Goal: Task Accomplishment & Management: Manage account settings

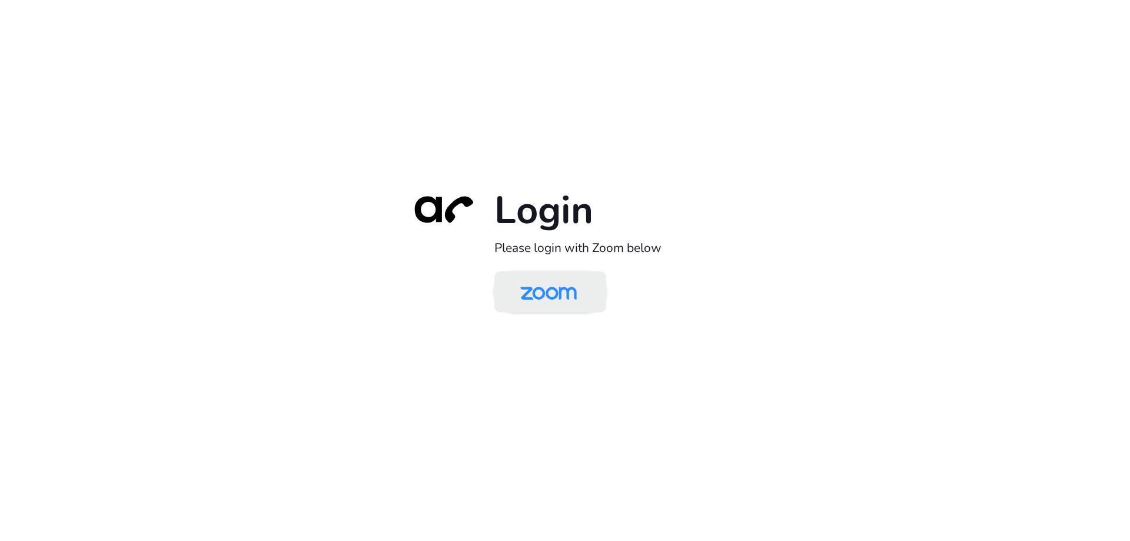
click at [537, 290] on img at bounding box center [548, 293] width 81 height 38
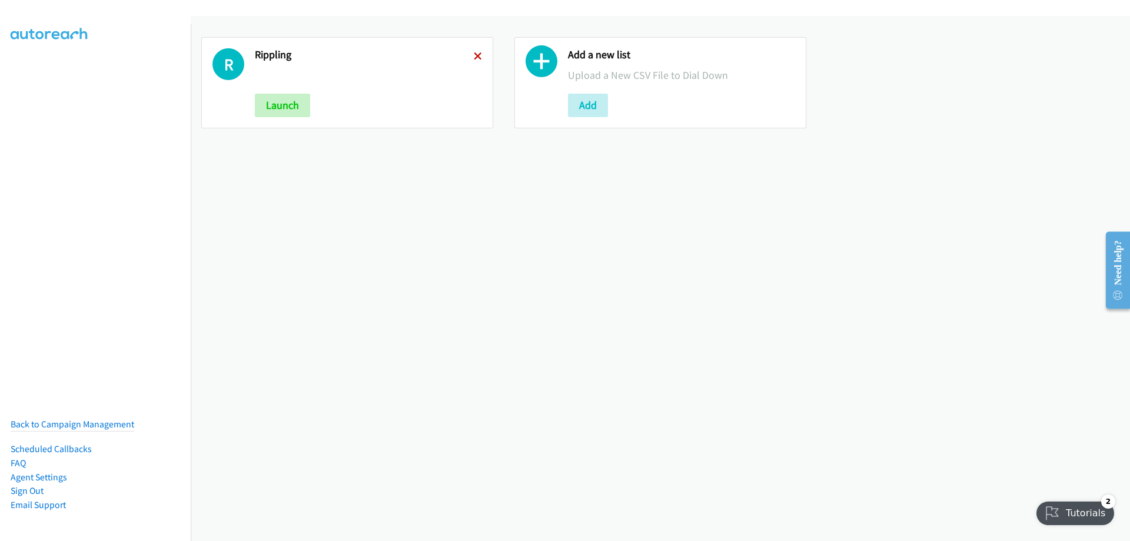
click at [477, 55] on icon at bounding box center [478, 57] width 8 height 8
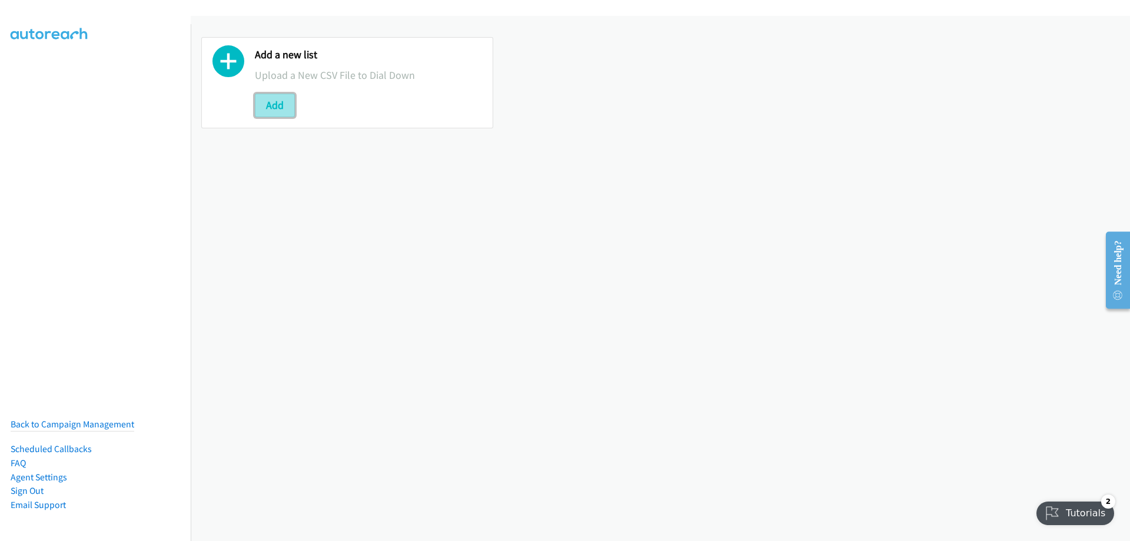
click at [259, 98] on button "Add" at bounding box center [275, 106] width 40 height 24
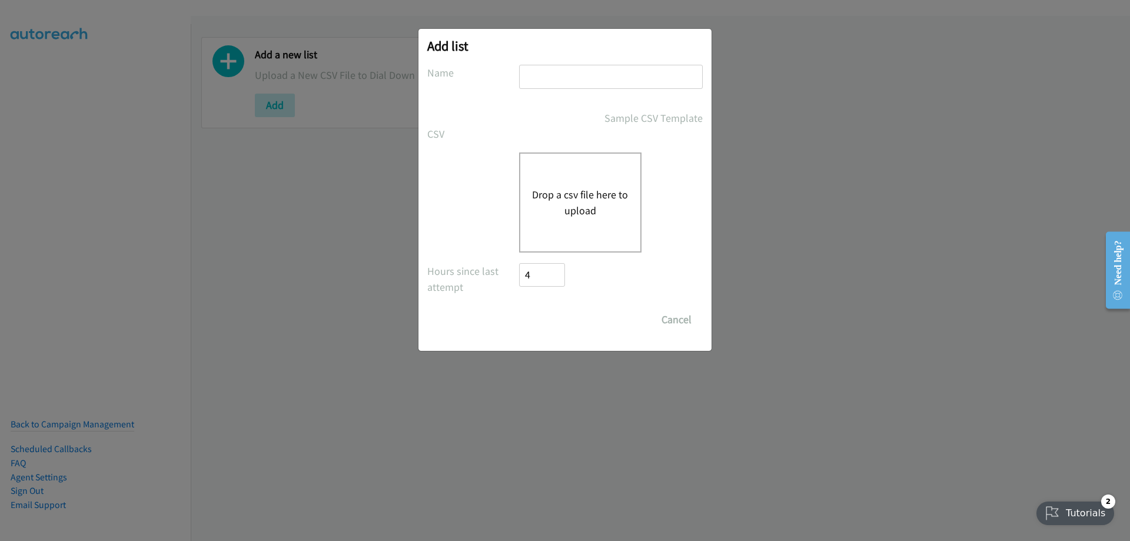
click at [578, 176] on div "Drop a csv file here to upload" at bounding box center [580, 202] width 122 height 100
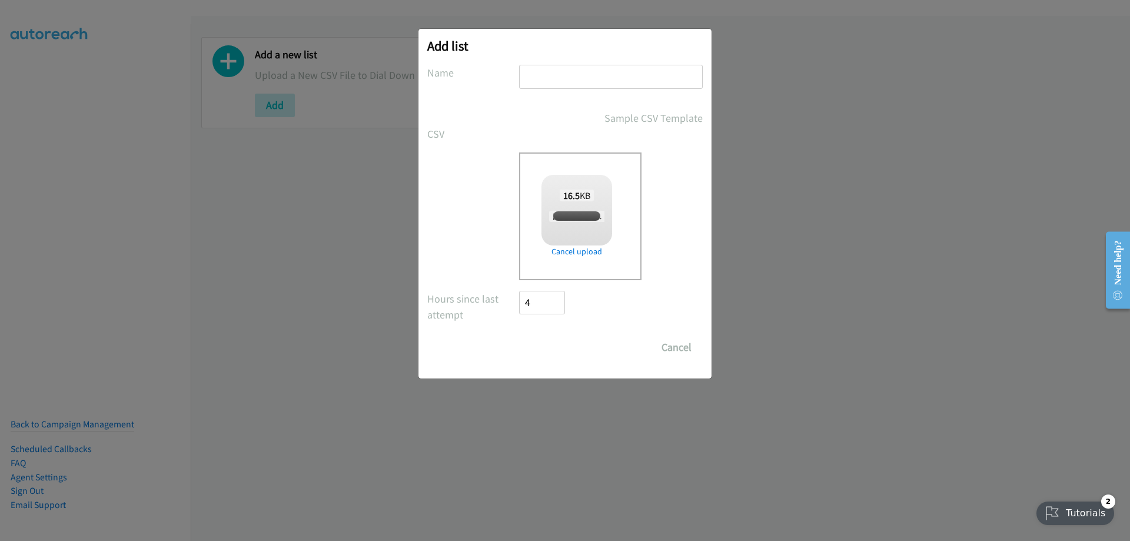
click at [612, 79] on input "text" at bounding box center [611, 77] width 184 height 24
checkbox input "true"
type input "Rippling"
click at [563, 335] on input "Save List" at bounding box center [550, 347] width 62 height 24
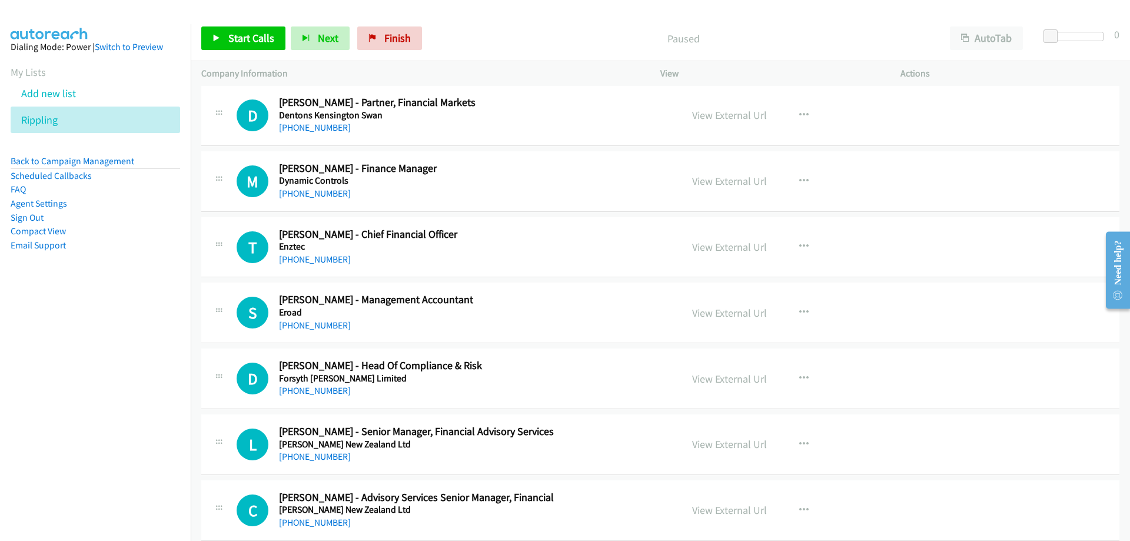
scroll to position [588, 0]
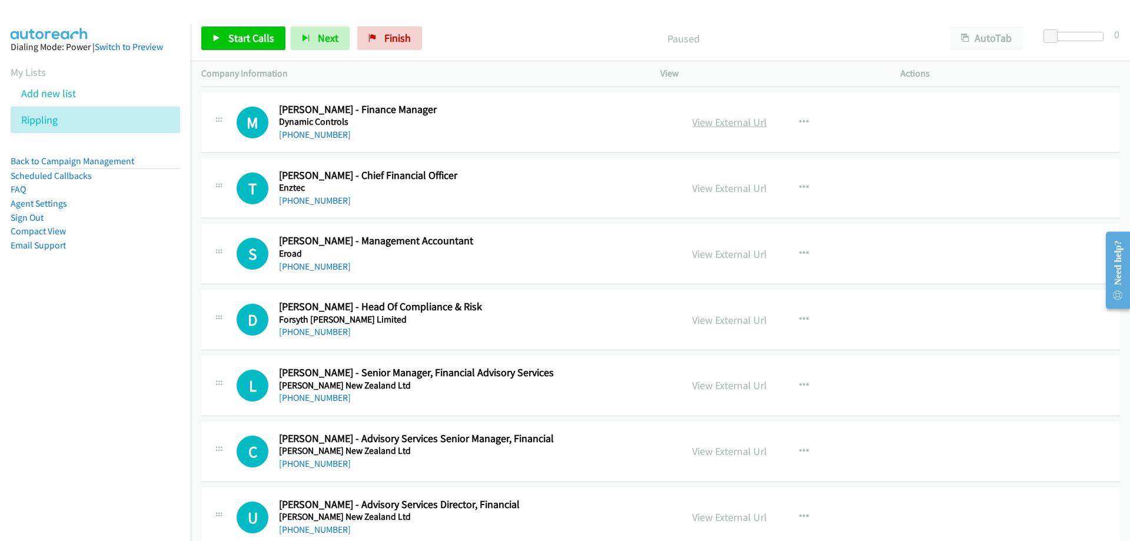
click at [704, 122] on link "View External Url" at bounding box center [729, 122] width 75 height 14
click at [712, 187] on link "View External Url" at bounding box center [729, 188] width 75 height 14
click at [67, 117] on icon at bounding box center [64, 121] width 8 height 8
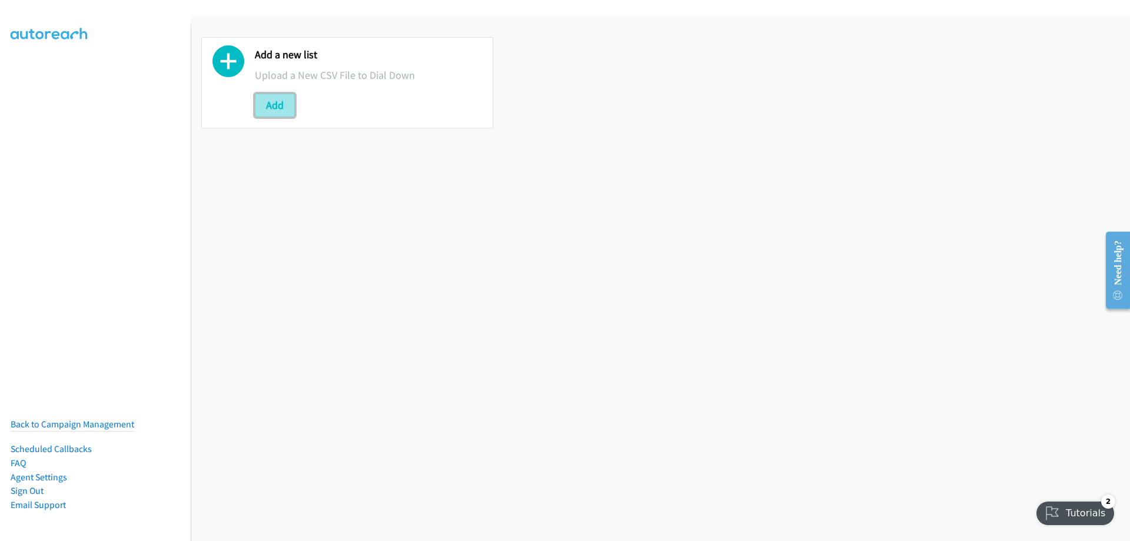
click at [270, 105] on button "Add" at bounding box center [275, 106] width 40 height 24
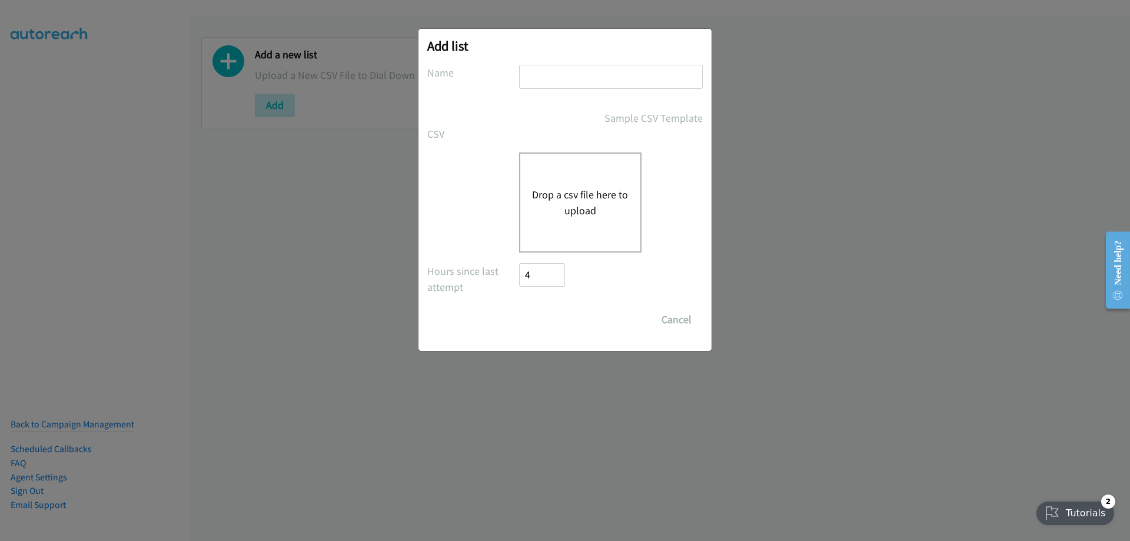
click at [587, 155] on div "Drop a csv file here to upload" at bounding box center [580, 202] width 122 height 100
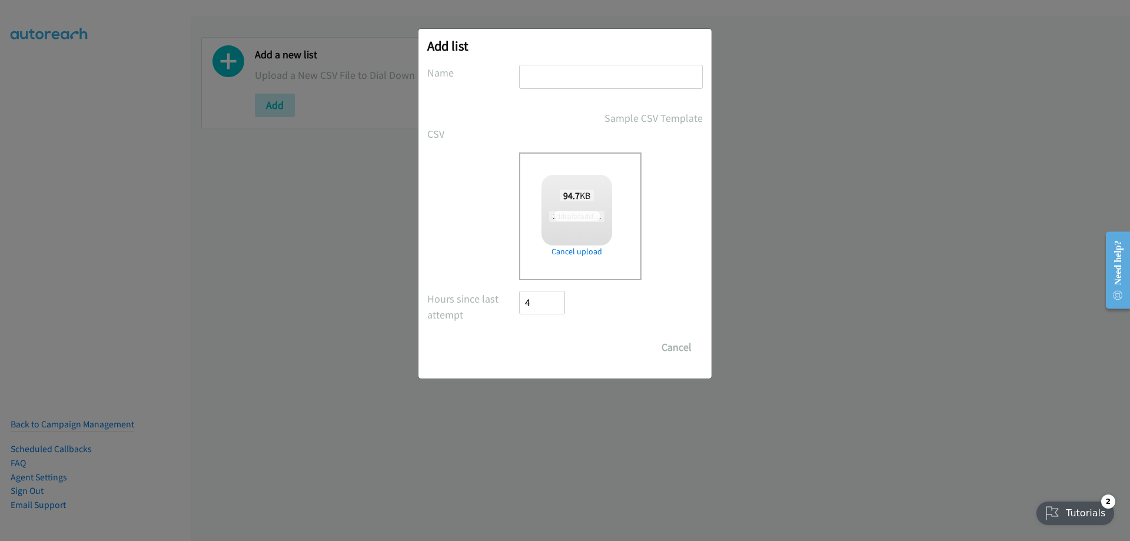
click at [554, 76] on input "text" at bounding box center [611, 77] width 184 height 24
checkbox input "true"
type input "Rippling"
click at [554, 342] on input "Save List" at bounding box center [550, 347] width 62 height 24
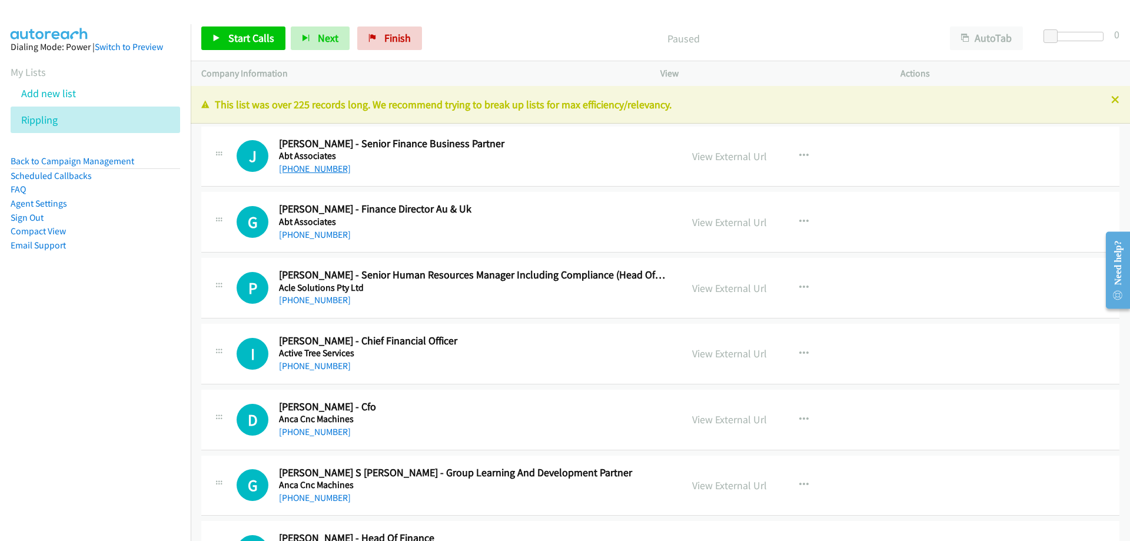
click at [325, 167] on link "[PHONE_NUMBER]" at bounding box center [315, 168] width 72 height 11
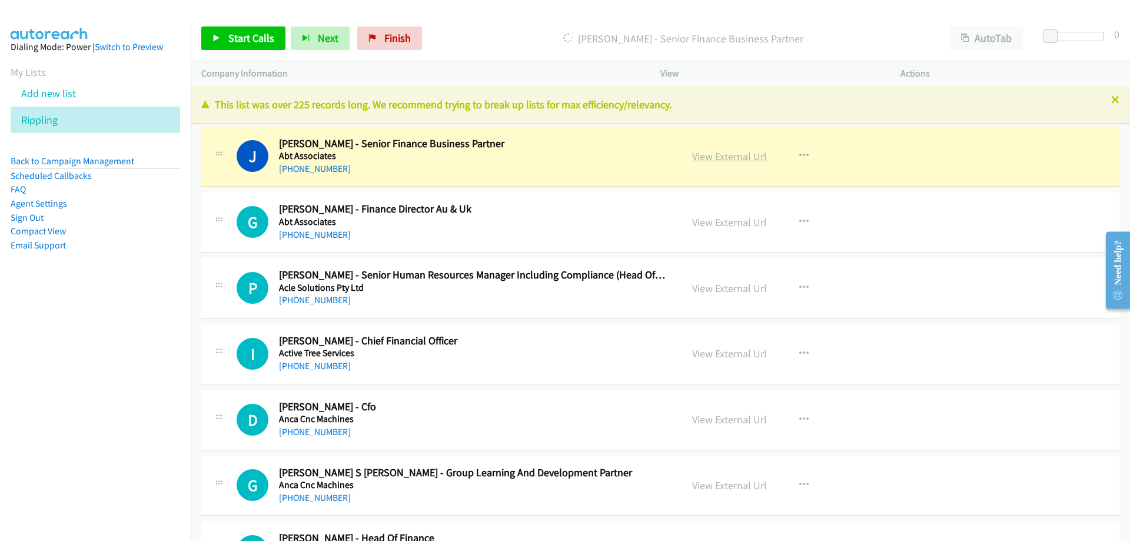
click at [692, 154] on link "View External Url" at bounding box center [729, 156] width 75 height 14
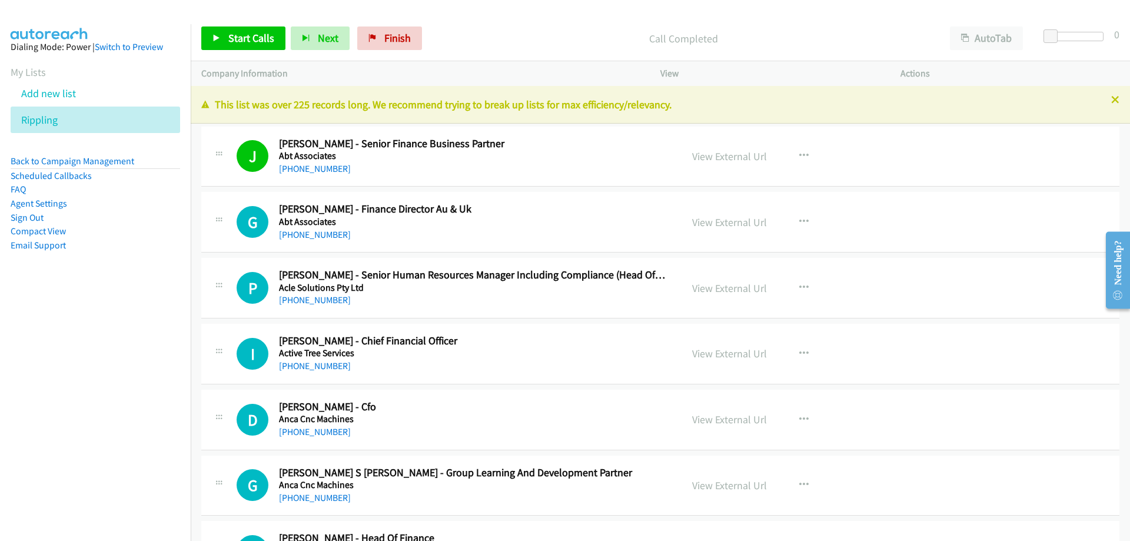
scroll to position [59, 0]
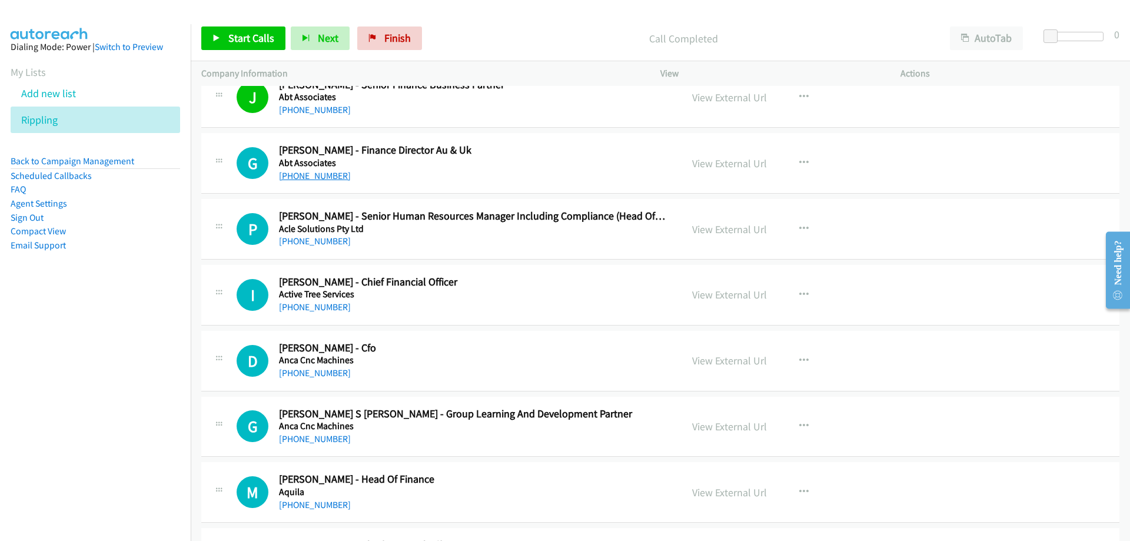
click at [327, 178] on link "[PHONE_NUMBER]" at bounding box center [315, 175] width 72 height 11
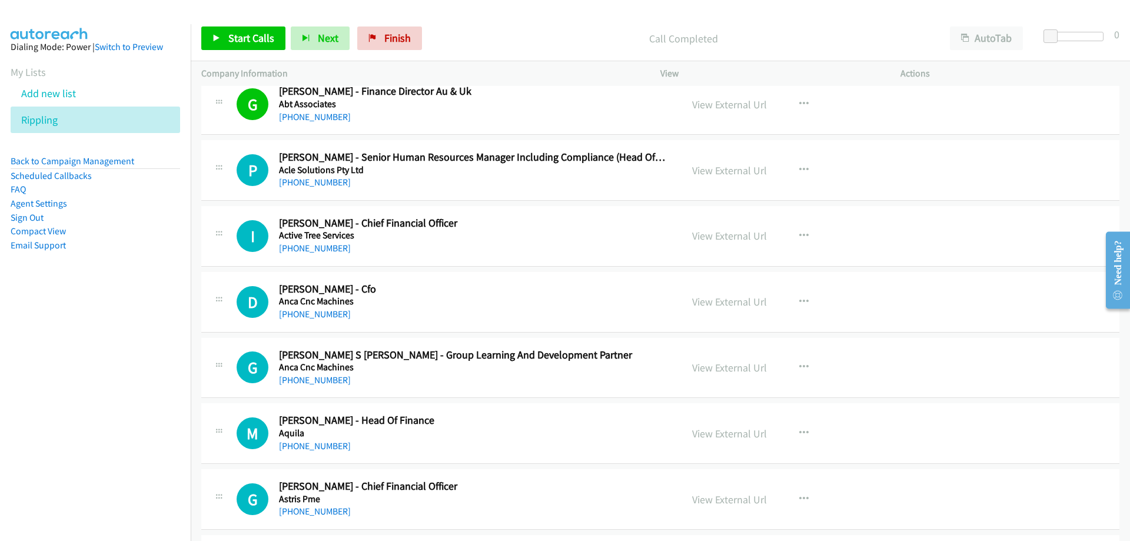
scroll to position [177, 0]
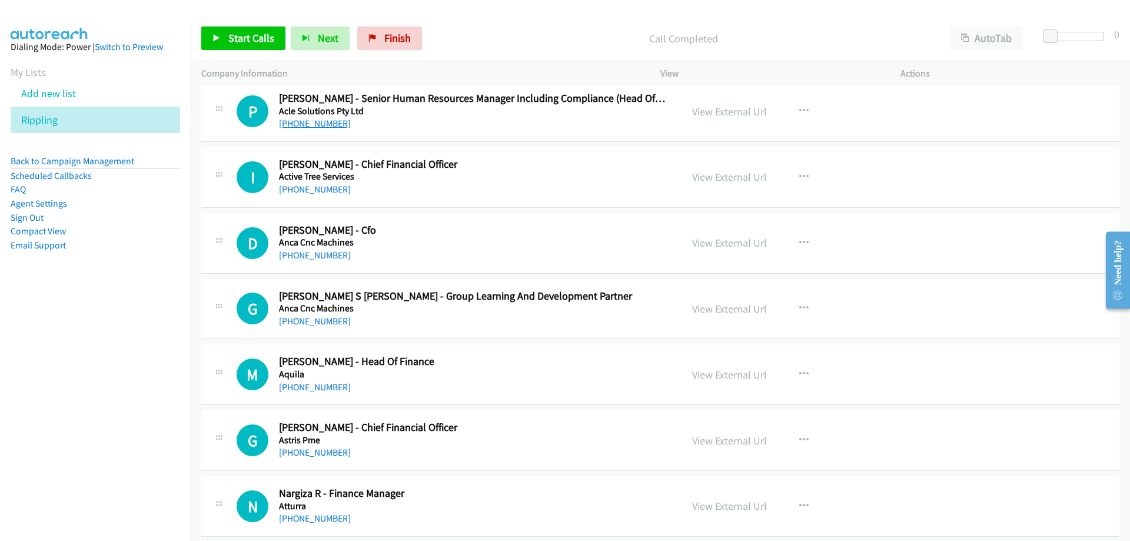
click at [326, 126] on link "[PHONE_NUMBER]" at bounding box center [315, 123] width 72 height 11
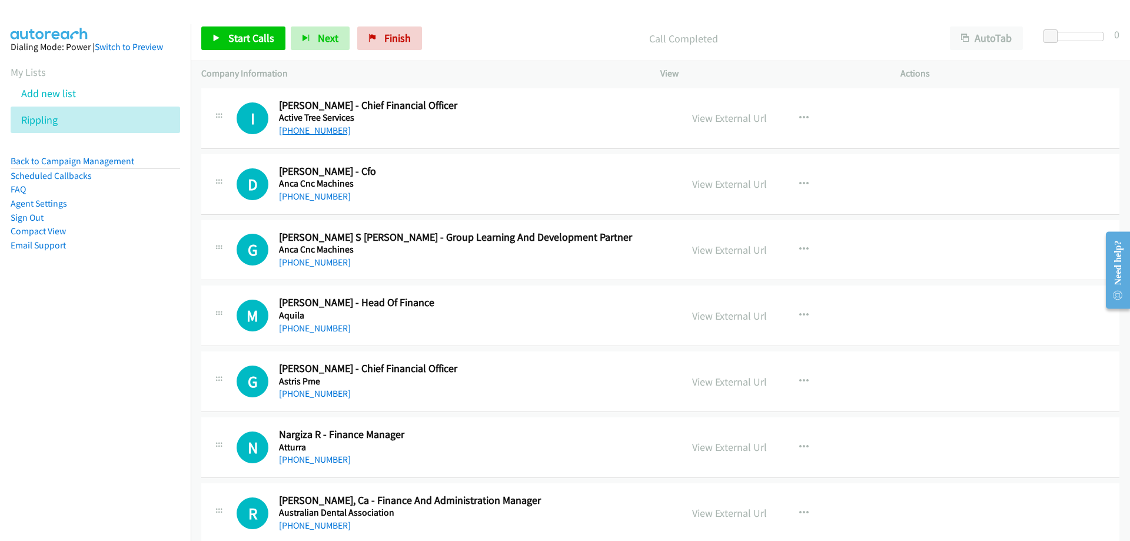
click at [334, 135] on link "[PHONE_NUMBER]" at bounding box center [315, 130] width 72 height 11
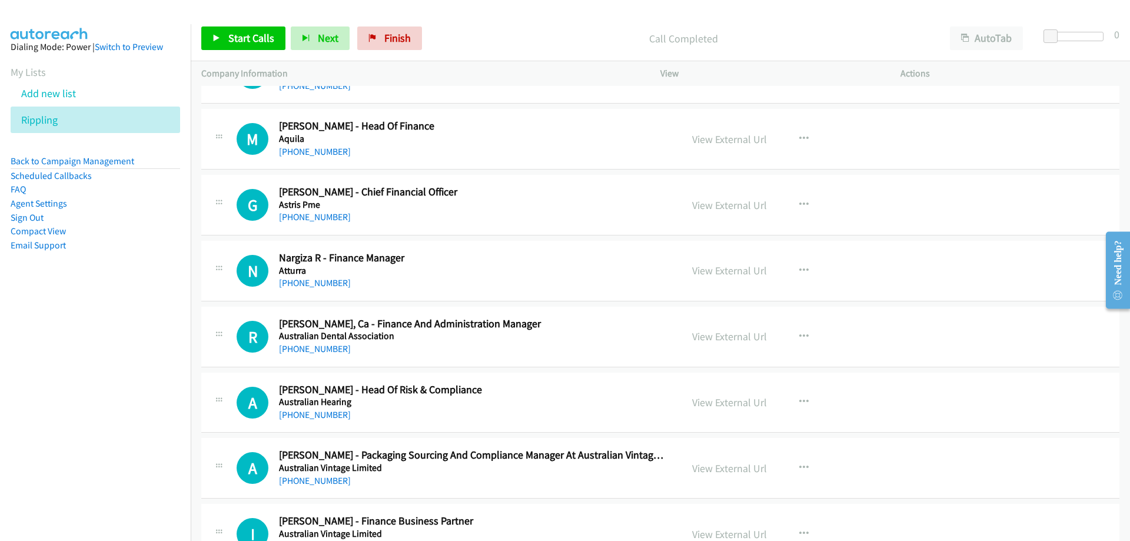
scroll to position [471, 0]
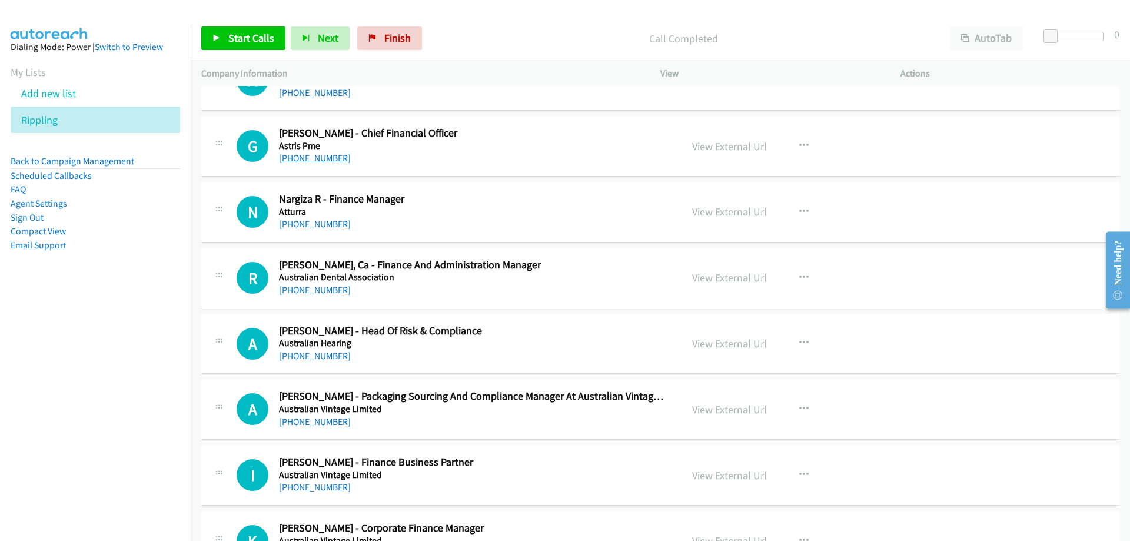
click at [321, 161] on link "[PHONE_NUMBER]" at bounding box center [315, 157] width 72 height 11
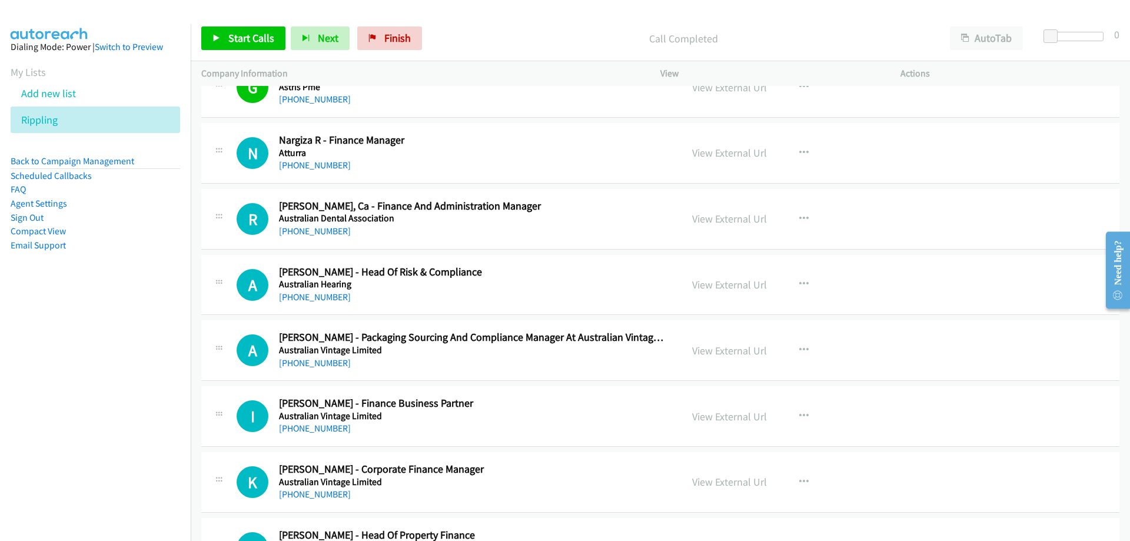
scroll to position [588, 0]
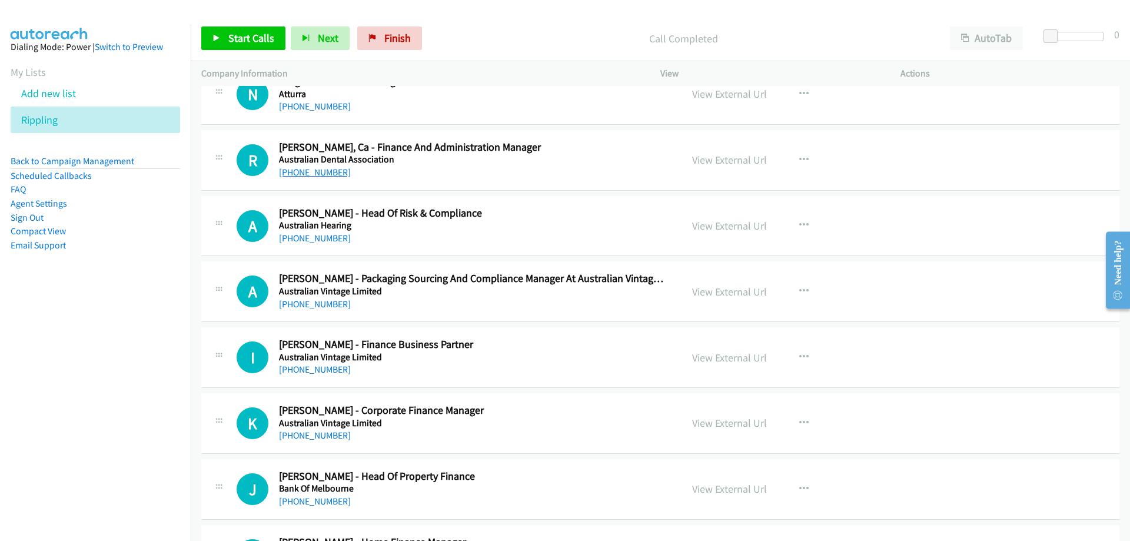
click at [321, 169] on link "[PHONE_NUMBER]" at bounding box center [315, 172] width 72 height 11
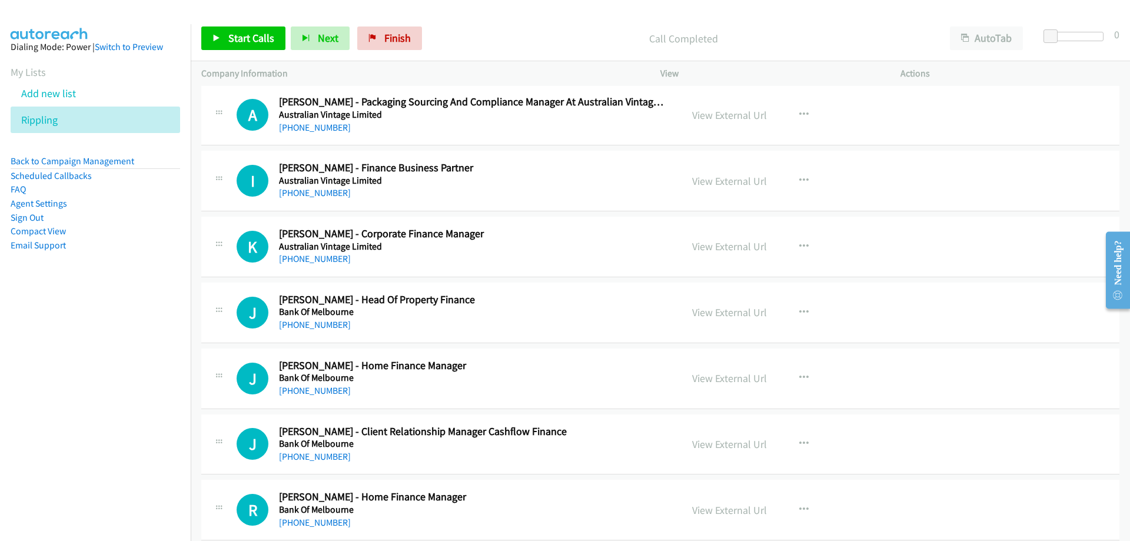
scroll to position [824, 0]
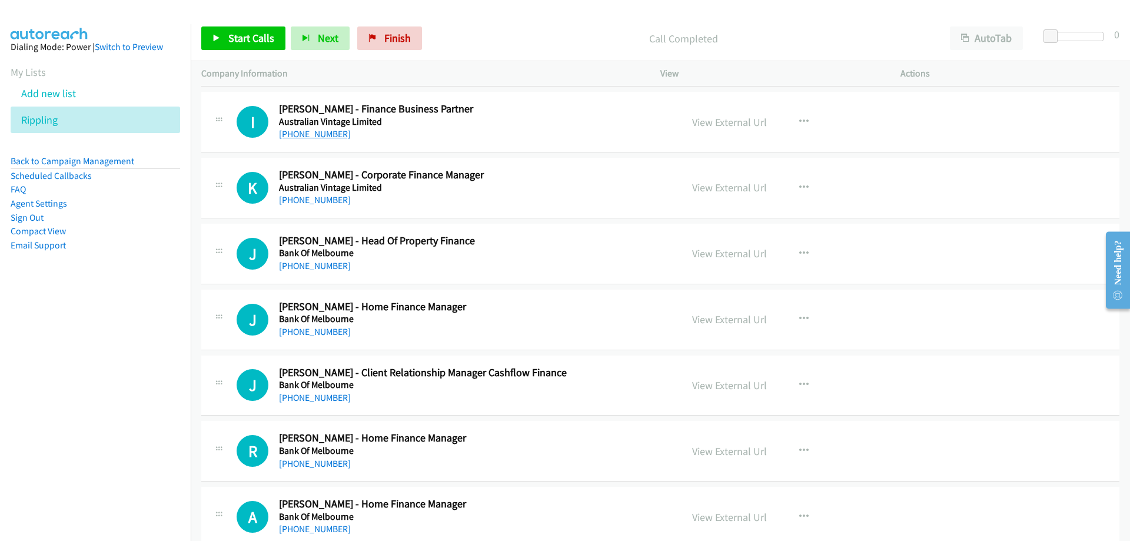
click at [310, 134] on link "[PHONE_NUMBER]" at bounding box center [315, 133] width 72 height 11
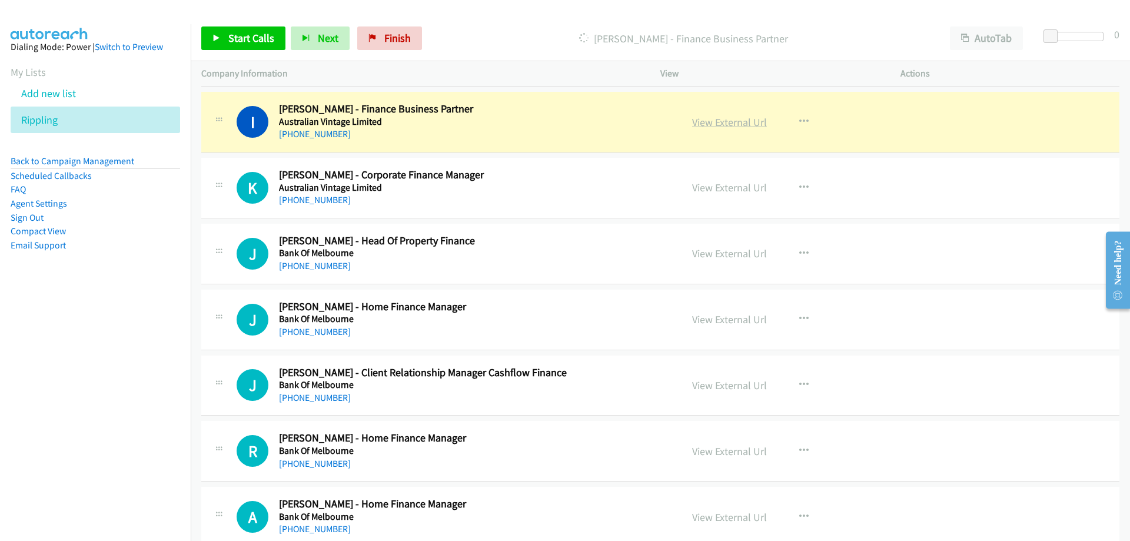
click at [718, 124] on link "View External Url" at bounding box center [729, 122] width 75 height 14
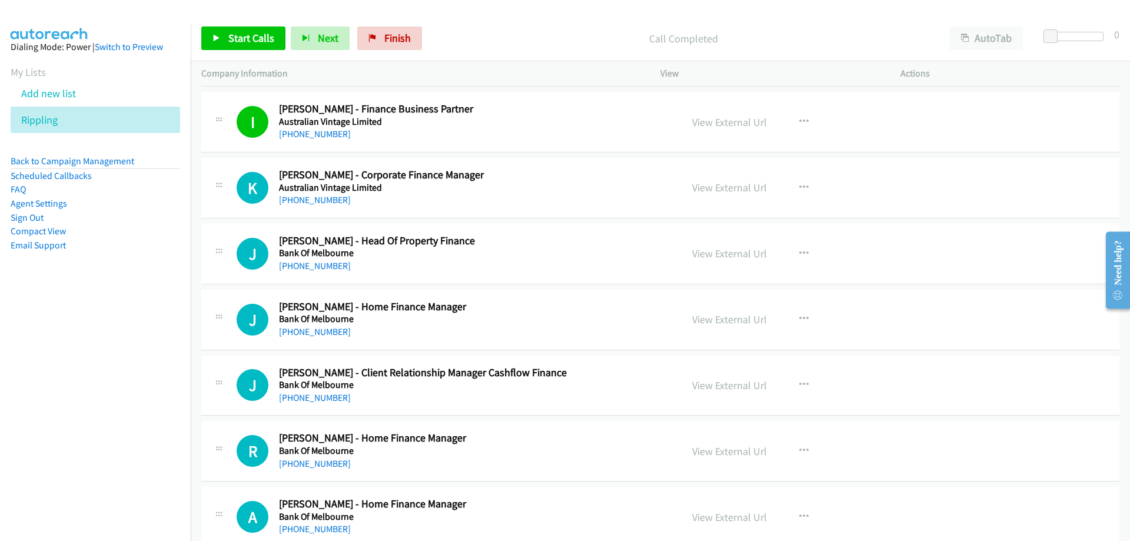
scroll to position [883, 0]
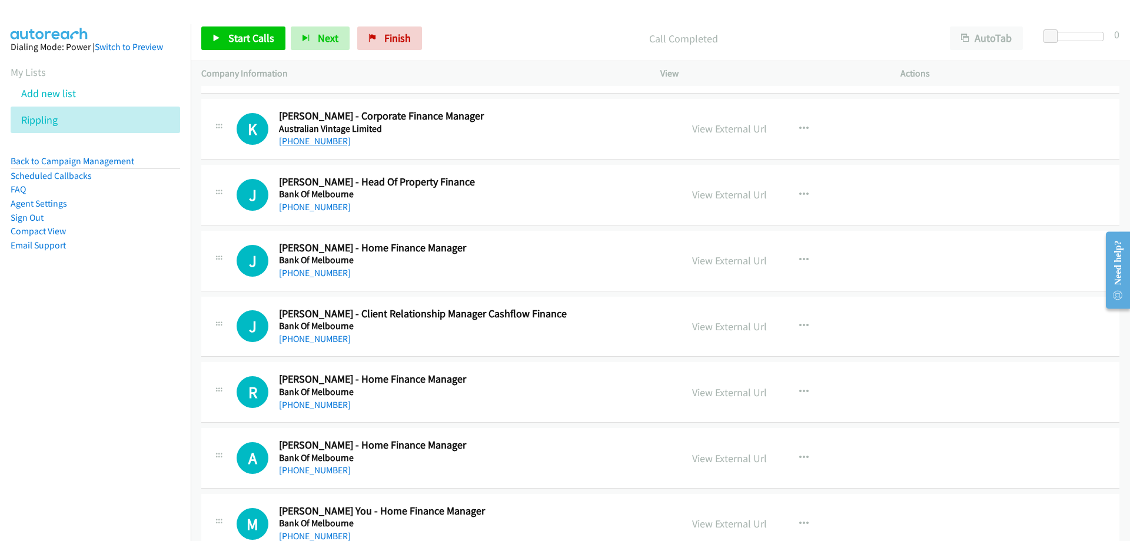
click at [332, 142] on link "[PHONE_NUMBER]" at bounding box center [315, 140] width 72 height 11
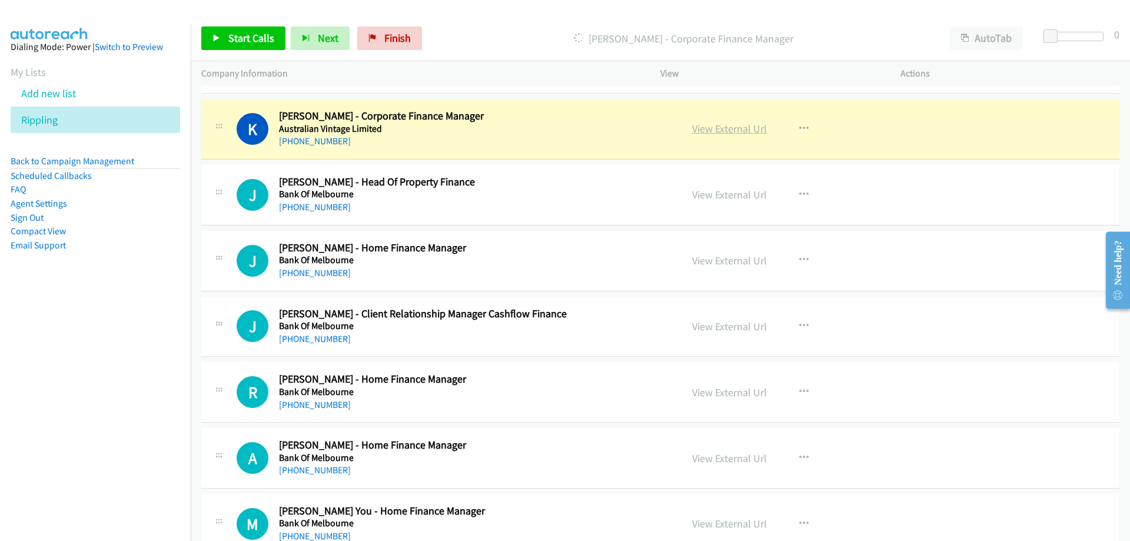
click at [713, 130] on link "View External Url" at bounding box center [729, 129] width 75 height 14
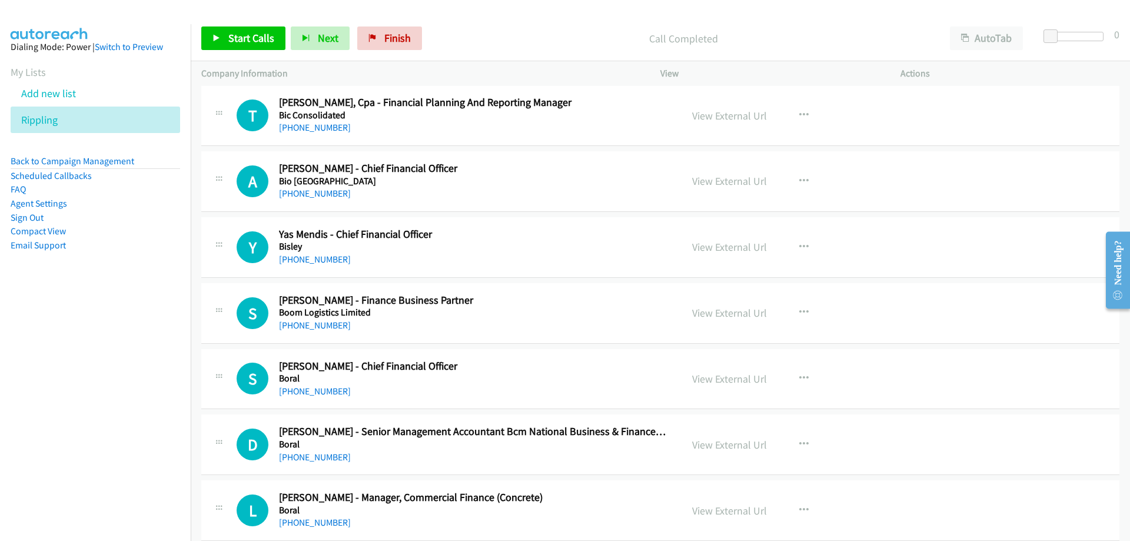
scroll to position [1942, 0]
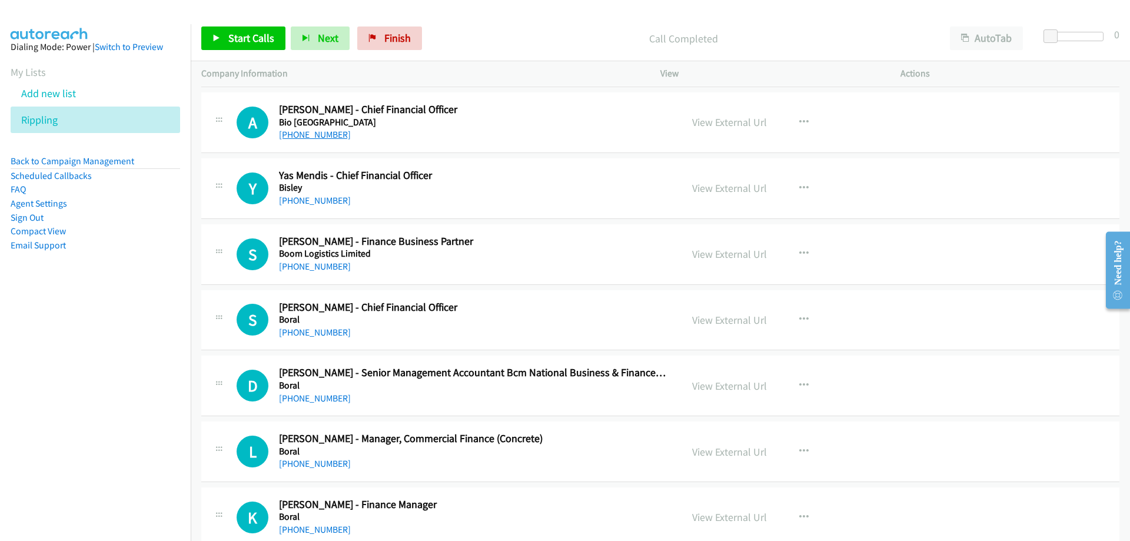
click at [322, 138] on link "[PHONE_NUMBER]" at bounding box center [315, 134] width 72 height 11
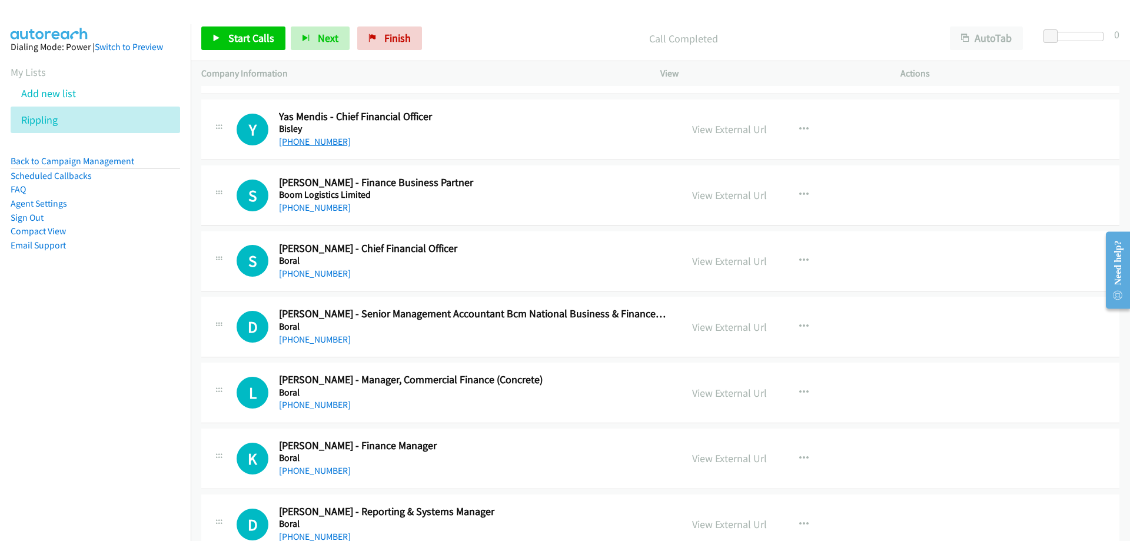
click at [312, 143] on link "[PHONE_NUMBER]" at bounding box center [315, 141] width 72 height 11
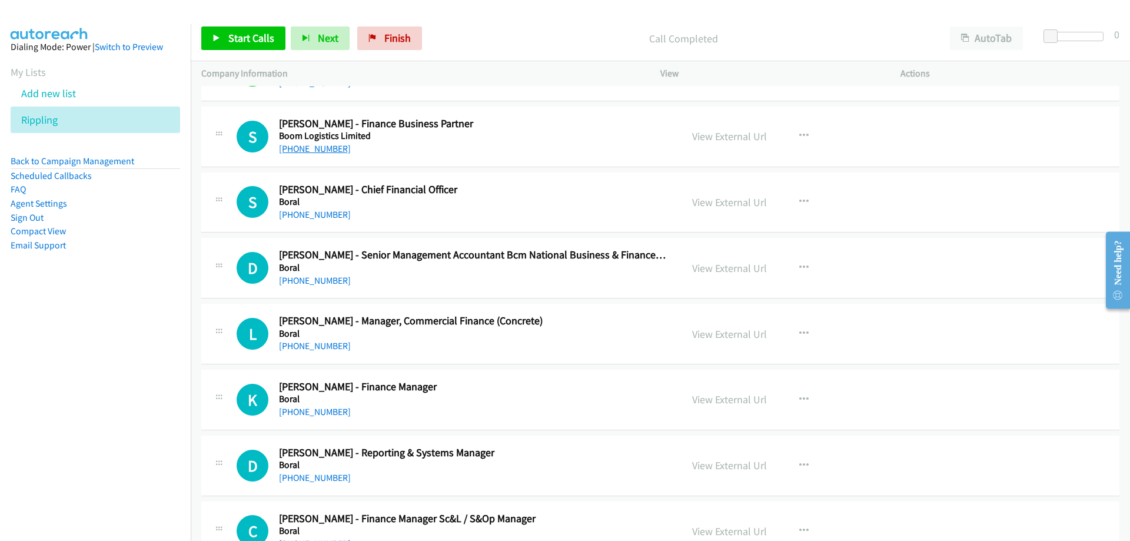
click at [332, 146] on link "[PHONE_NUMBER]" at bounding box center [315, 148] width 72 height 11
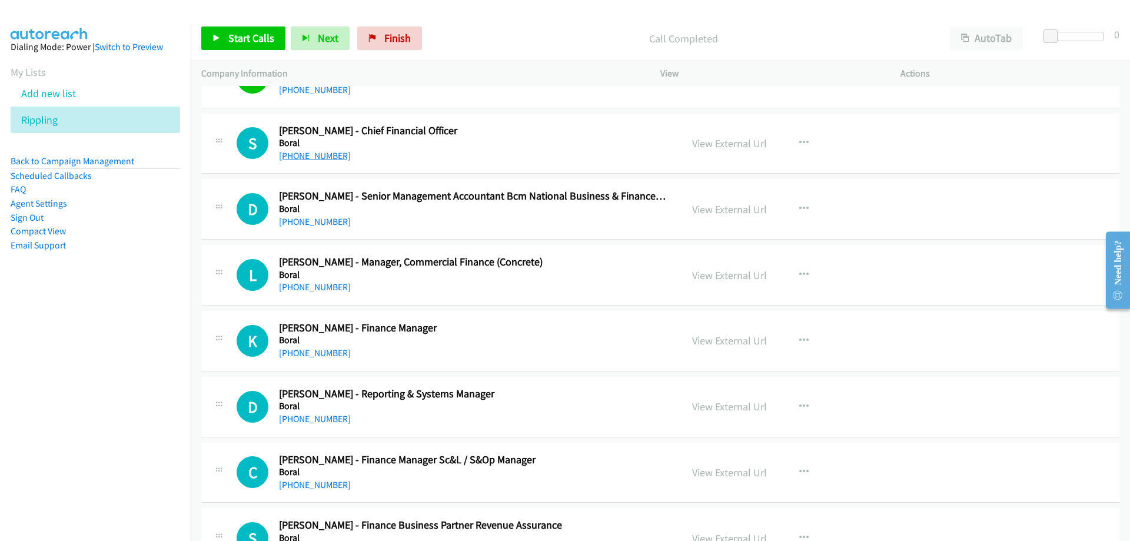
click at [335, 155] on link "[PHONE_NUMBER]" at bounding box center [315, 155] width 72 height 11
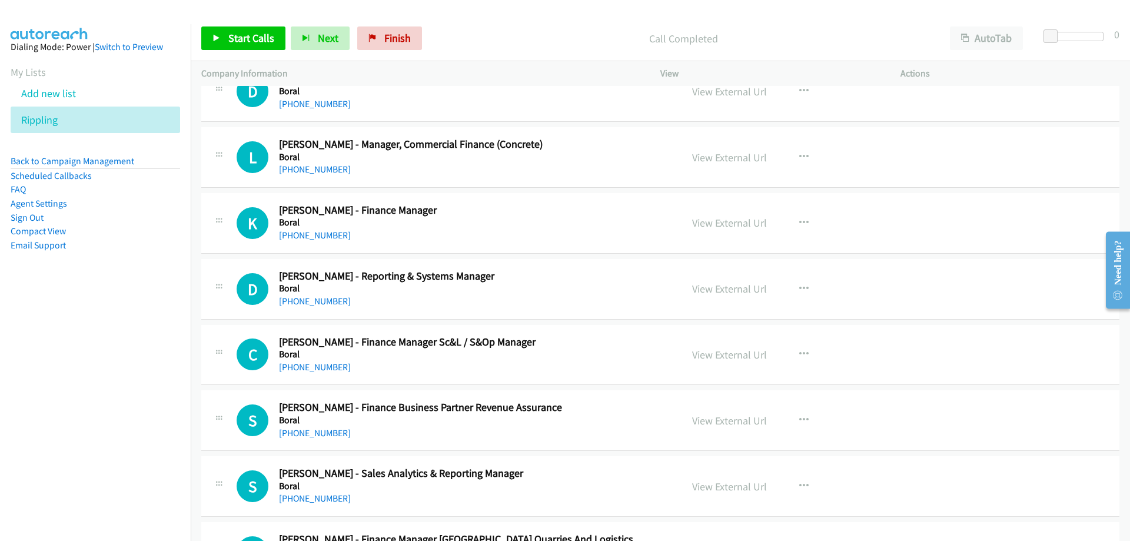
scroll to position [2295, 0]
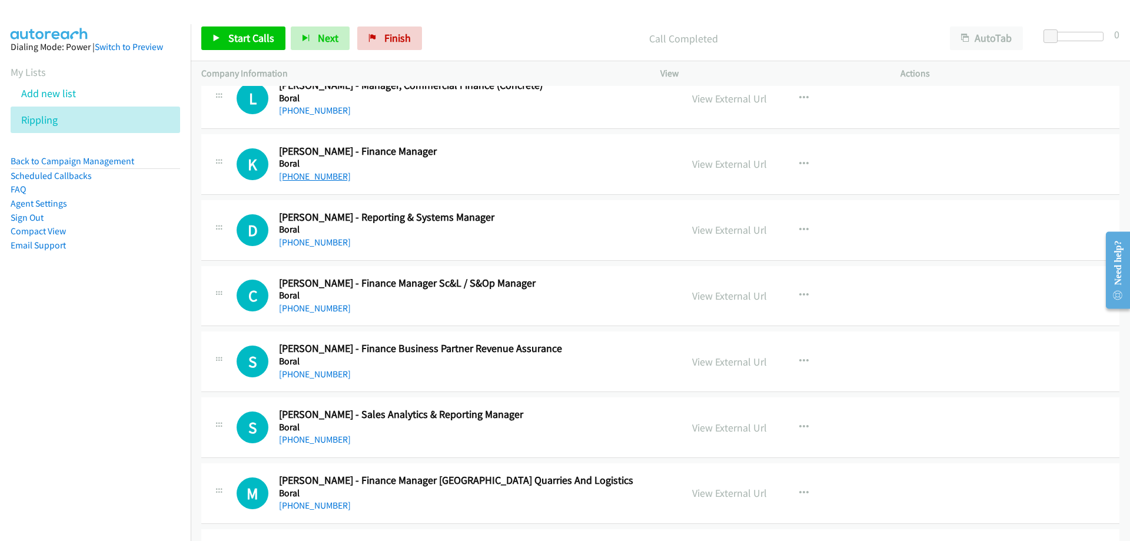
click at [334, 178] on link "[PHONE_NUMBER]" at bounding box center [315, 176] width 72 height 11
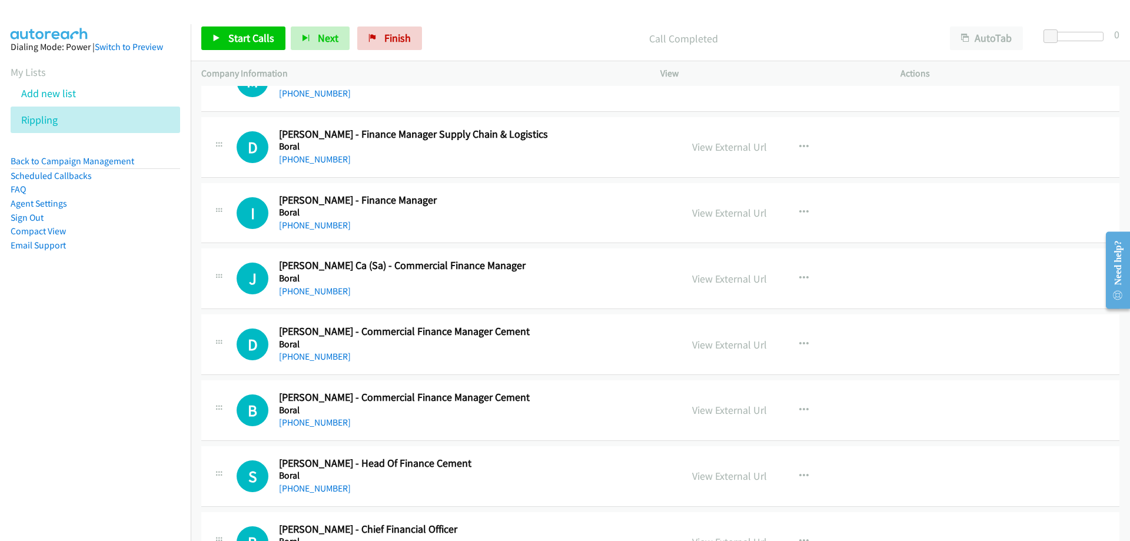
scroll to position [2766, 0]
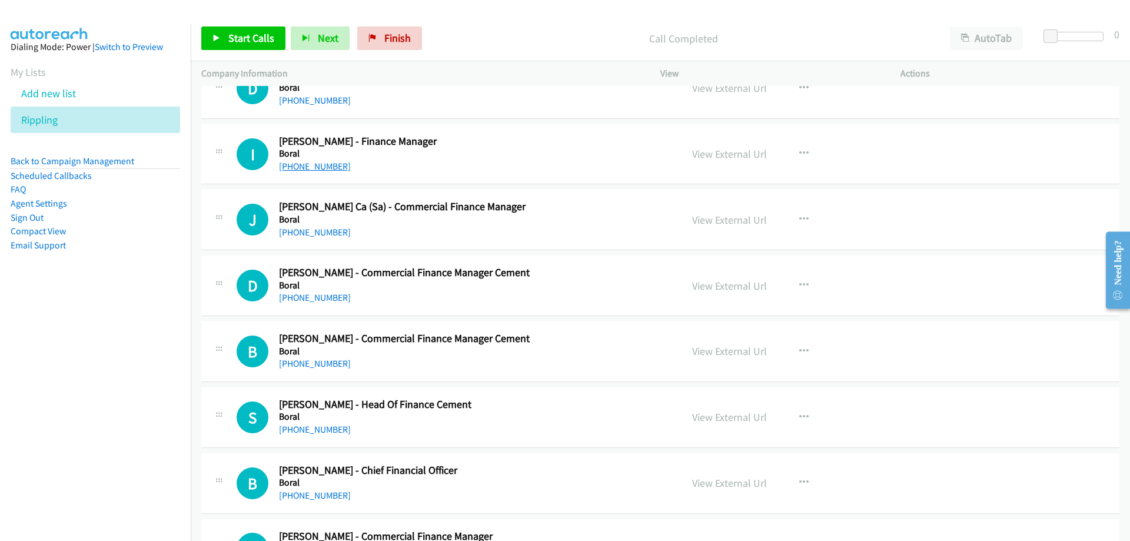
click at [331, 167] on link "[PHONE_NUMBER]" at bounding box center [315, 166] width 72 height 11
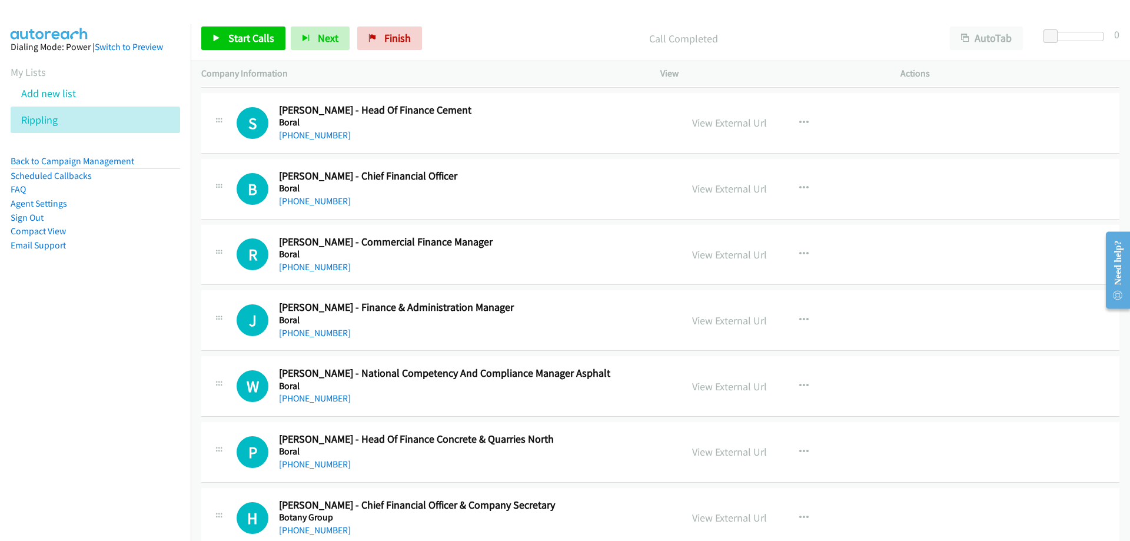
scroll to position [3119, 0]
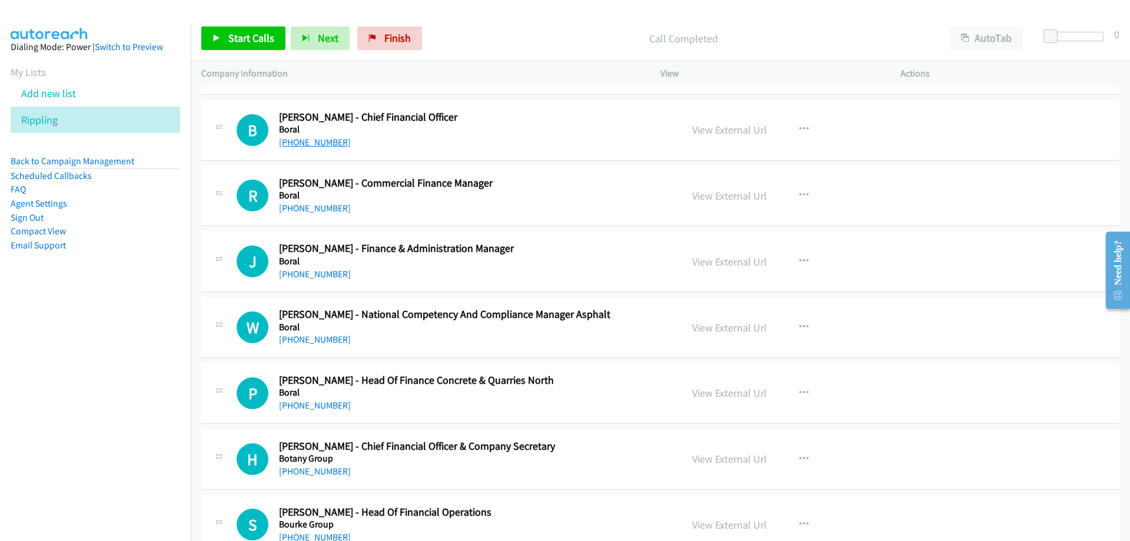
click at [317, 145] on link "[PHONE_NUMBER]" at bounding box center [315, 142] width 72 height 11
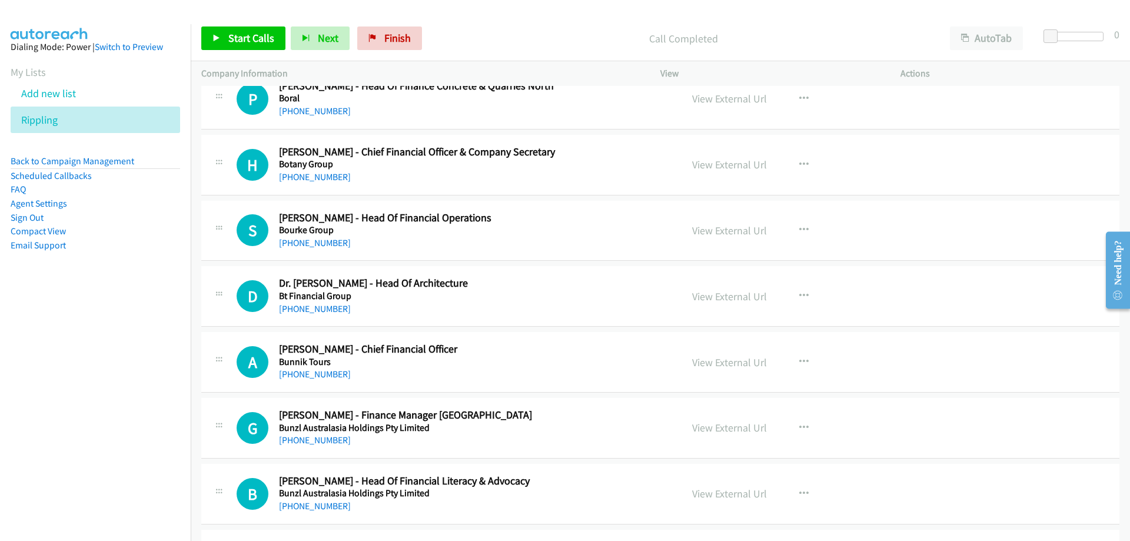
scroll to position [3472, 0]
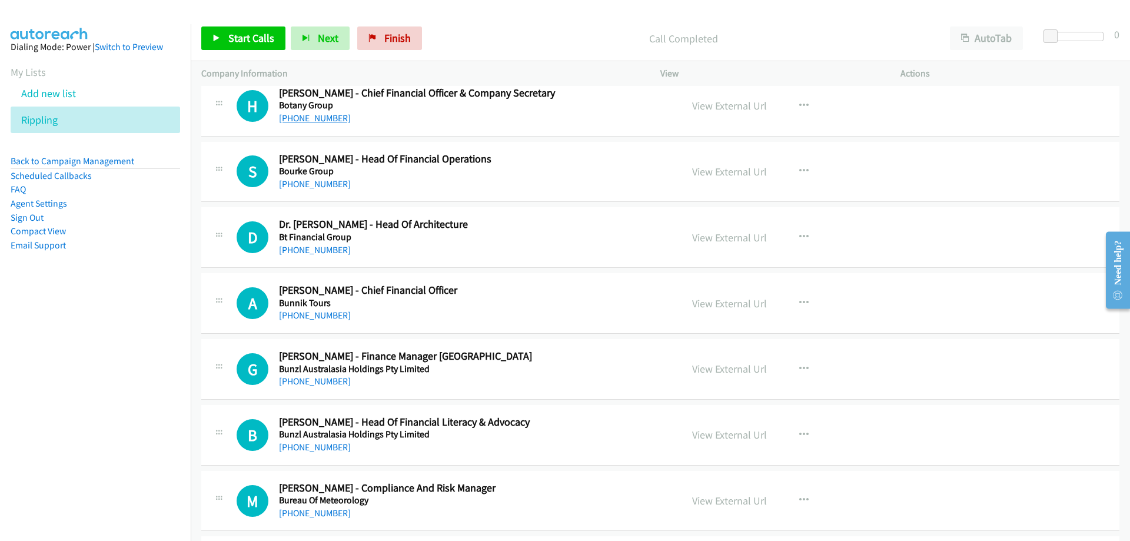
click at [320, 119] on link "[PHONE_NUMBER]" at bounding box center [315, 117] width 72 height 11
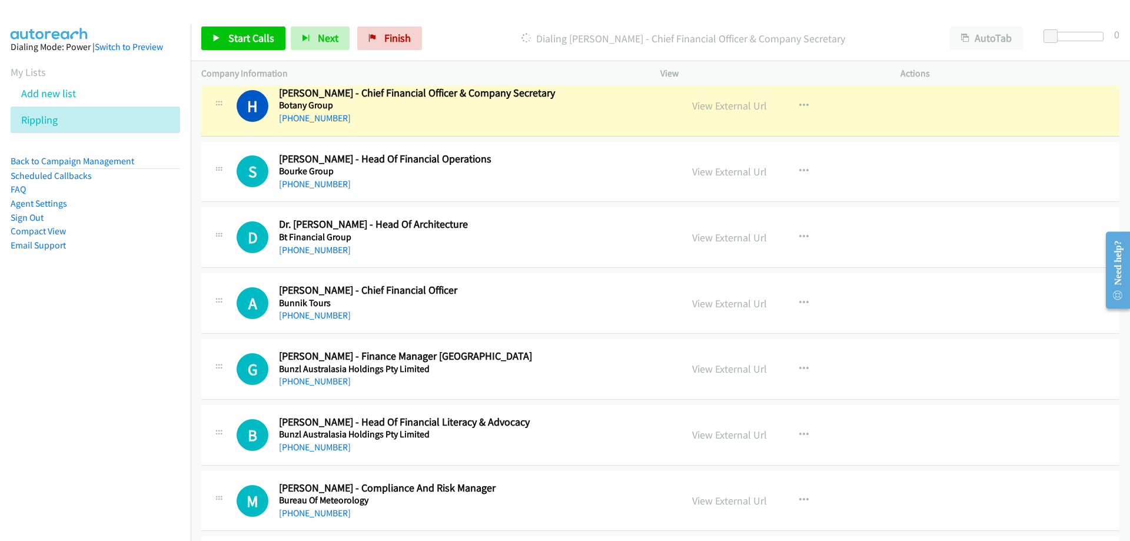
scroll to position [3531, 0]
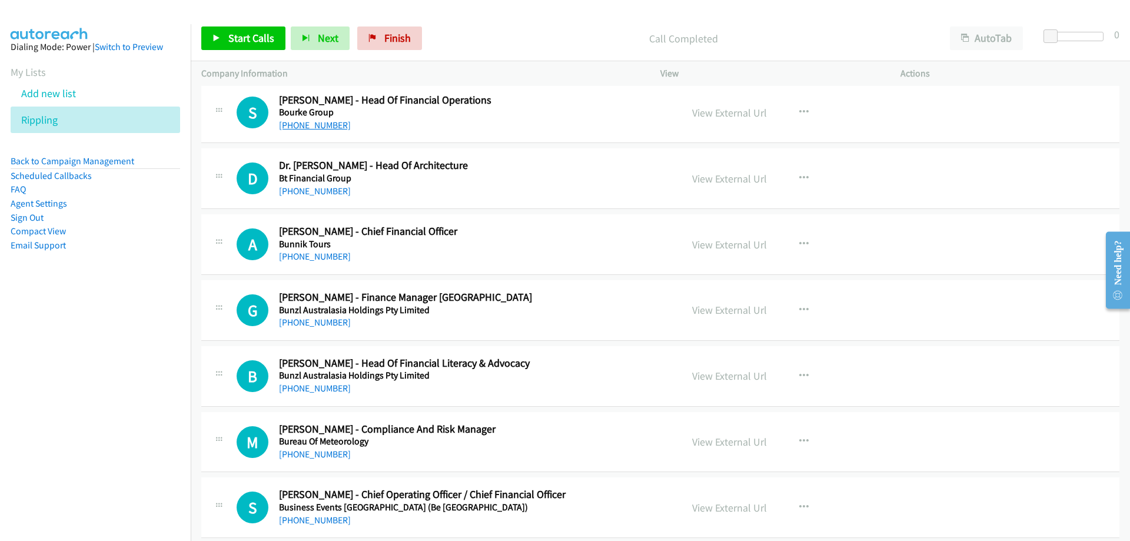
click at [316, 121] on link "[PHONE_NUMBER]" at bounding box center [315, 124] width 72 height 11
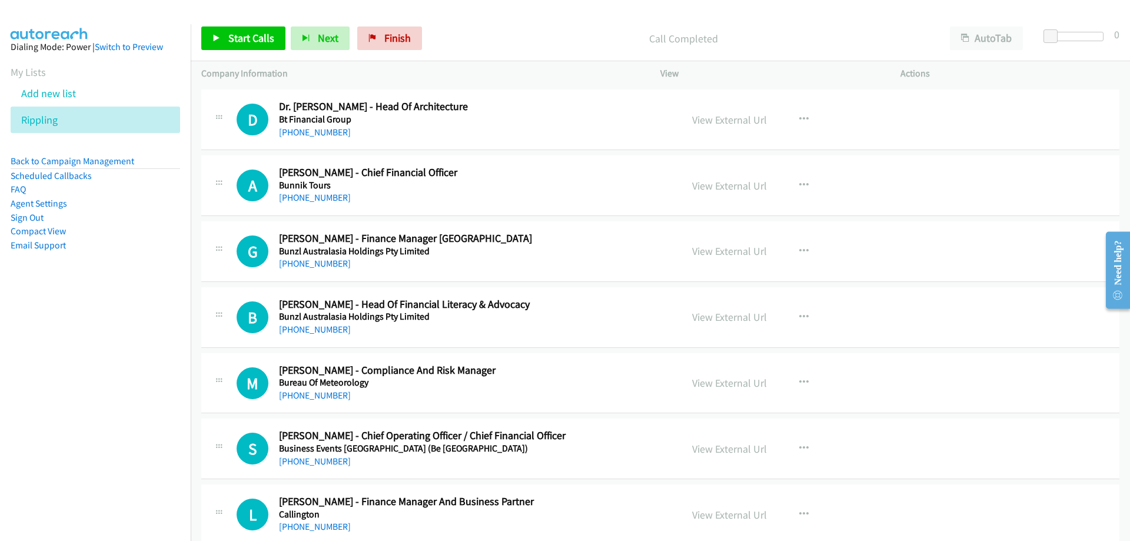
scroll to position [3648, 0]
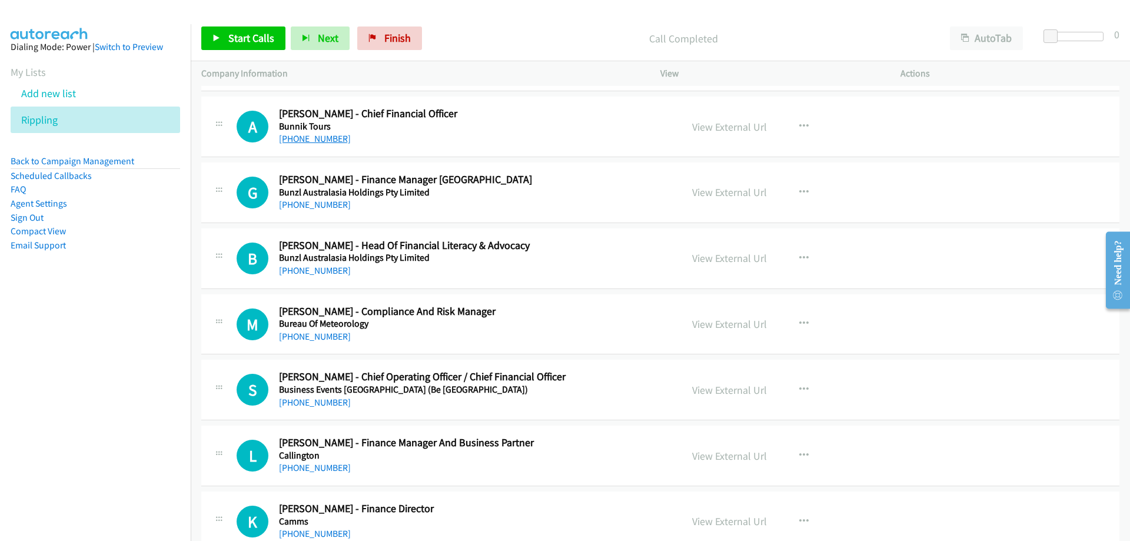
click at [317, 139] on link "[PHONE_NUMBER]" at bounding box center [315, 138] width 72 height 11
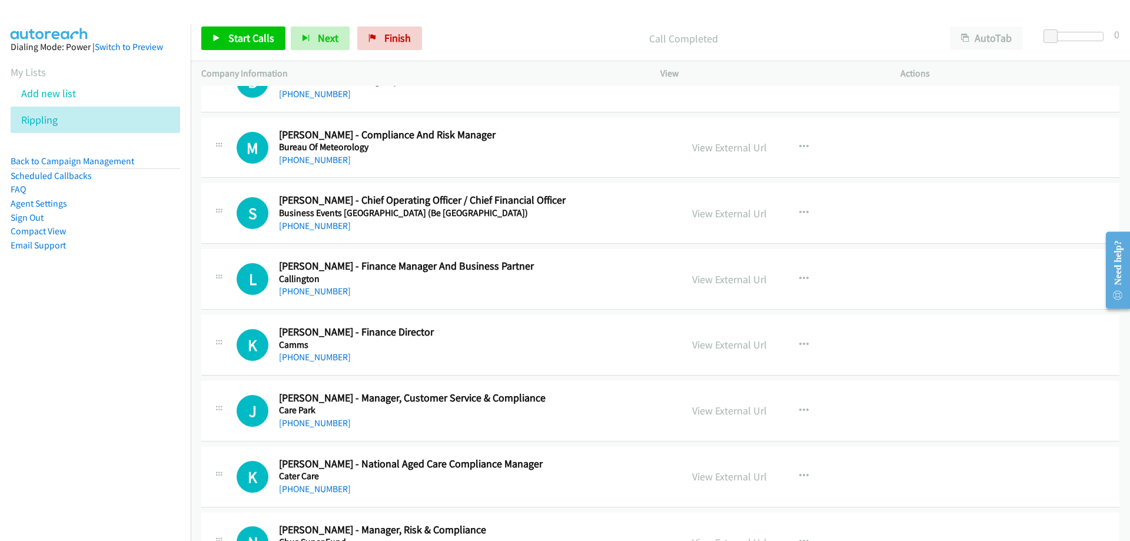
scroll to position [3884, 0]
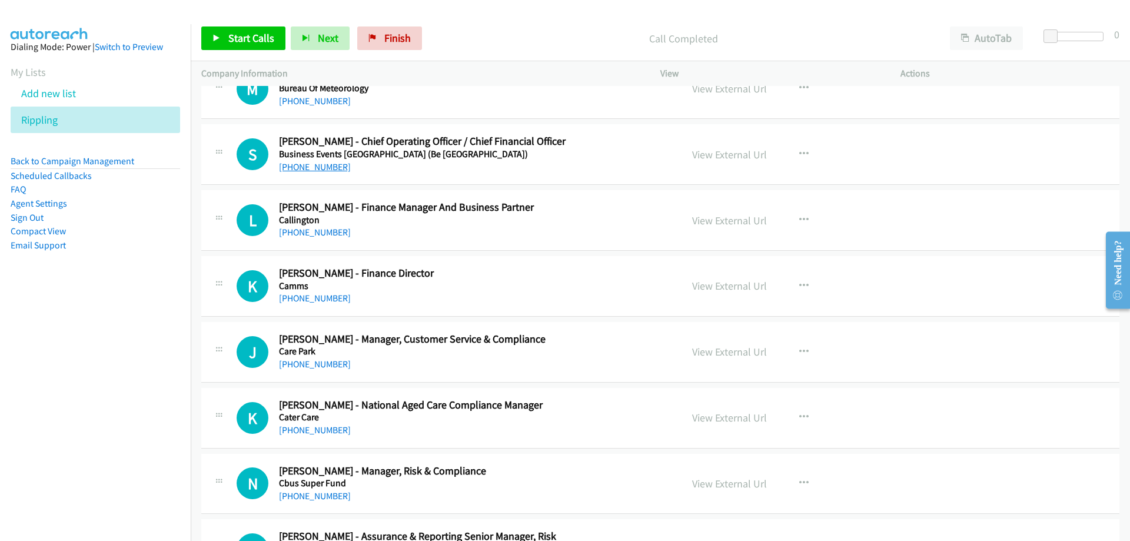
click at [328, 165] on link "[PHONE_NUMBER]" at bounding box center [315, 166] width 72 height 11
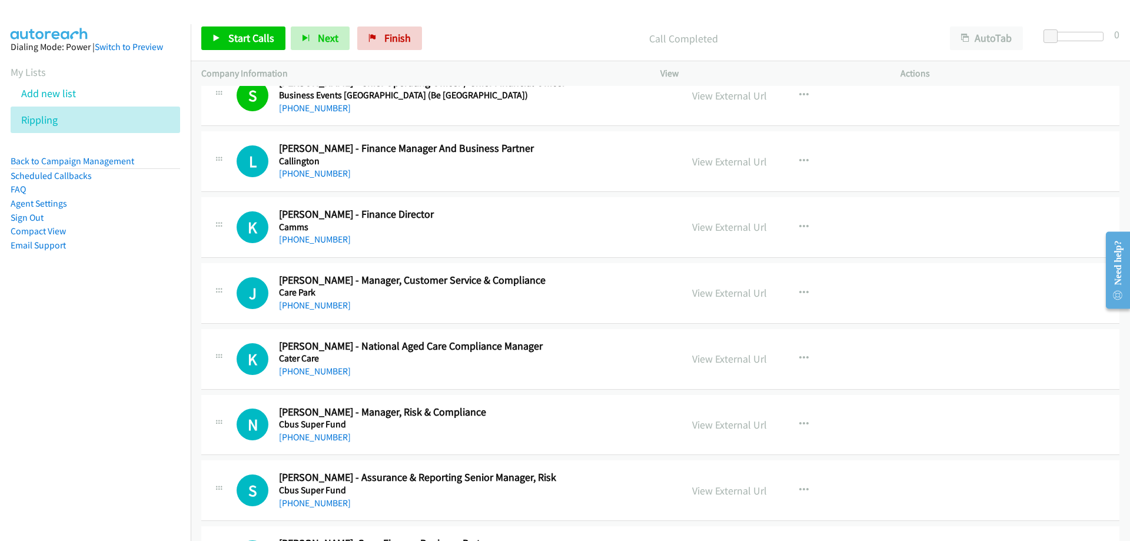
click at [318, 167] on div "[PHONE_NUMBER]" at bounding box center [473, 174] width 388 height 14
click at [321, 172] on link "[PHONE_NUMBER]" at bounding box center [315, 173] width 72 height 11
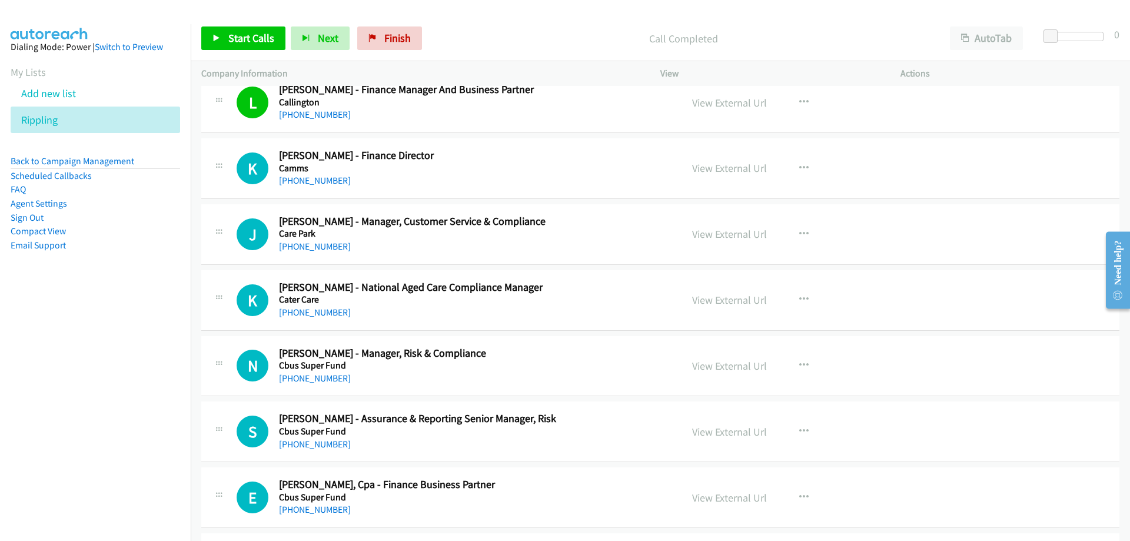
scroll to position [4060, 0]
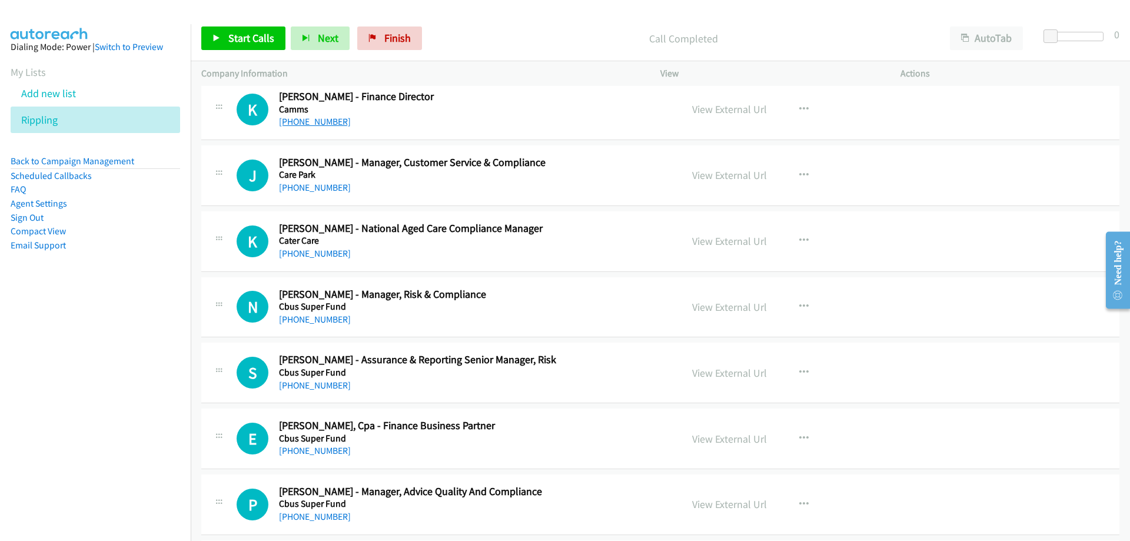
click at [316, 124] on link "[PHONE_NUMBER]" at bounding box center [315, 121] width 72 height 11
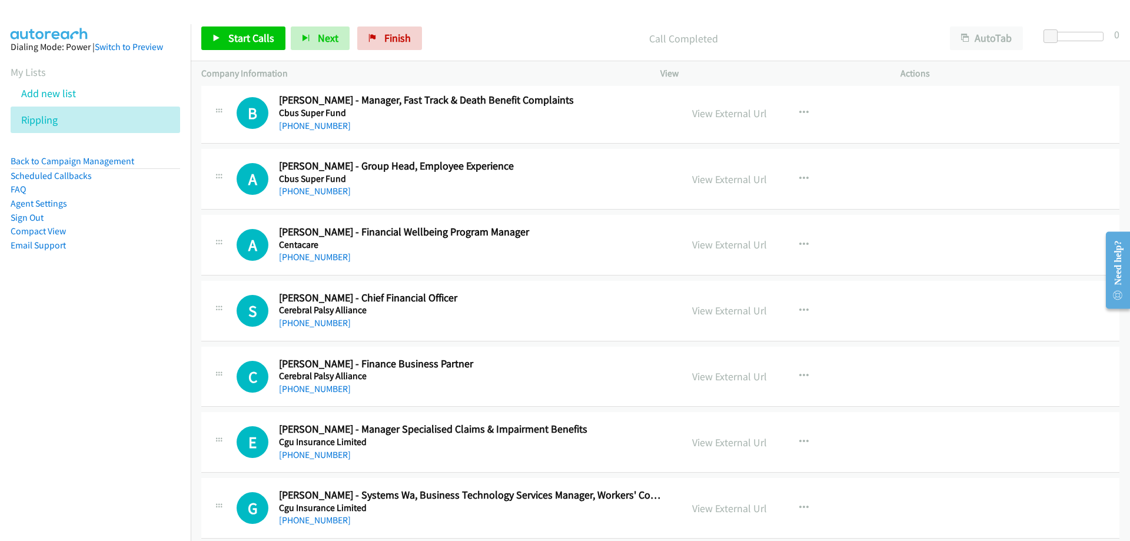
scroll to position [4707, 0]
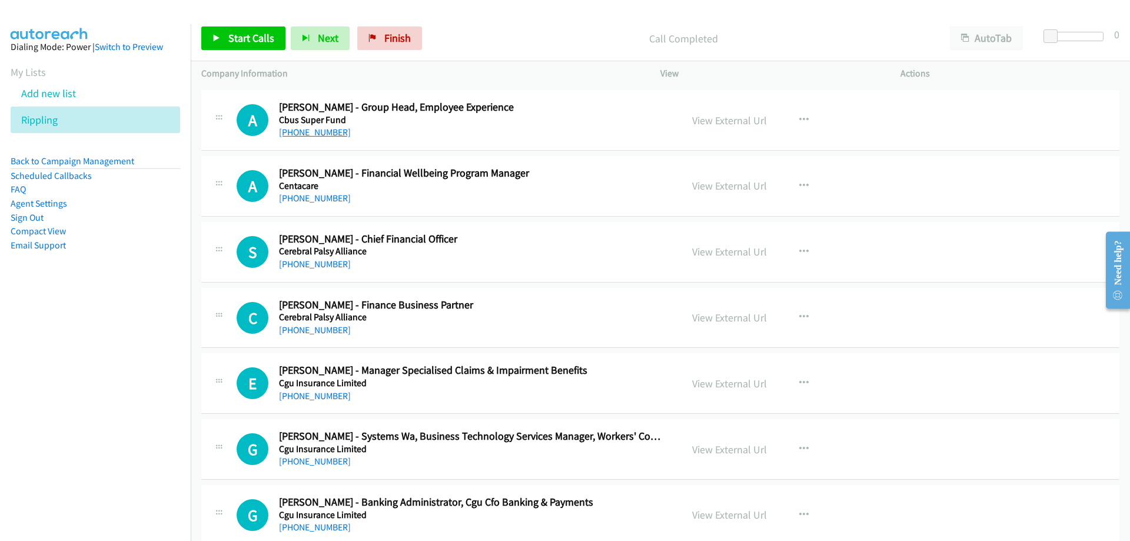
click at [313, 135] on link "[PHONE_NUMBER]" at bounding box center [315, 132] width 72 height 11
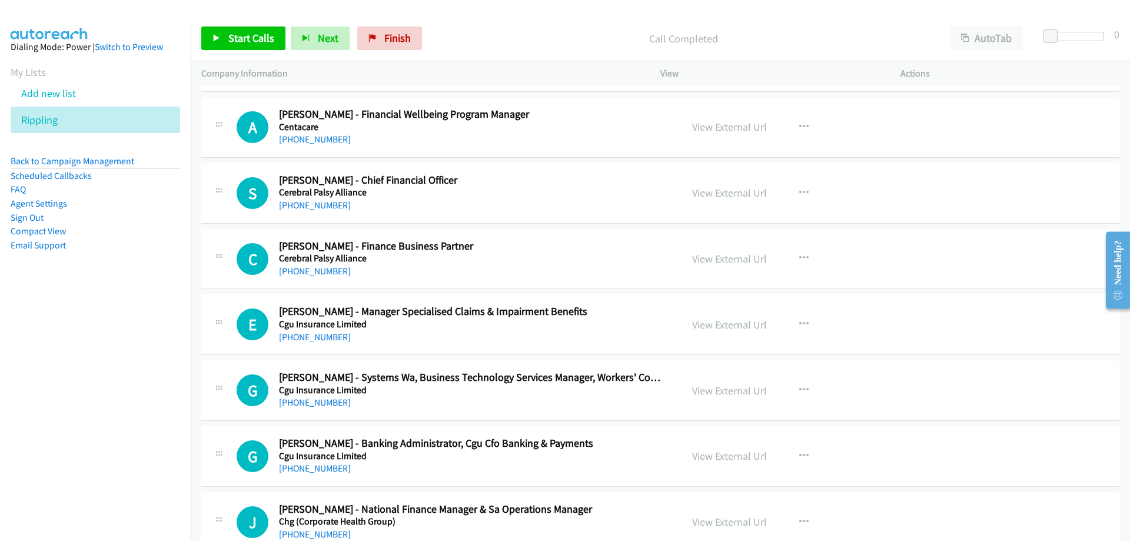
scroll to position [4825, 0]
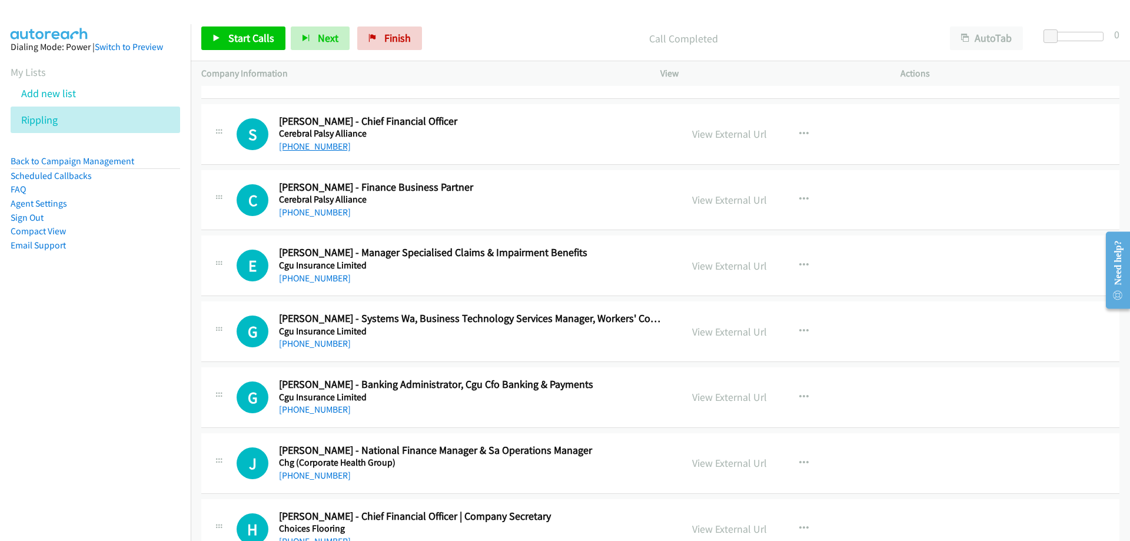
click at [332, 144] on link "[PHONE_NUMBER]" at bounding box center [315, 146] width 72 height 11
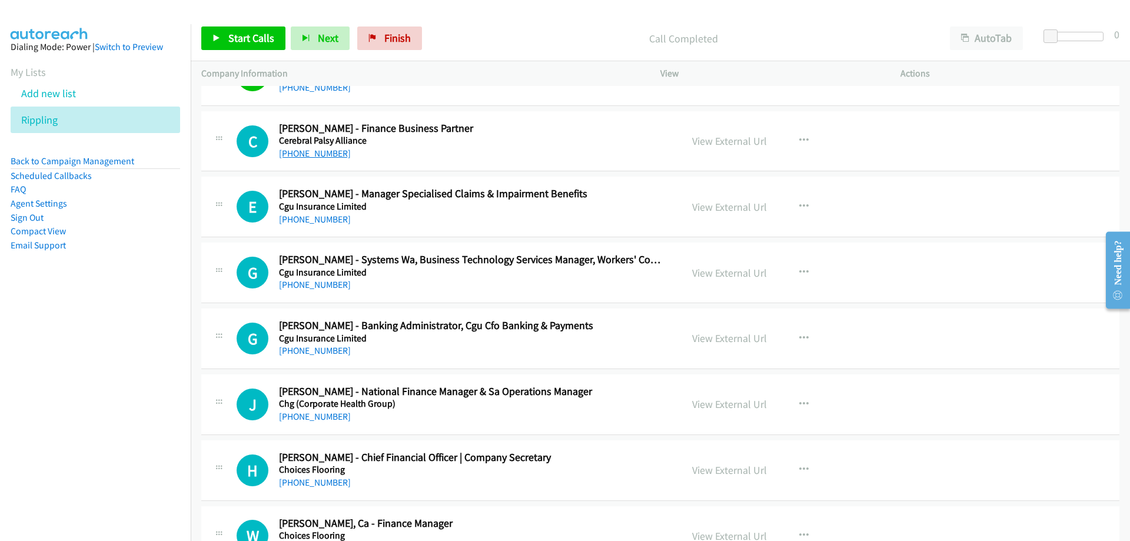
click at [318, 149] on link "[PHONE_NUMBER]" at bounding box center [315, 153] width 72 height 11
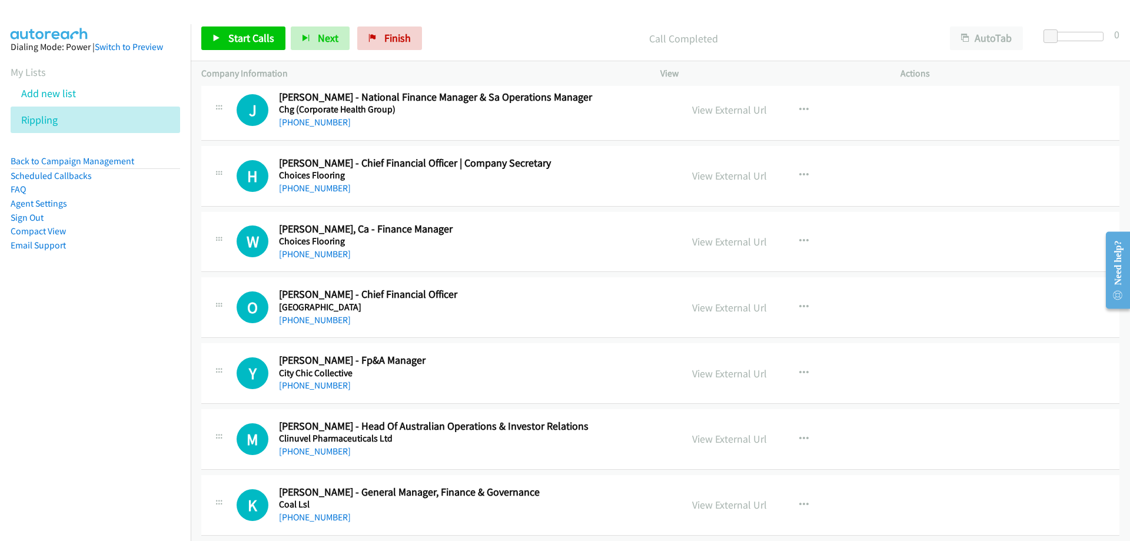
scroll to position [5237, 0]
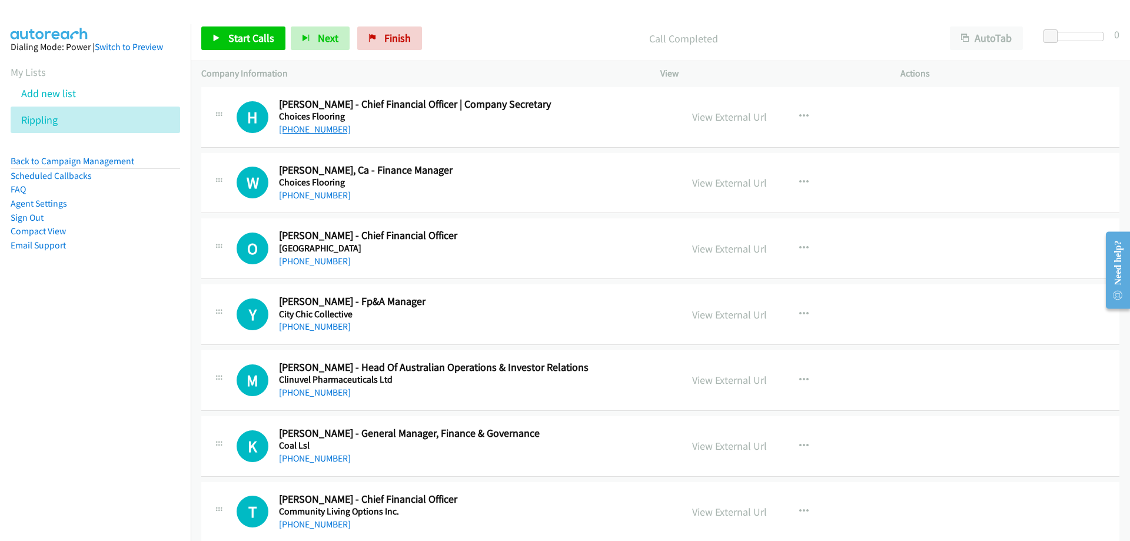
click at [321, 132] on link "[PHONE_NUMBER]" at bounding box center [315, 129] width 72 height 11
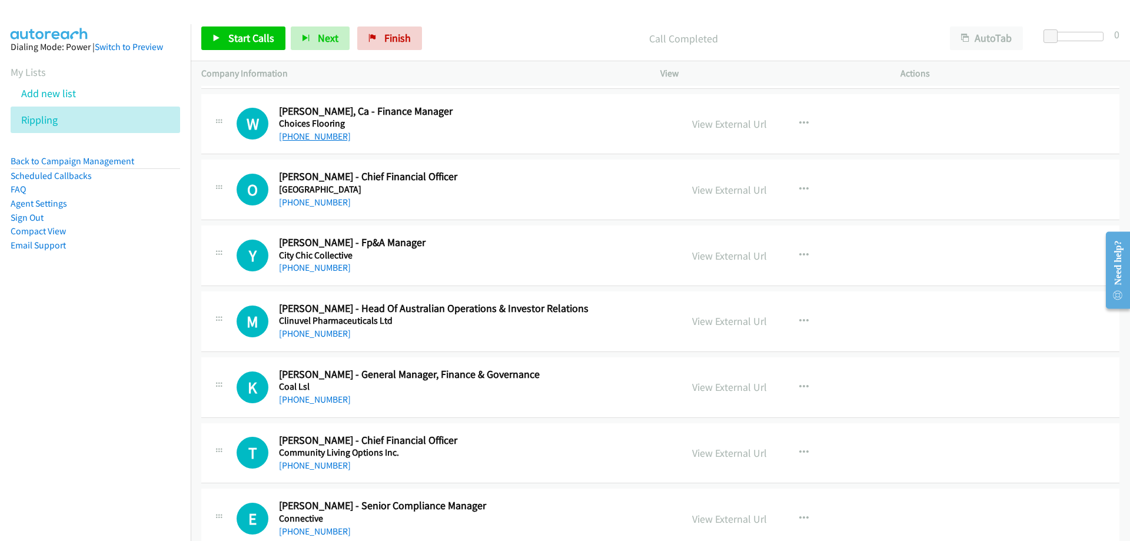
click at [308, 138] on link "[PHONE_NUMBER]" at bounding box center [315, 136] width 72 height 11
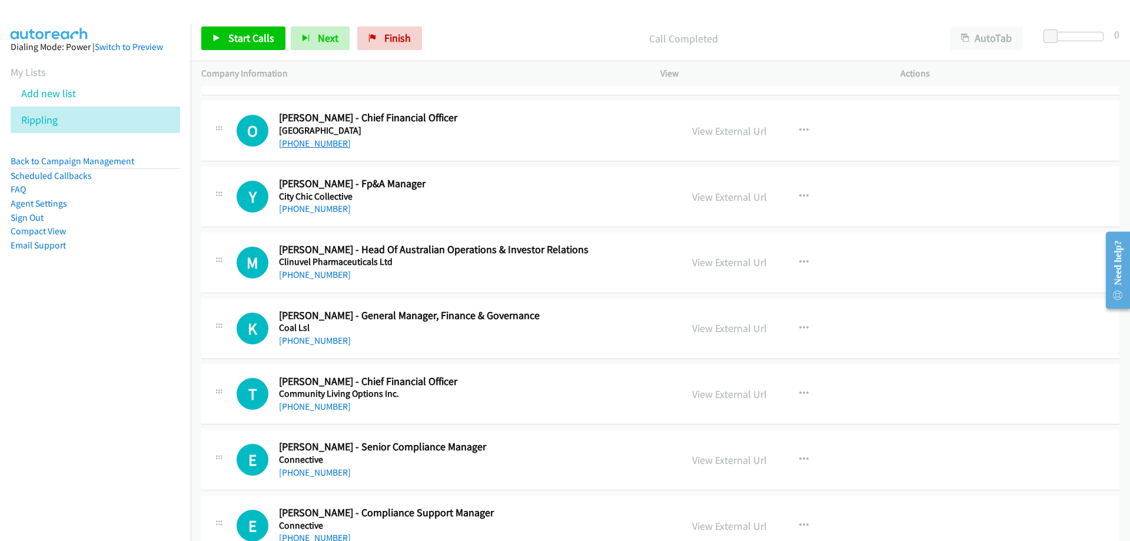
click at [314, 145] on link "[PHONE_NUMBER]" at bounding box center [315, 143] width 72 height 11
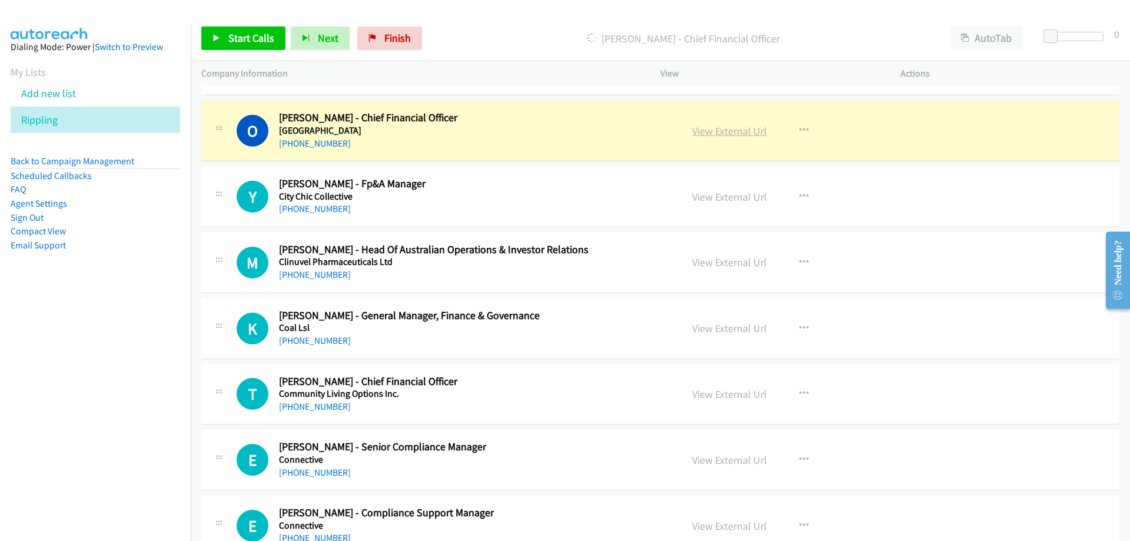
click at [701, 127] on link "View External Url" at bounding box center [729, 131] width 75 height 14
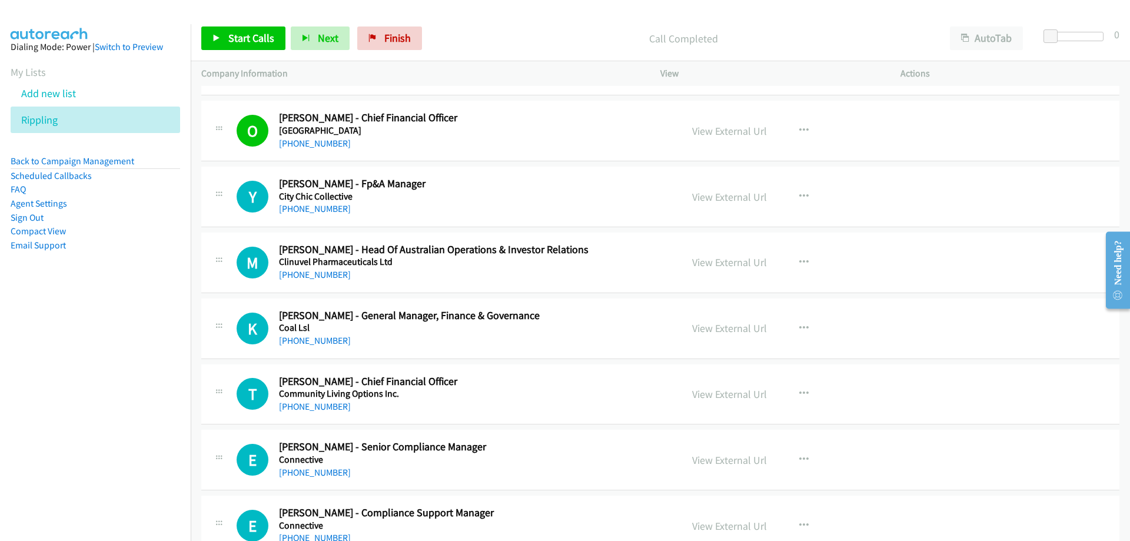
scroll to position [5414, 0]
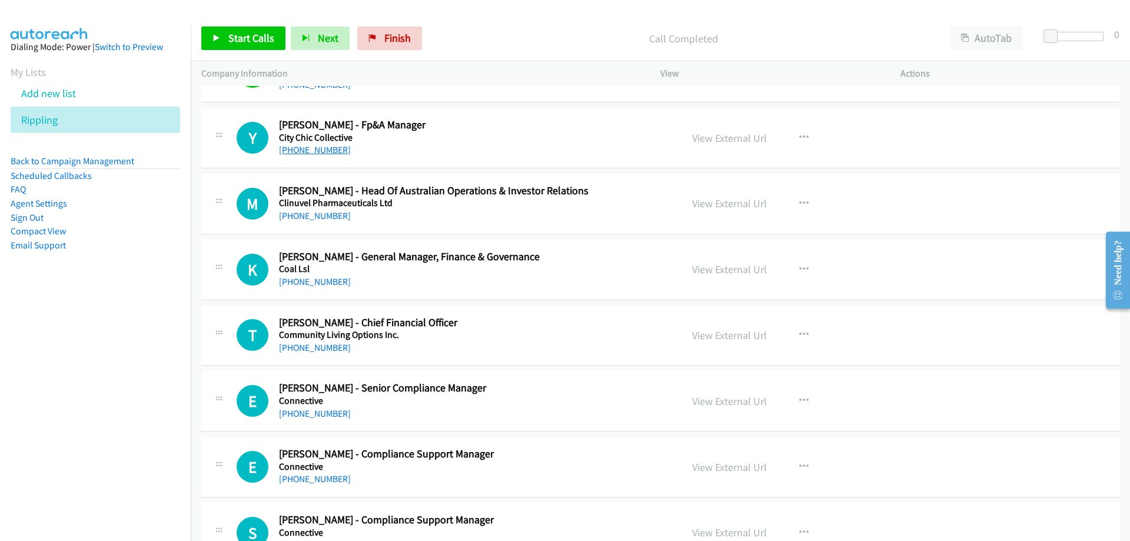
click at [315, 151] on link "[PHONE_NUMBER]" at bounding box center [315, 149] width 72 height 11
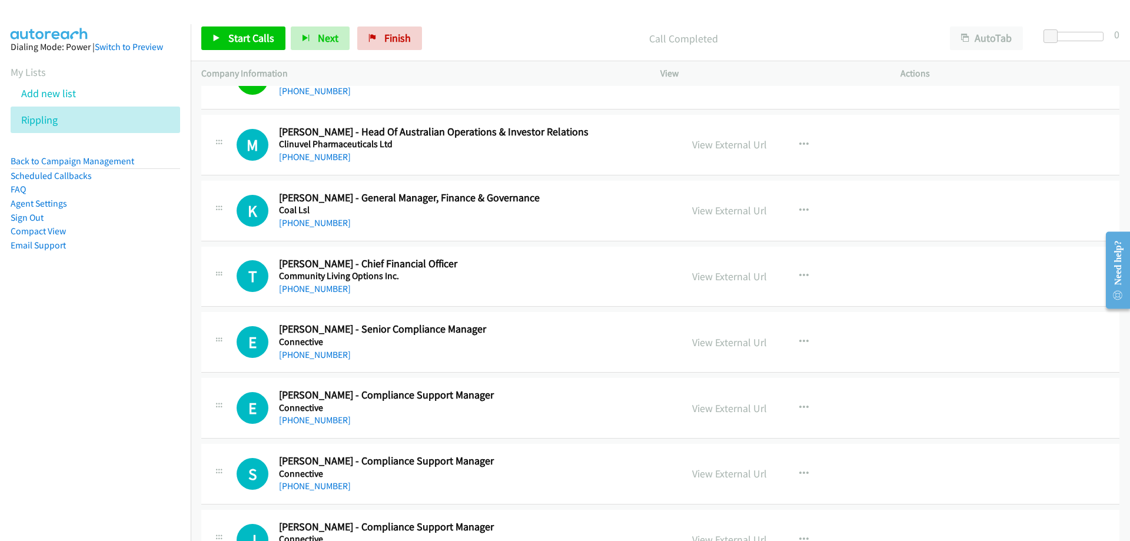
scroll to position [5531, 0]
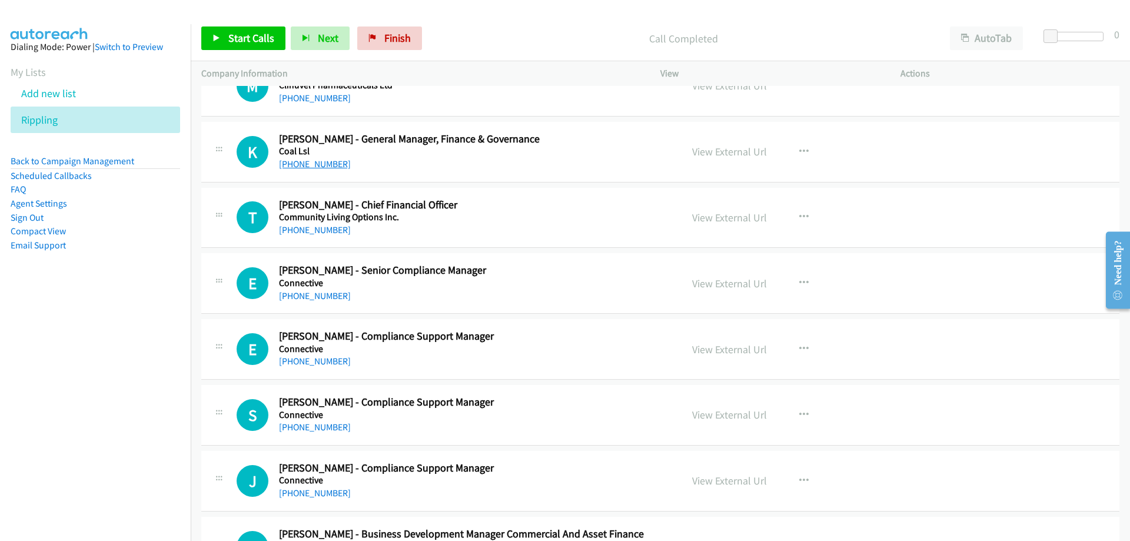
click at [312, 164] on link "[PHONE_NUMBER]" at bounding box center [315, 163] width 72 height 11
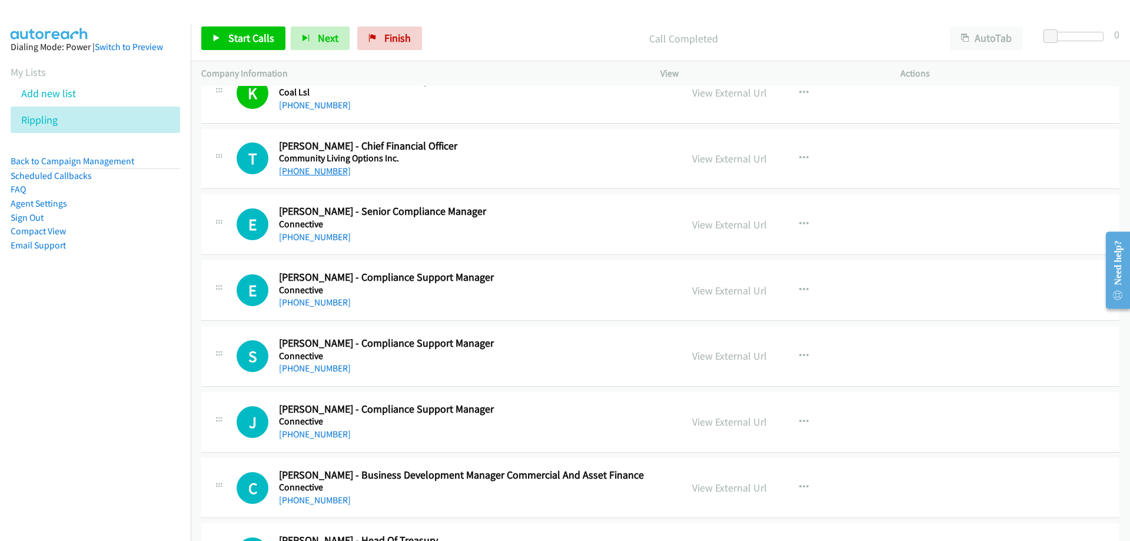
click at [334, 172] on link "[PHONE_NUMBER]" at bounding box center [315, 170] width 72 height 11
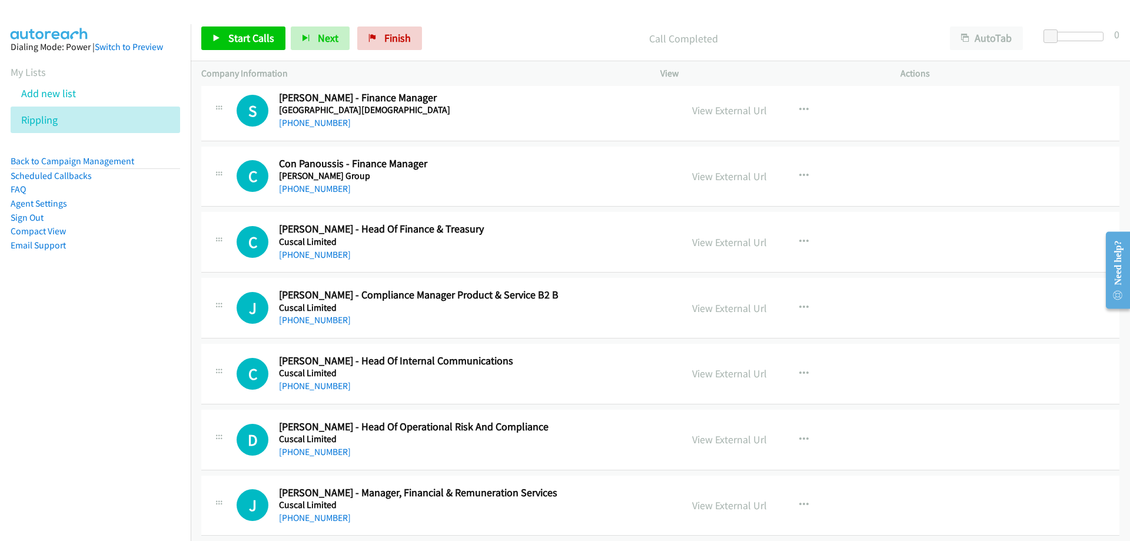
scroll to position [6355, 0]
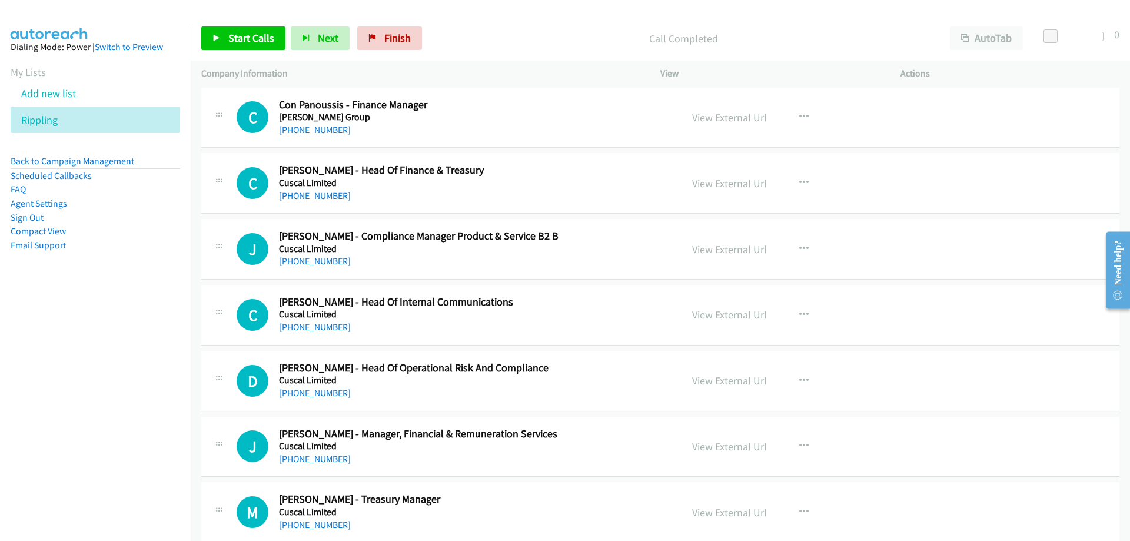
click at [318, 127] on link "[PHONE_NUMBER]" at bounding box center [315, 129] width 72 height 11
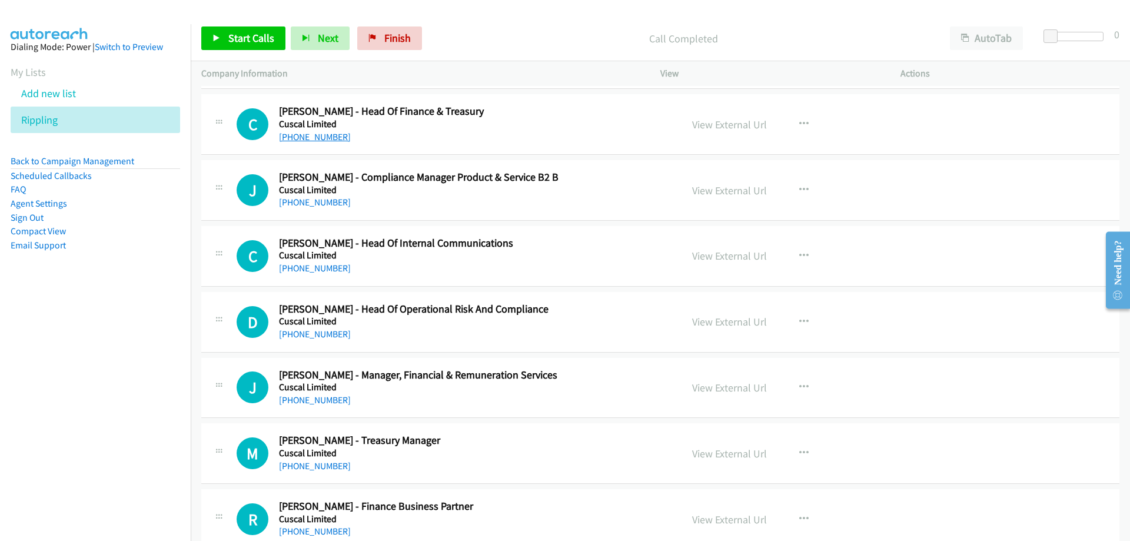
click at [322, 141] on link "[PHONE_NUMBER]" at bounding box center [315, 136] width 72 height 11
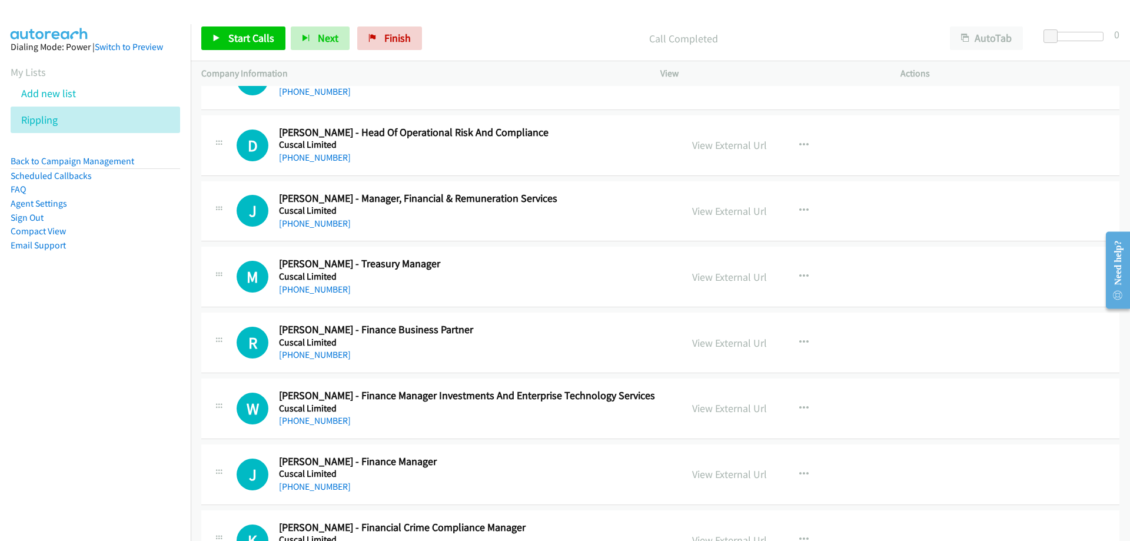
scroll to position [6649, 0]
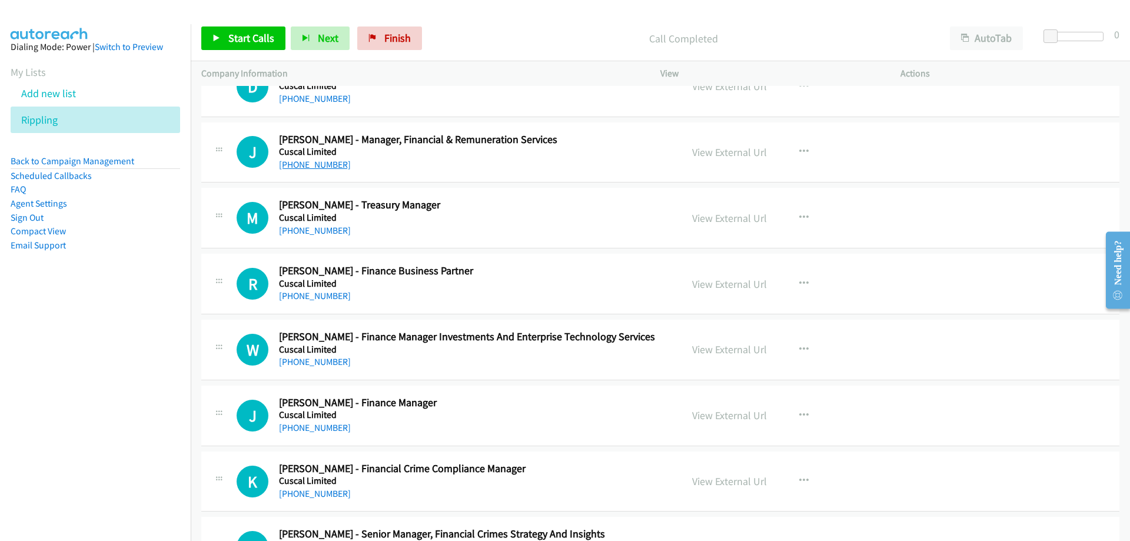
click at [325, 166] on link "[PHONE_NUMBER]" at bounding box center [315, 164] width 72 height 11
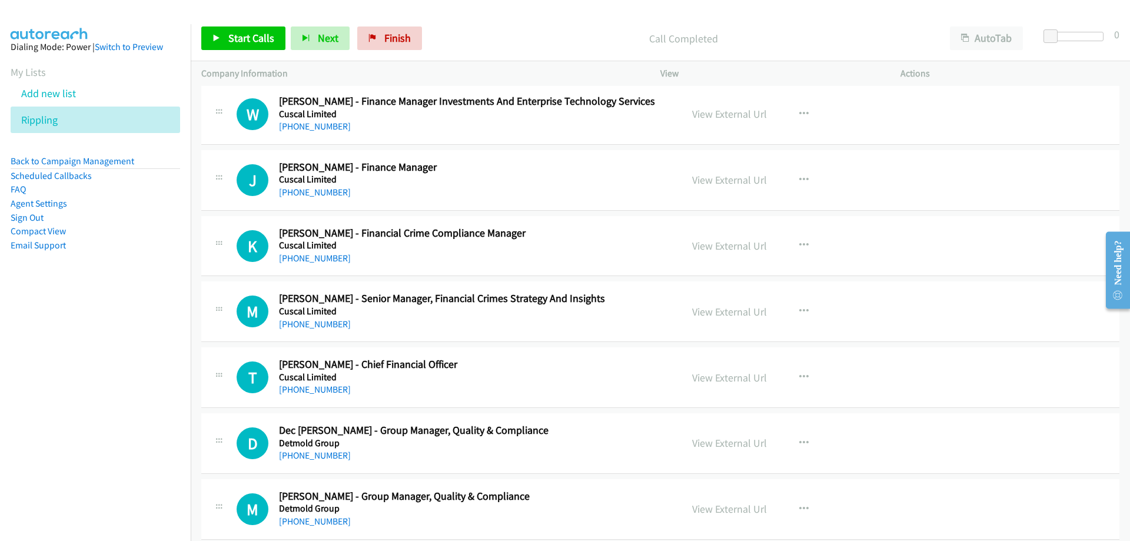
scroll to position [6943, 0]
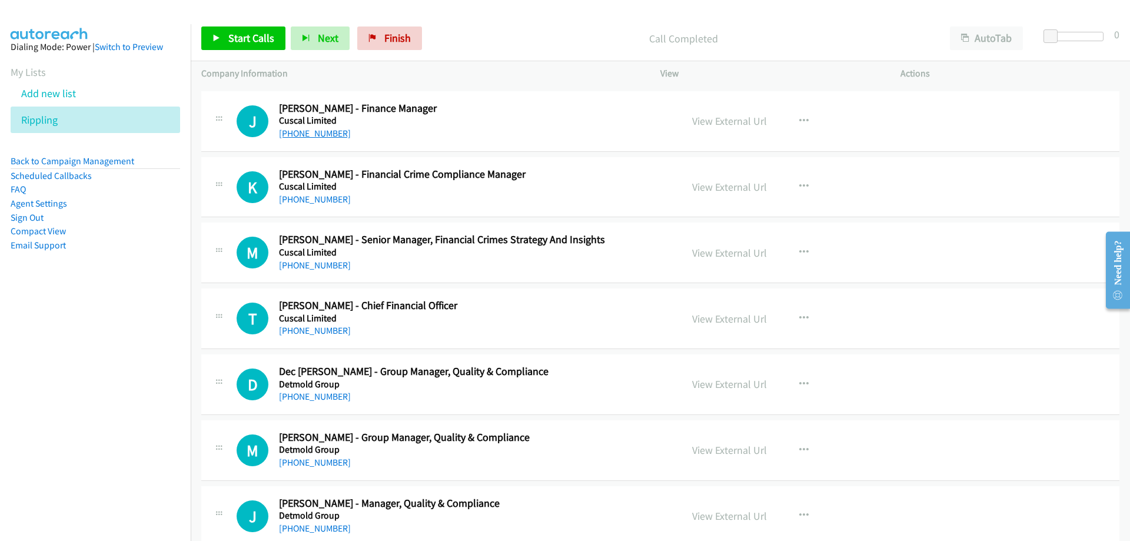
click at [330, 134] on link "[PHONE_NUMBER]" at bounding box center [315, 133] width 72 height 11
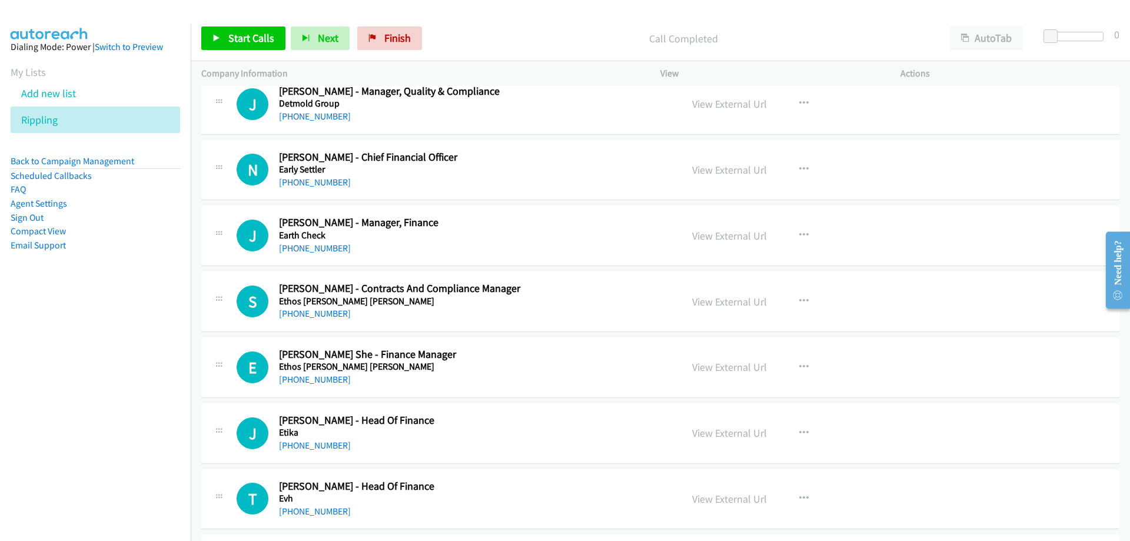
scroll to position [7414, 0]
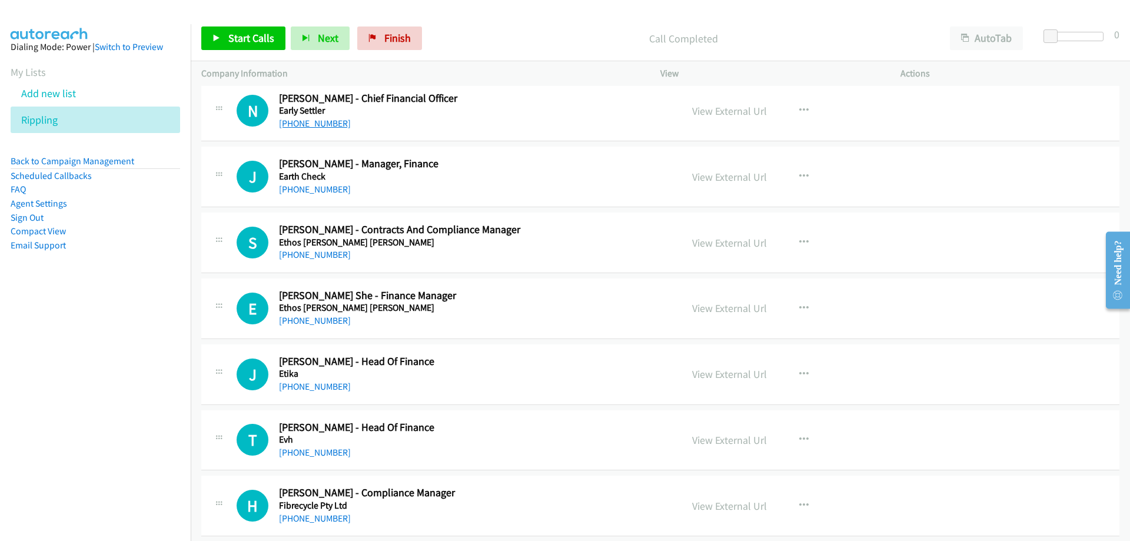
click at [331, 127] on link "[PHONE_NUMBER]" at bounding box center [315, 123] width 72 height 11
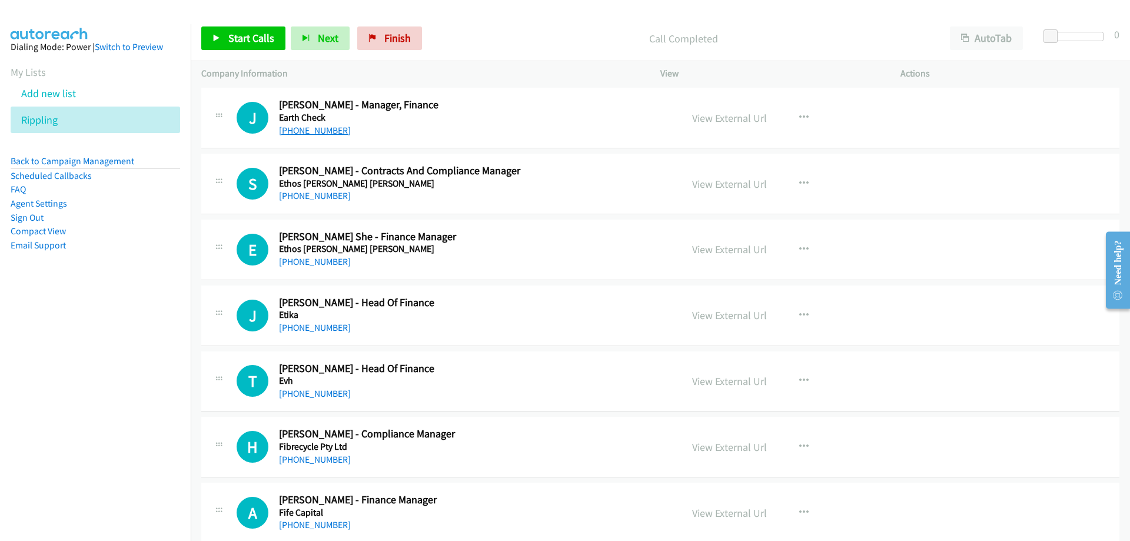
click at [325, 125] on link "[PHONE_NUMBER]" at bounding box center [315, 130] width 72 height 11
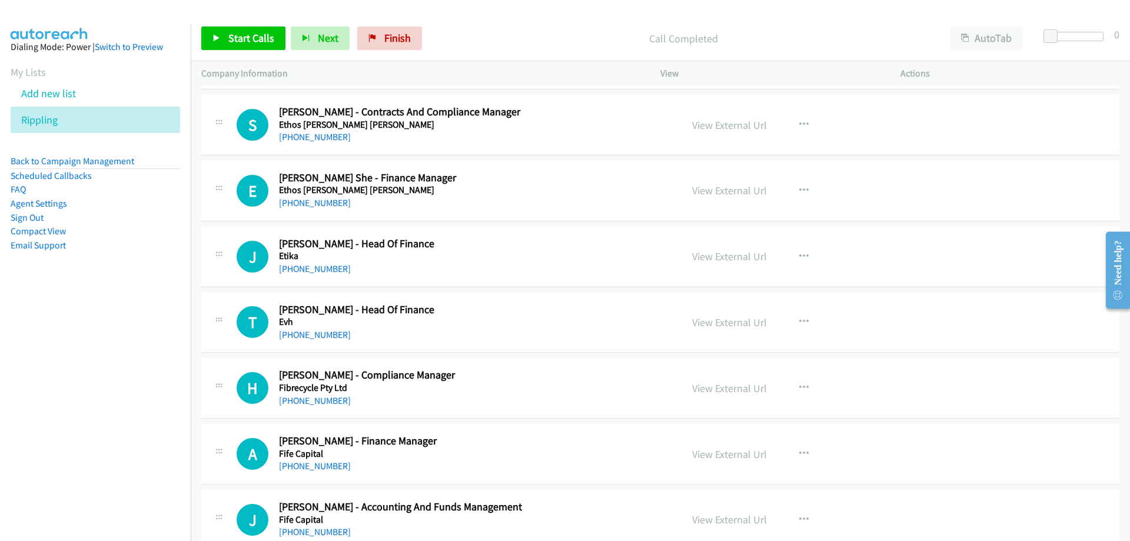
scroll to position [7591, 0]
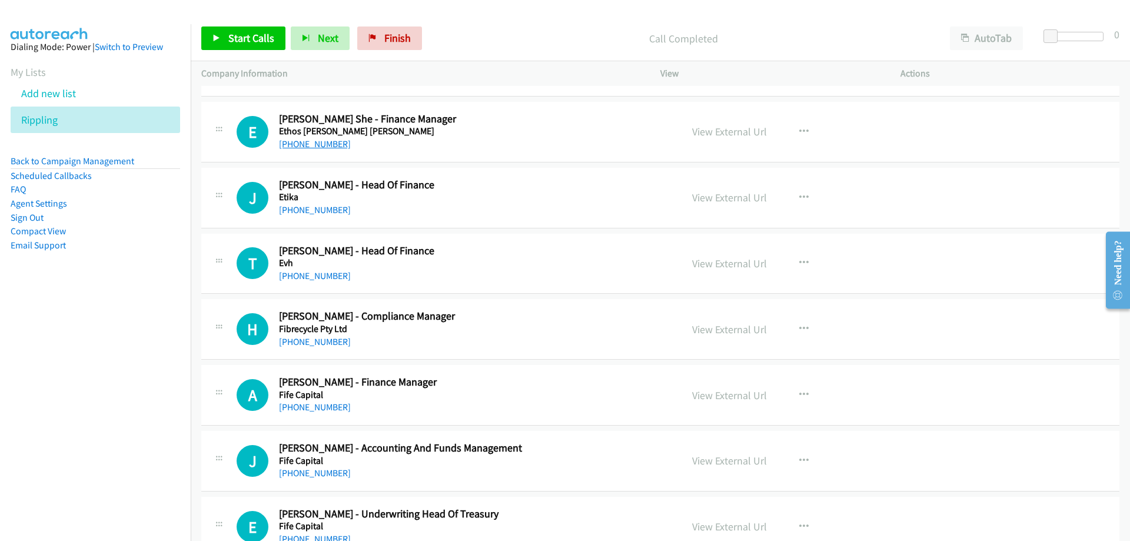
click at [310, 138] on link "[PHONE_NUMBER]" at bounding box center [315, 143] width 72 height 11
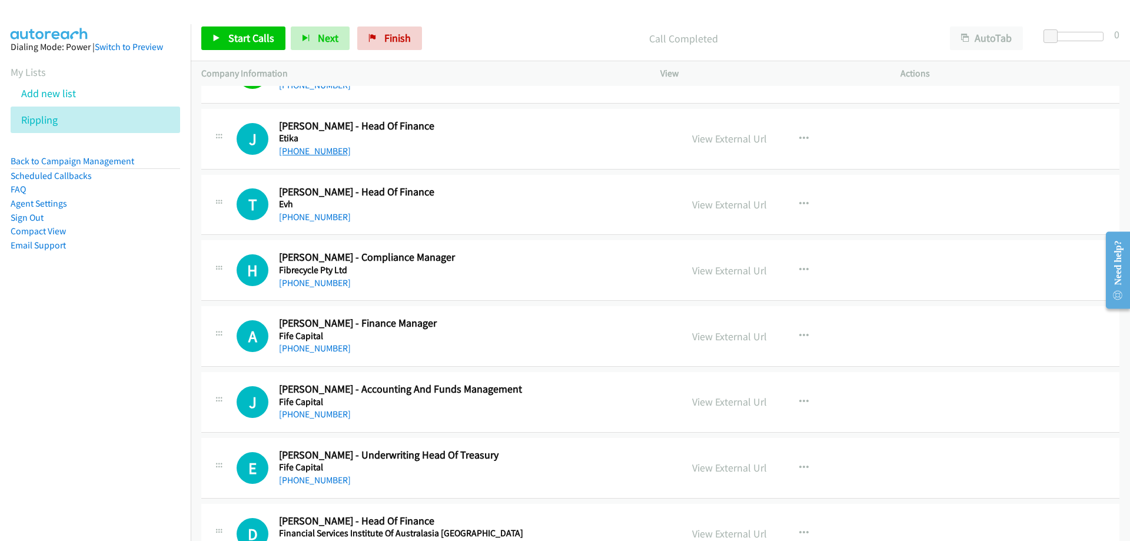
click at [306, 155] on link "[PHONE_NUMBER]" at bounding box center [315, 150] width 72 height 11
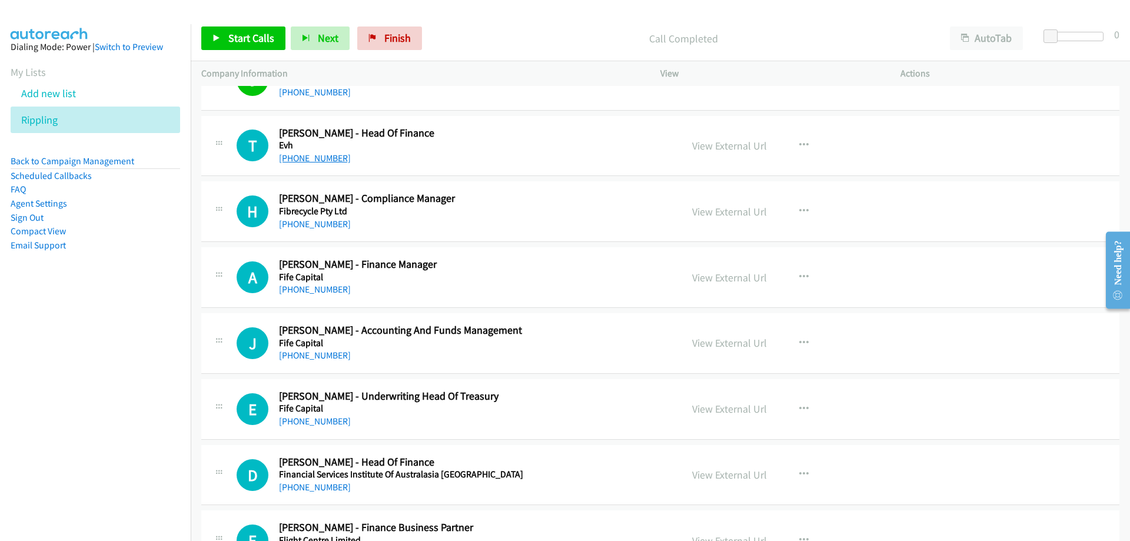
click at [321, 161] on link "[PHONE_NUMBER]" at bounding box center [315, 157] width 72 height 11
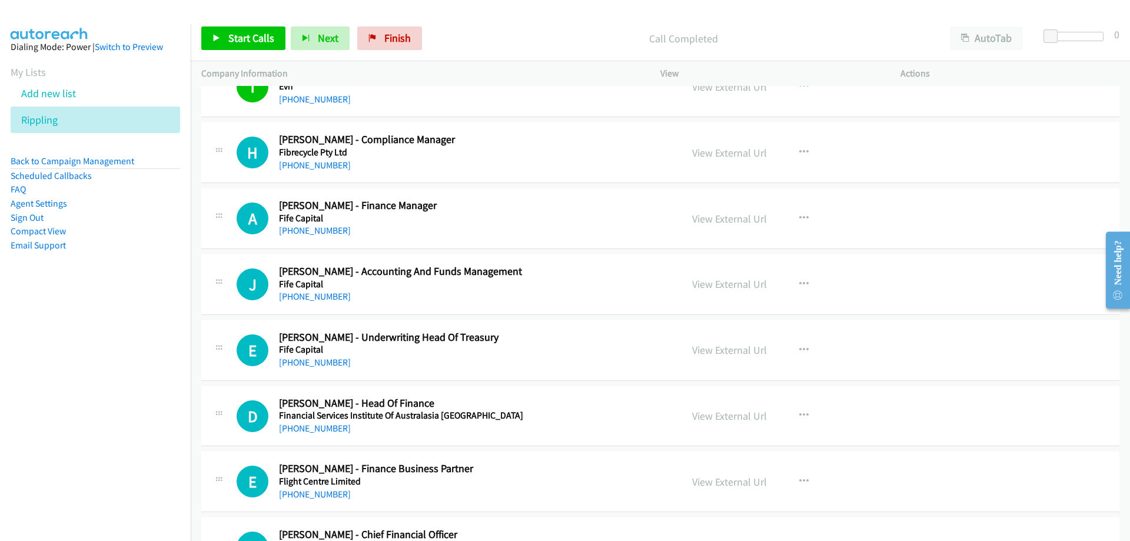
scroll to position [7826, 0]
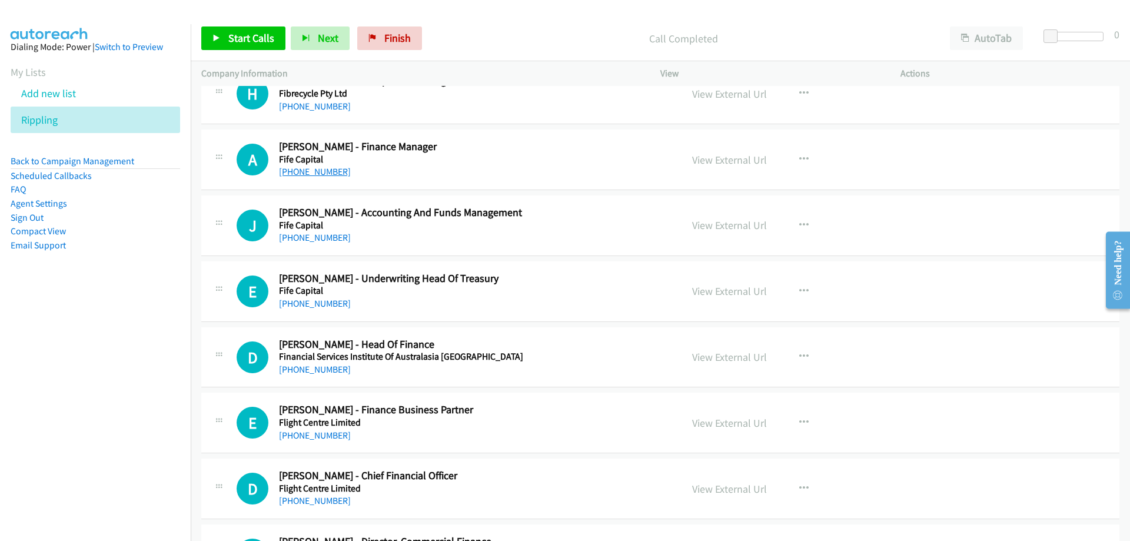
click at [304, 176] on link "[PHONE_NUMBER]" at bounding box center [315, 171] width 72 height 11
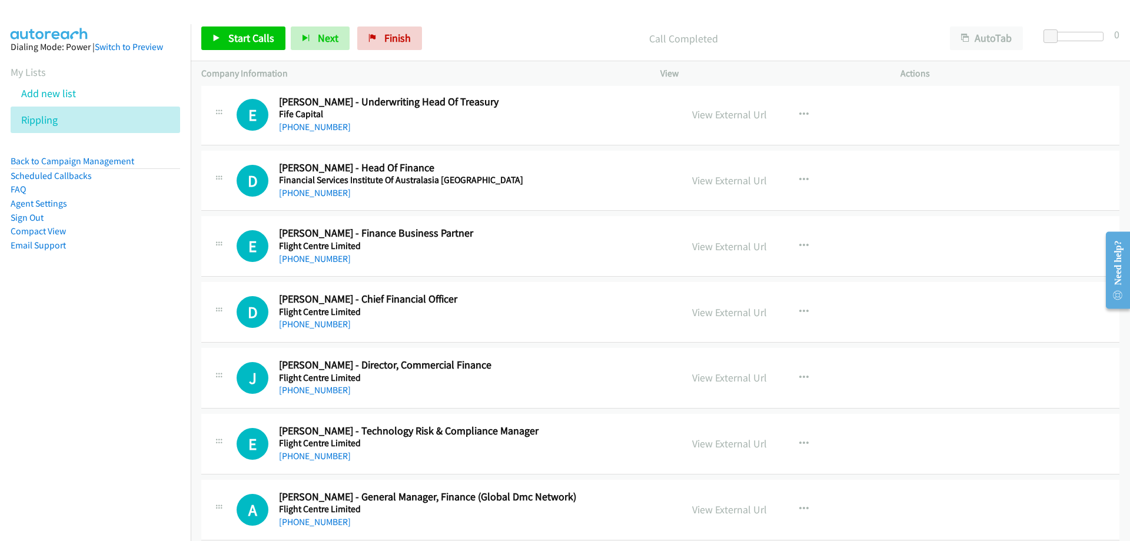
scroll to position [8062, 0]
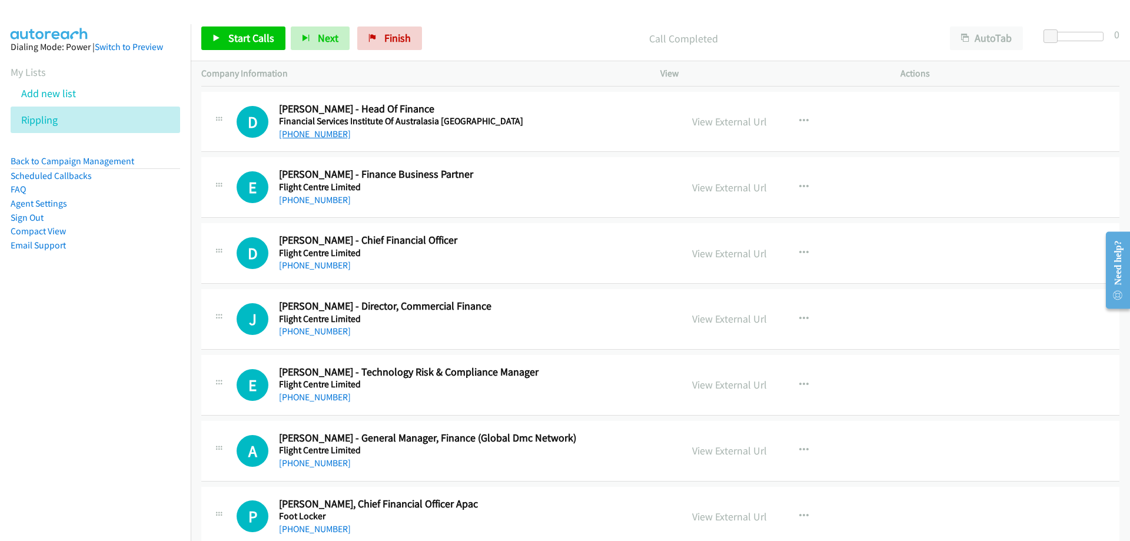
click at [328, 139] on link "[PHONE_NUMBER]" at bounding box center [315, 133] width 72 height 11
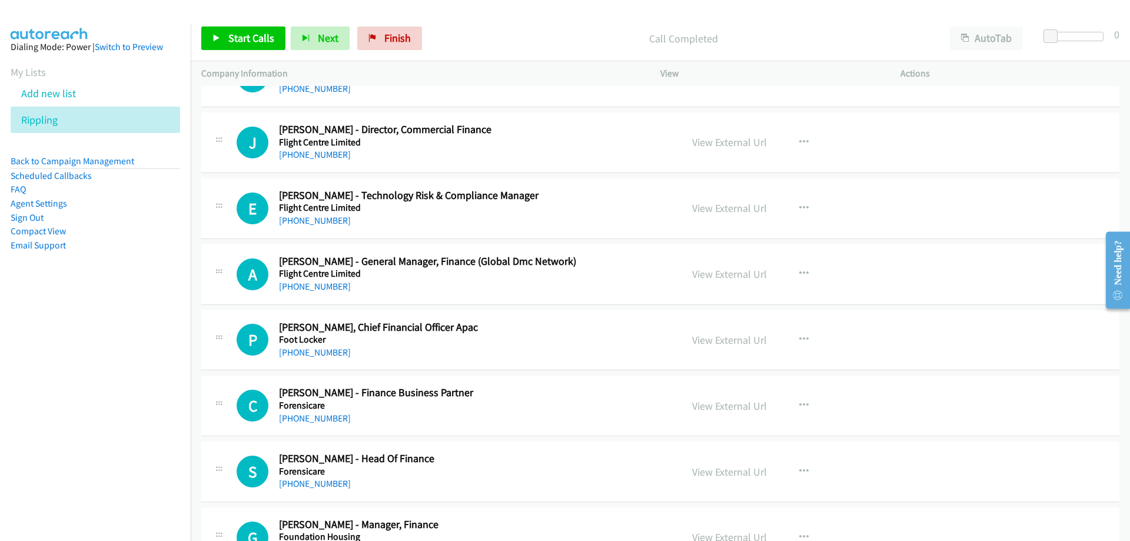
scroll to position [8356, 0]
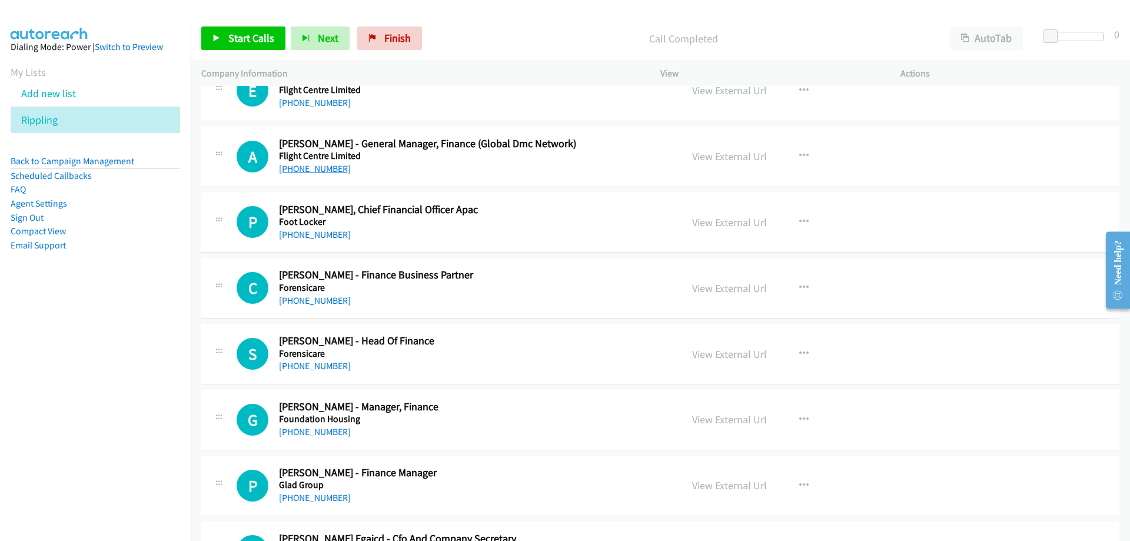
click at [312, 168] on link "[PHONE_NUMBER]" at bounding box center [315, 168] width 72 height 11
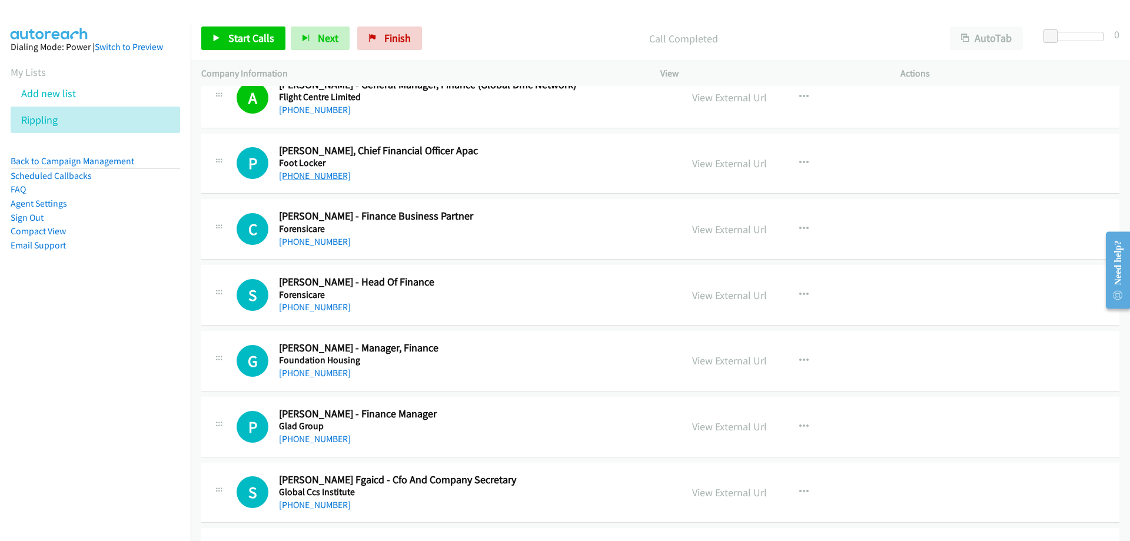
click at [324, 174] on link "[PHONE_NUMBER]" at bounding box center [315, 175] width 72 height 11
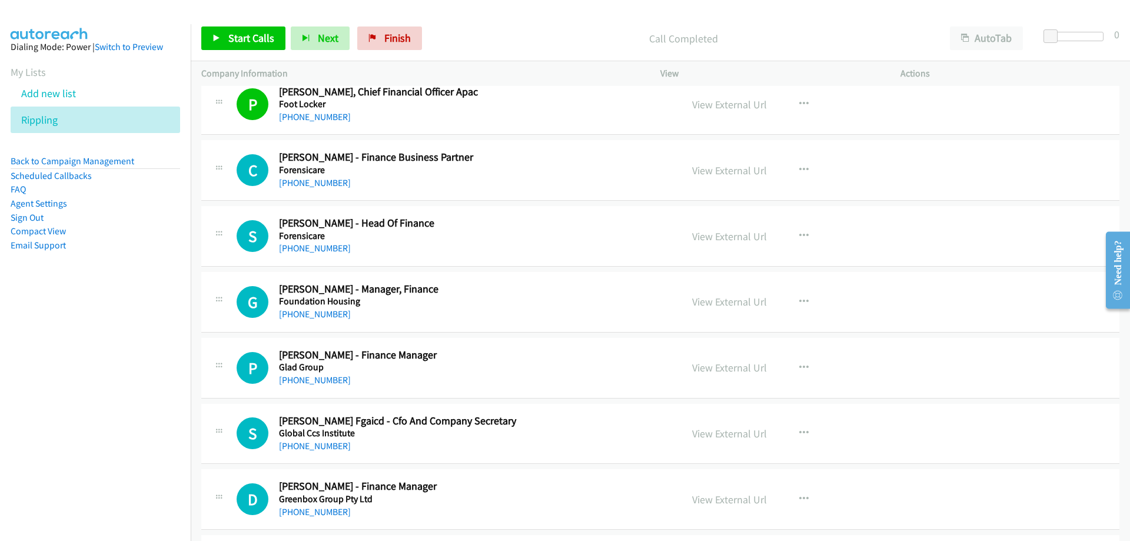
scroll to position [8532, 0]
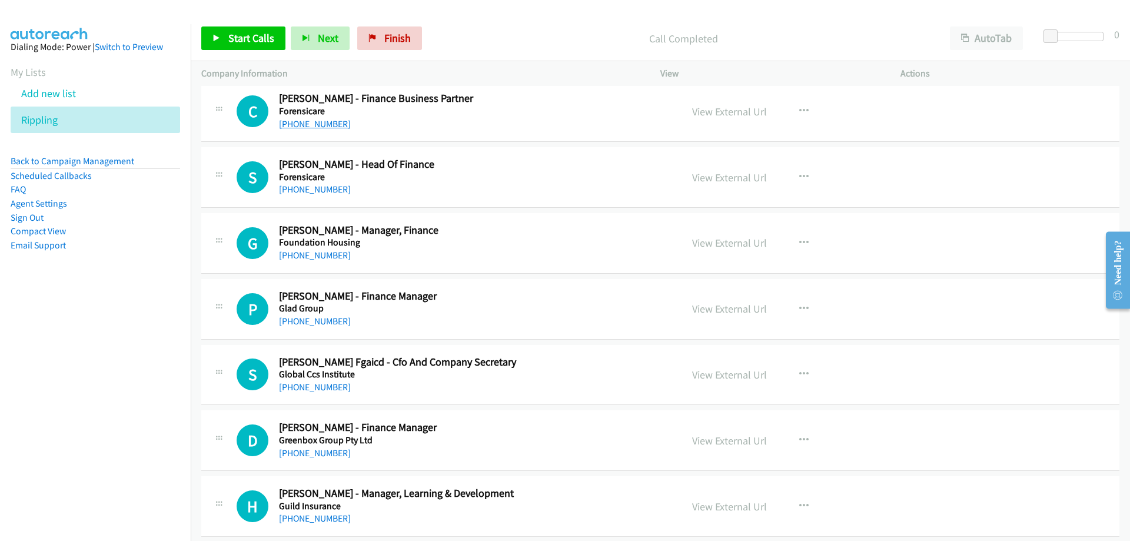
click at [294, 126] on link "[PHONE_NUMBER]" at bounding box center [315, 123] width 72 height 11
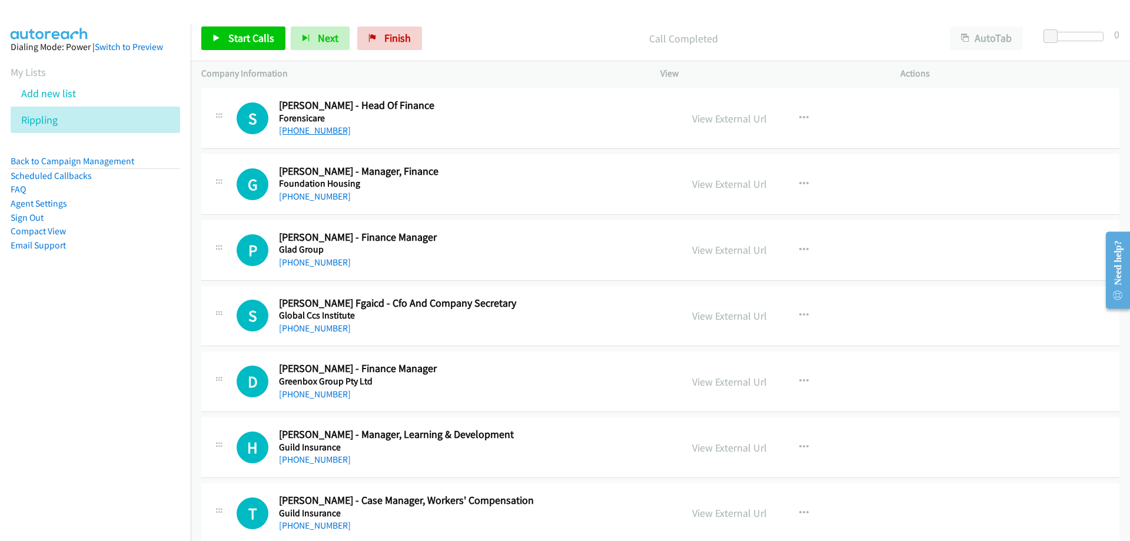
click at [317, 134] on link "[PHONE_NUMBER]" at bounding box center [315, 130] width 72 height 11
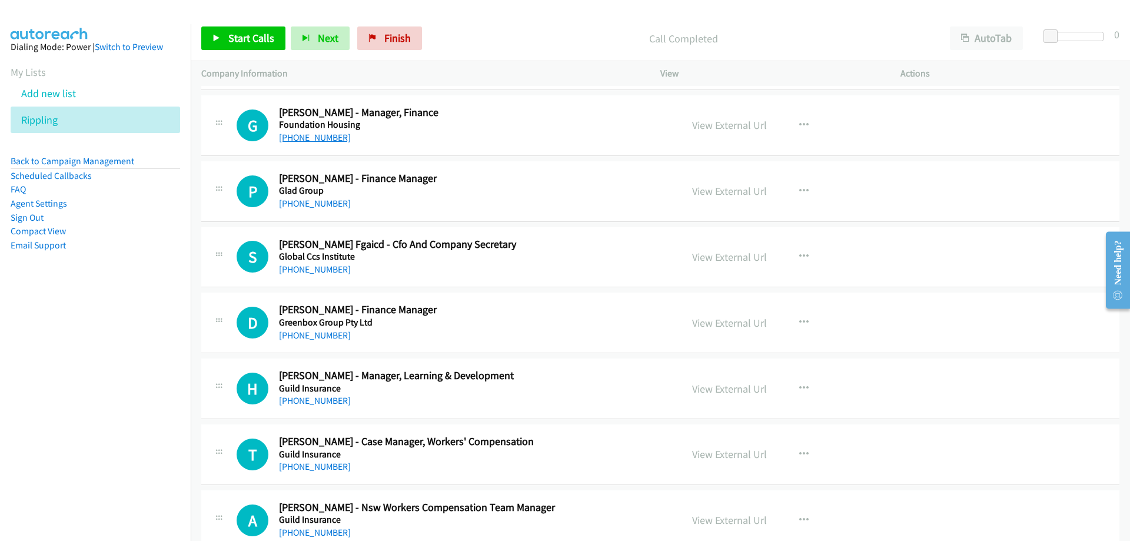
click at [330, 139] on link "[PHONE_NUMBER]" at bounding box center [315, 137] width 72 height 11
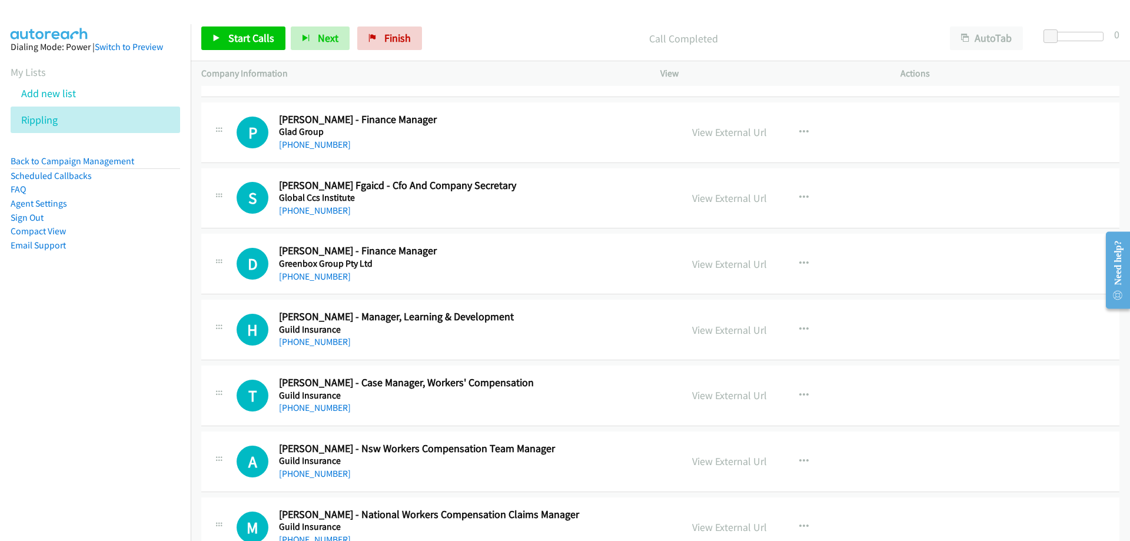
scroll to position [8768, 0]
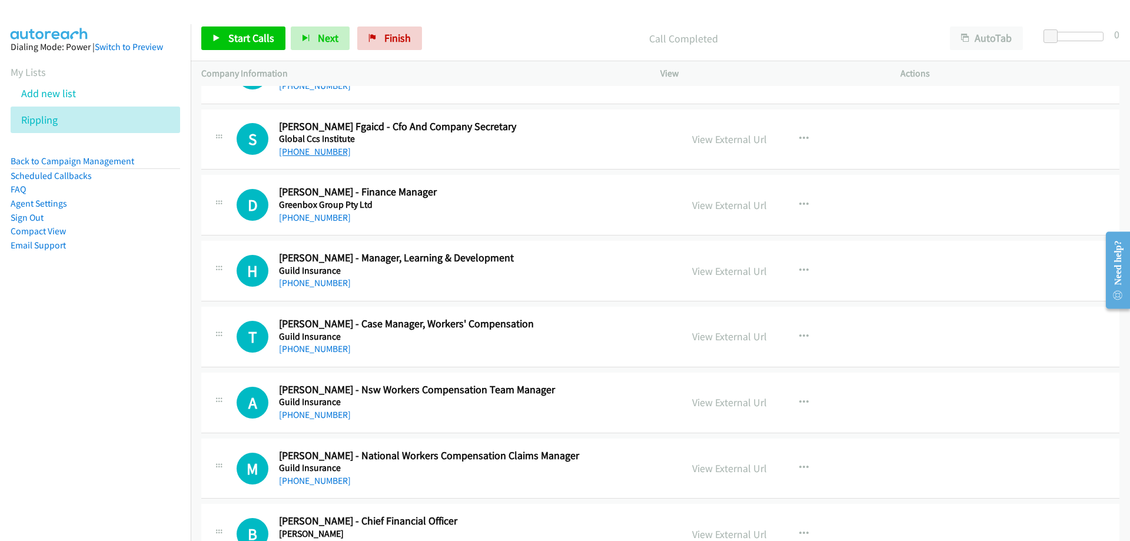
click at [332, 153] on link "[PHONE_NUMBER]" at bounding box center [315, 151] width 72 height 11
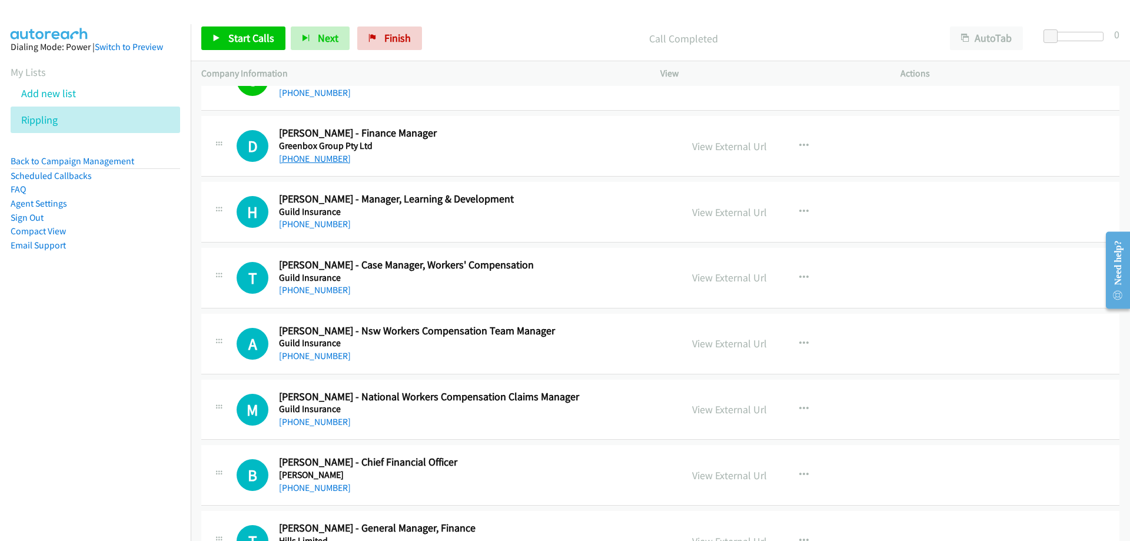
click at [329, 163] on link "[PHONE_NUMBER]" at bounding box center [315, 158] width 72 height 11
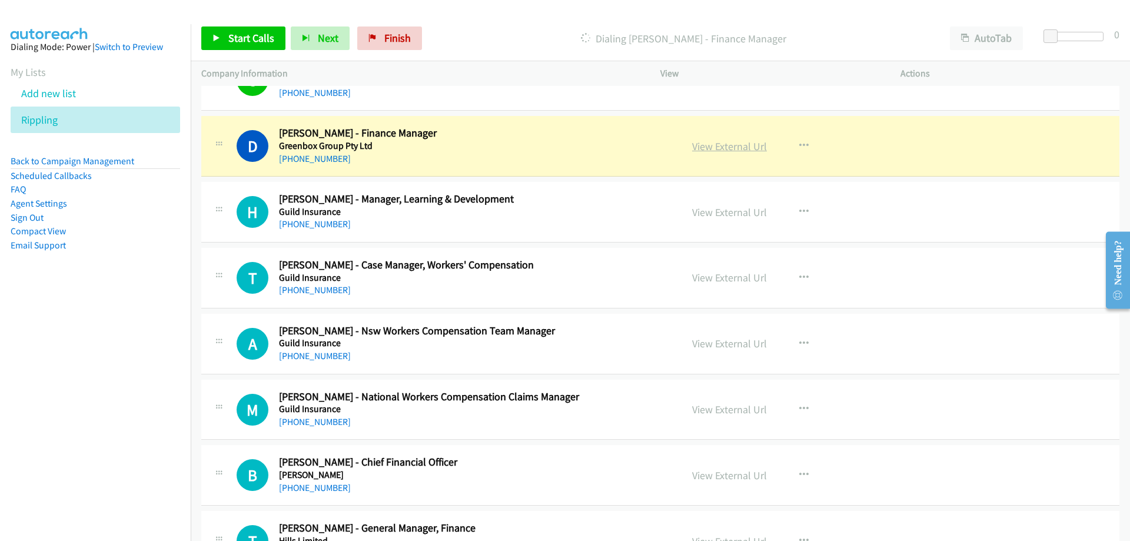
click at [706, 142] on link "View External Url" at bounding box center [729, 146] width 75 height 14
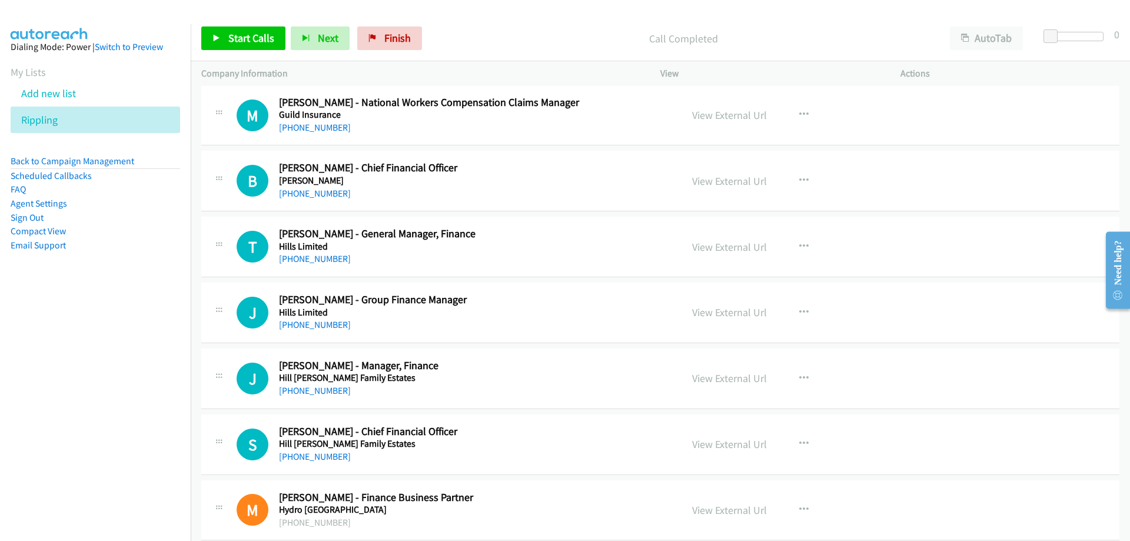
scroll to position [9180, 0]
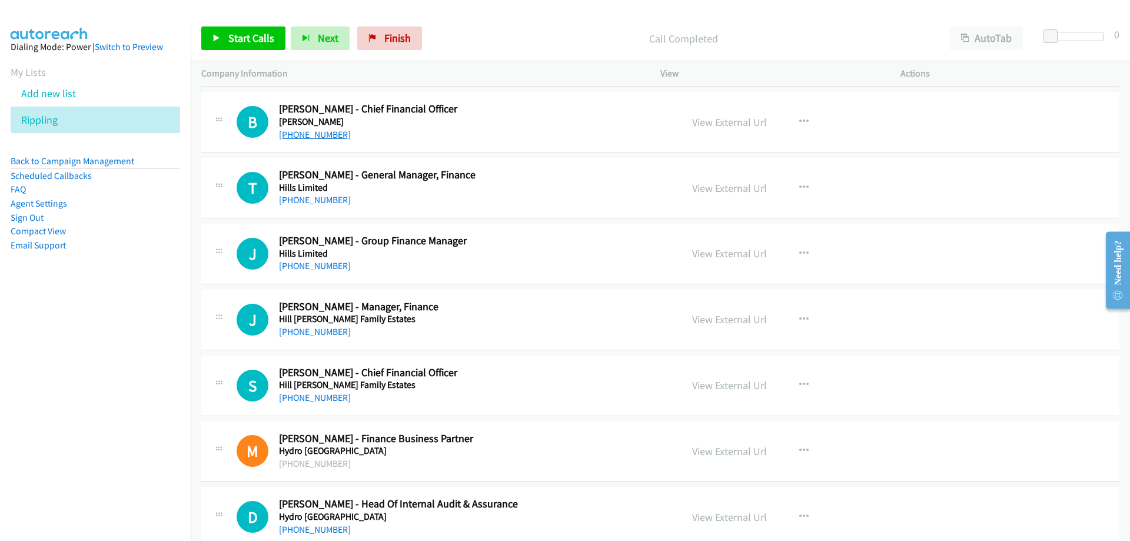
click at [298, 132] on link "[PHONE_NUMBER]" at bounding box center [315, 134] width 72 height 11
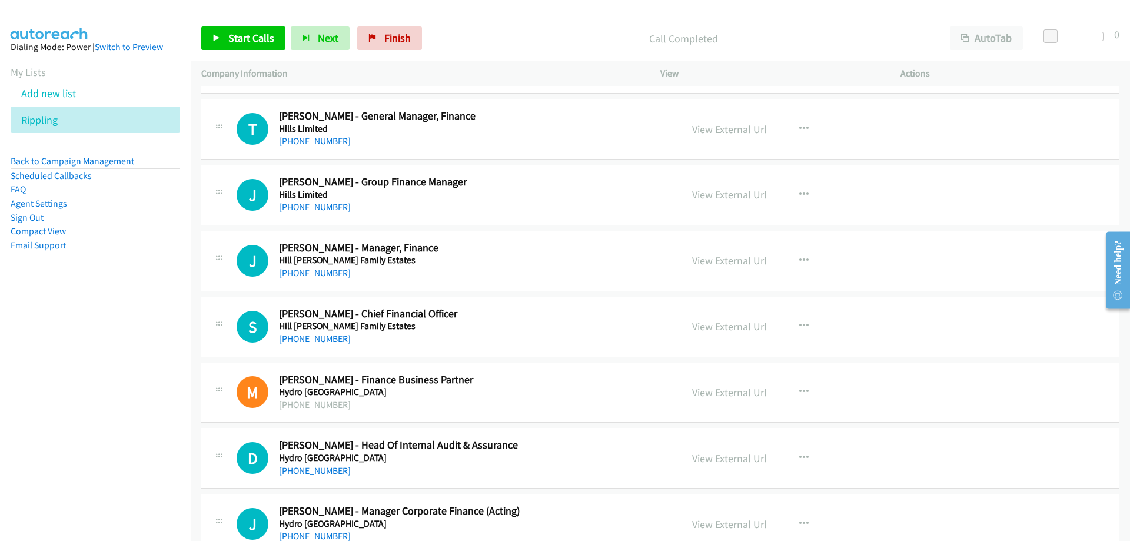
click at [325, 136] on link "[PHONE_NUMBER]" at bounding box center [315, 140] width 72 height 11
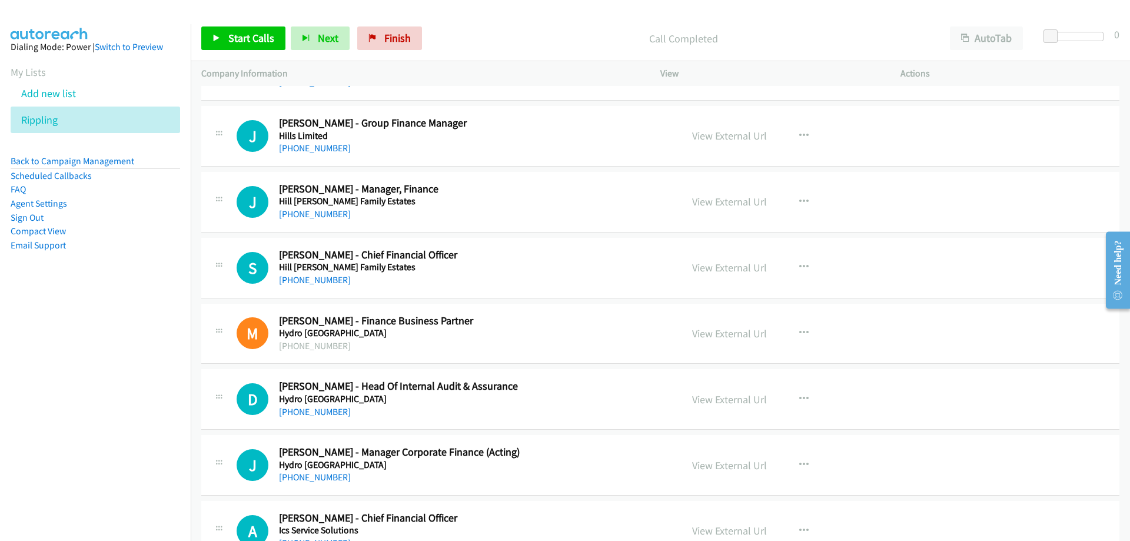
scroll to position [9356, 0]
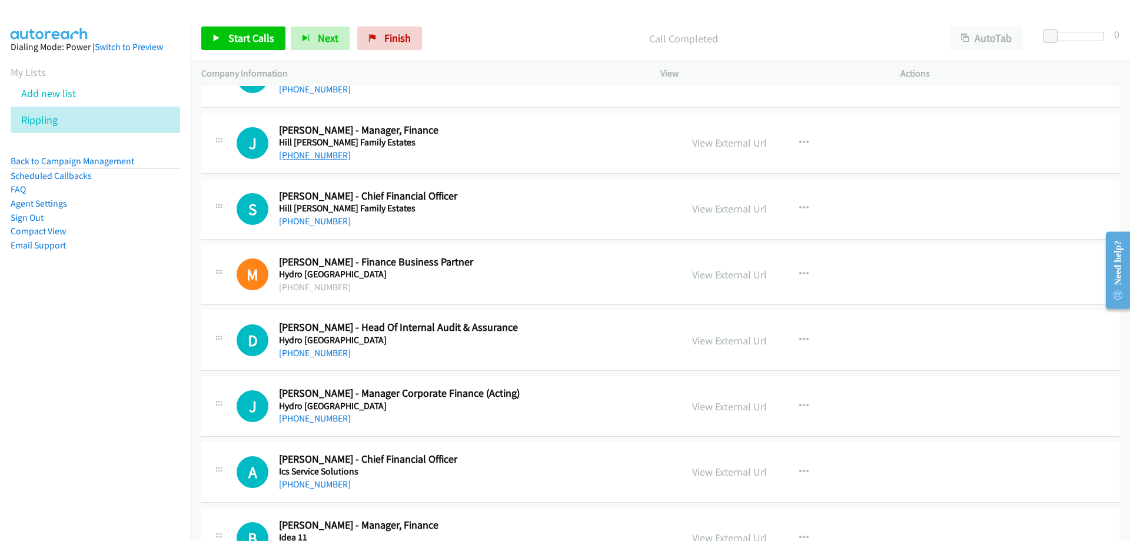
click at [319, 157] on link "[PHONE_NUMBER]" at bounding box center [315, 154] width 72 height 11
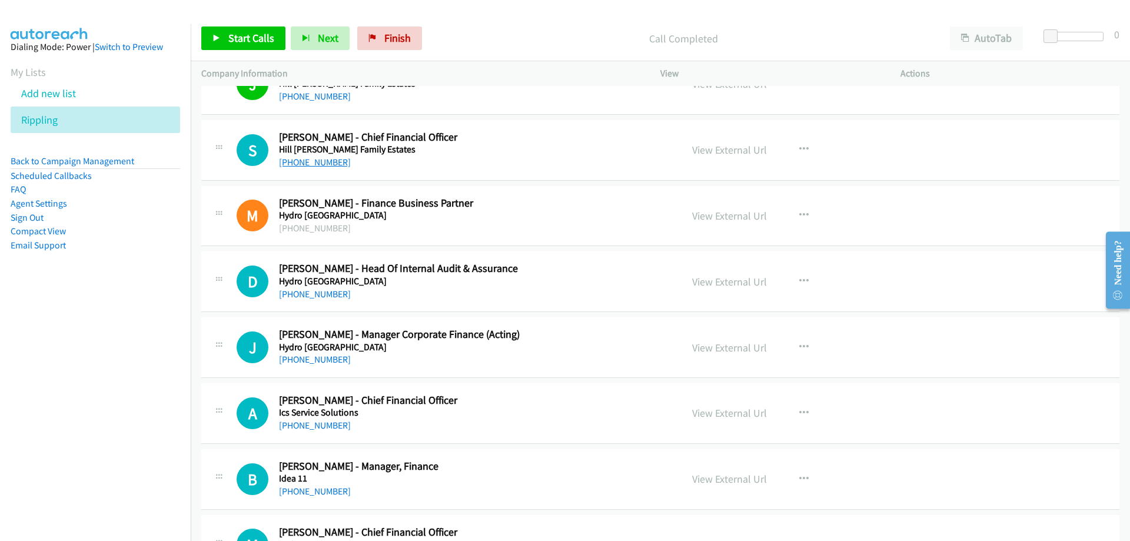
click at [330, 165] on link "[PHONE_NUMBER]" at bounding box center [315, 162] width 72 height 11
click at [710, 142] on div "View External Url" at bounding box center [729, 150] width 75 height 16
click at [711, 147] on link "View External Url" at bounding box center [729, 150] width 75 height 14
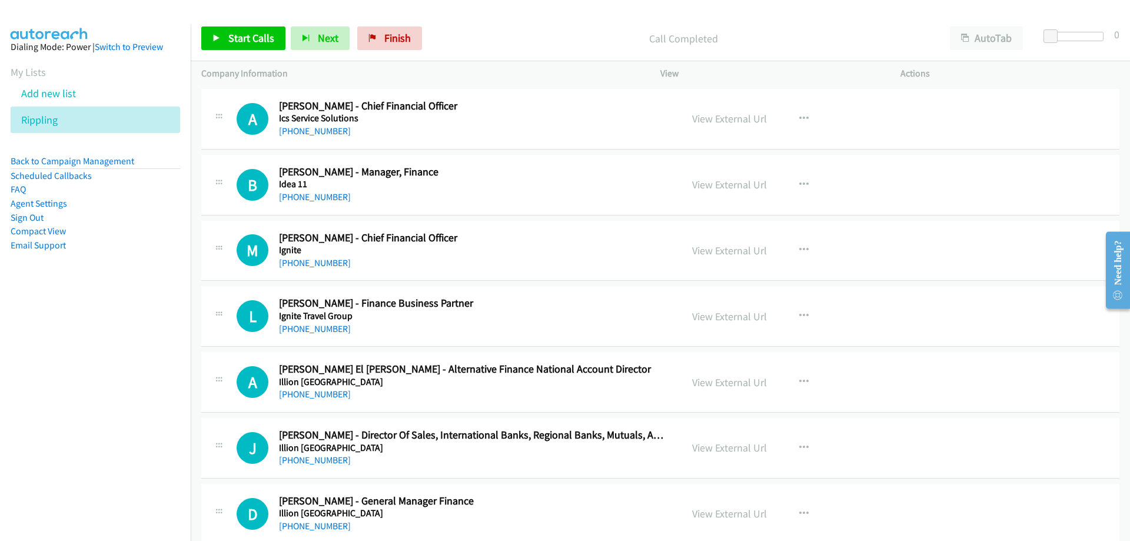
scroll to position [9768, 0]
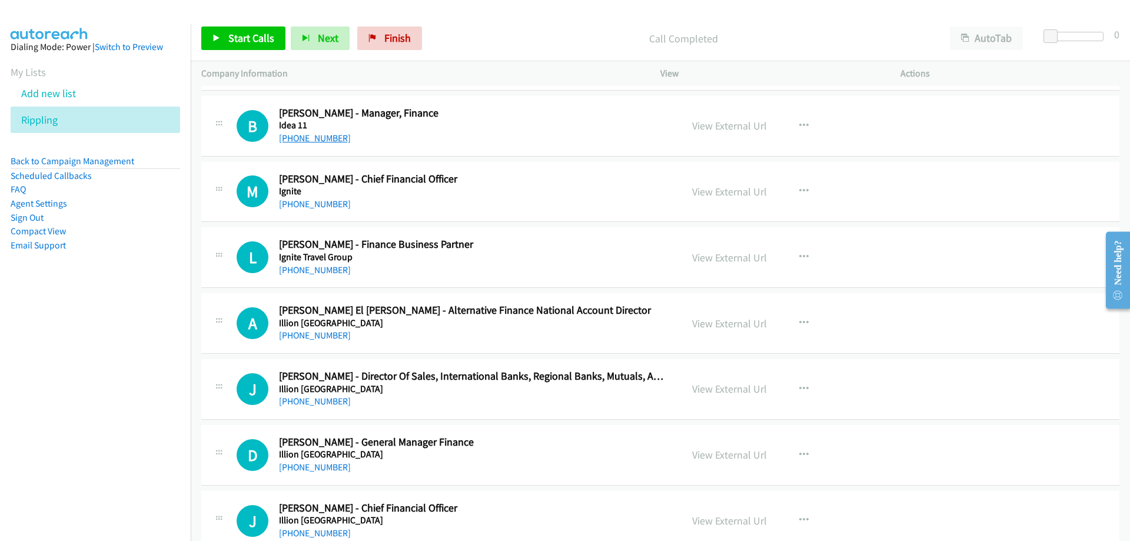
click at [326, 140] on link "[PHONE_NUMBER]" at bounding box center [315, 137] width 72 height 11
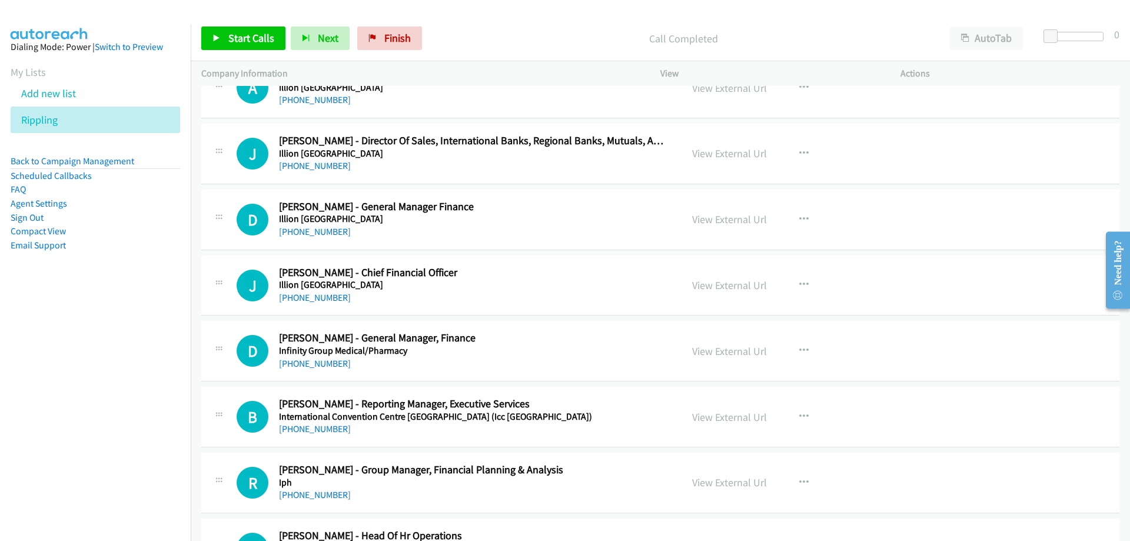
scroll to position [10062, 0]
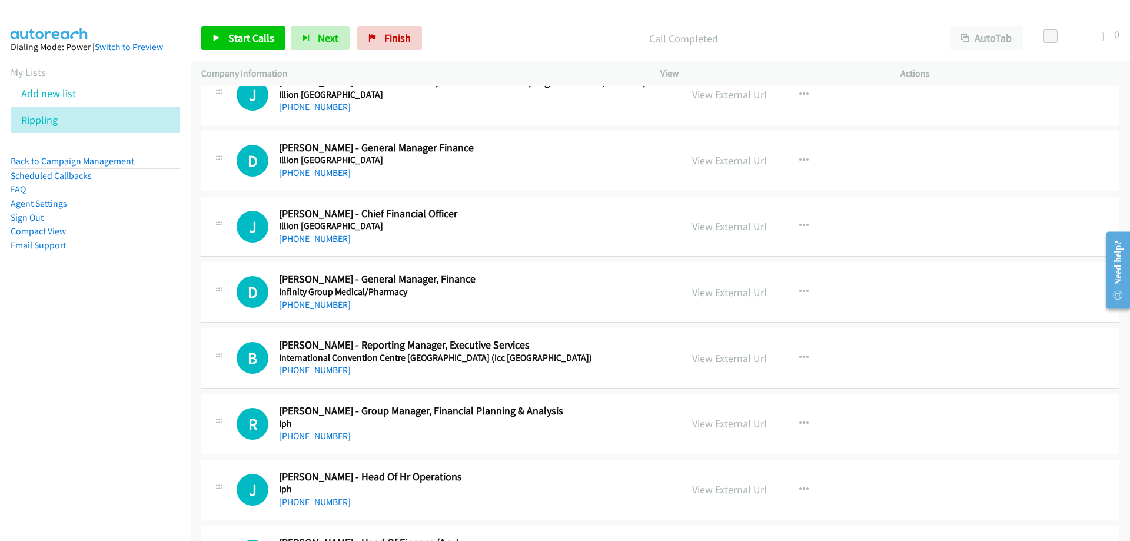
click at [329, 171] on link "[PHONE_NUMBER]" at bounding box center [315, 172] width 72 height 11
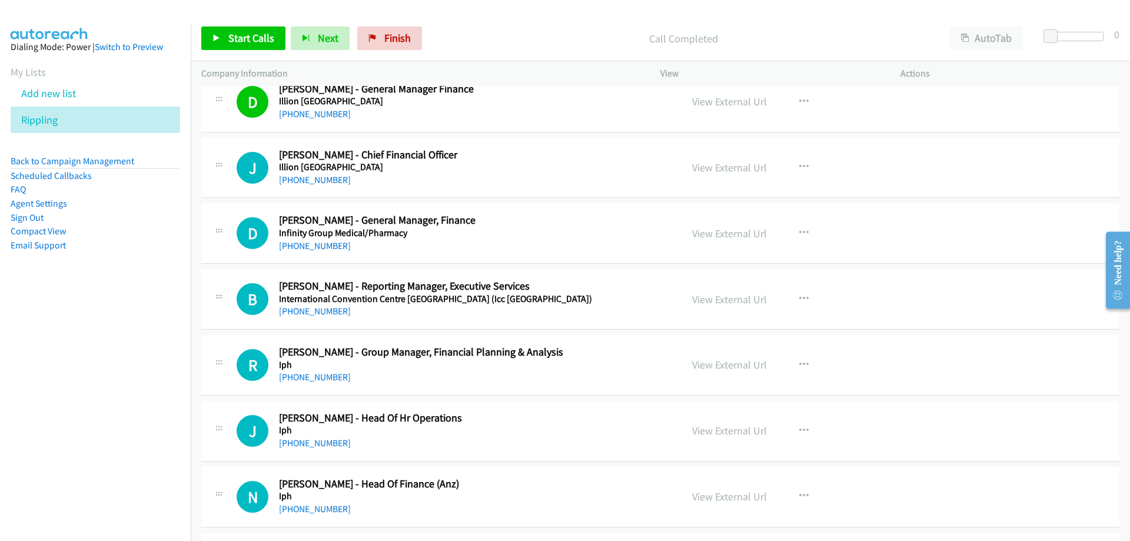
scroll to position [10180, 0]
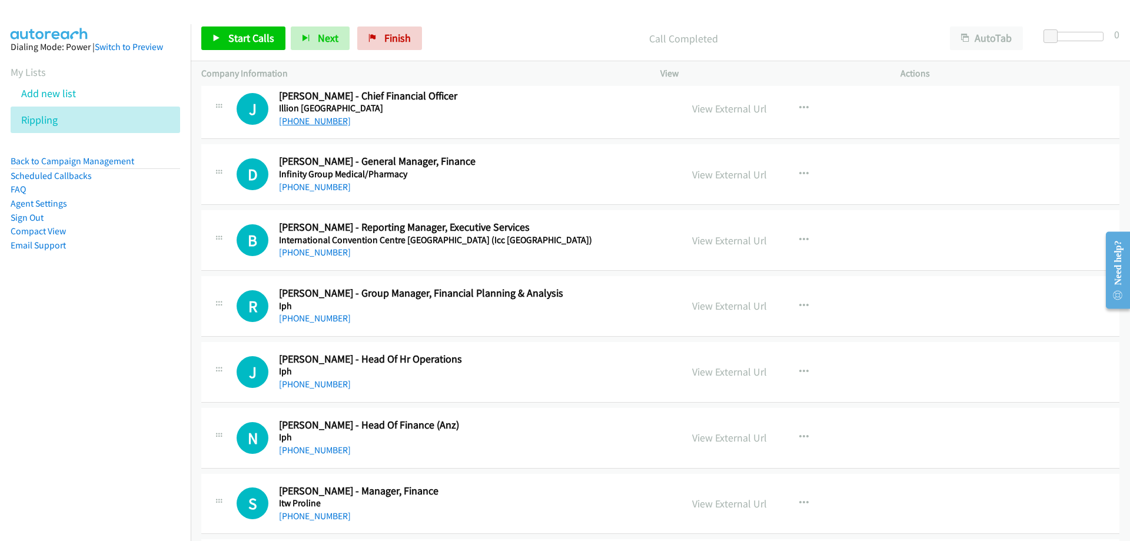
click at [335, 121] on link "[PHONE_NUMBER]" at bounding box center [315, 120] width 72 height 11
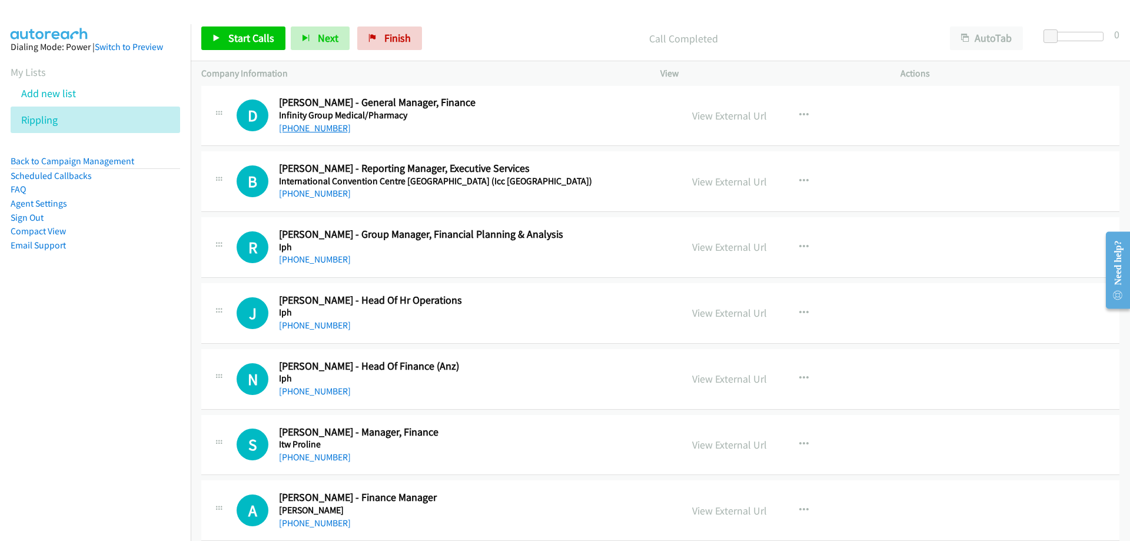
click at [316, 122] on link "[PHONE_NUMBER]" at bounding box center [315, 127] width 72 height 11
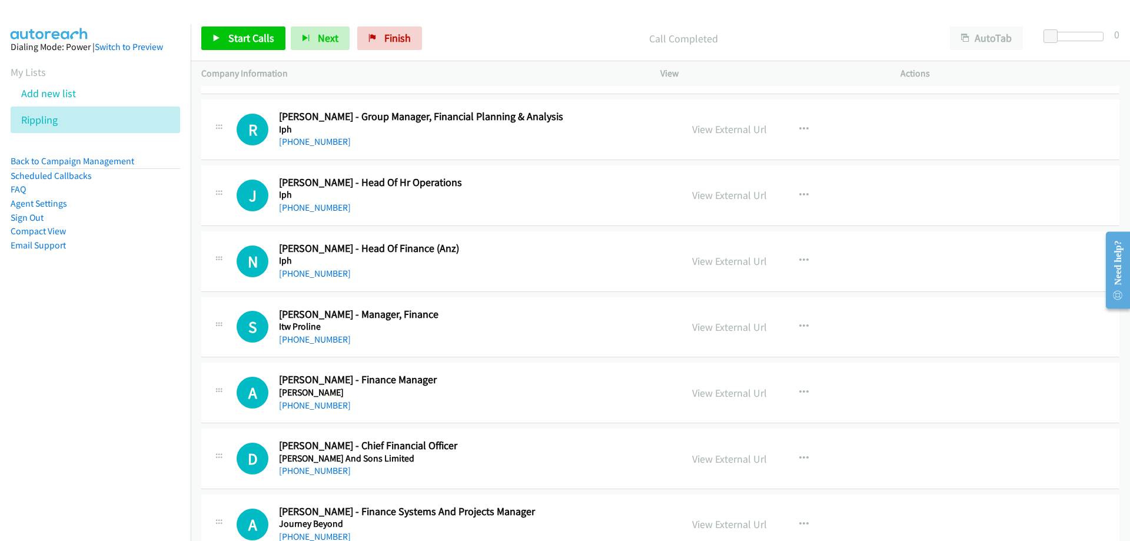
scroll to position [10415, 0]
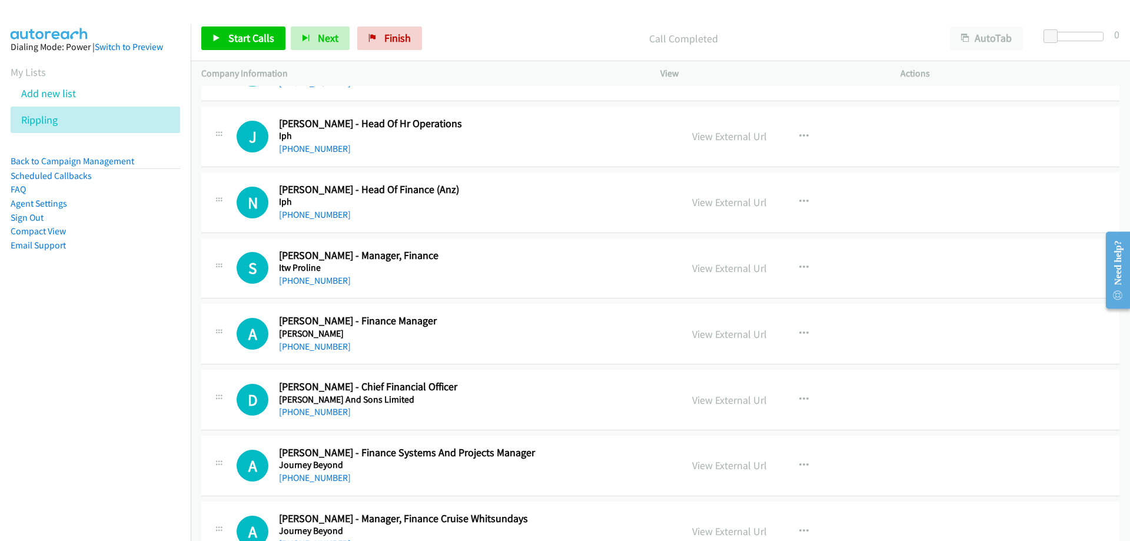
click at [312, 141] on h5 "Iph" at bounding box center [473, 136] width 388 height 12
click at [315, 144] on link "[PHONE_NUMBER]" at bounding box center [315, 148] width 72 height 11
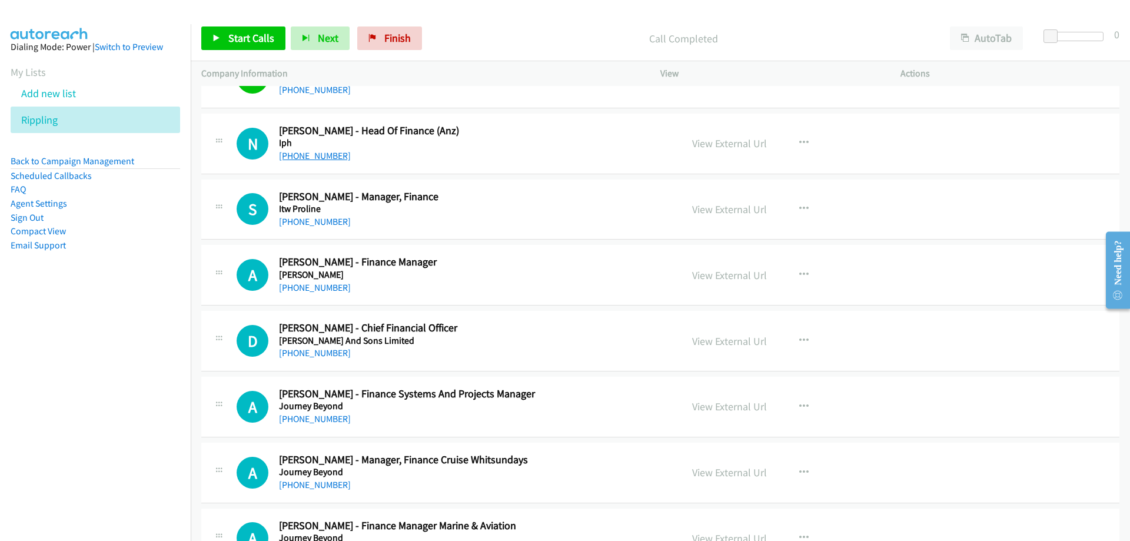
click at [284, 157] on link "[PHONE_NUMBER]" at bounding box center [315, 155] width 72 height 11
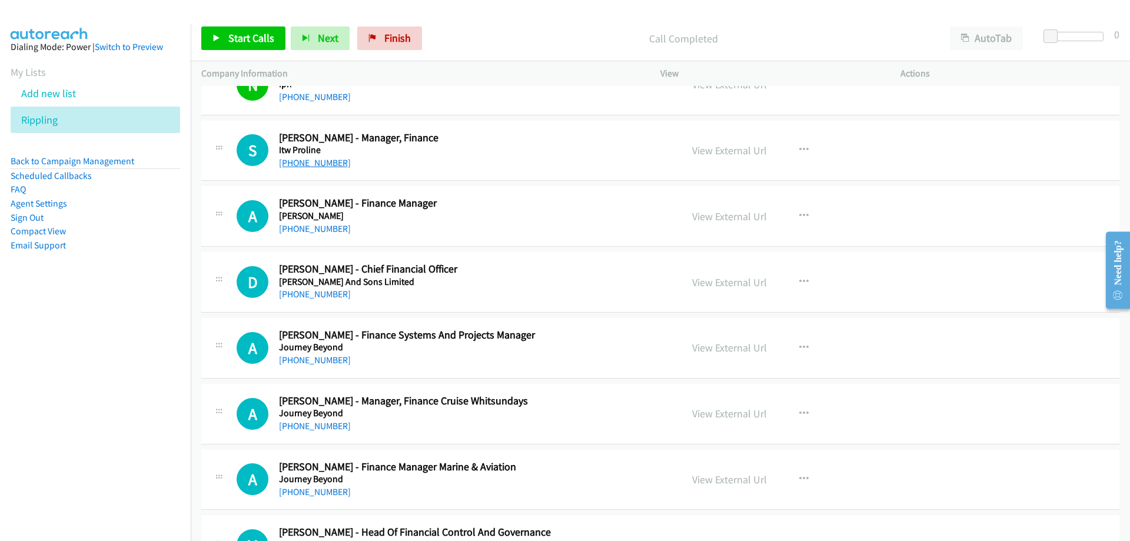
click at [314, 159] on link "[PHONE_NUMBER]" at bounding box center [315, 162] width 72 height 11
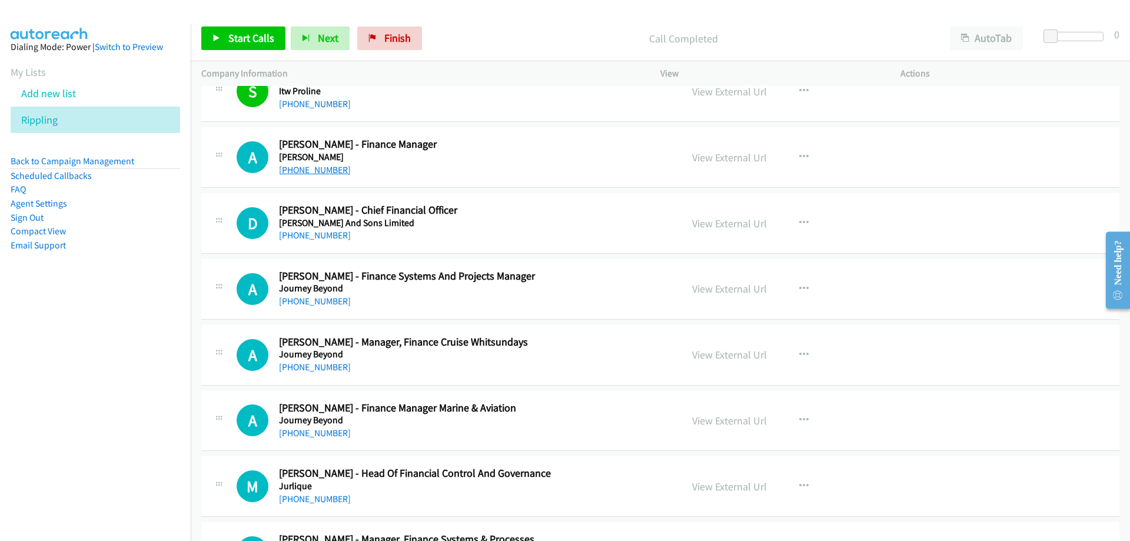
click at [315, 169] on link "[PHONE_NUMBER]" at bounding box center [315, 169] width 72 height 11
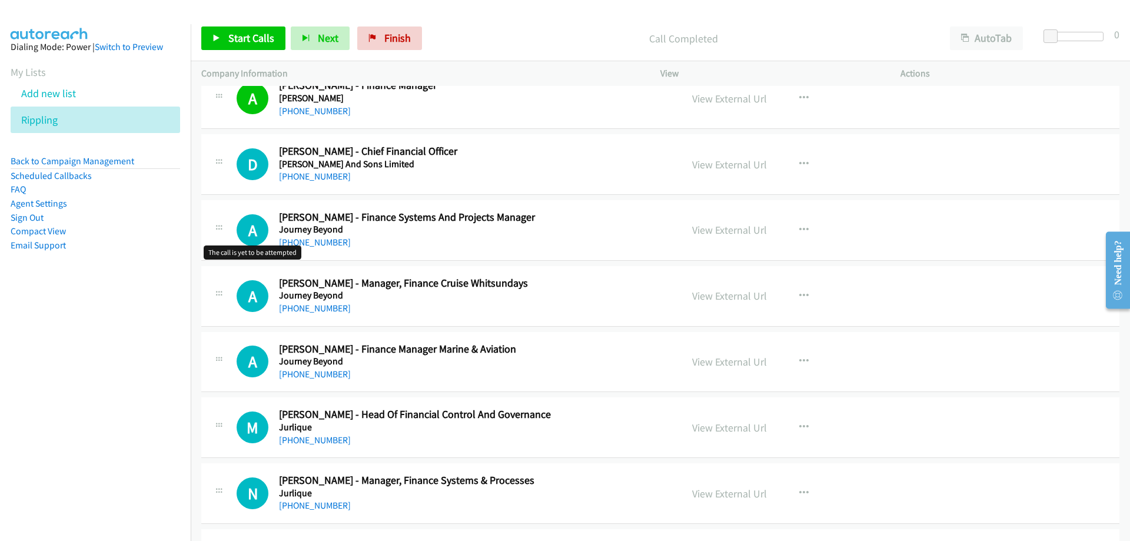
scroll to position [10709, 0]
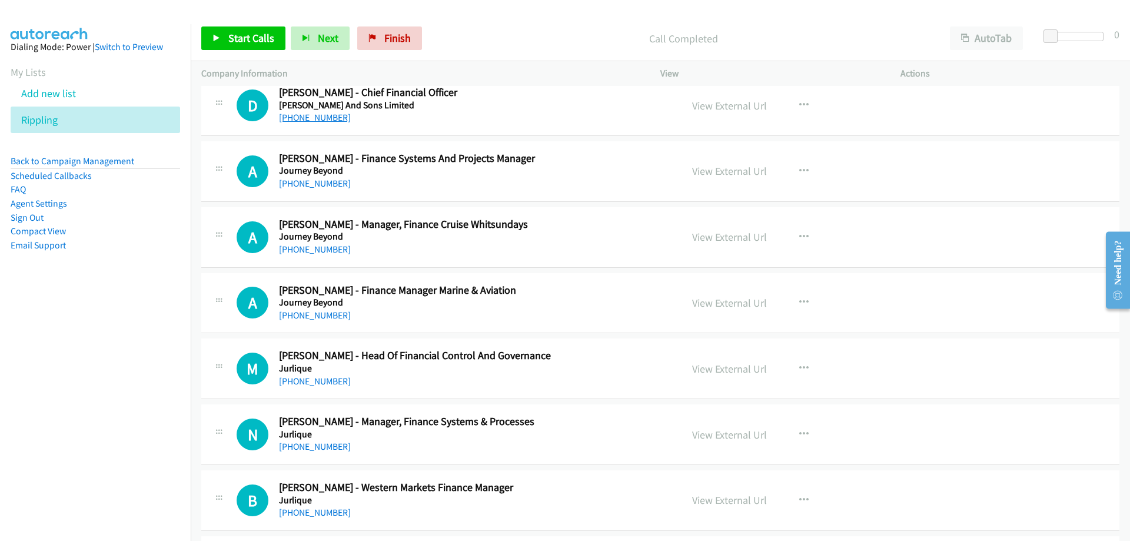
click at [304, 115] on link "[PHONE_NUMBER]" at bounding box center [315, 117] width 72 height 11
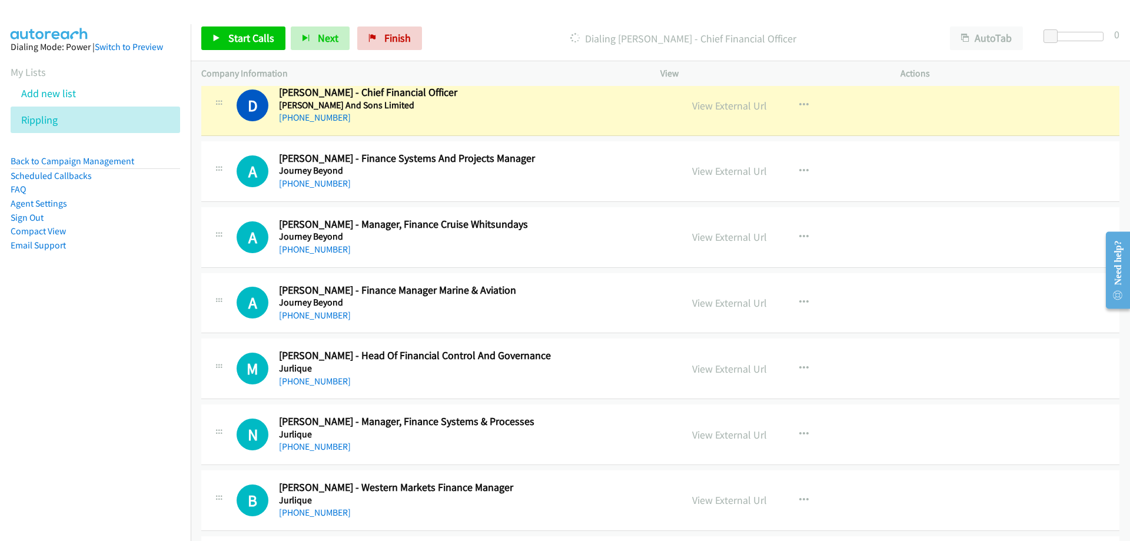
scroll to position [10768, 0]
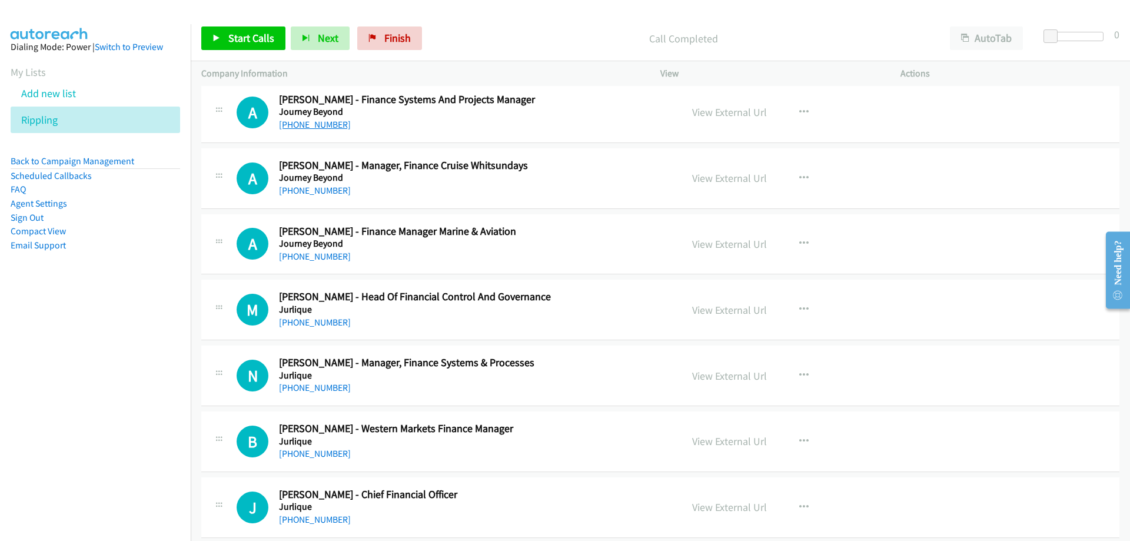
click at [334, 129] on link "[PHONE_NUMBER]" at bounding box center [315, 124] width 72 height 11
click at [301, 121] on link "[PHONE_NUMBER]" at bounding box center [315, 124] width 72 height 11
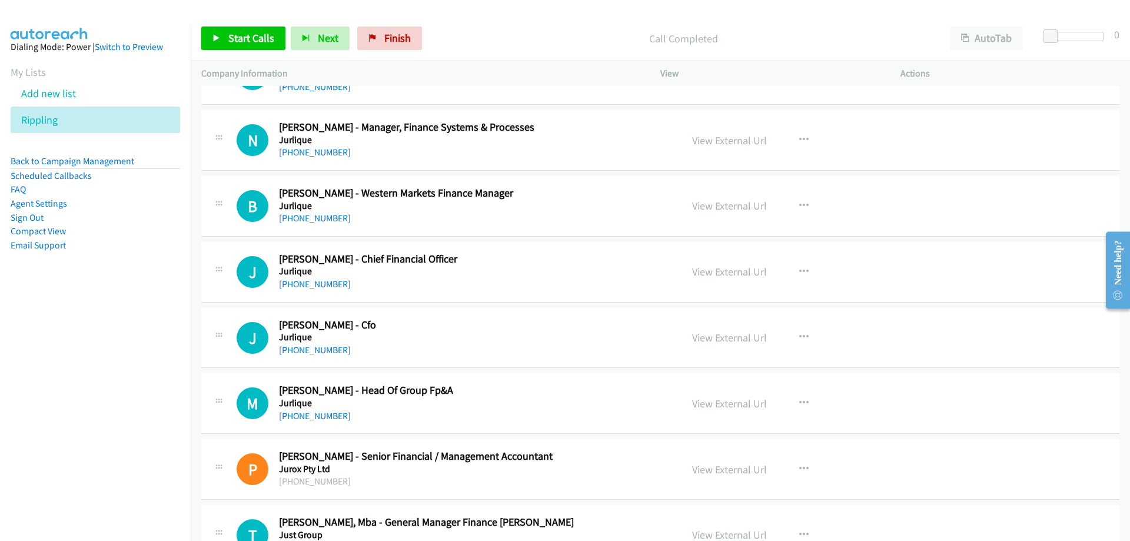
scroll to position [10945, 0]
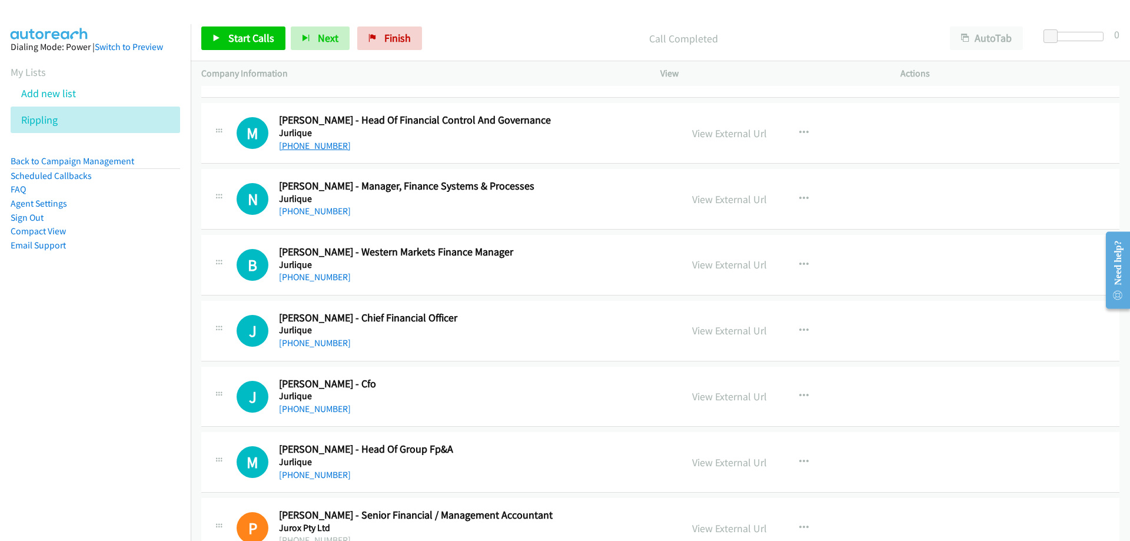
click at [326, 148] on link "[PHONE_NUMBER]" at bounding box center [315, 145] width 72 height 11
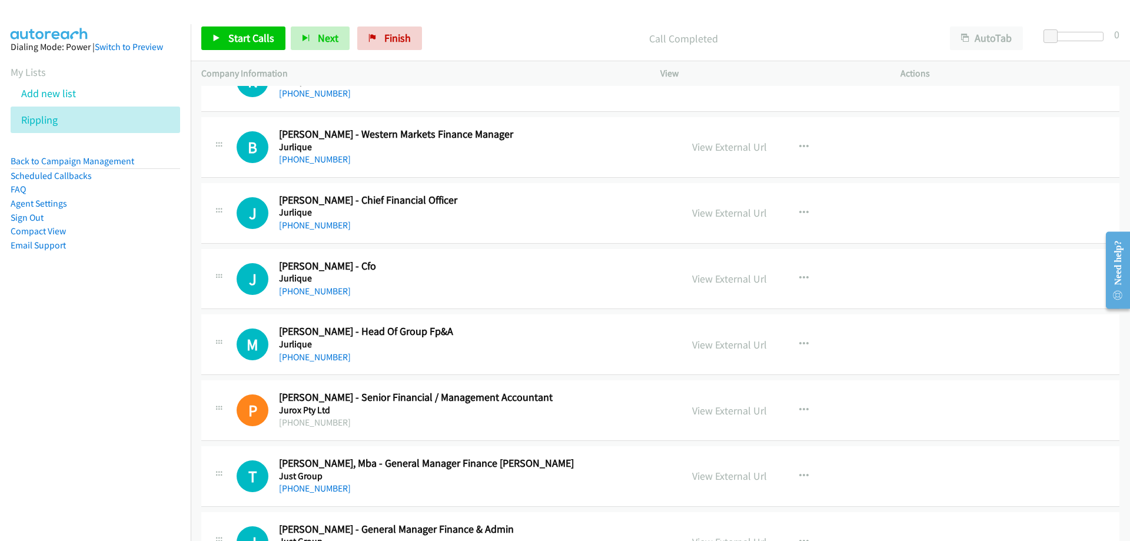
scroll to position [11121, 0]
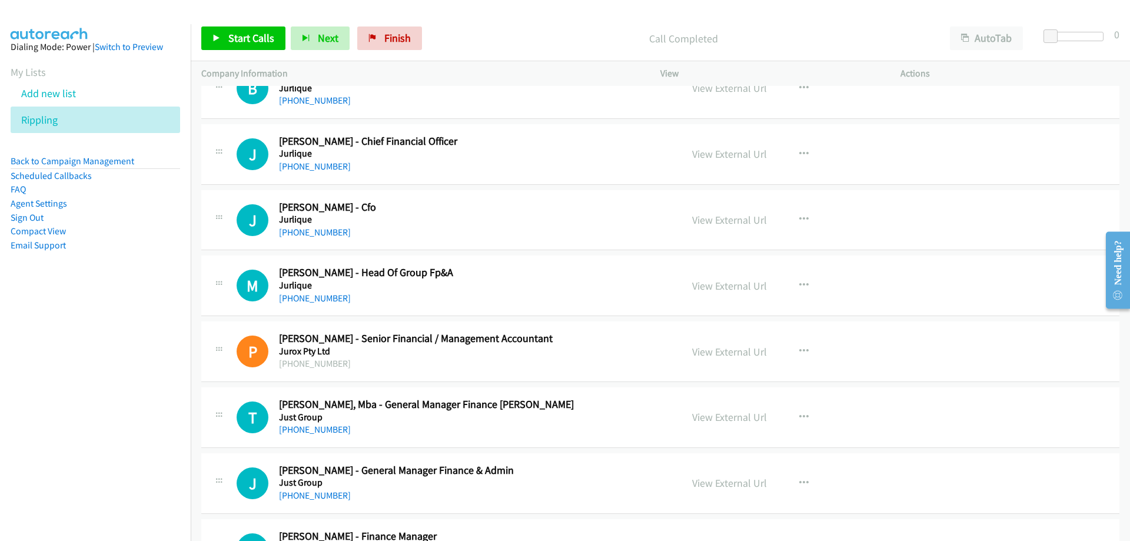
drag, startPoint x: 330, startPoint y: 164, endPoint x: 368, endPoint y: 172, distance: 38.6
click at [330, 164] on link "[PHONE_NUMBER]" at bounding box center [315, 166] width 72 height 11
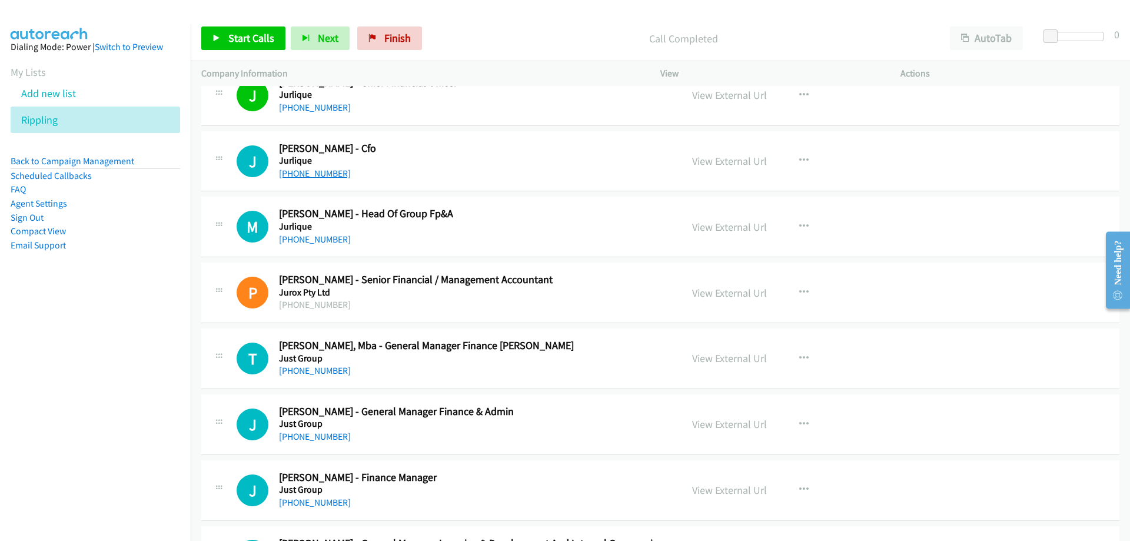
click at [288, 168] on link "[PHONE_NUMBER]" at bounding box center [315, 173] width 72 height 11
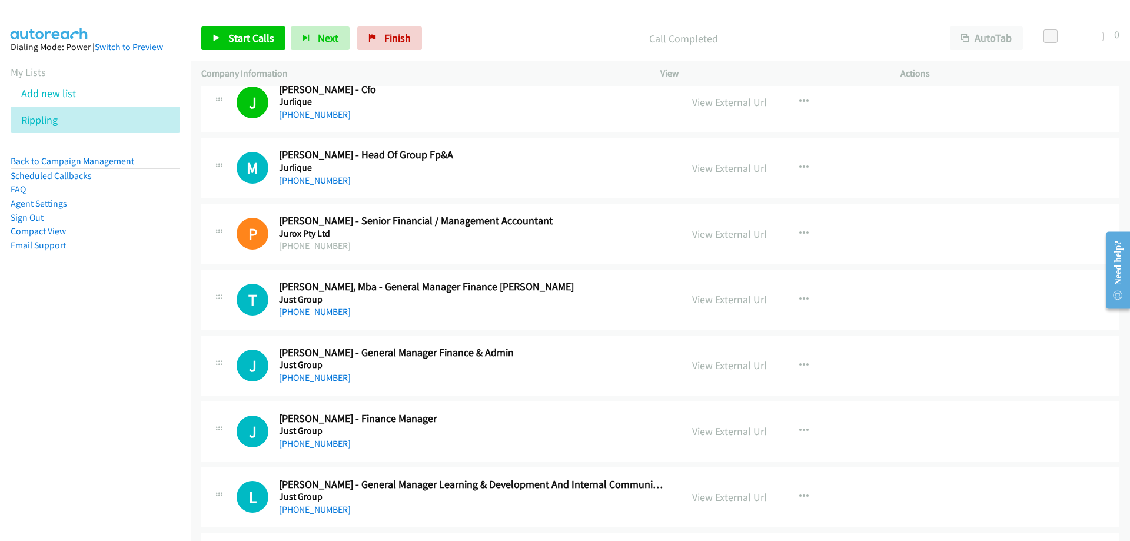
click at [305, 186] on div "[PHONE_NUMBER]" at bounding box center [473, 181] width 388 height 14
click at [305, 183] on link "[PHONE_NUMBER]" at bounding box center [315, 180] width 72 height 11
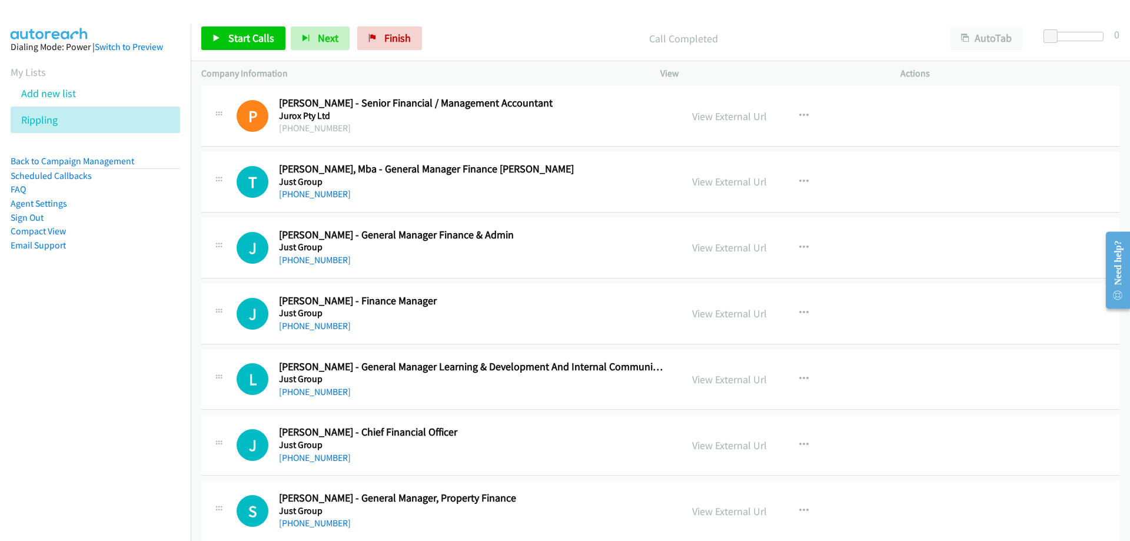
scroll to position [11416, 0]
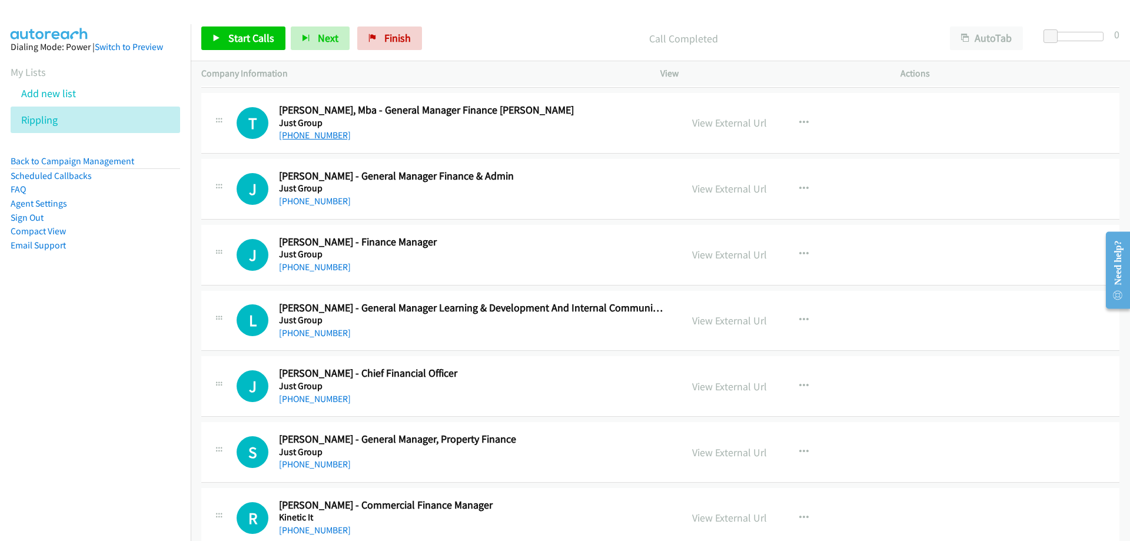
click at [325, 138] on link "[PHONE_NUMBER]" at bounding box center [315, 134] width 72 height 11
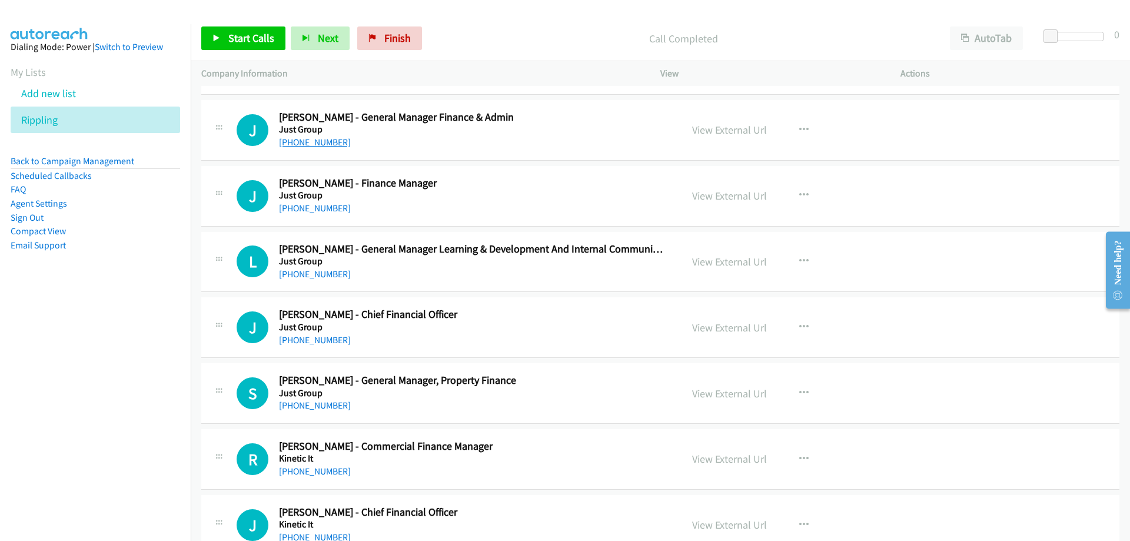
click at [330, 139] on link "[PHONE_NUMBER]" at bounding box center [315, 142] width 72 height 11
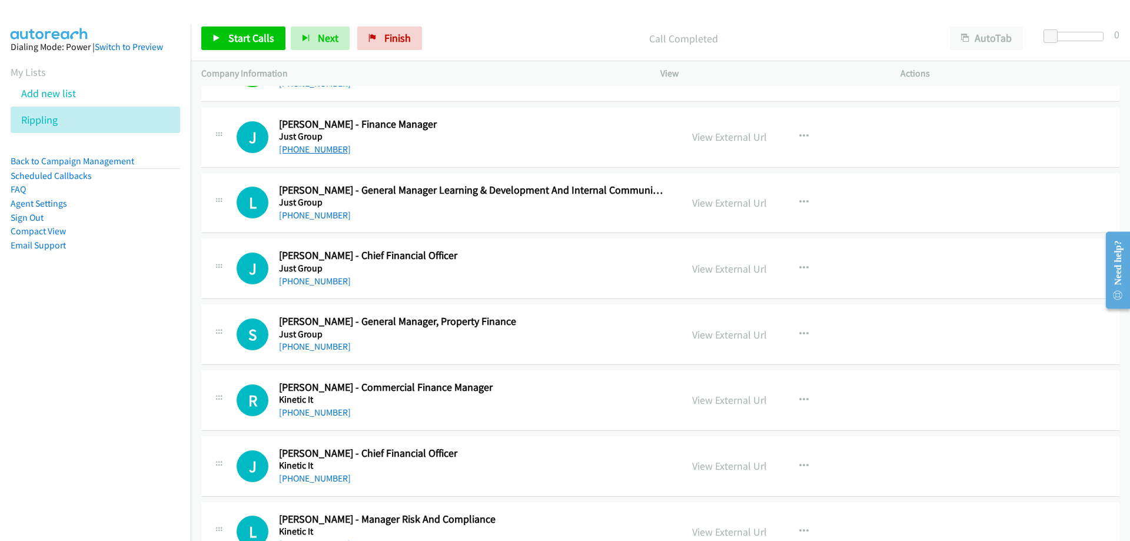
click at [312, 151] on link "[PHONE_NUMBER]" at bounding box center [315, 149] width 72 height 11
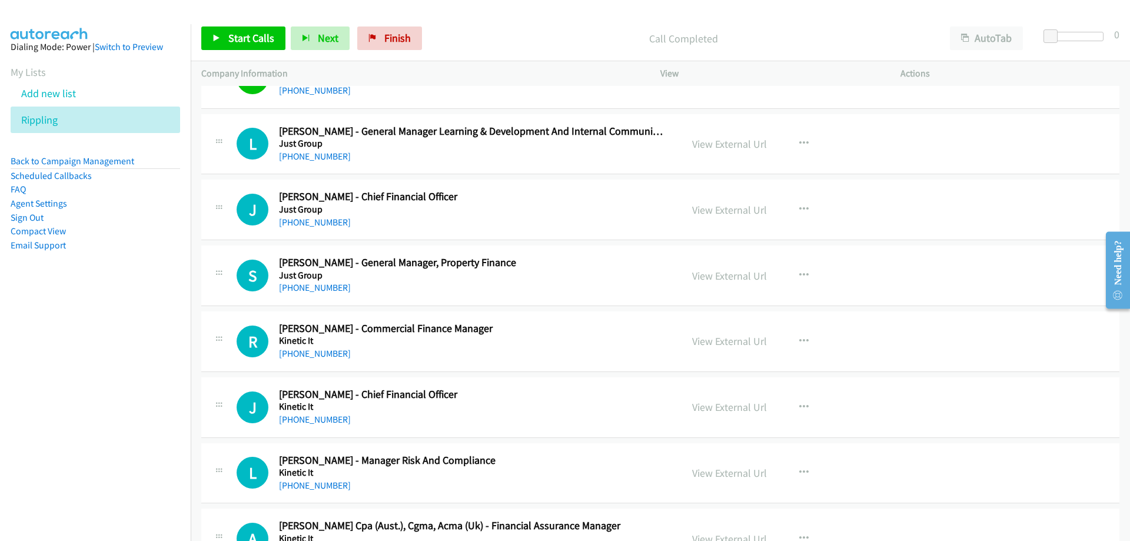
scroll to position [11651, 0]
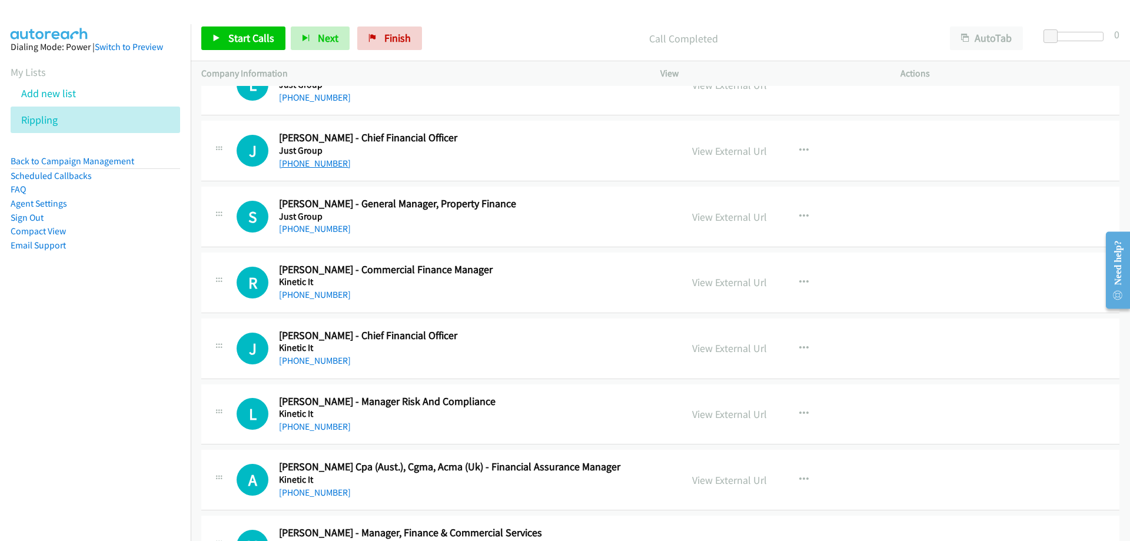
click at [315, 159] on link "[PHONE_NUMBER]" at bounding box center [315, 163] width 72 height 11
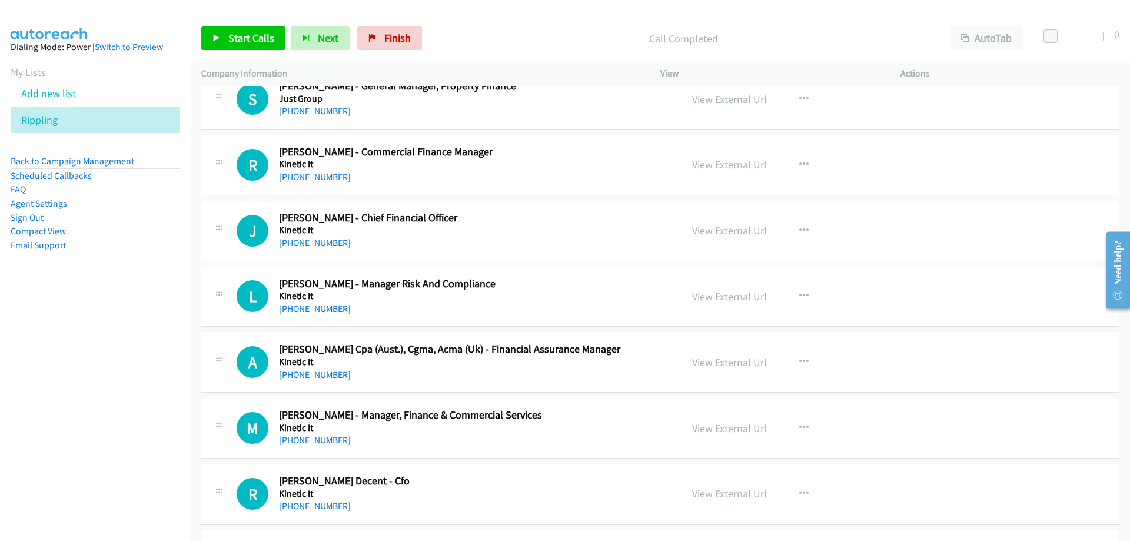
scroll to position [11827, 0]
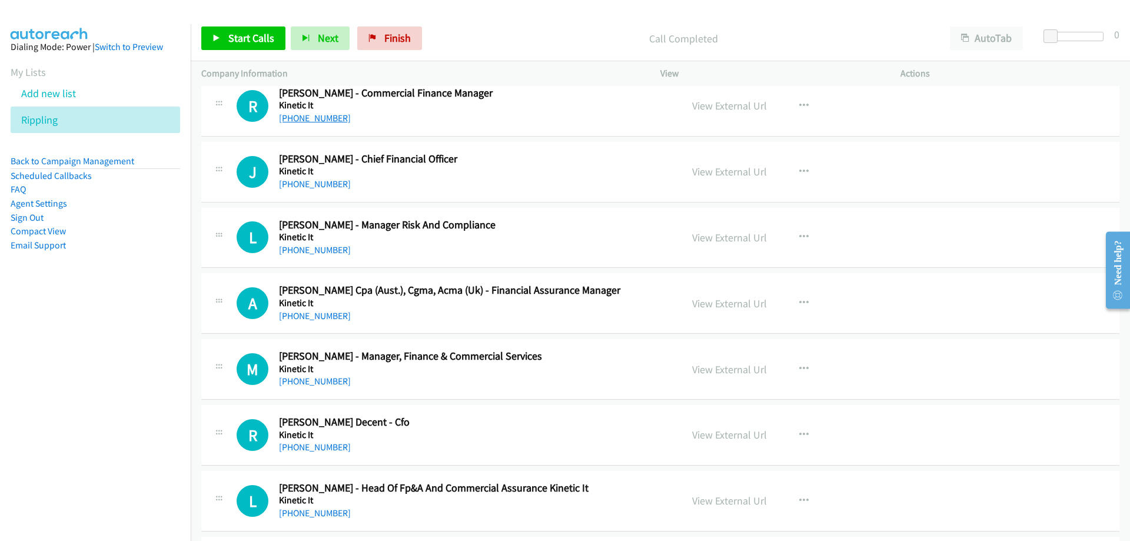
click at [312, 115] on link "[PHONE_NUMBER]" at bounding box center [315, 117] width 72 height 11
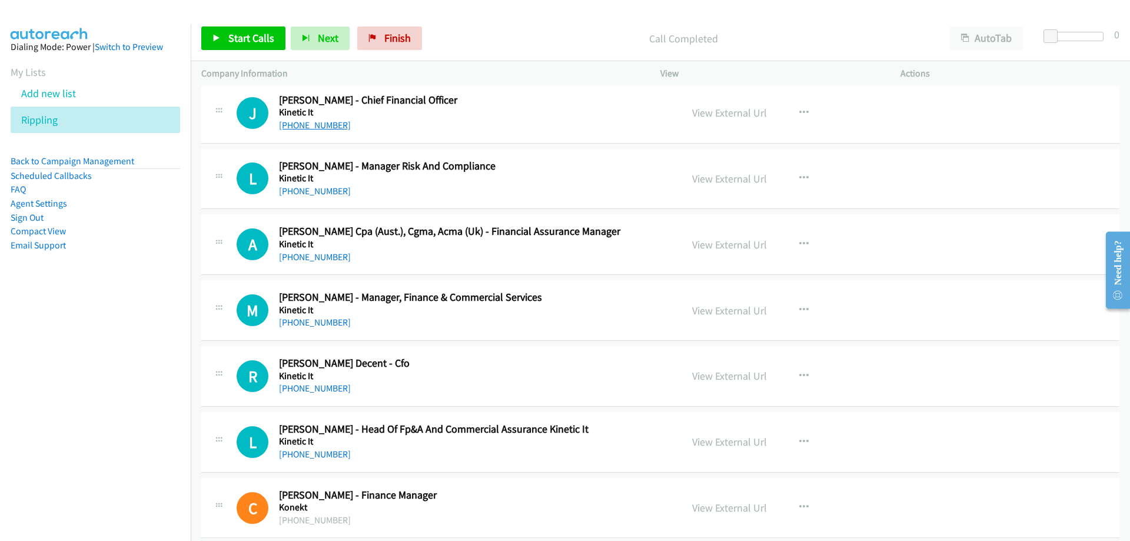
click at [320, 125] on link "[PHONE_NUMBER]" at bounding box center [315, 124] width 72 height 11
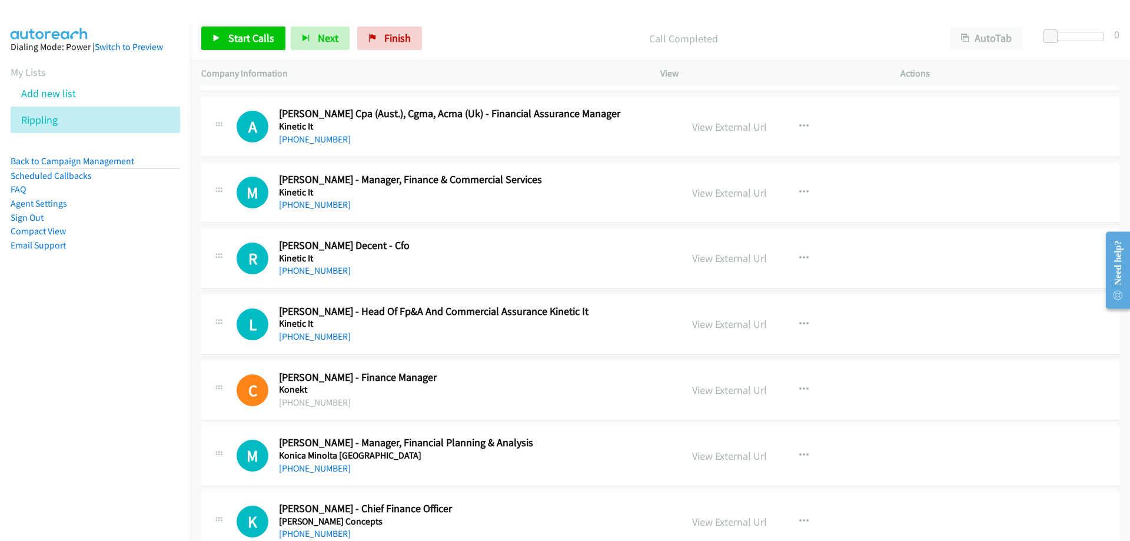
scroll to position [12063, 0]
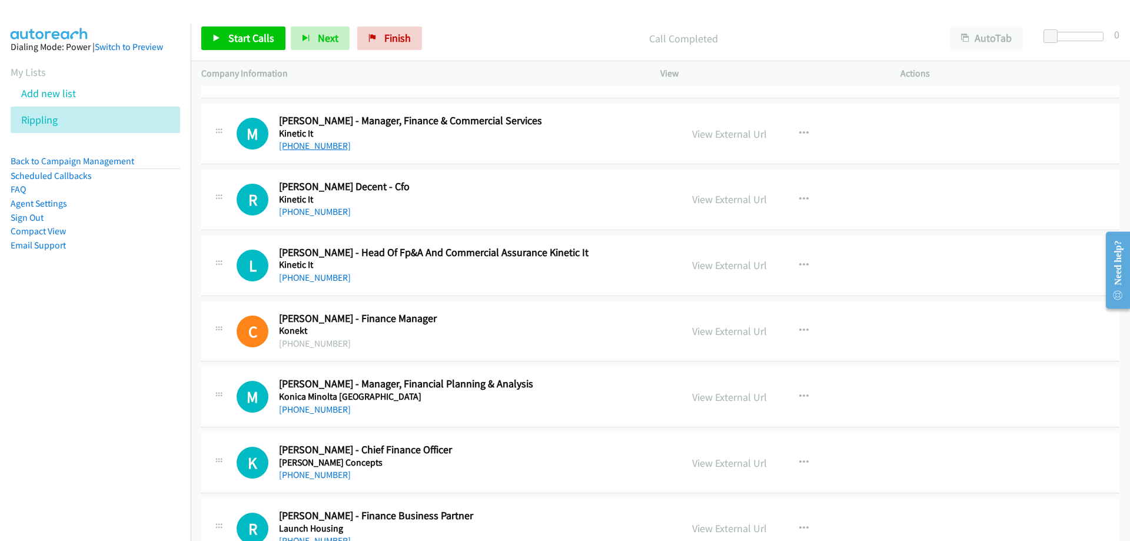
click at [331, 149] on link "[PHONE_NUMBER]" at bounding box center [315, 145] width 72 height 11
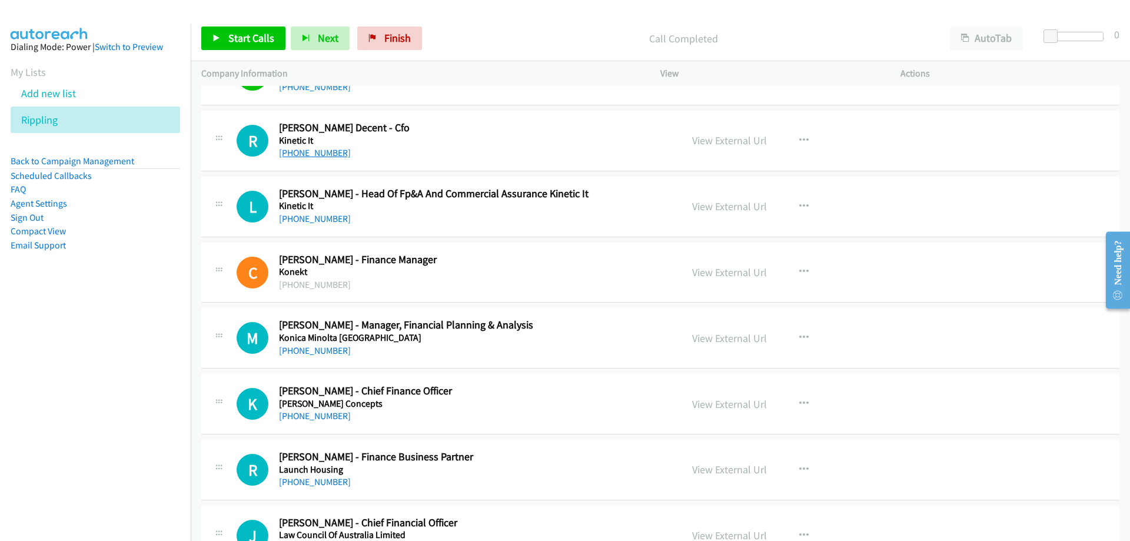
click at [322, 156] on link "[PHONE_NUMBER]" at bounding box center [315, 152] width 72 height 11
click at [320, 154] on link "[PHONE_NUMBER]" at bounding box center [315, 152] width 72 height 11
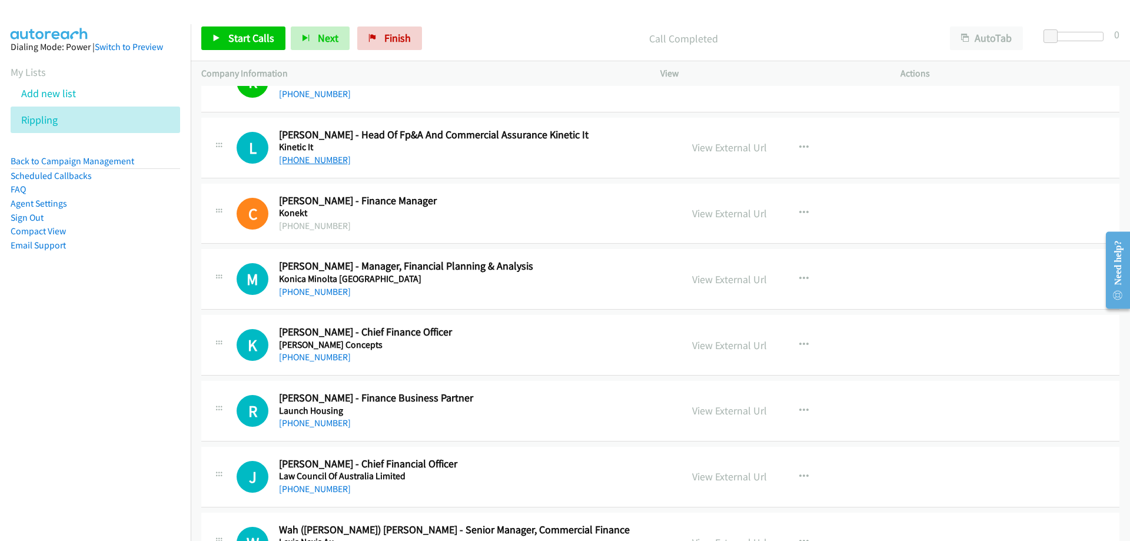
click at [328, 160] on link "[PHONE_NUMBER]" at bounding box center [315, 159] width 72 height 11
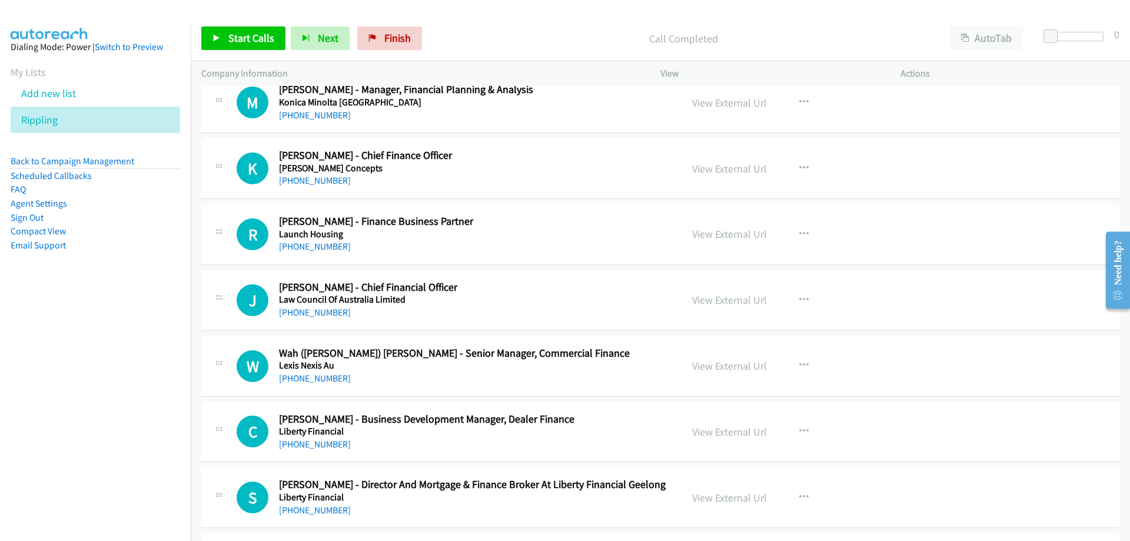
scroll to position [12416, 0]
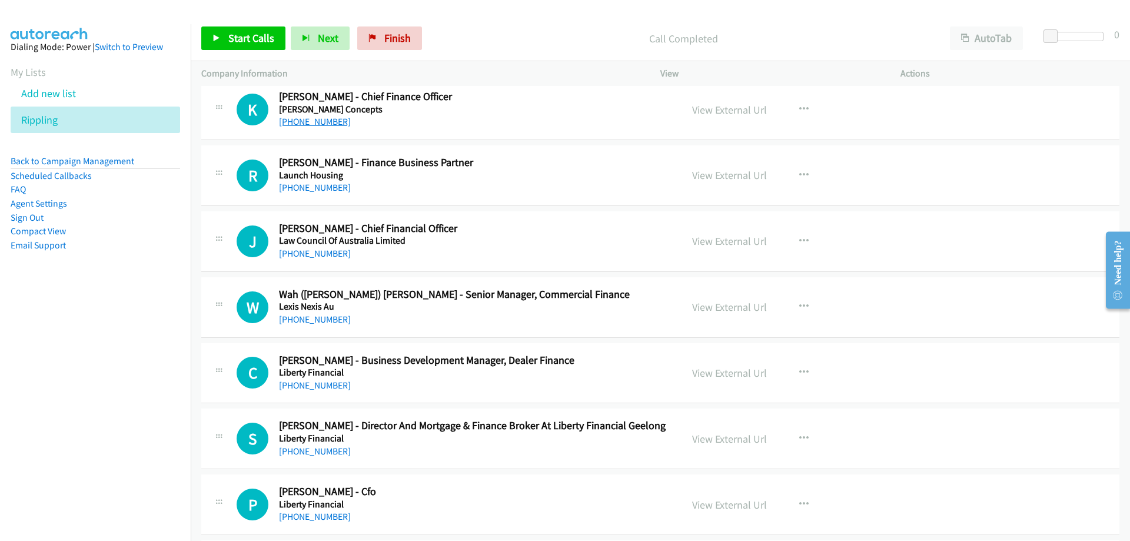
click at [328, 125] on link "[PHONE_NUMBER]" at bounding box center [315, 121] width 72 height 11
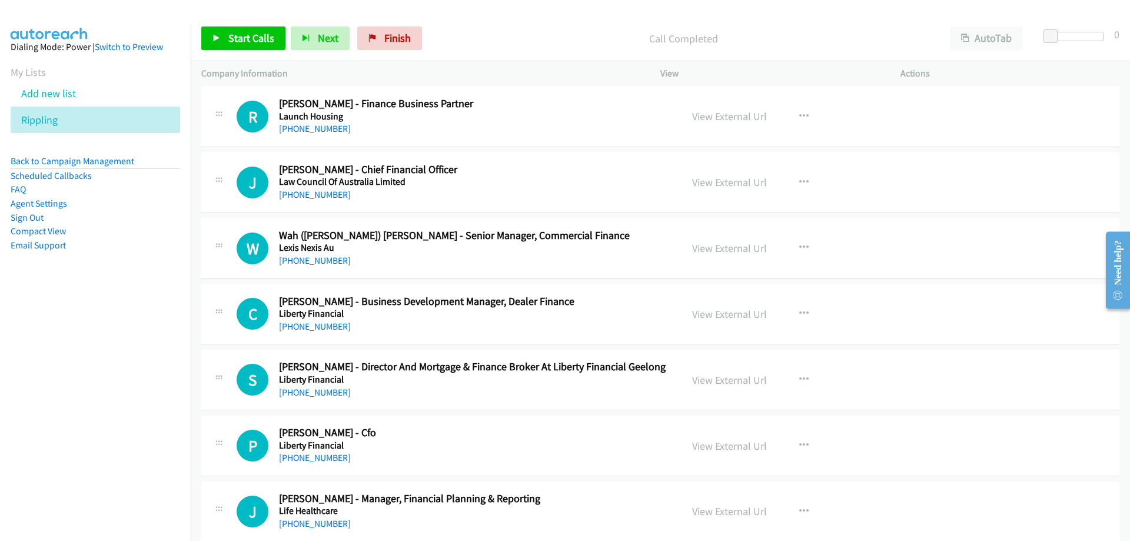
scroll to position [12534, 0]
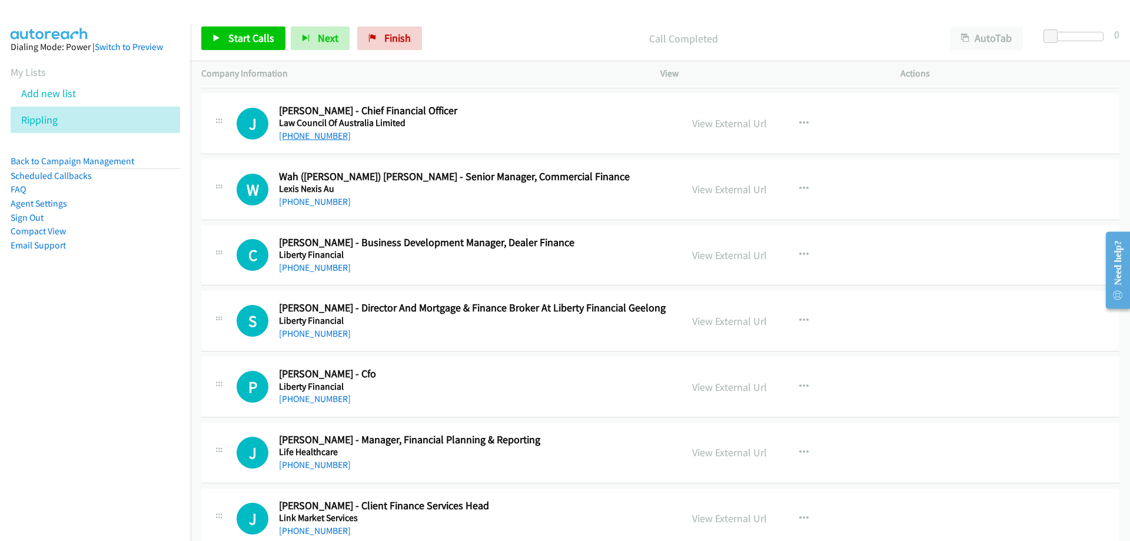
click at [331, 132] on link "[PHONE_NUMBER]" at bounding box center [315, 135] width 72 height 11
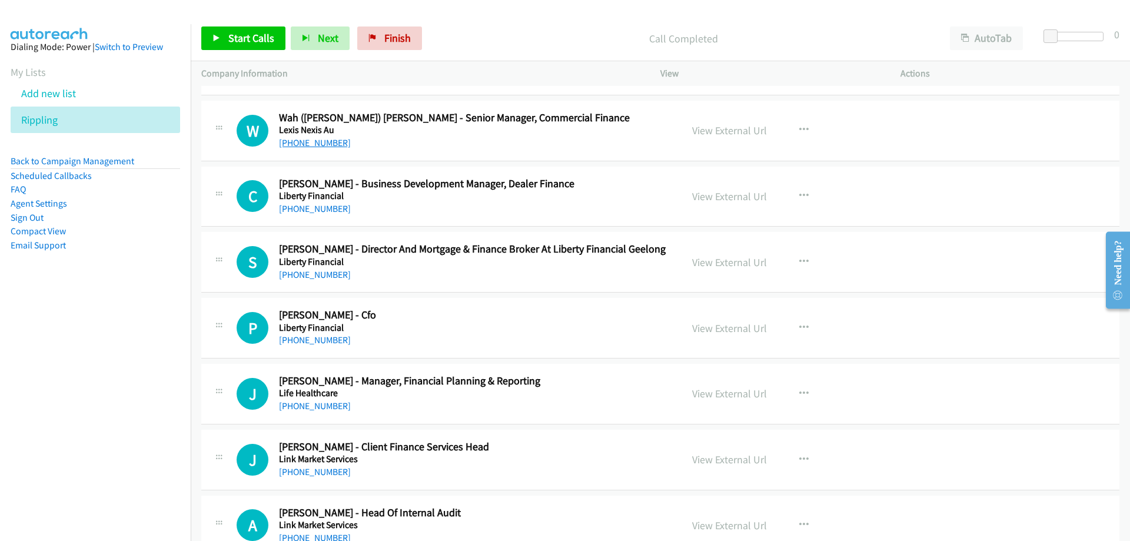
click at [290, 142] on link "[PHONE_NUMBER]" at bounding box center [315, 142] width 72 height 11
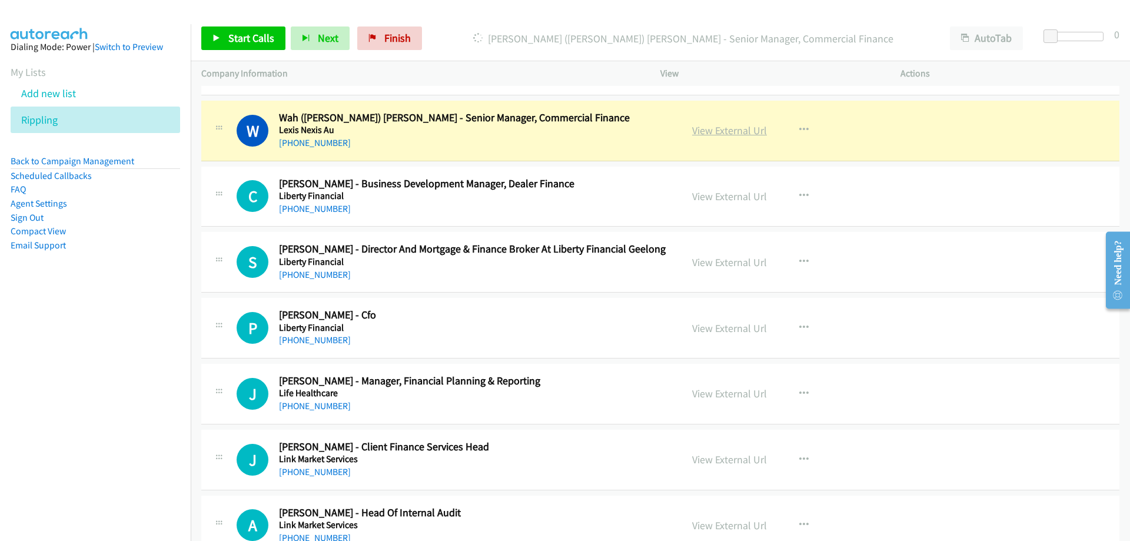
click at [692, 132] on link "View External Url" at bounding box center [729, 131] width 75 height 14
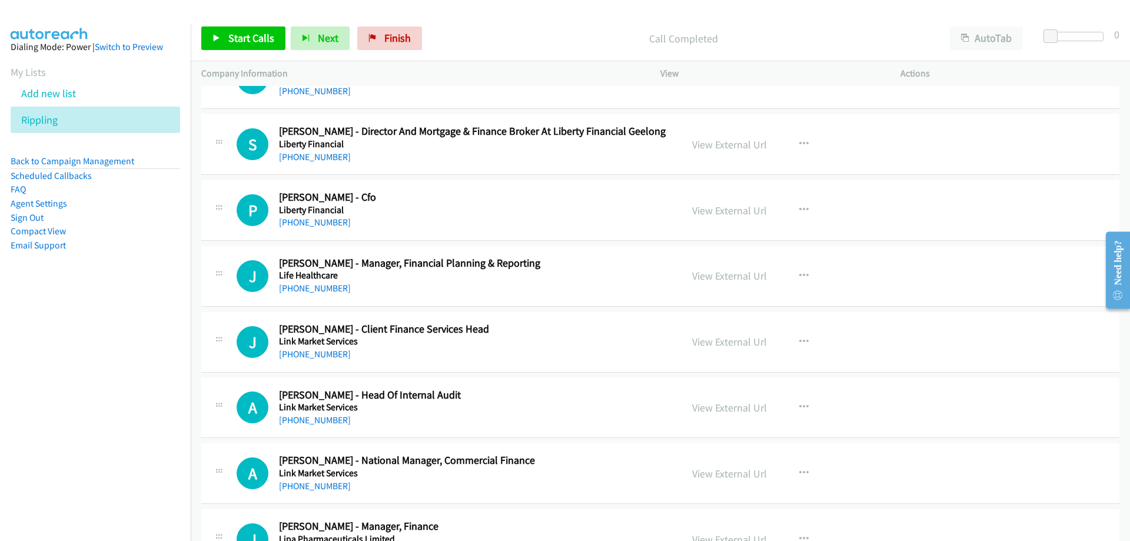
scroll to position [12769, 0]
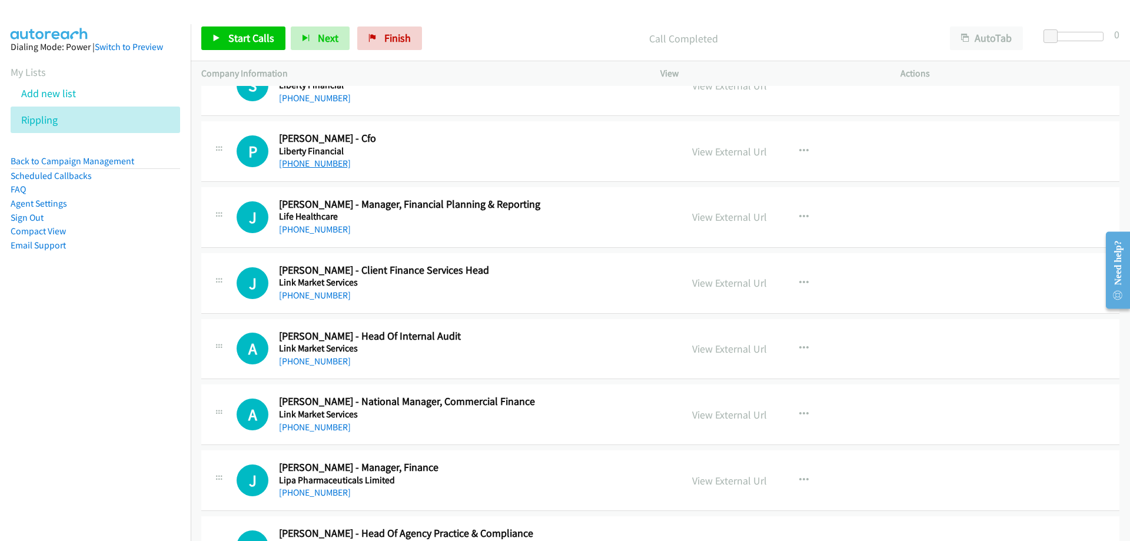
click at [324, 165] on link "[PHONE_NUMBER]" at bounding box center [315, 163] width 72 height 11
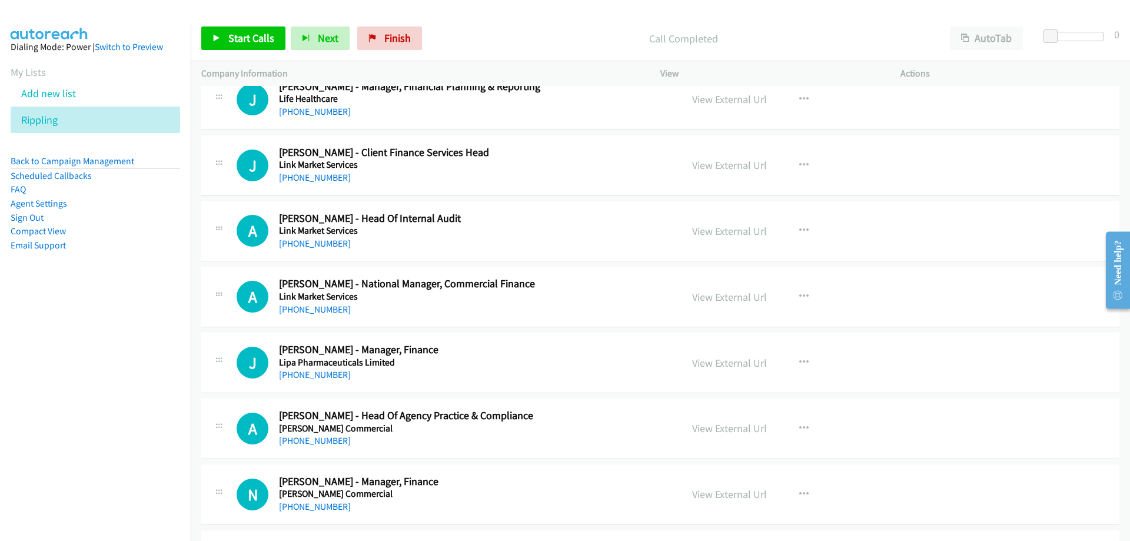
scroll to position [12828, 0]
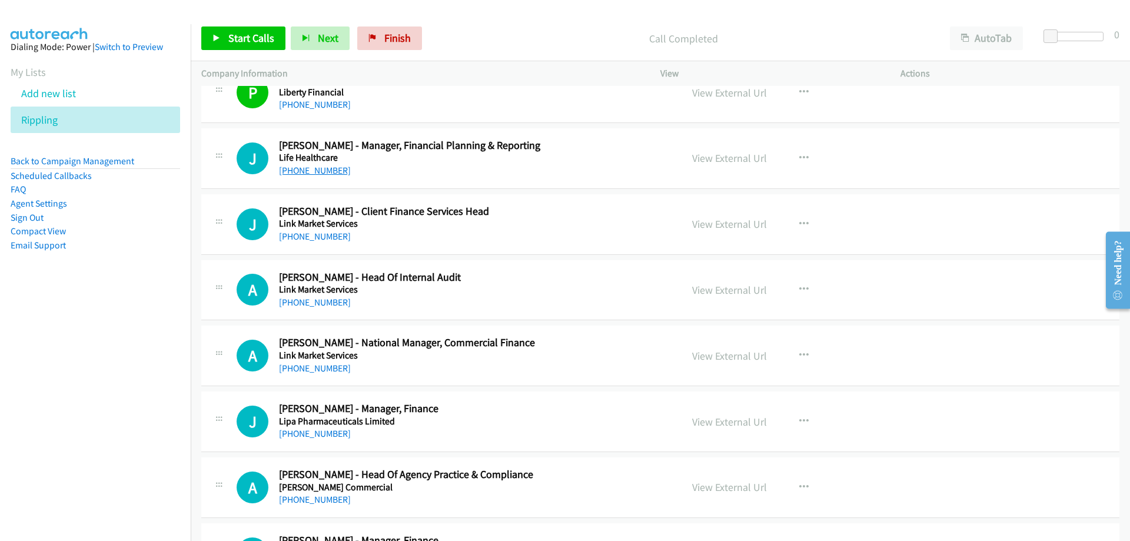
click at [321, 171] on link "[PHONE_NUMBER]" at bounding box center [315, 170] width 72 height 11
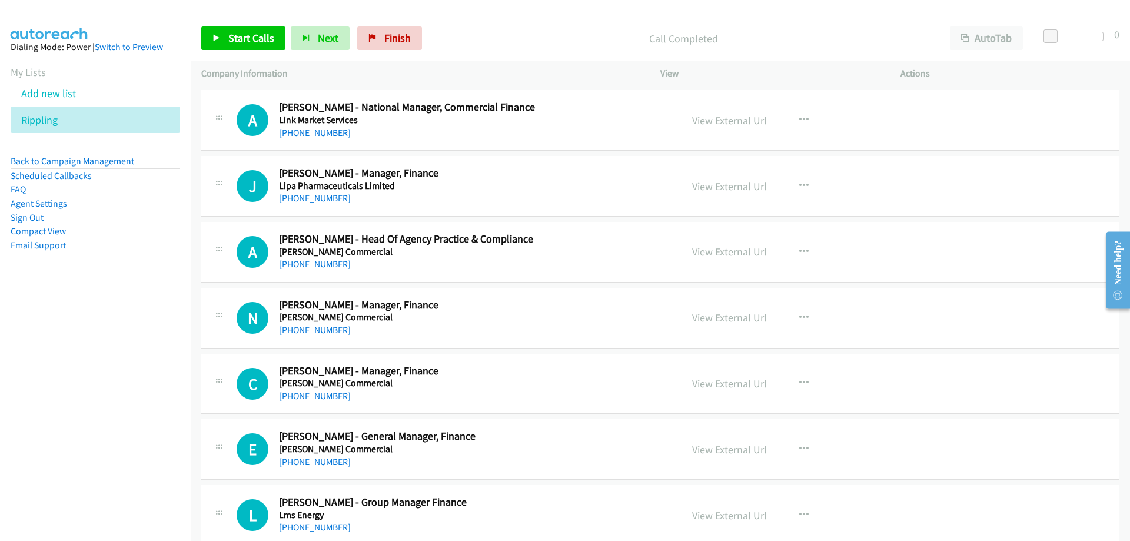
scroll to position [13122, 0]
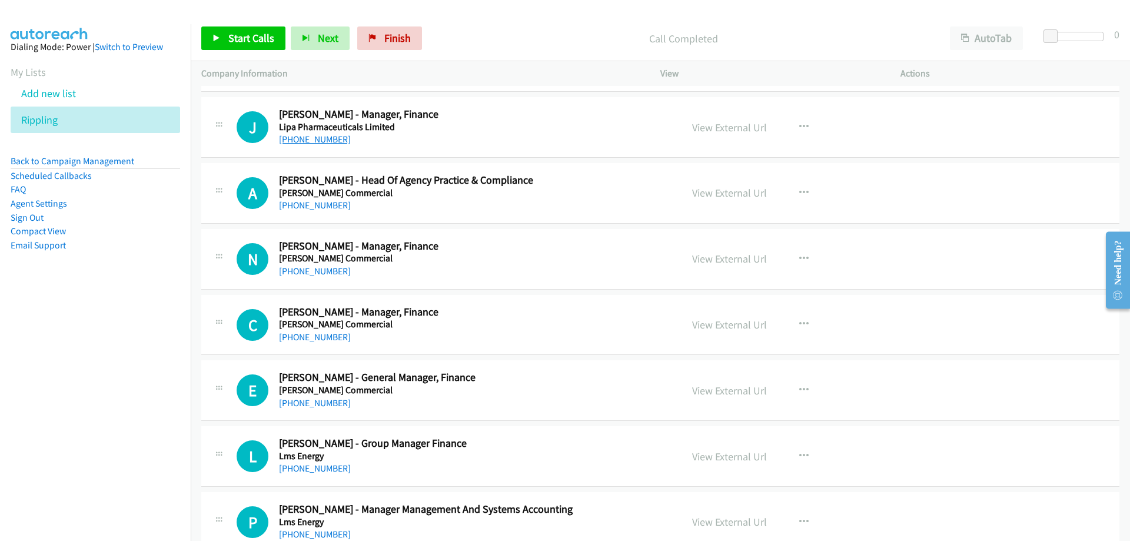
click at [320, 141] on link "[PHONE_NUMBER]" at bounding box center [315, 139] width 72 height 11
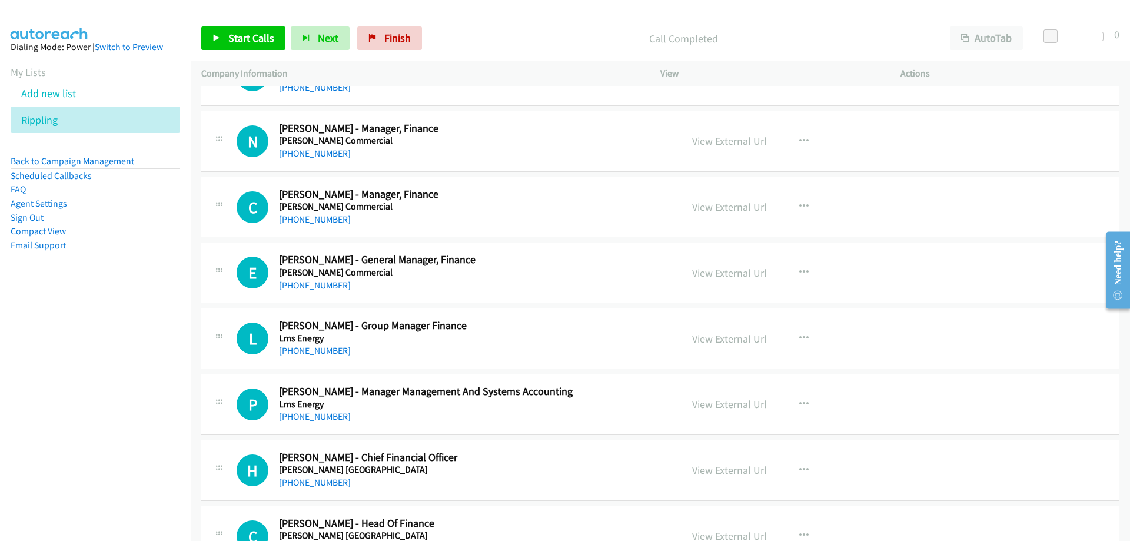
scroll to position [13299, 0]
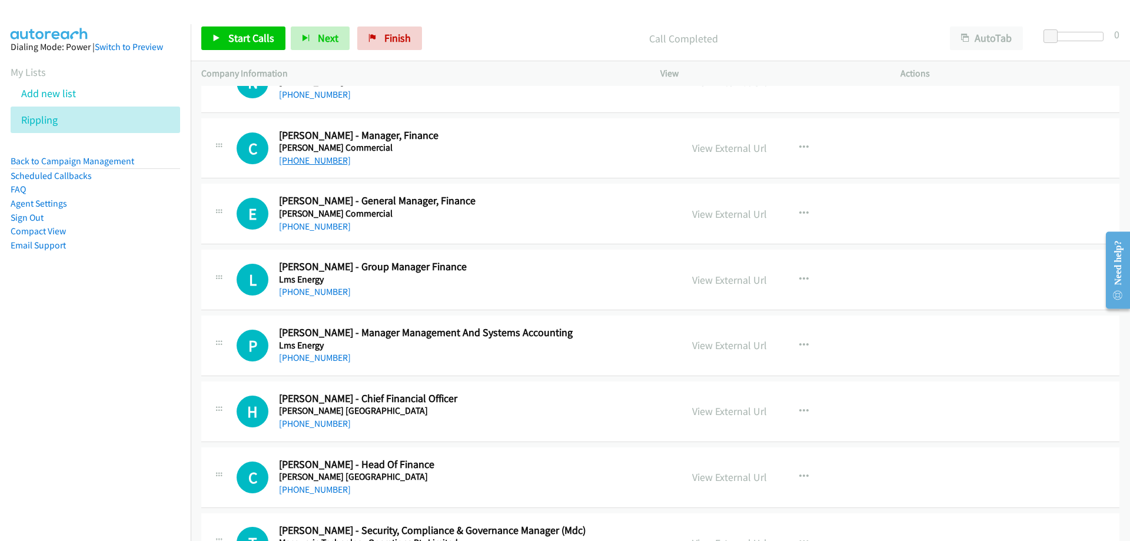
click at [331, 161] on link "[PHONE_NUMBER]" at bounding box center [315, 160] width 72 height 11
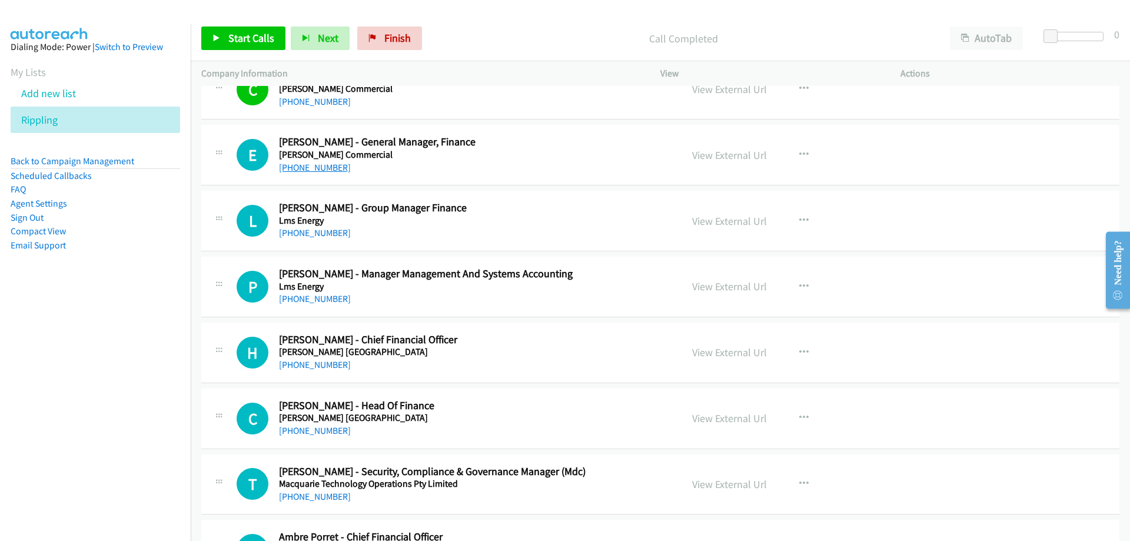
click at [293, 162] on link "[PHONE_NUMBER]" at bounding box center [315, 167] width 72 height 11
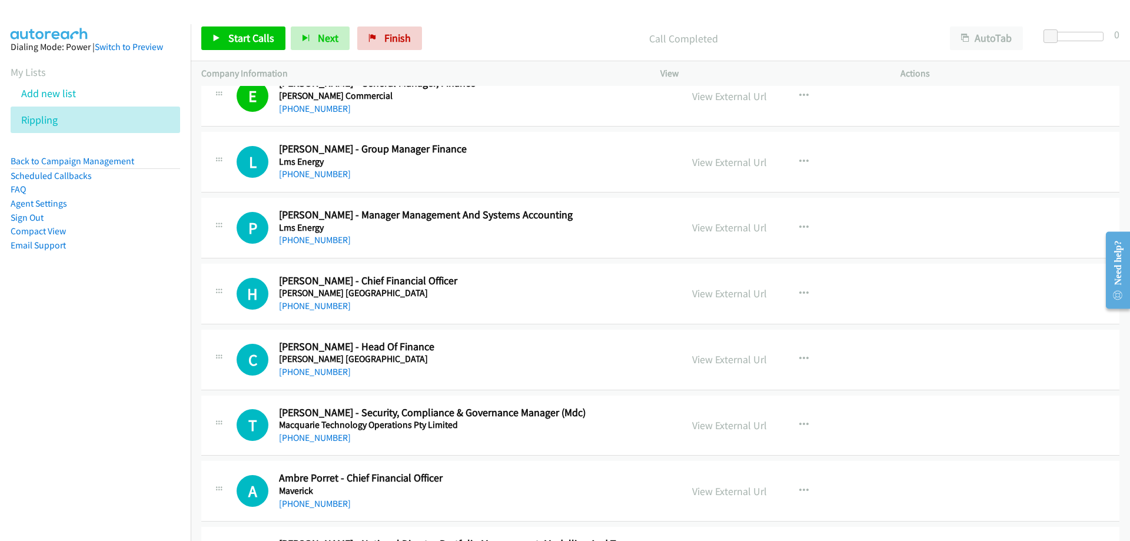
scroll to position [13475, 0]
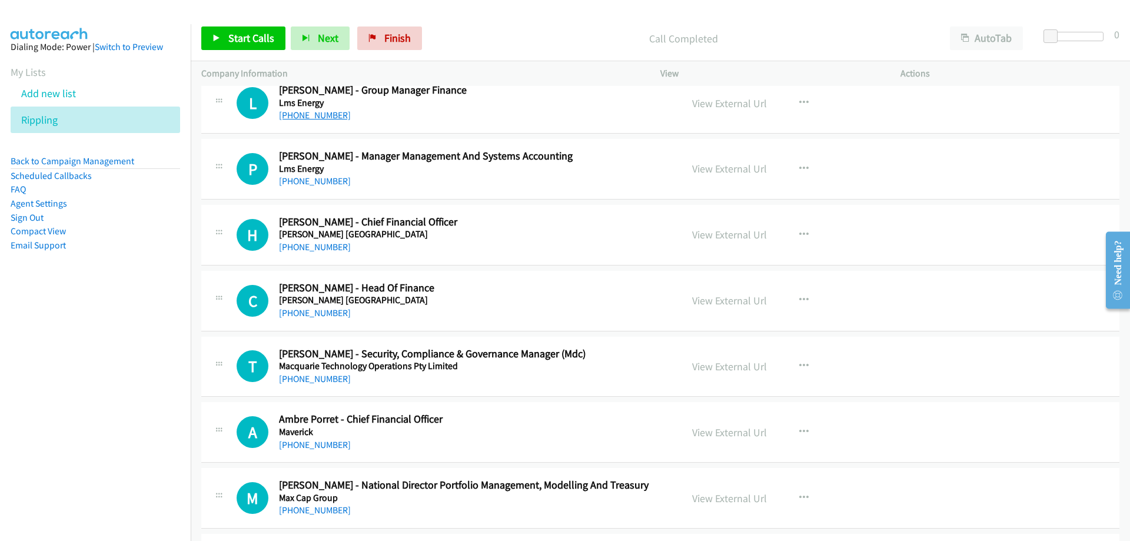
click at [304, 114] on link "[PHONE_NUMBER]" at bounding box center [315, 114] width 72 height 11
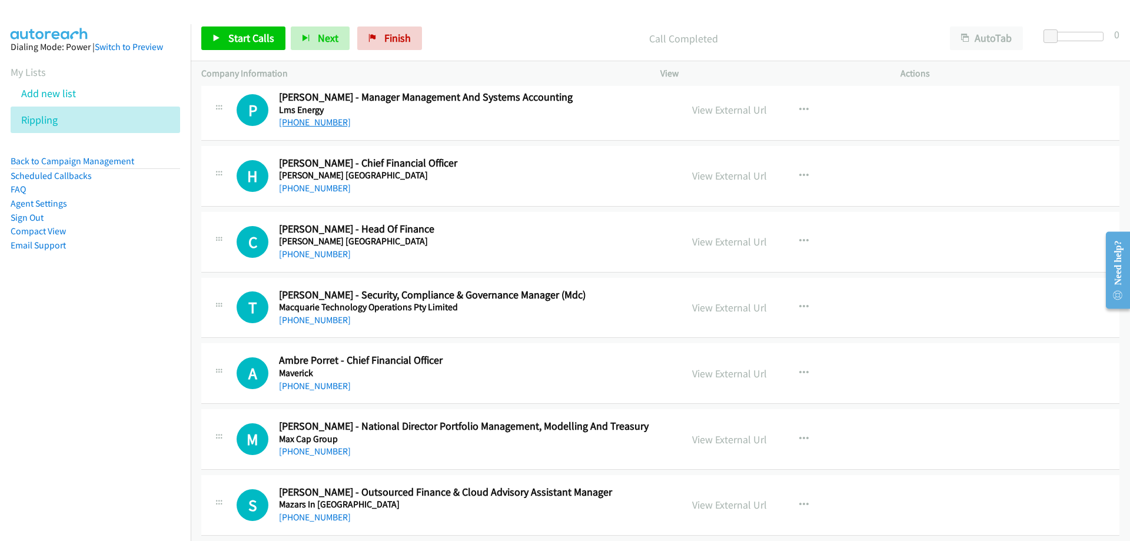
click at [324, 125] on link "[PHONE_NUMBER]" at bounding box center [315, 122] width 72 height 11
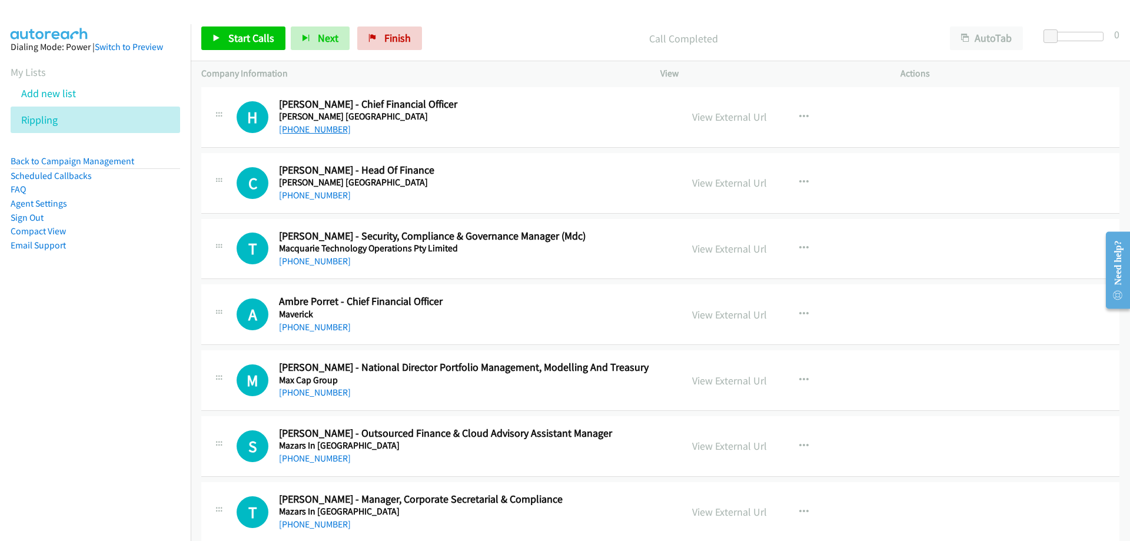
click at [317, 128] on link "[PHONE_NUMBER]" at bounding box center [315, 129] width 72 height 11
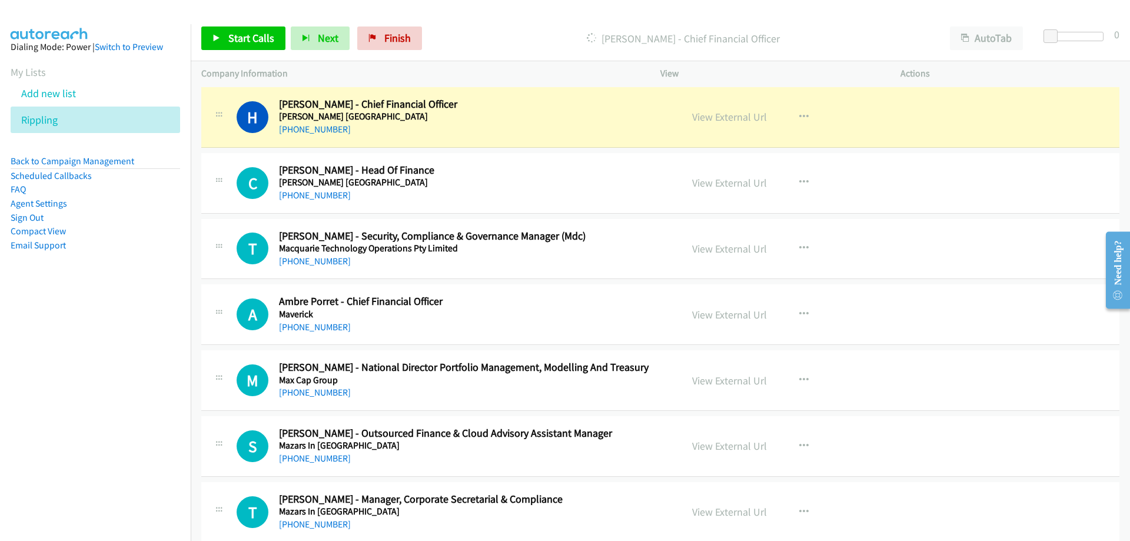
scroll to position [13652, 0]
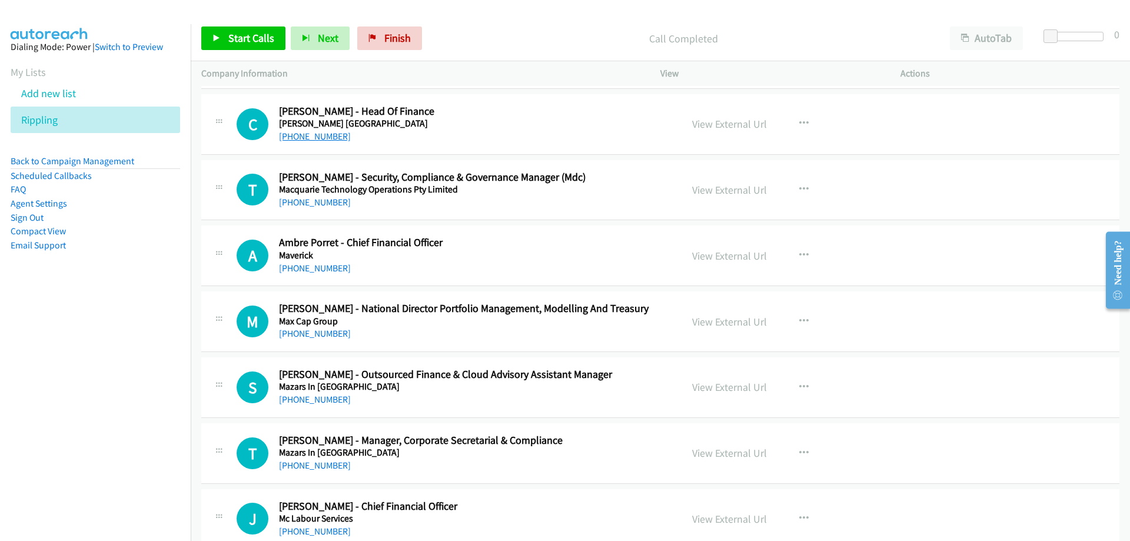
click at [332, 139] on link "[PHONE_NUMBER]" at bounding box center [315, 136] width 72 height 11
click at [335, 137] on link "[PHONE_NUMBER]" at bounding box center [315, 136] width 72 height 11
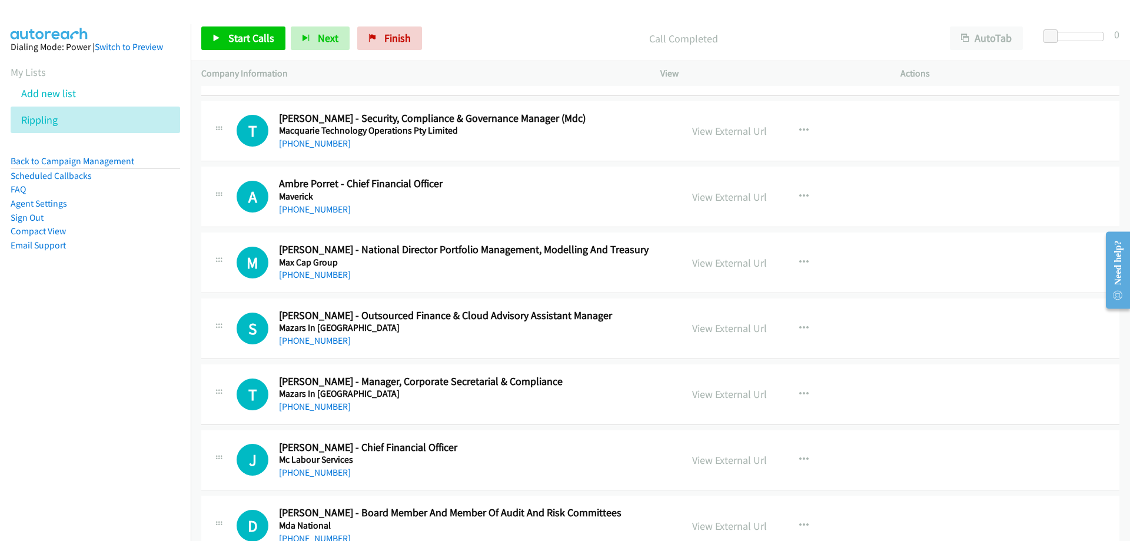
scroll to position [13769, 0]
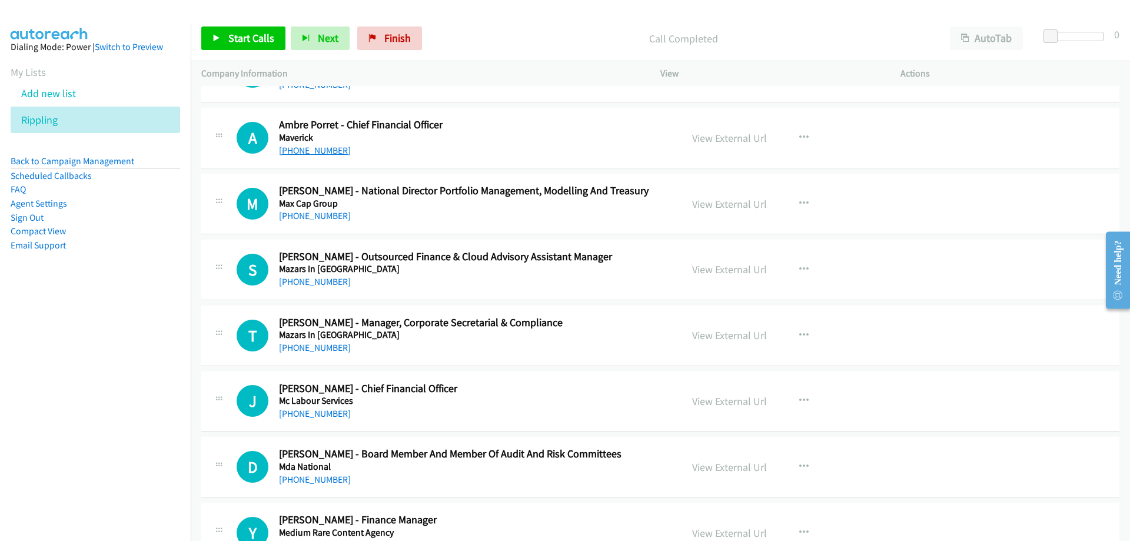
click at [307, 148] on link "[PHONE_NUMBER]" at bounding box center [315, 150] width 72 height 11
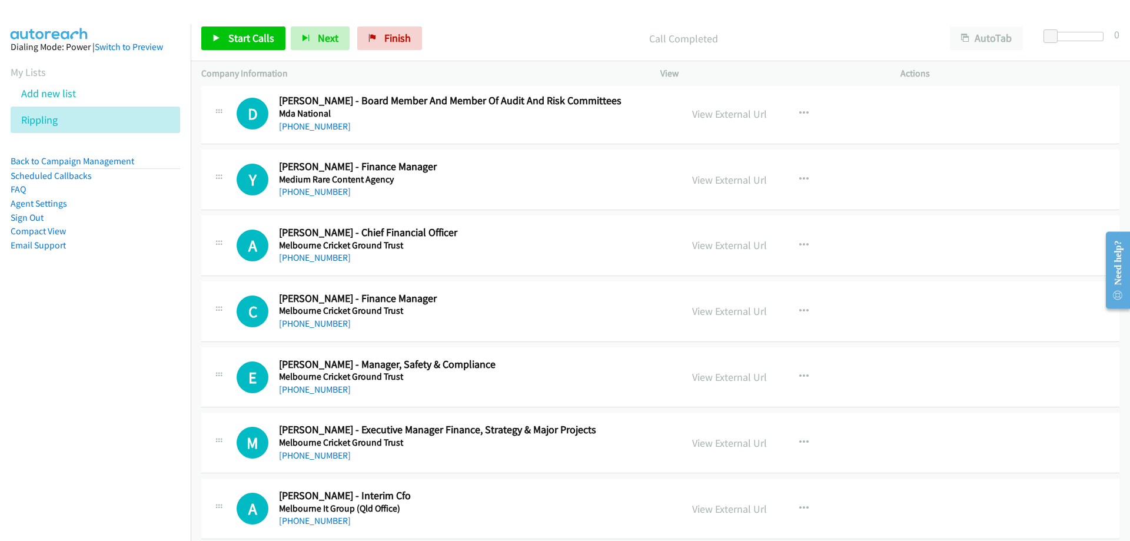
scroll to position [14181, 0]
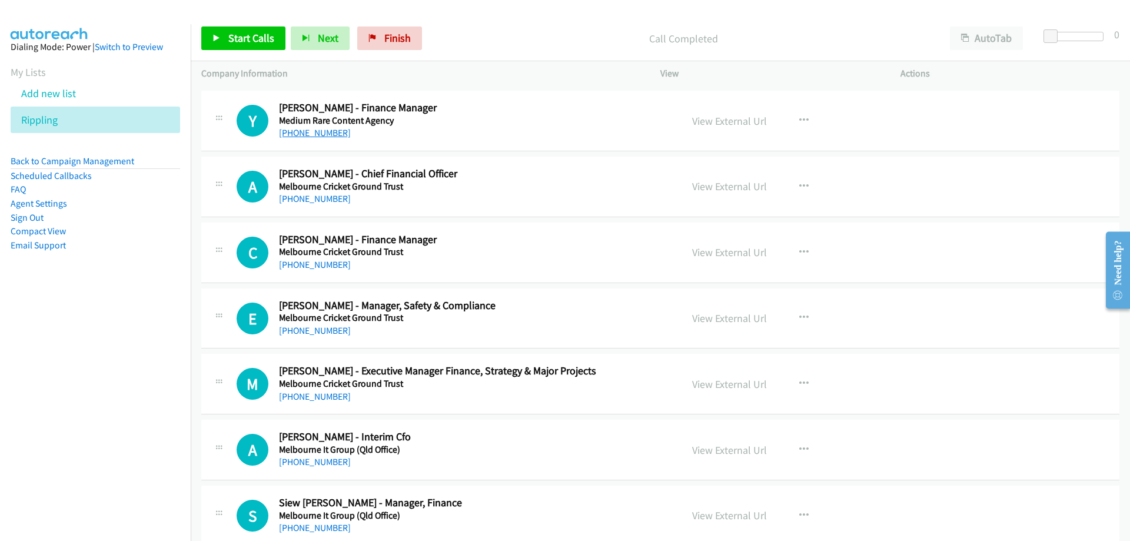
click at [305, 135] on link "[PHONE_NUMBER]" at bounding box center [315, 132] width 72 height 11
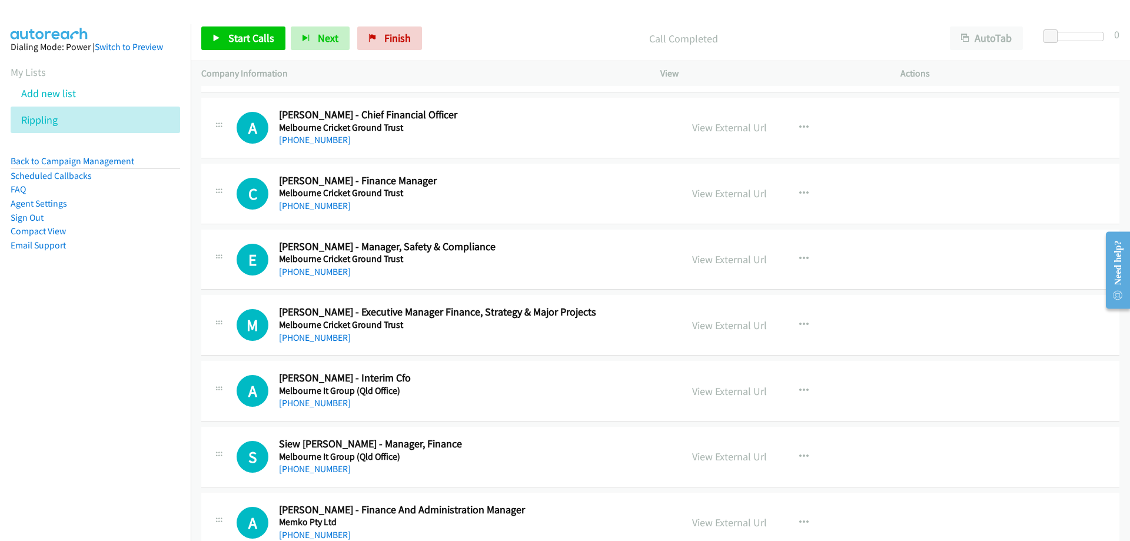
scroll to position [14299, 0]
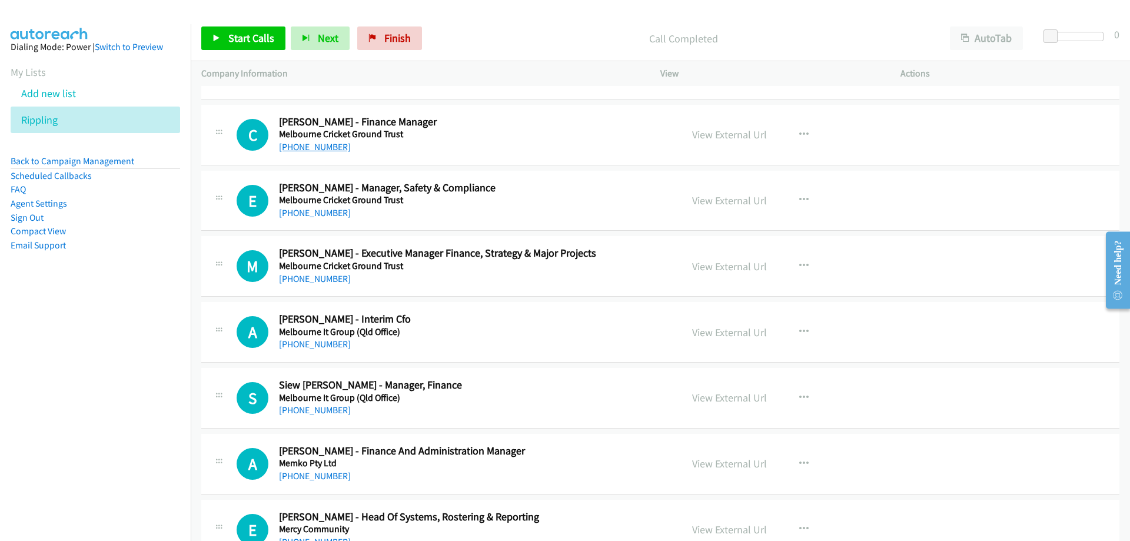
click at [309, 147] on link "[PHONE_NUMBER]" at bounding box center [315, 146] width 72 height 11
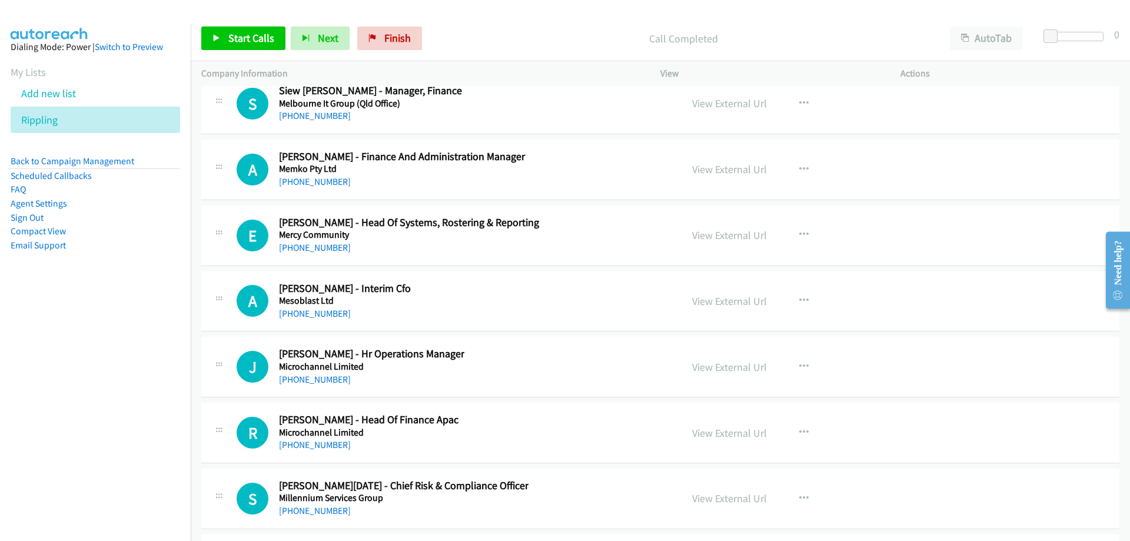
scroll to position [14652, 0]
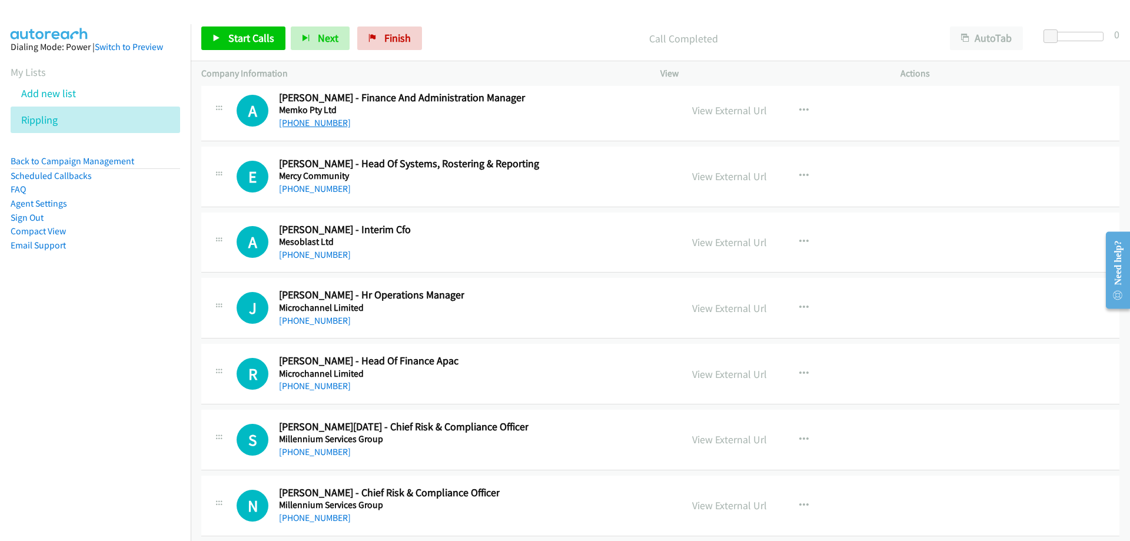
click at [328, 119] on link "[PHONE_NUMBER]" at bounding box center [315, 122] width 72 height 11
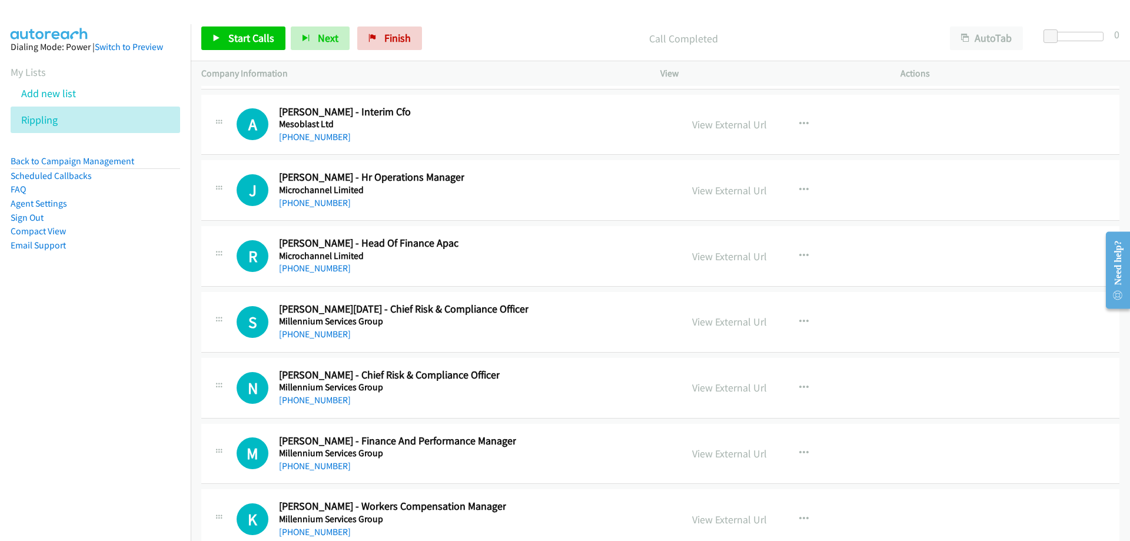
scroll to position [14828, 0]
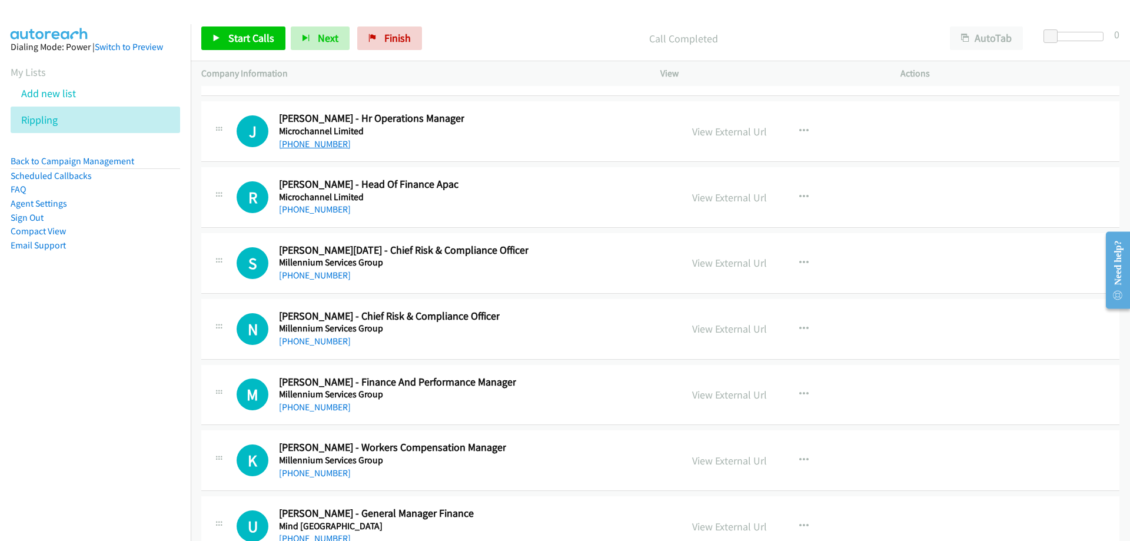
click at [331, 145] on link "[PHONE_NUMBER]" at bounding box center [315, 143] width 72 height 11
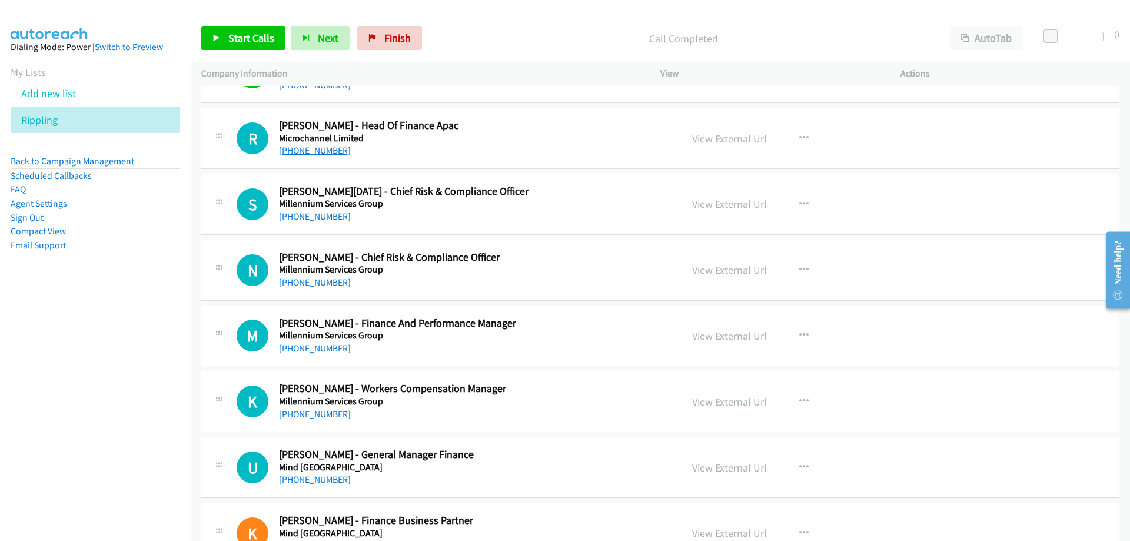
click at [324, 154] on link "[PHONE_NUMBER]" at bounding box center [315, 150] width 72 height 11
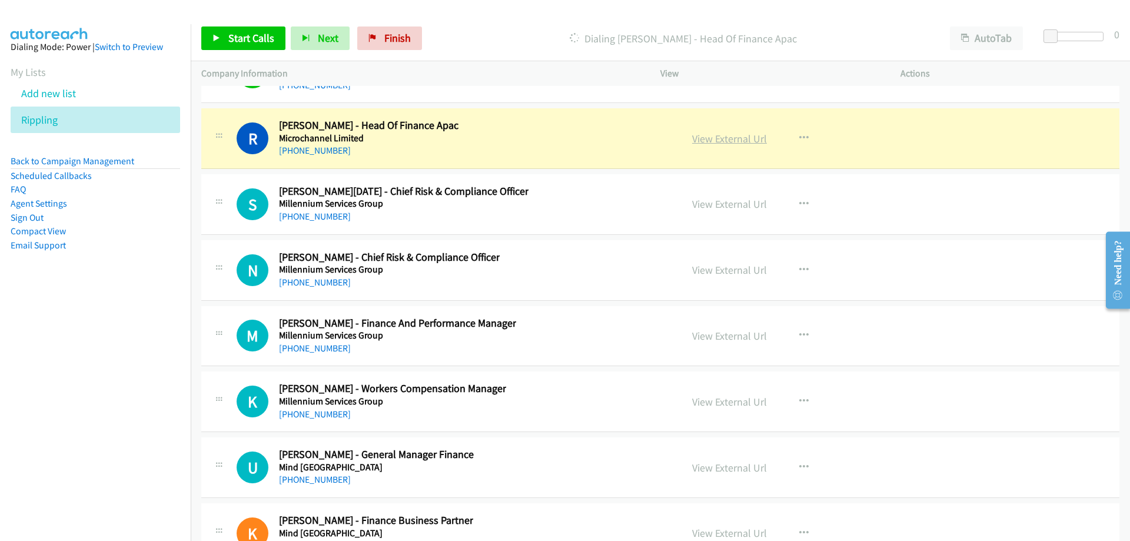
click at [692, 137] on link "View External Url" at bounding box center [729, 139] width 75 height 14
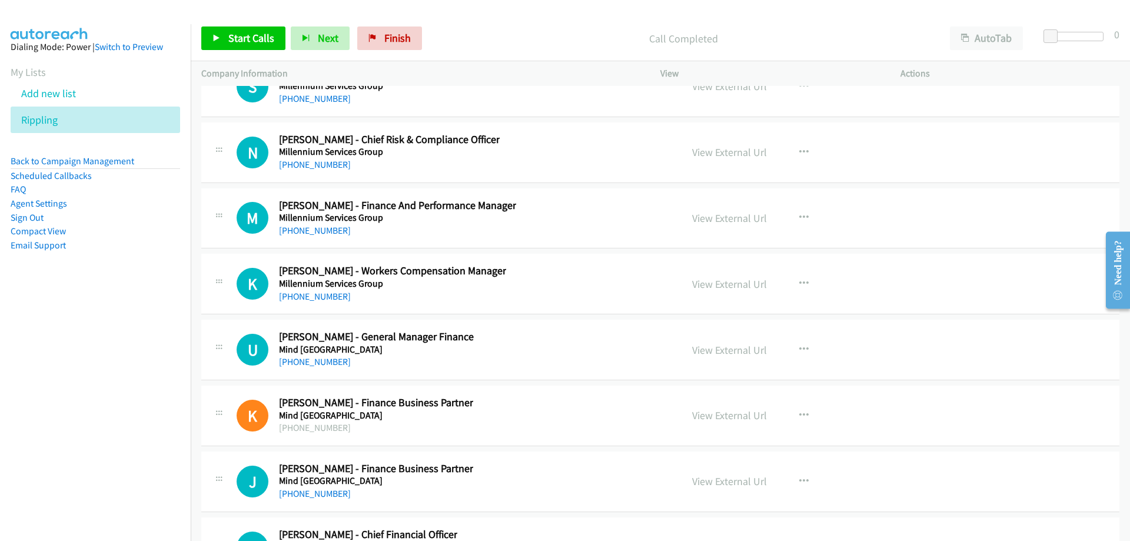
scroll to position [15064, 0]
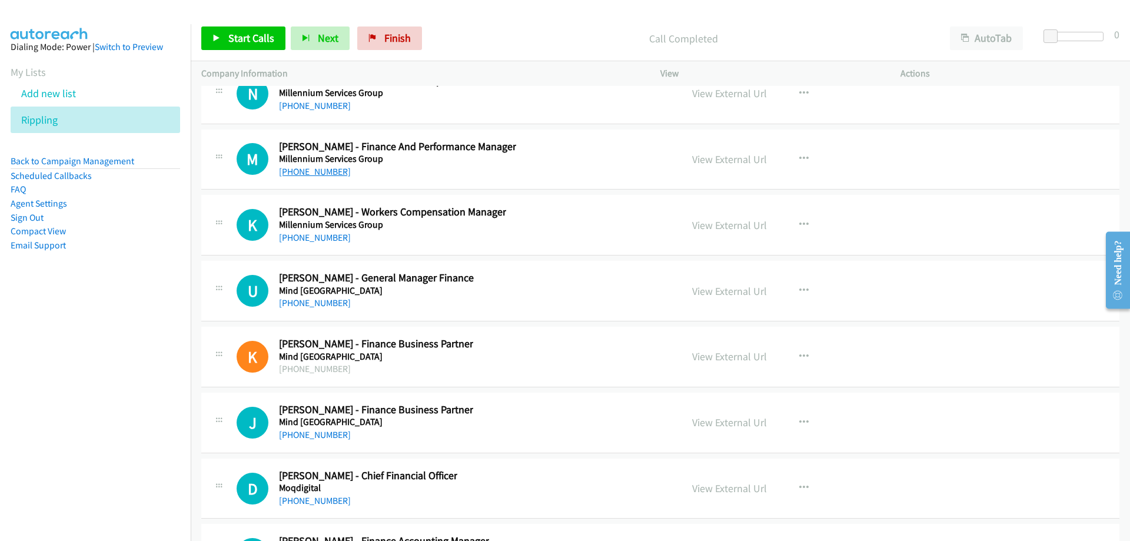
click at [334, 170] on link "[PHONE_NUMBER]" at bounding box center [315, 171] width 72 height 11
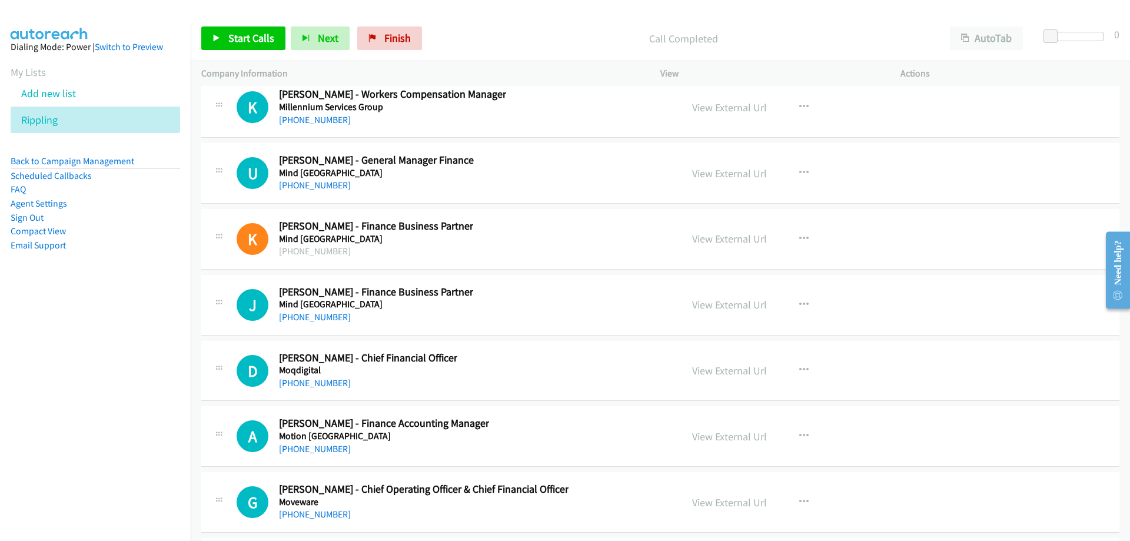
scroll to position [15240, 0]
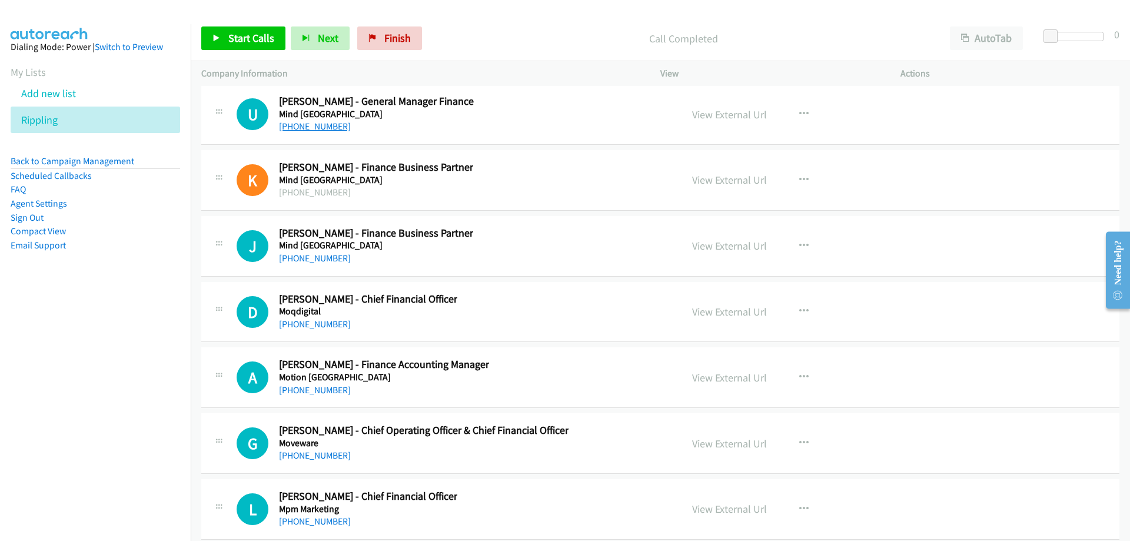
click at [307, 124] on link "[PHONE_NUMBER]" at bounding box center [315, 126] width 72 height 11
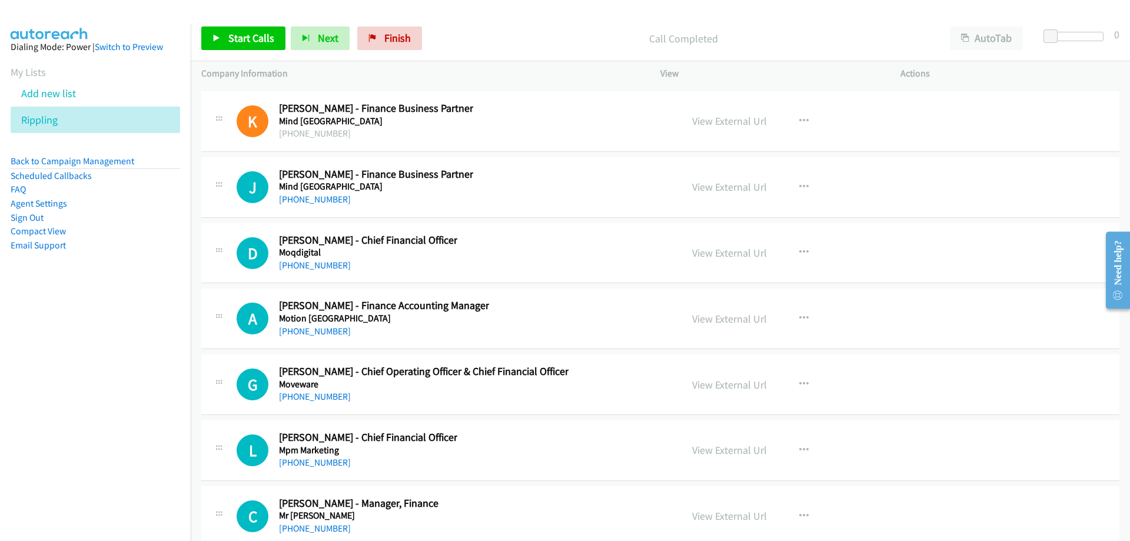
scroll to position [15358, 0]
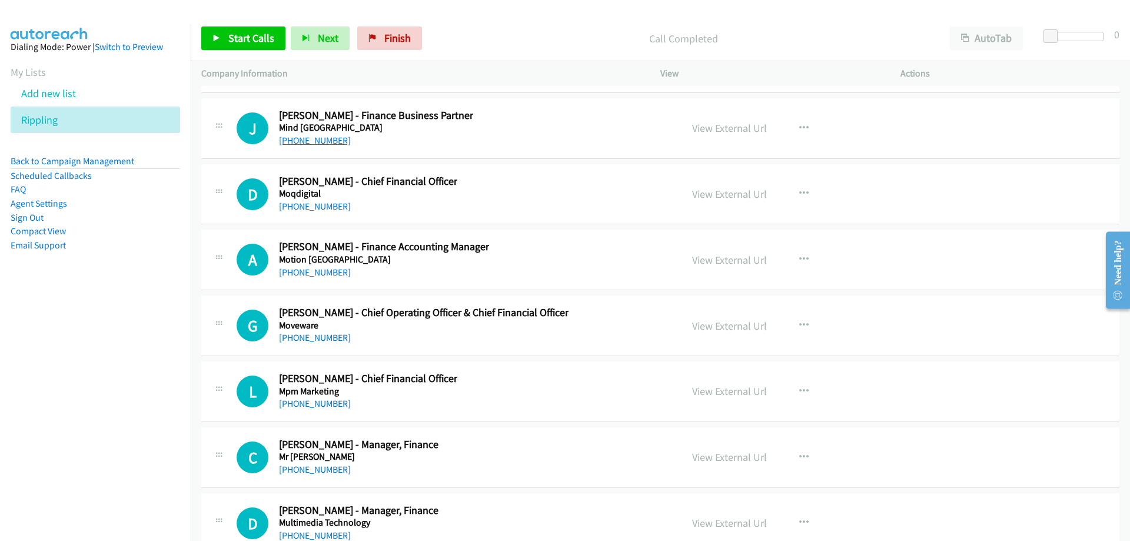
click at [324, 144] on link "[PHONE_NUMBER]" at bounding box center [315, 140] width 72 height 11
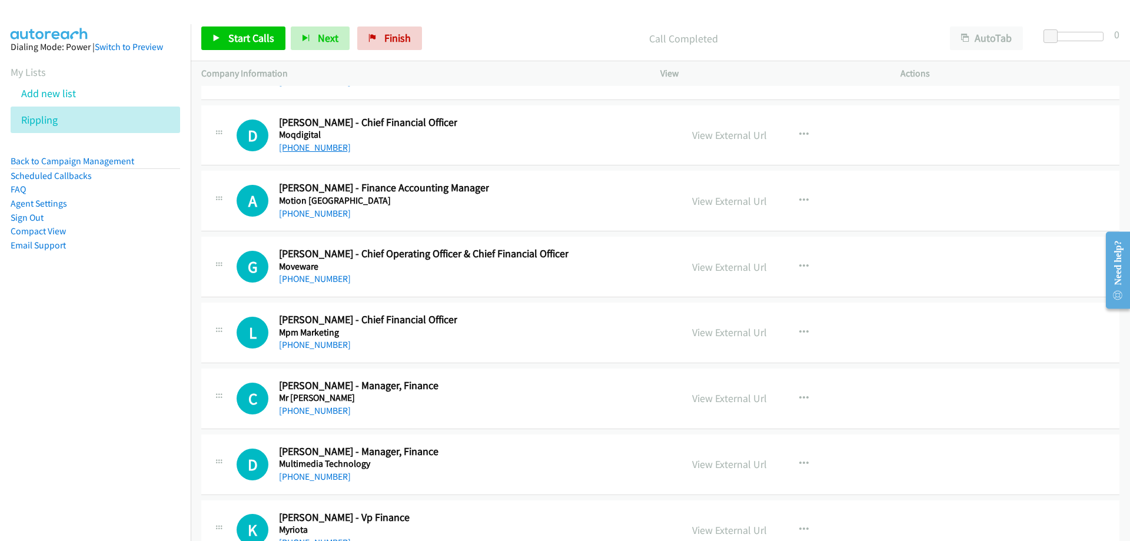
click at [291, 149] on link "[PHONE_NUMBER]" at bounding box center [315, 147] width 72 height 11
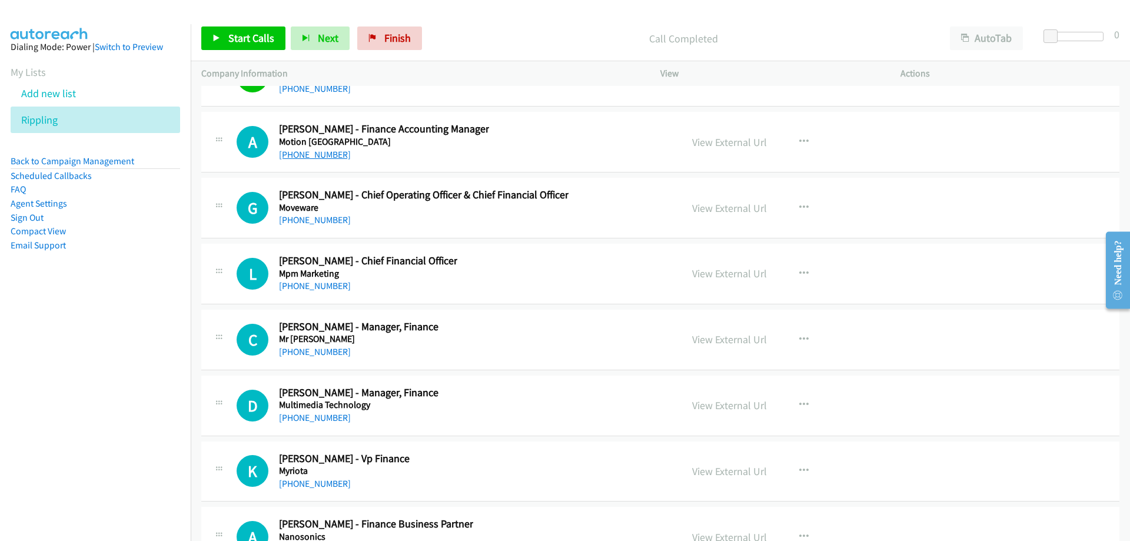
click at [318, 152] on link "[PHONE_NUMBER]" at bounding box center [315, 154] width 72 height 11
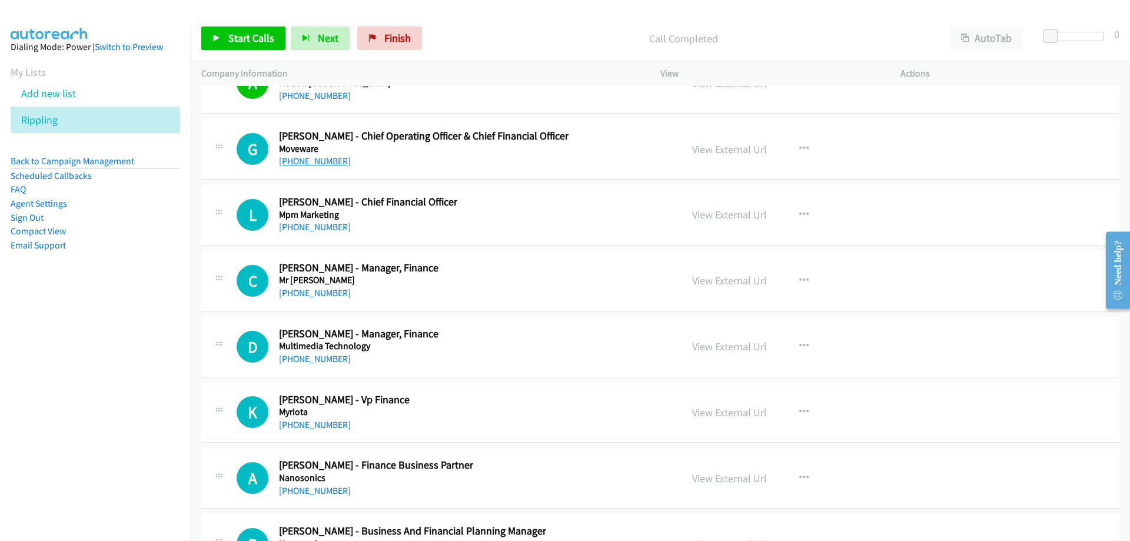
click at [306, 165] on link "[PHONE_NUMBER]" at bounding box center [315, 160] width 72 height 11
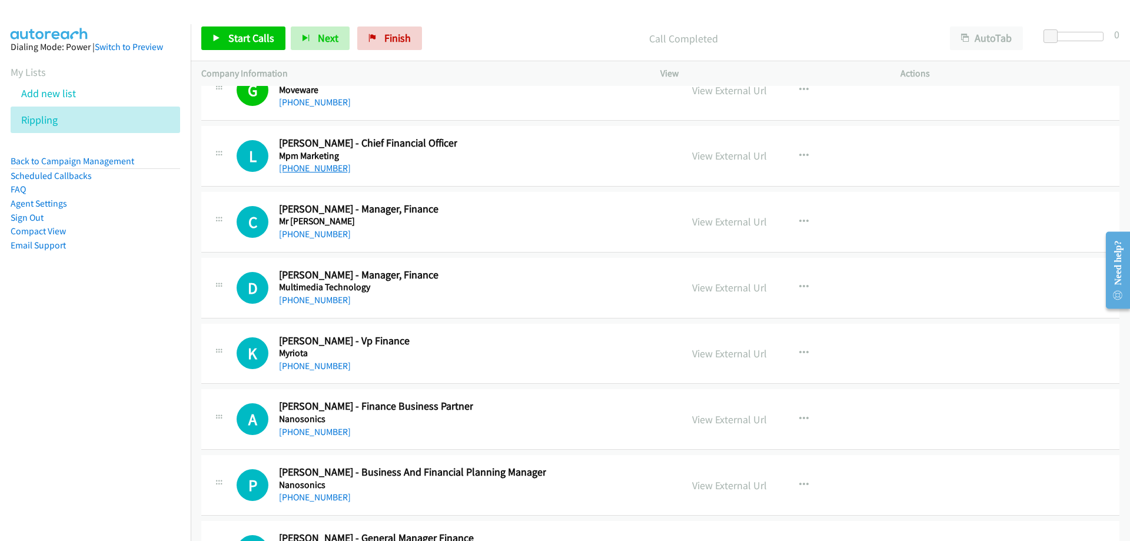
click at [325, 171] on link "[PHONE_NUMBER]" at bounding box center [315, 167] width 72 height 11
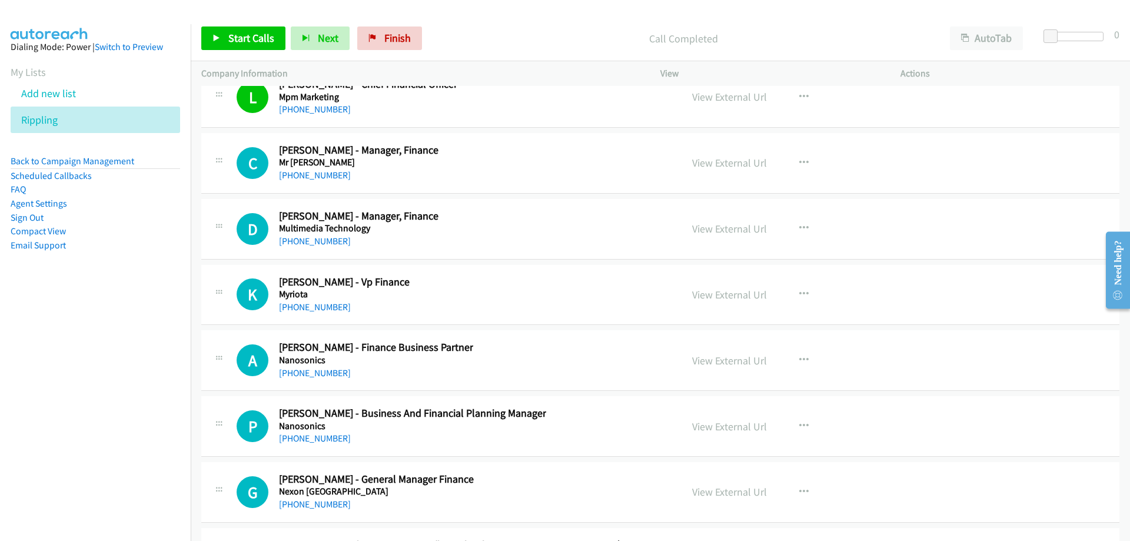
scroll to position [15711, 0]
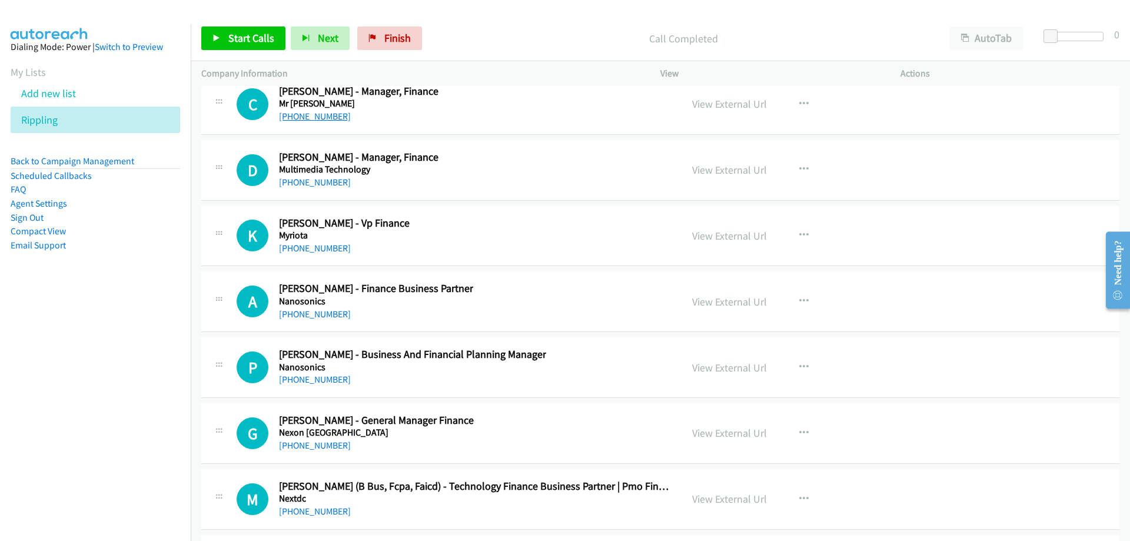
click at [321, 121] on link "[PHONE_NUMBER]" at bounding box center [315, 116] width 72 height 11
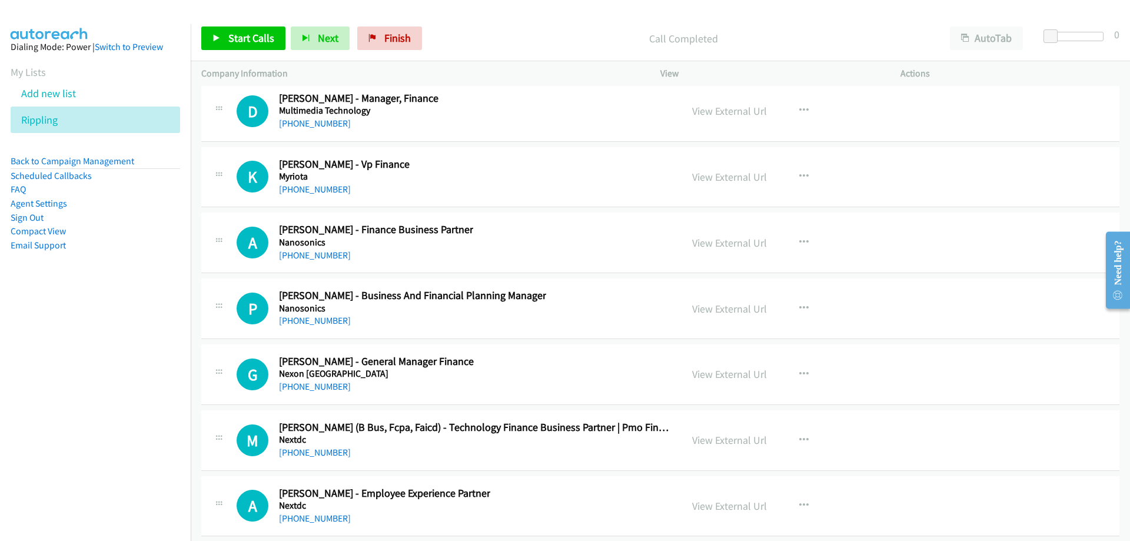
scroll to position [15829, 0]
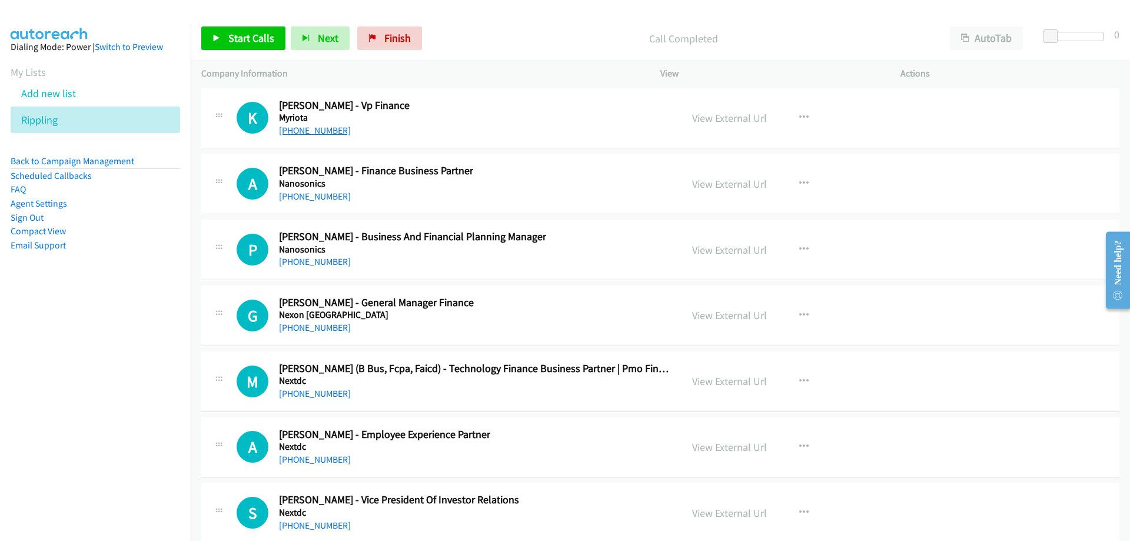
click at [311, 134] on link "[PHONE_NUMBER]" at bounding box center [315, 130] width 72 height 11
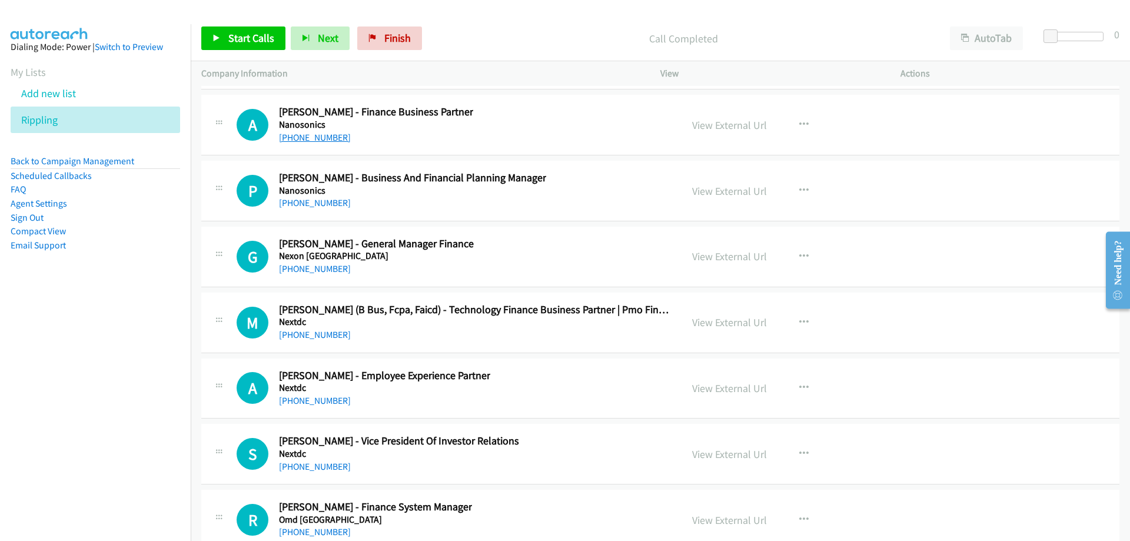
click at [328, 134] on link "[PHONE_NUMBER]" at bounding box center [315, 137] width 72 height 11
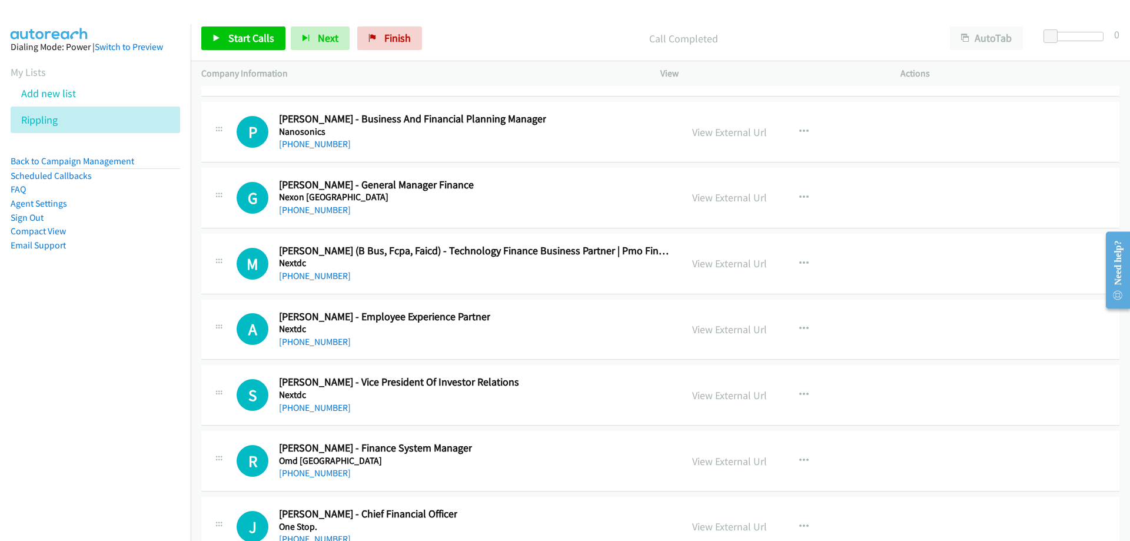
scroll to position [16005, 0]
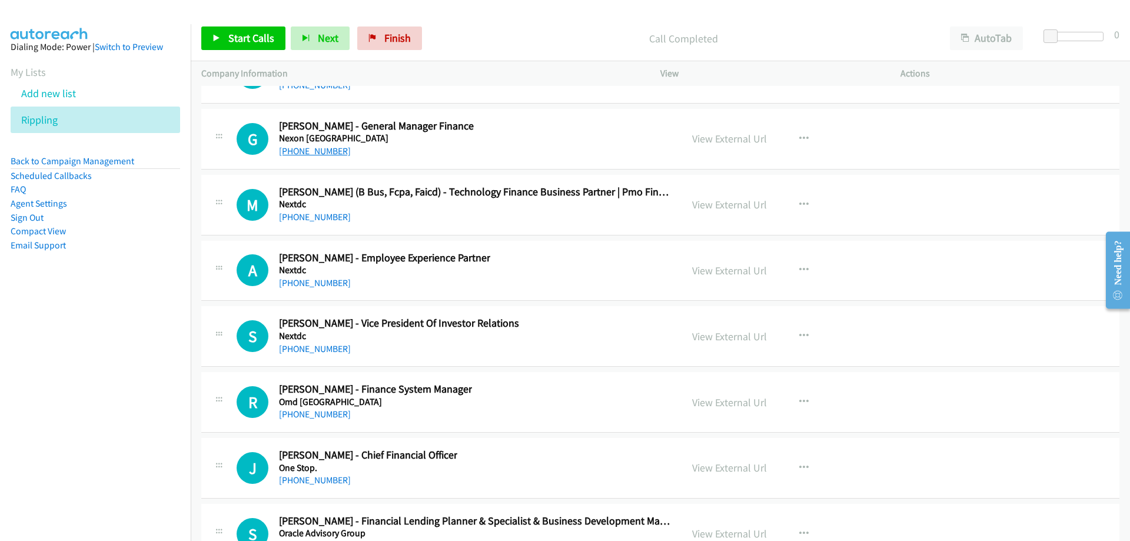
click at [331, 155] on link "[PHONE_NUMBER]" at bounding box center [315, 150] width 72 height 11
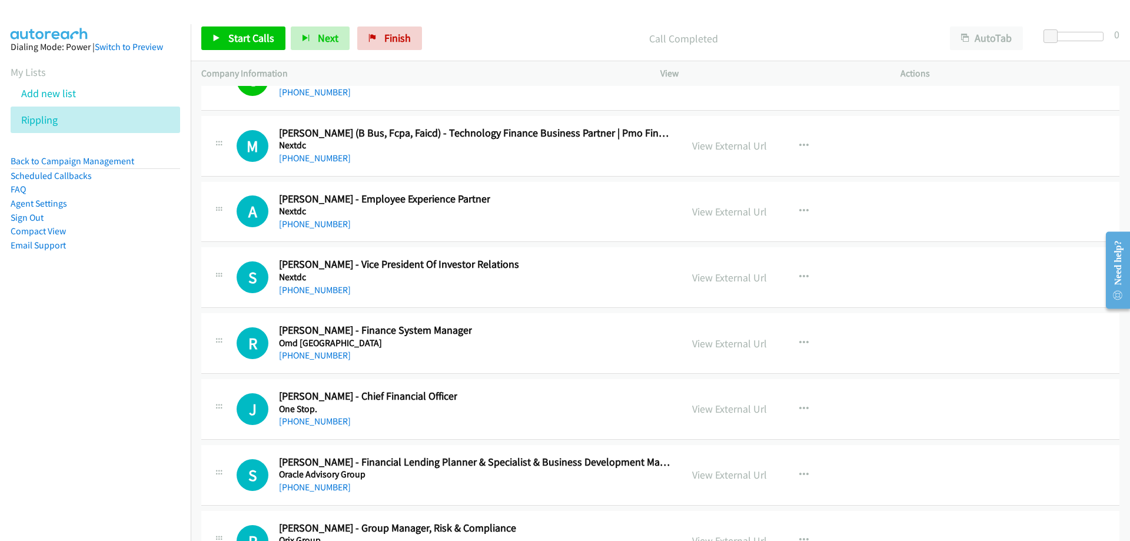
click at [322, 166] on div "M Callback Scheduled [PERSON_NAME] (B Bus, Fcpa, Faicd) - Technology Finance Bu…" at bounding box center [660, 146] width 918 height 61
click at [322, 161] on link "[PHONE_NUMBER]" at bounding box center [315, 157] width 72 height 11
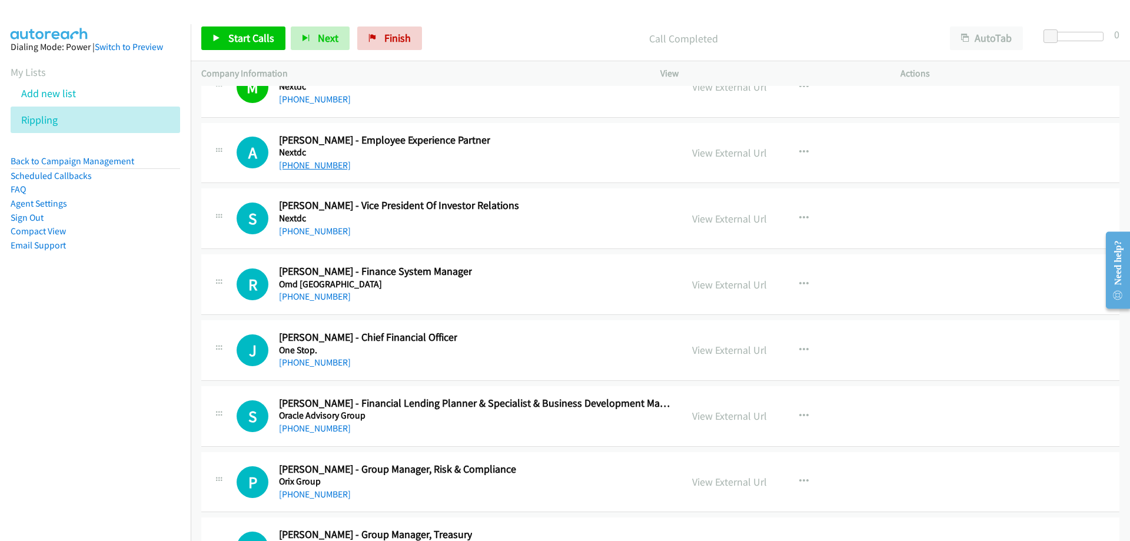
click at [317, 160] on link "[PHONE_NUMBER]" at bounding box center [315, 164] width 72 height 11
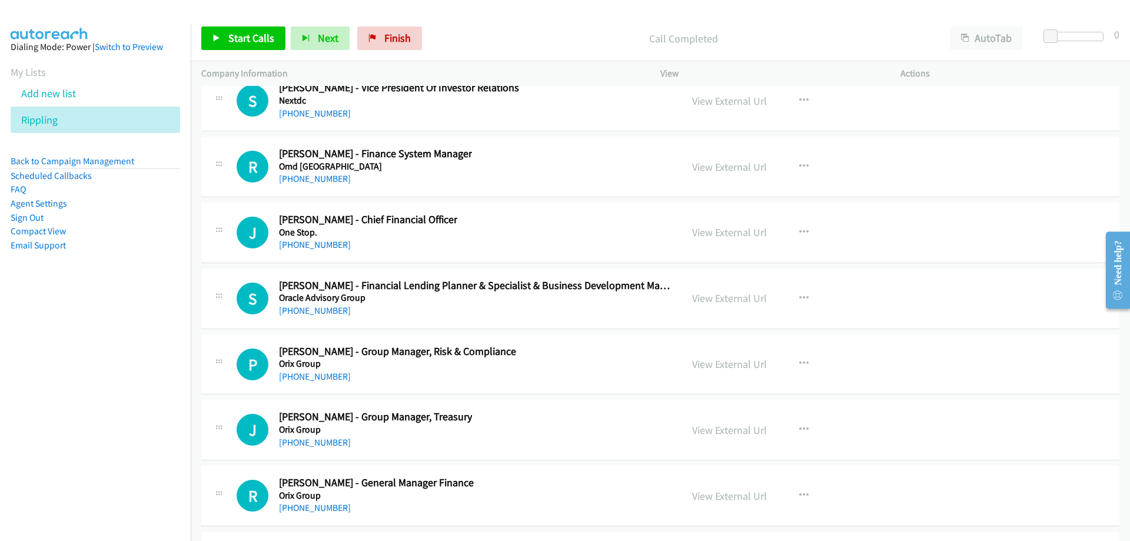
scroll to position [16300, 0]
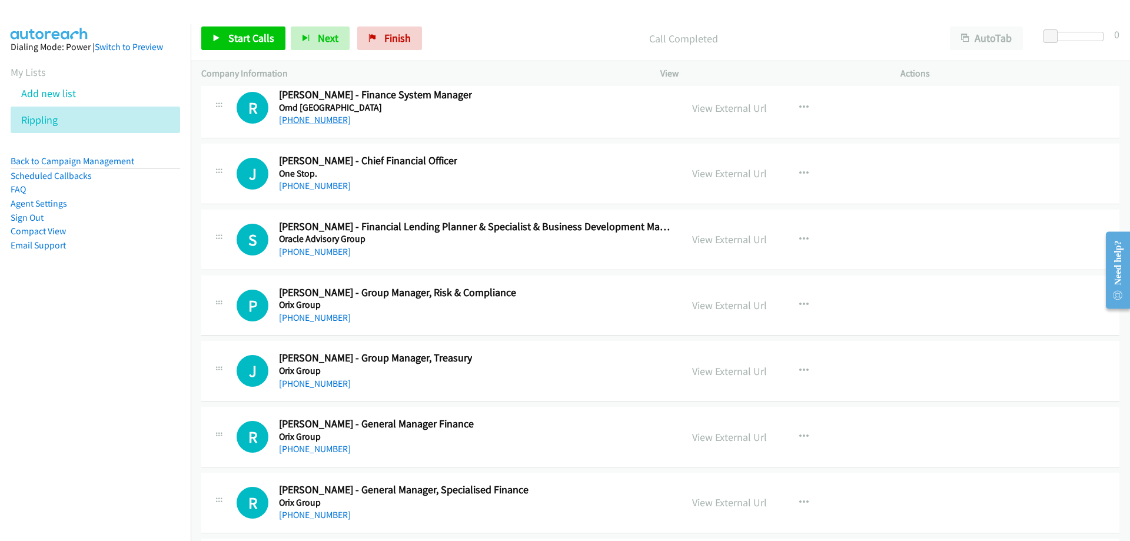
click at [315, 118] on link "[PHONE_NUMBER]" at bounding box center [315, 119] width 72 height 11
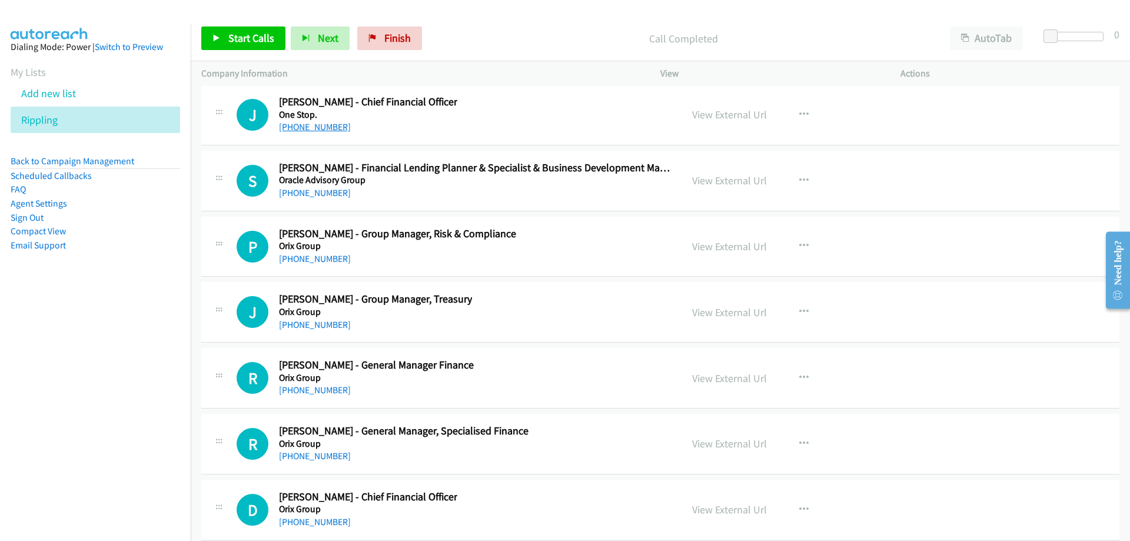
click at [332, 127] on link "[PHONE_NUMBER]" at bounding box center [315, 126] width 72 height 11
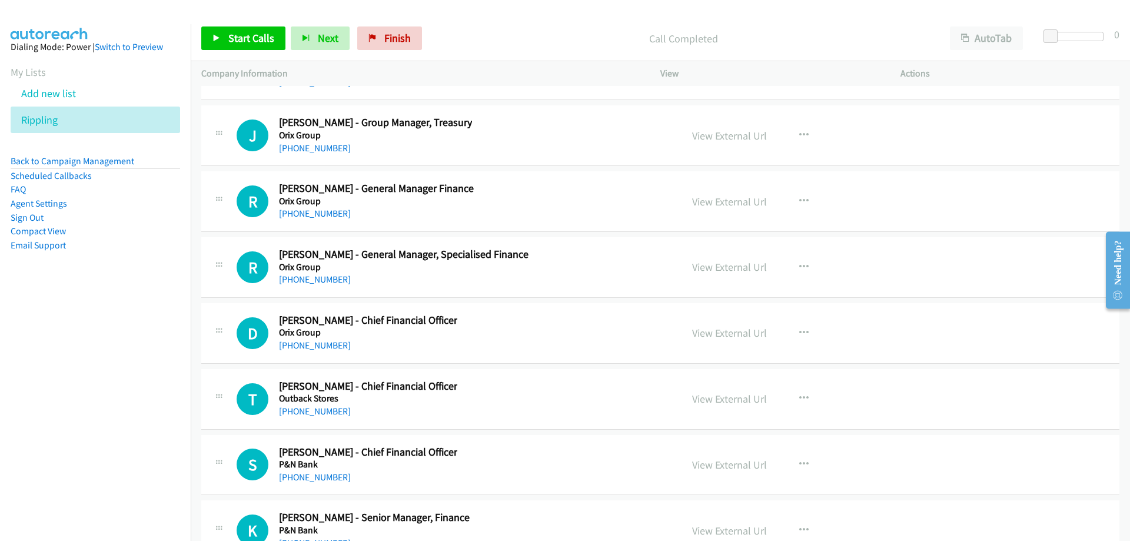
scroll to position [16594, 0]
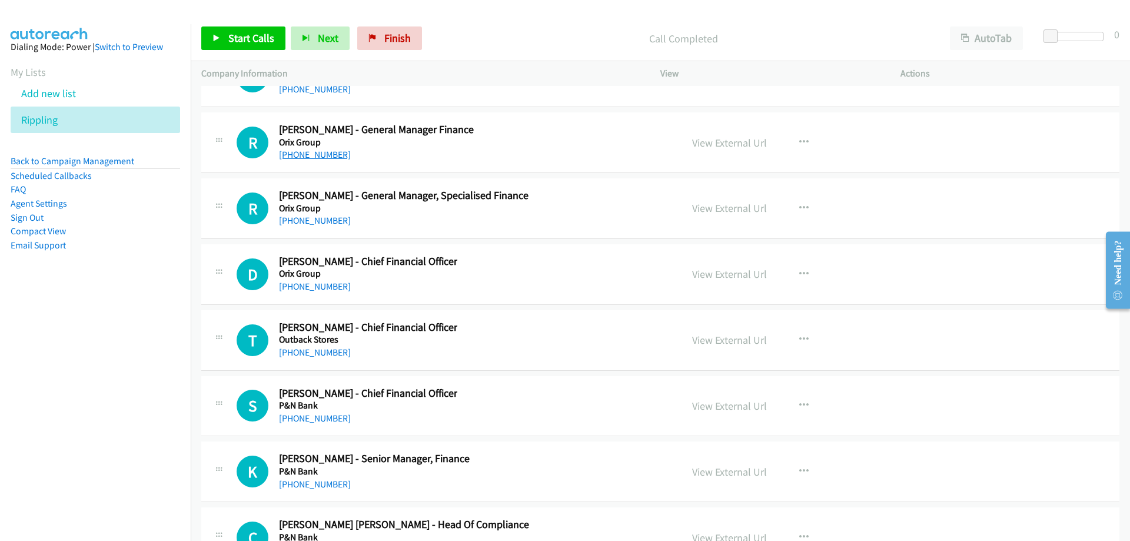
click at [315, 155] on link "[PHONE_NUMBER]" at bounding box center [315, 154] width 72 height 11
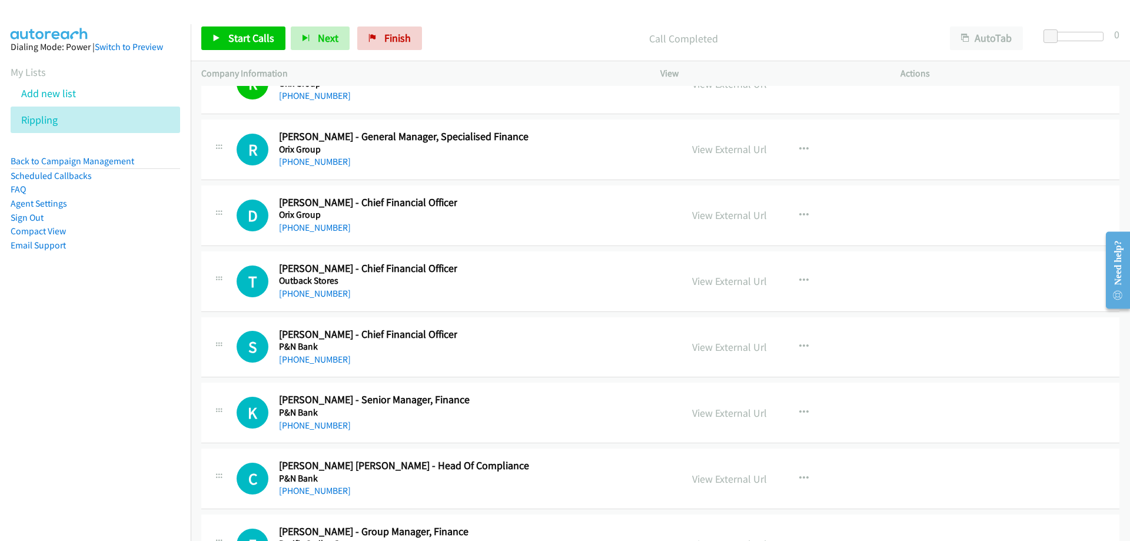
scroll to position [16711, 0]
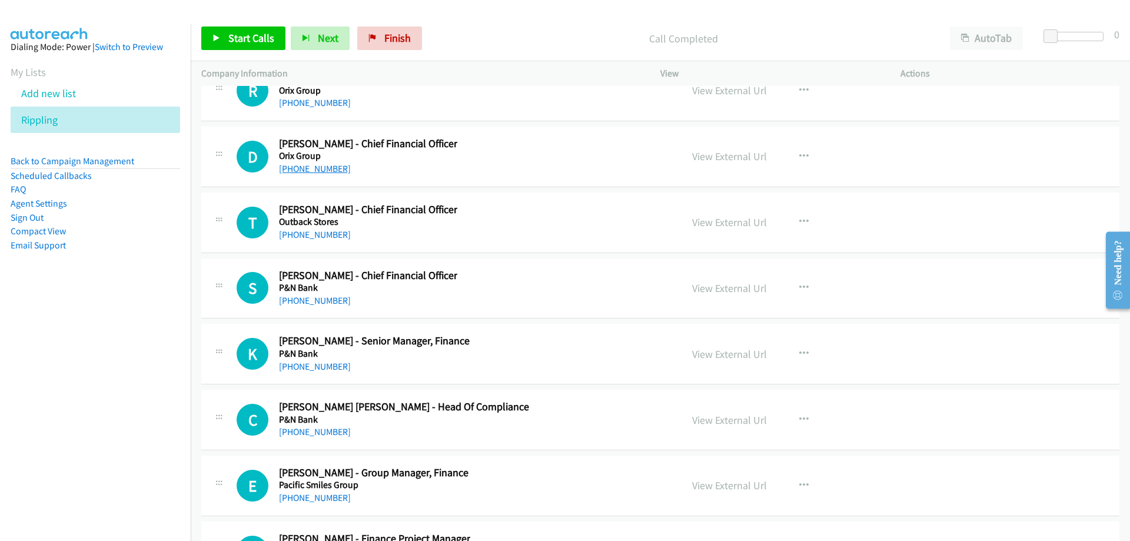
click at [324, 171] on link "[PHONE_NUMBER]" at bounding box center [315, 168] width 72 height 11
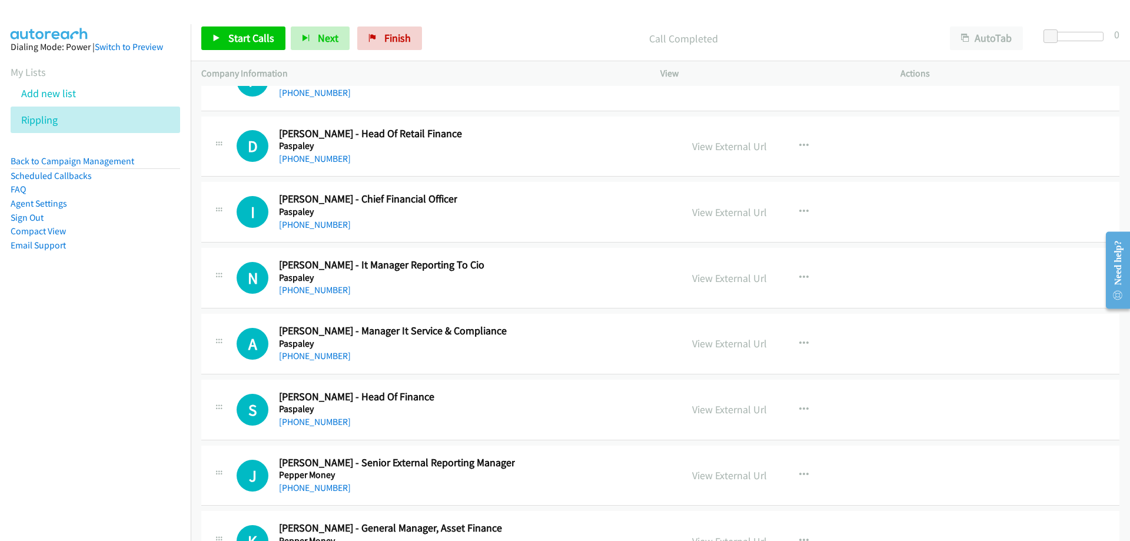
scroll to position [17241, 0]
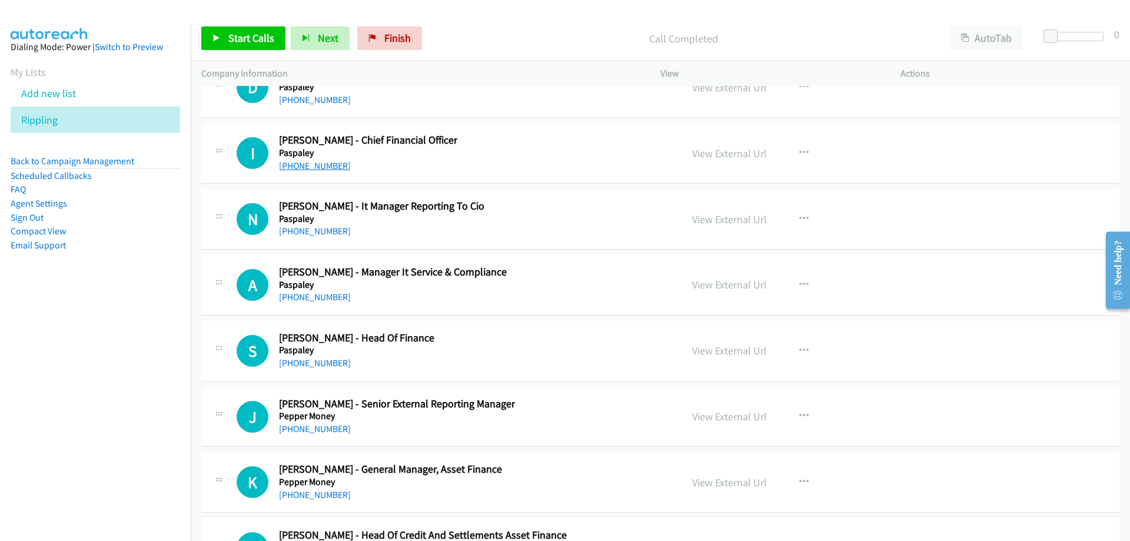
click at [326, 161] on link "[PHONE_NUMBER]" at bounding box center [315, 165] width 72 height 11
click at [294, 165] on link "[PHONE_NUMBER]" at bounding box center [315, 165] width 72 height 11
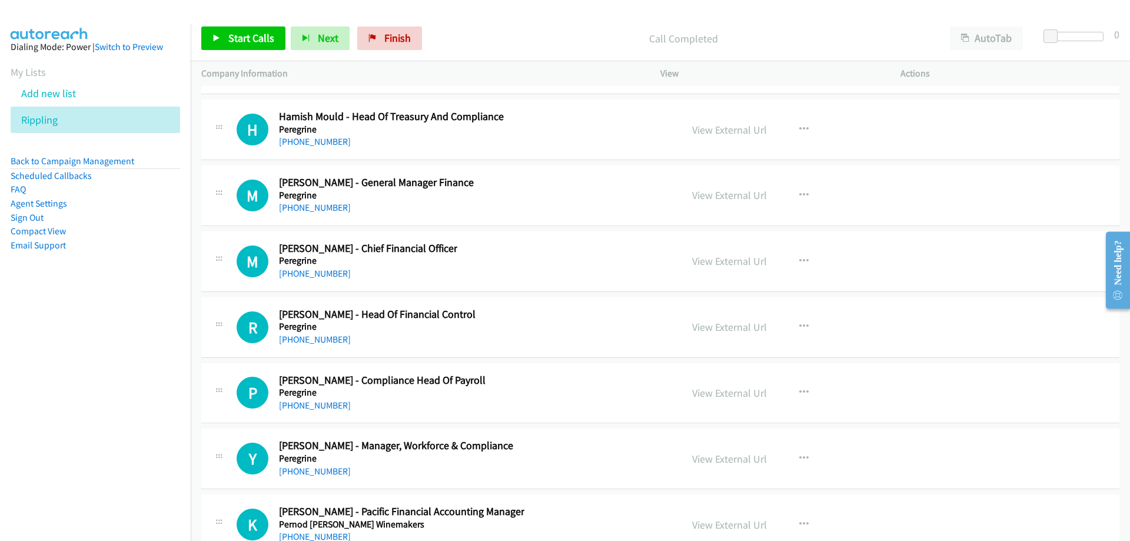
scroll to position [18771, 0]
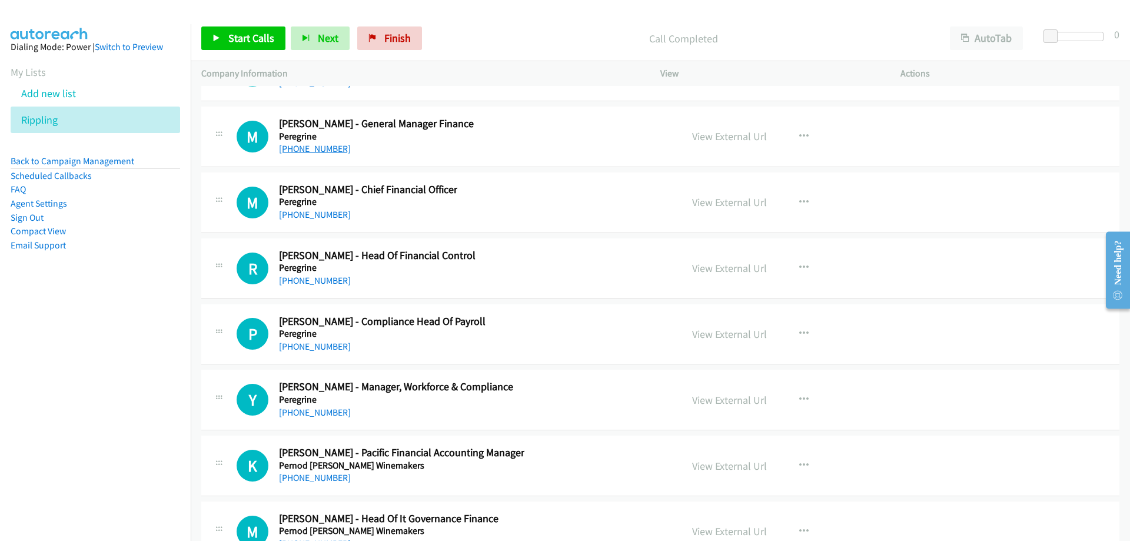
click at [297, 151] on link "[PHONE_NUMBER]" at bounding box center [315, 148] width 72 height 11
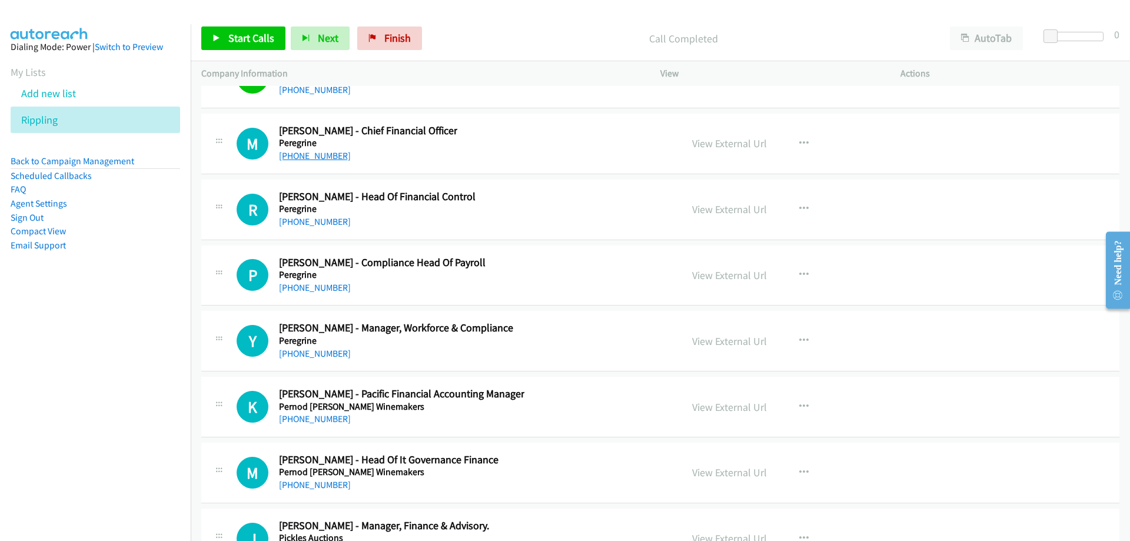
click at [324, 155] on link "[PHONE_NUMBER]" at bounding box center [315, 155] width 72 height 11
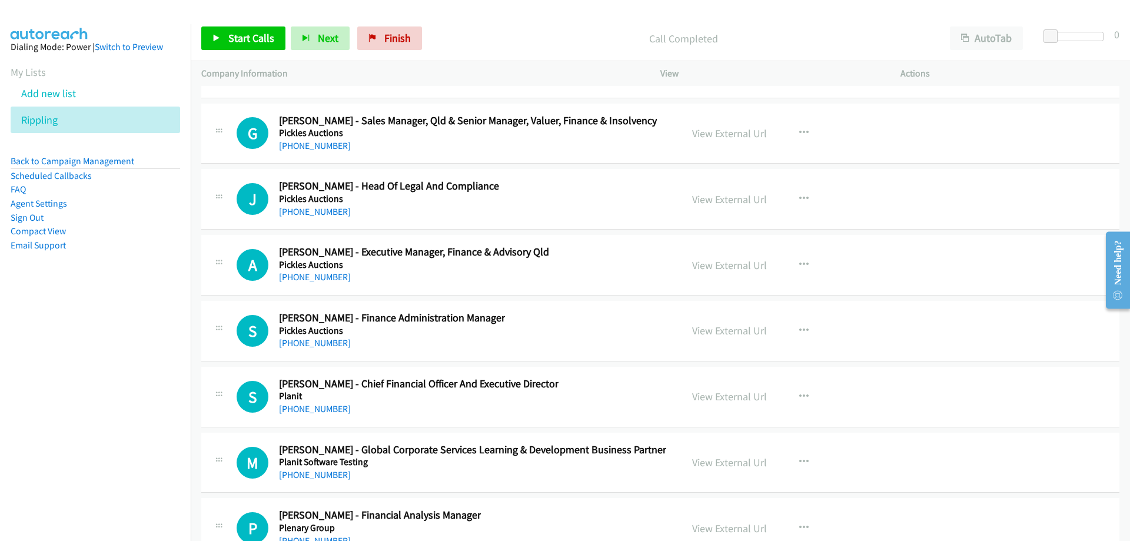
scroll to position [19242, 0]
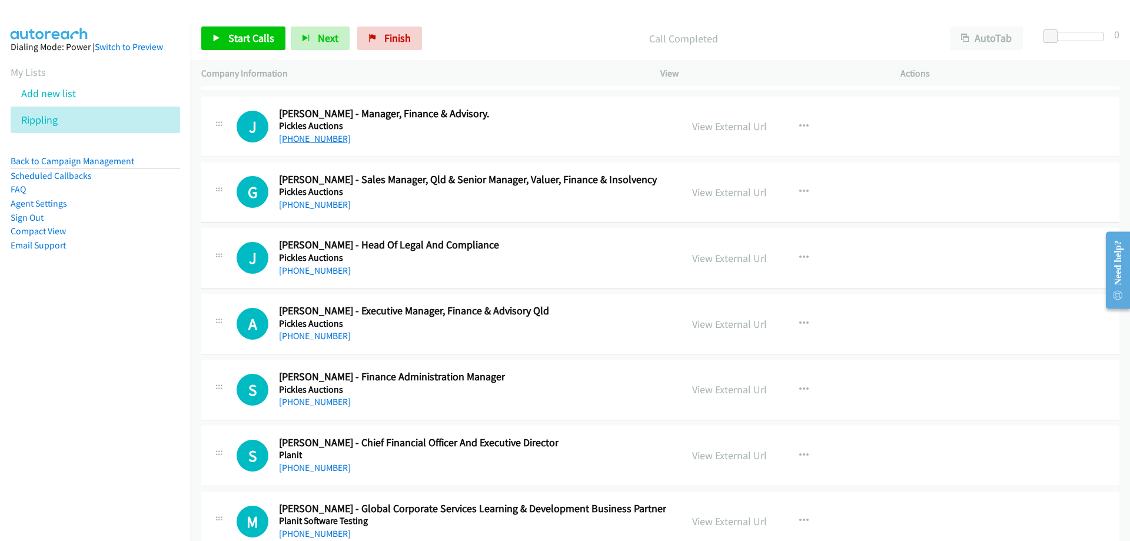
click at [306, 138] on link "[PHONE_NUMBER]" at bounding box center [315, 138] width 72 height 11
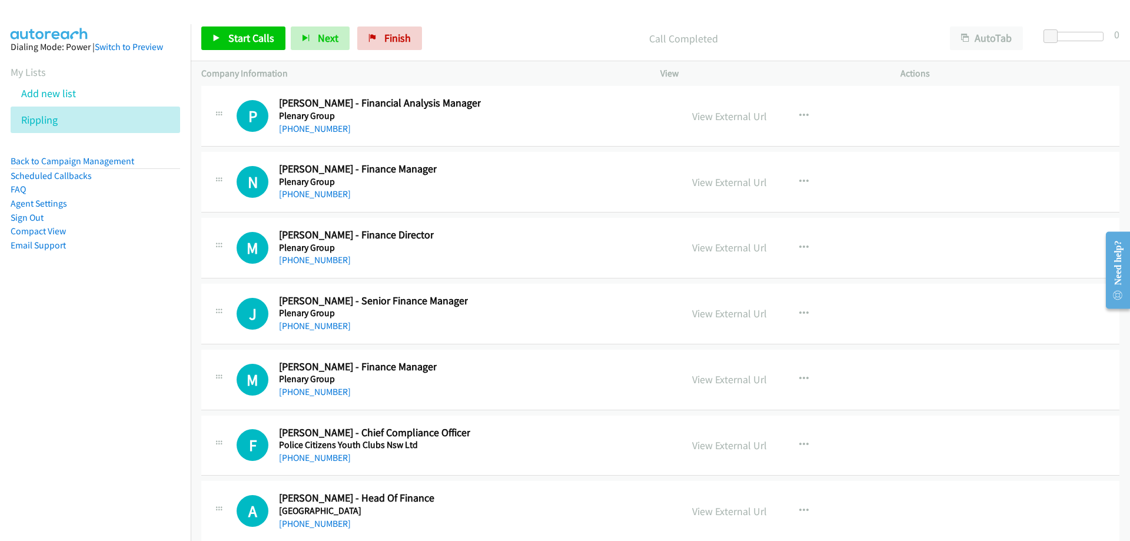
scroll to position [19771, 0]
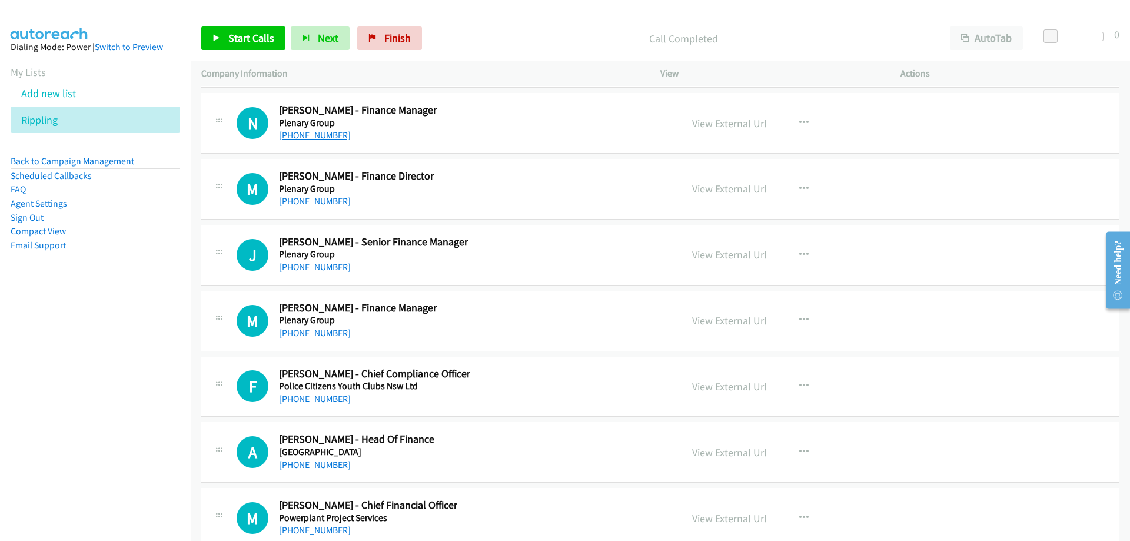
click at [330, 137] on link "[PHONE_NUMBER]" at bounding box center [315, 134] width 72 height 11
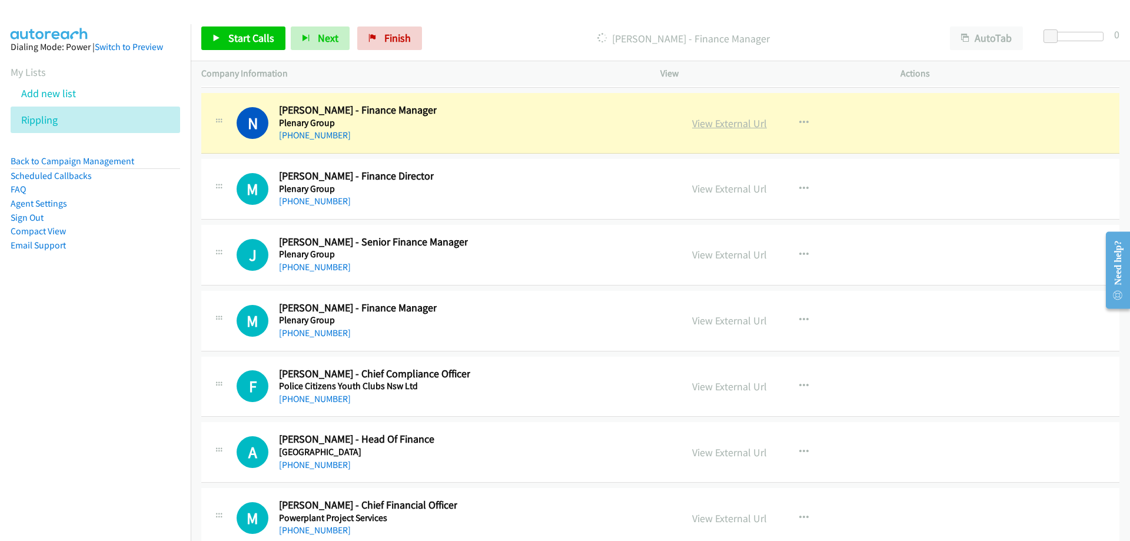
click at [697, 122] on link "View External Url" at bounding box center [729, 124] width 75 height 14
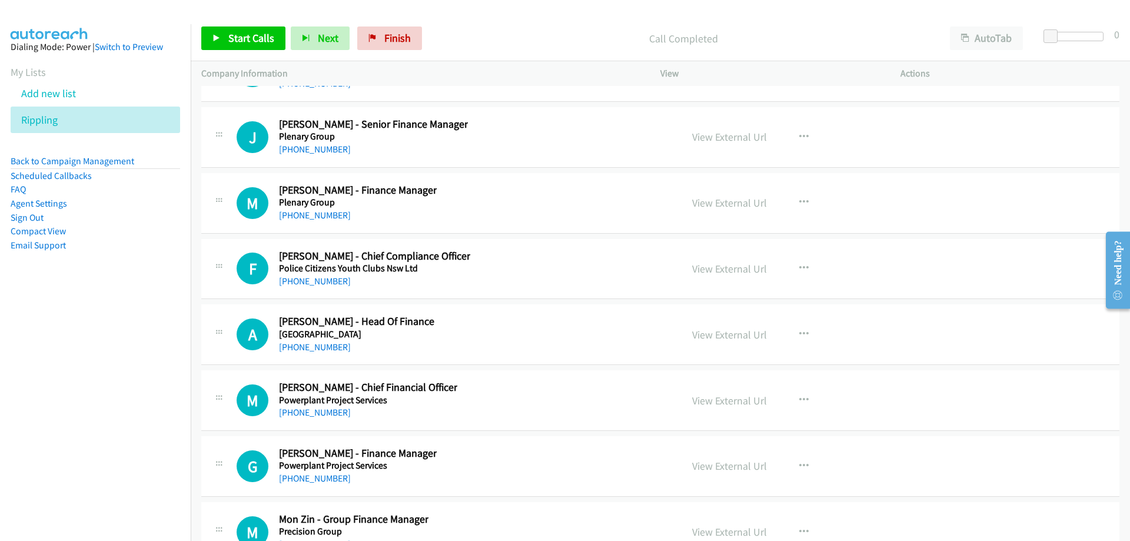
scroll to position [19948, 0]
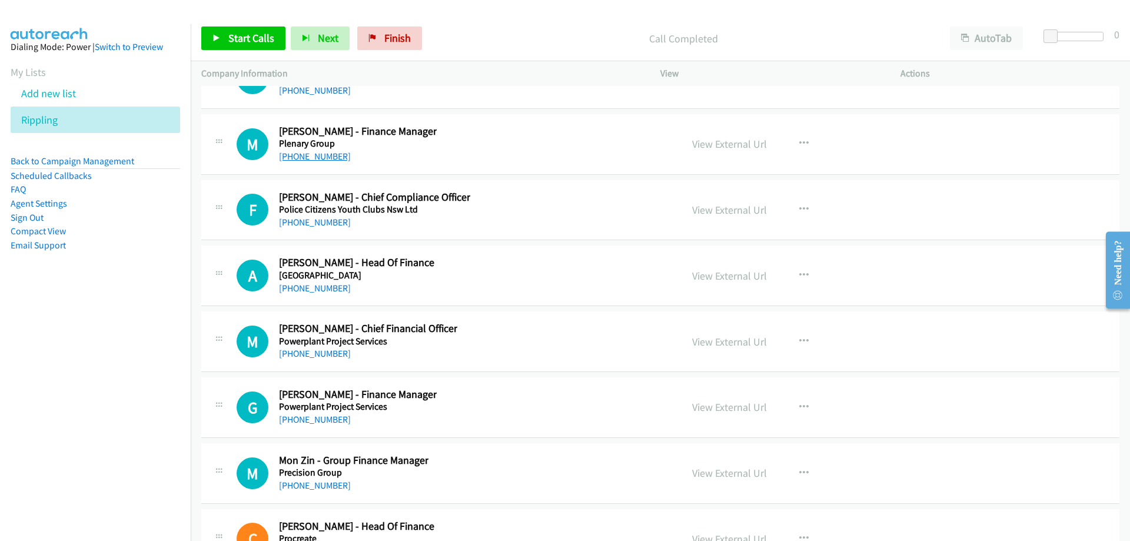
click at [330, 156] on link "[PHONE_NUMBER]" at bounding box center [315, 156] width 72 height 11
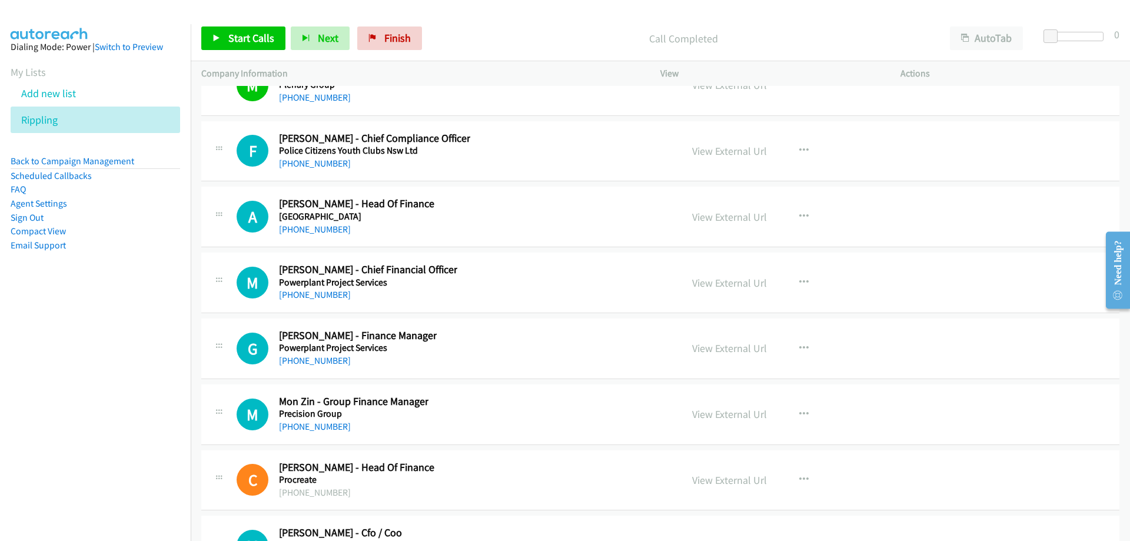
scroll to position [20065, 0]
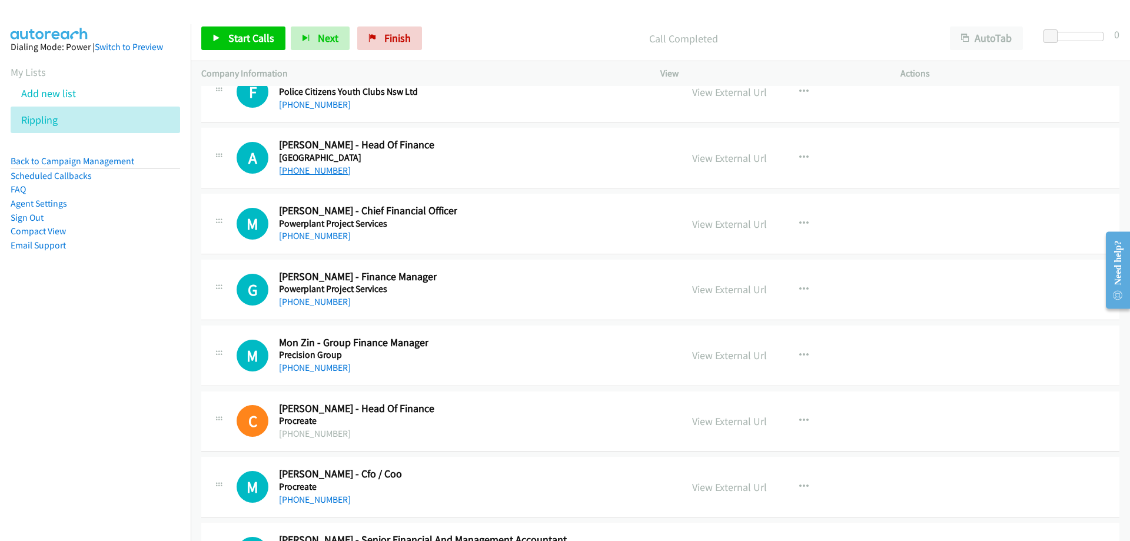
click at [332, 169] on link "[PHONE_NUMBER]" at bounding box center [315, 170] width 72 height 11
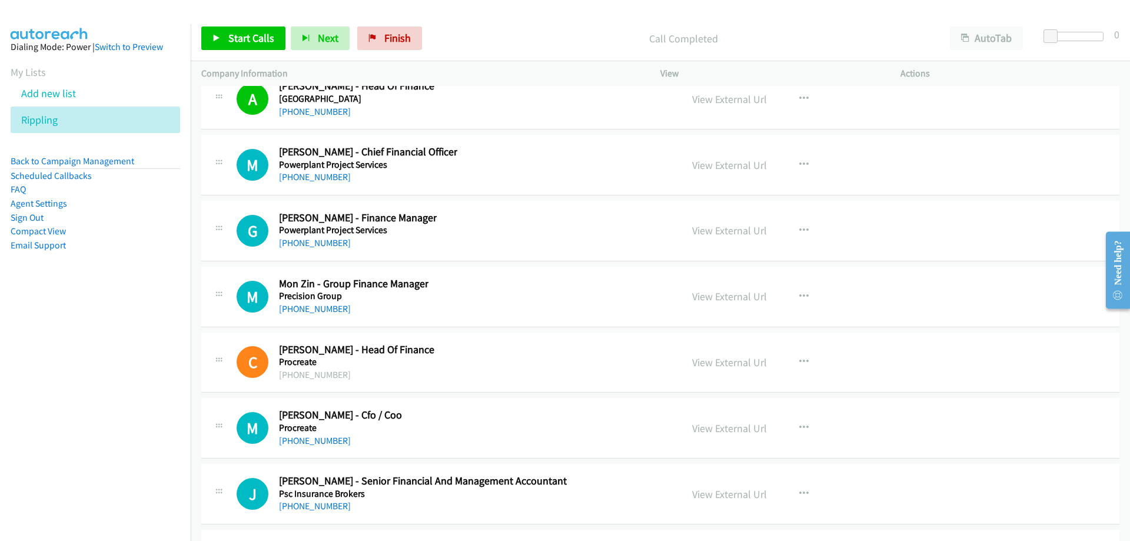
scroll to position [20183, 0]
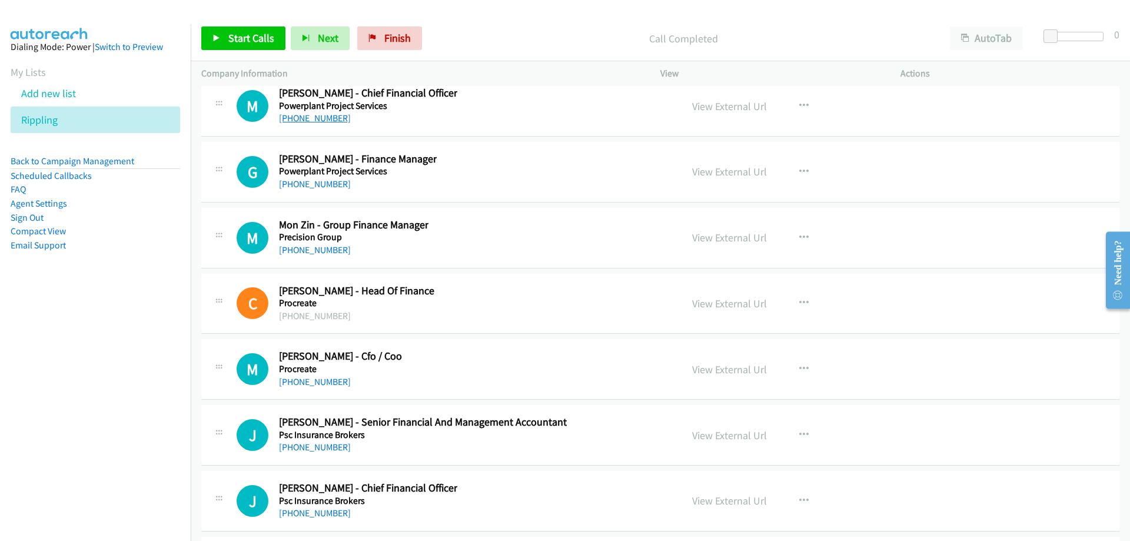
click at [322, 120] on link "[PHONE_NUMBER]" at bounding box center [315, 117] width 72 height 11
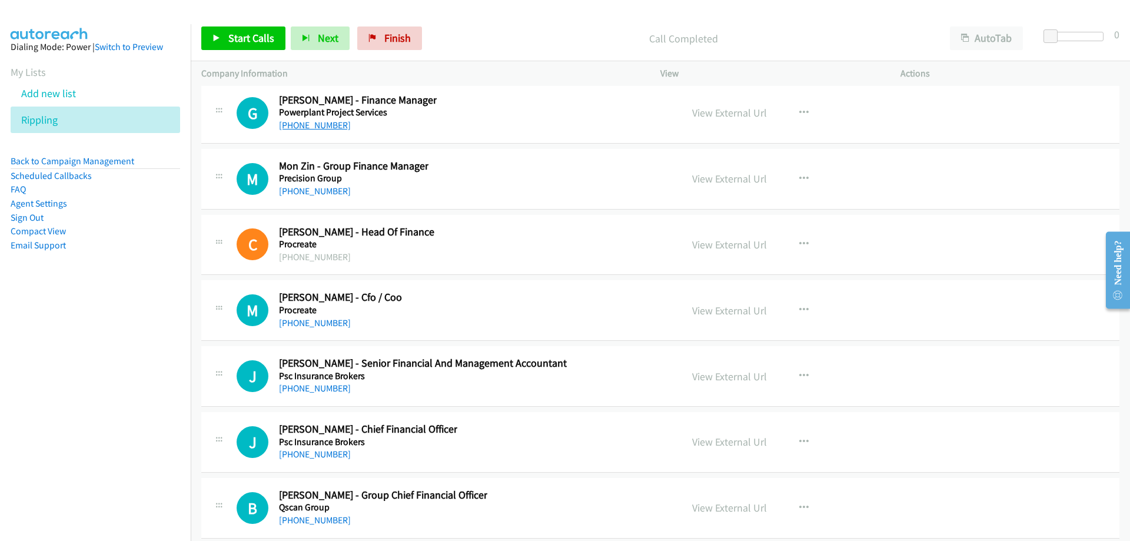
click at [322, 129] on link "[PHONE_NUMBER]" at bounding box center [315, 124] width 72 height 11
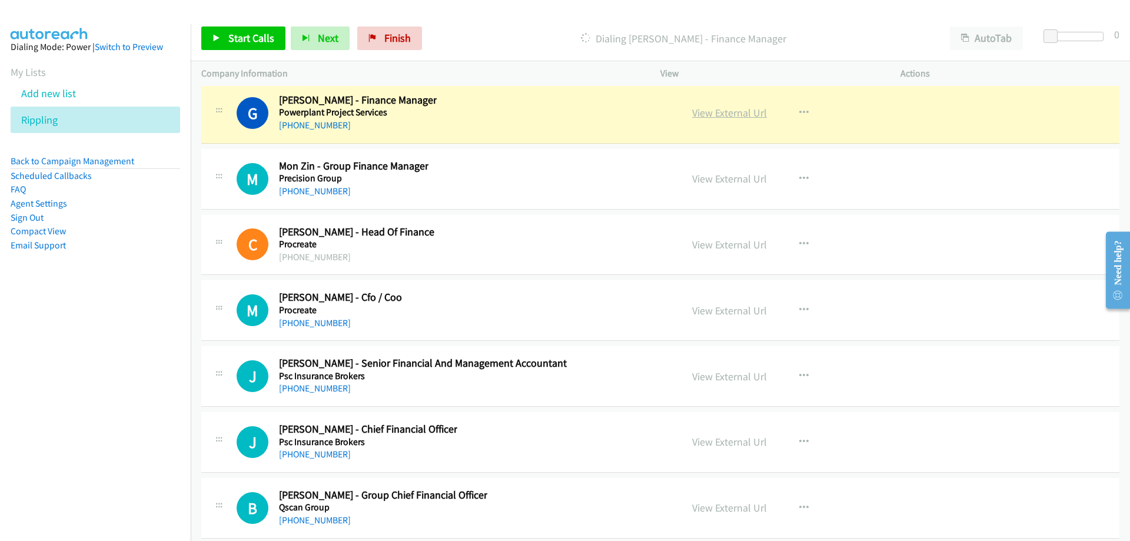
click at [708, 110] on link "View External Url" at bounding box center [729, 113] width 75 height 14
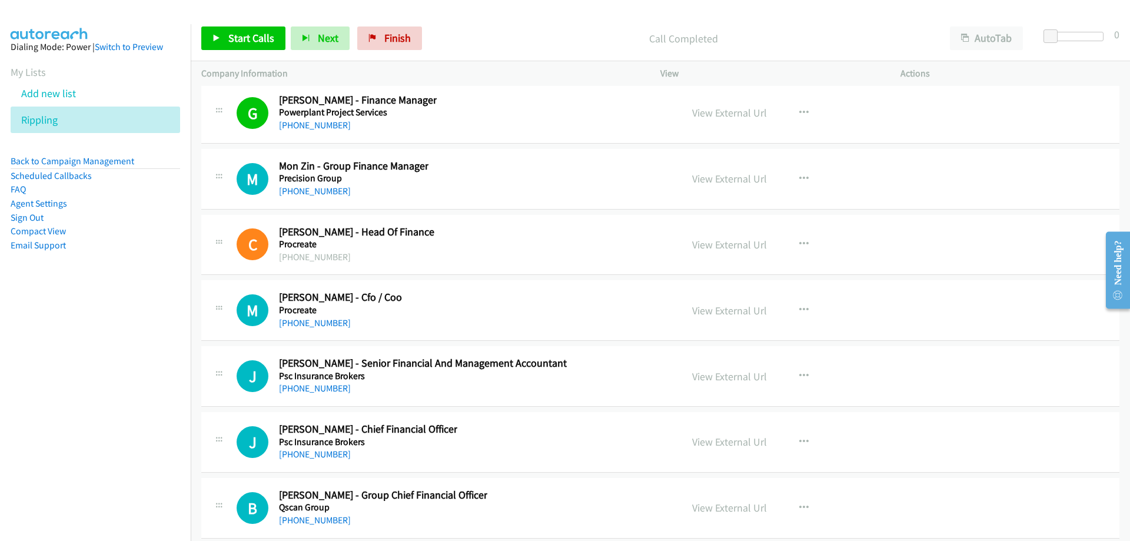
scroll to position [20301, 0]
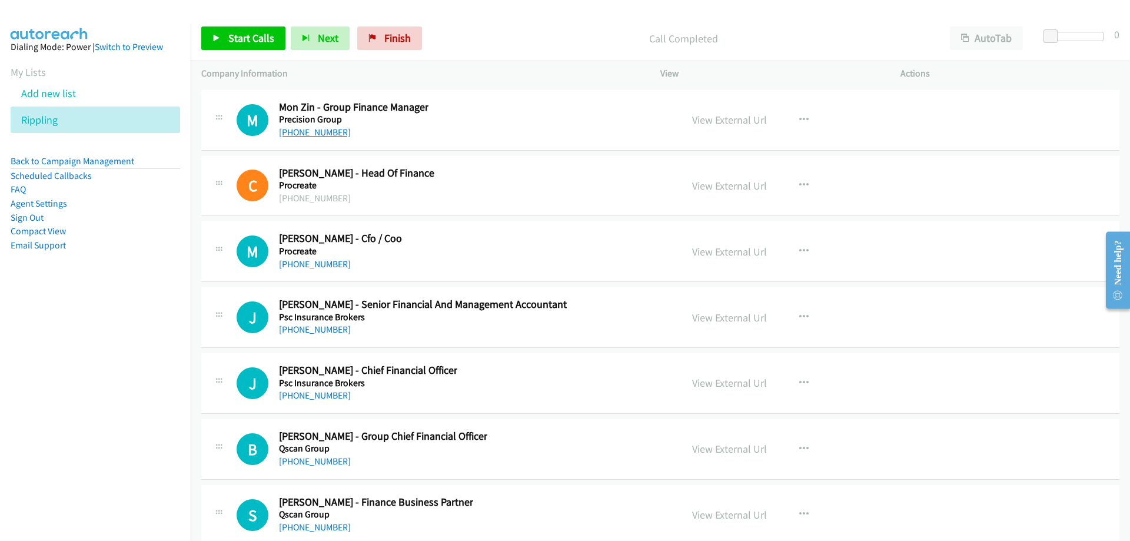
click at [320, 135] on link "[PHONE_NUMBER]" at bounding box center [315, 132] width 72 height 11
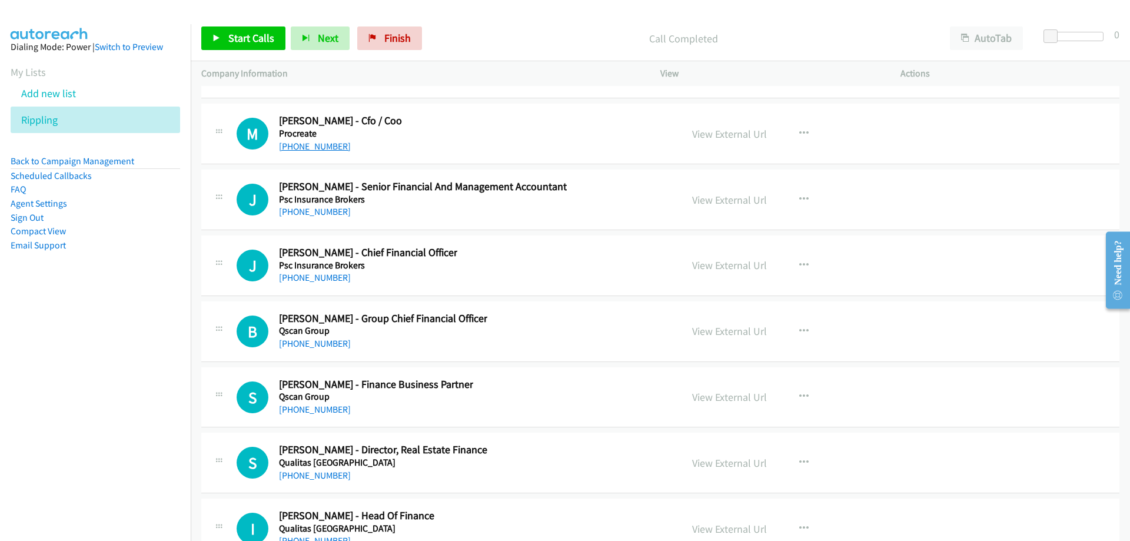
click at [307, 145] on link "[PHONE_NUMBER]" at bounding box center [315, 146] width 72 height 11
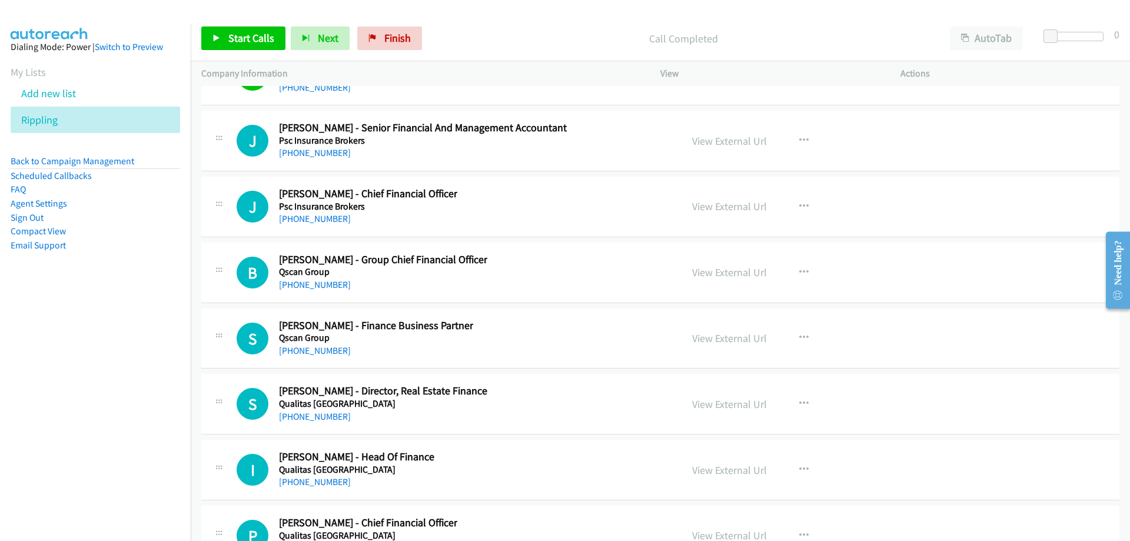
scroll to position [20536, 0]
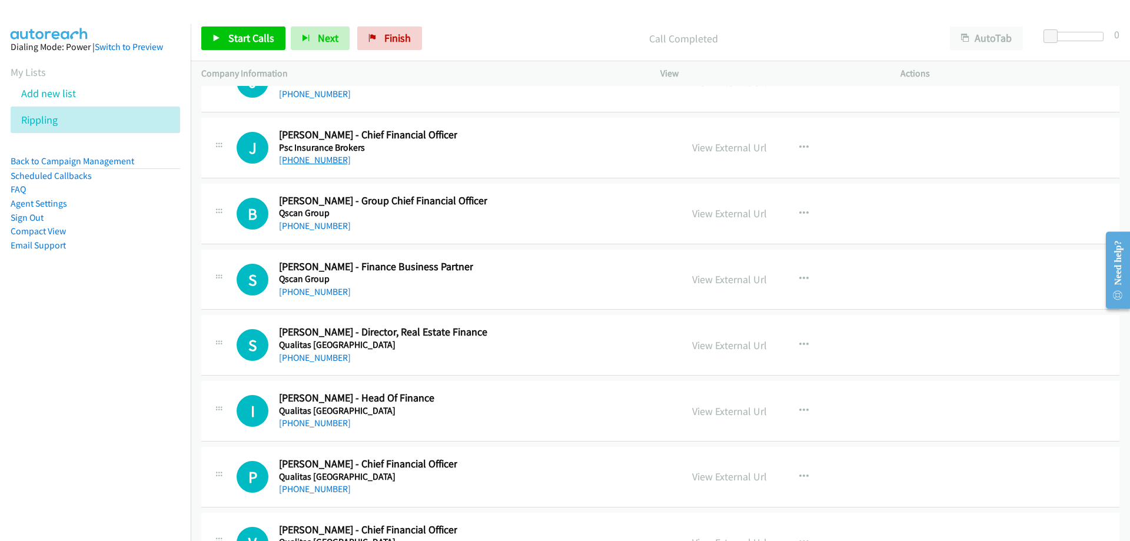
click at [314, 159] on link "[PHONE_NUMBER]" at bounding box center [315, 159] width 72 height 11
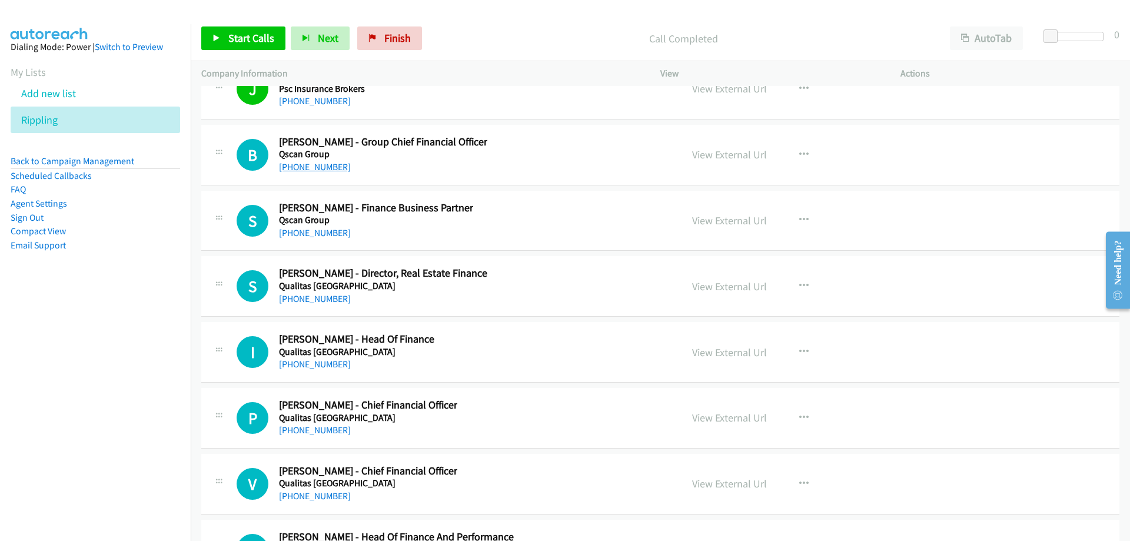
click at [331, 167] on link "[PHONE_NUMBER]" at bounding box center [315, 166] width 72 height 11
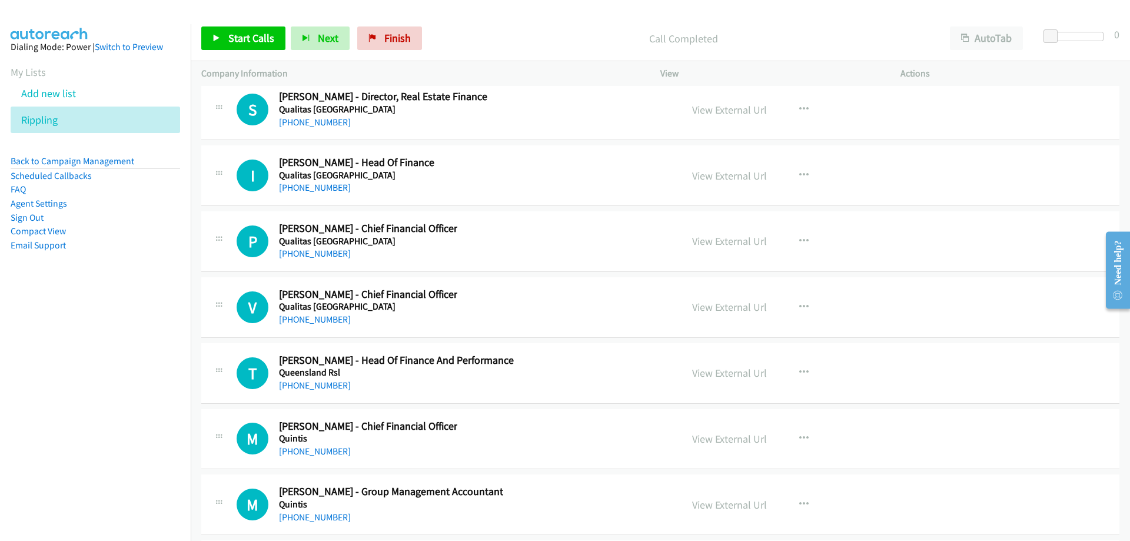
scroll to position [20830, 0]
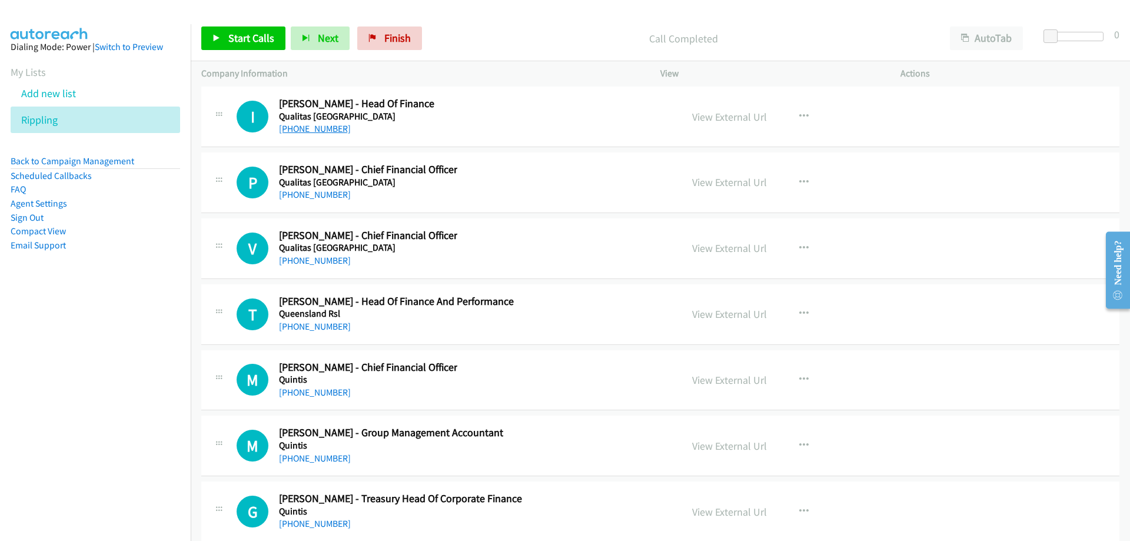
click at [298, 131] on link "[PHONE_NUMBER]" at bounding box center [315, 128] width 72 height 11
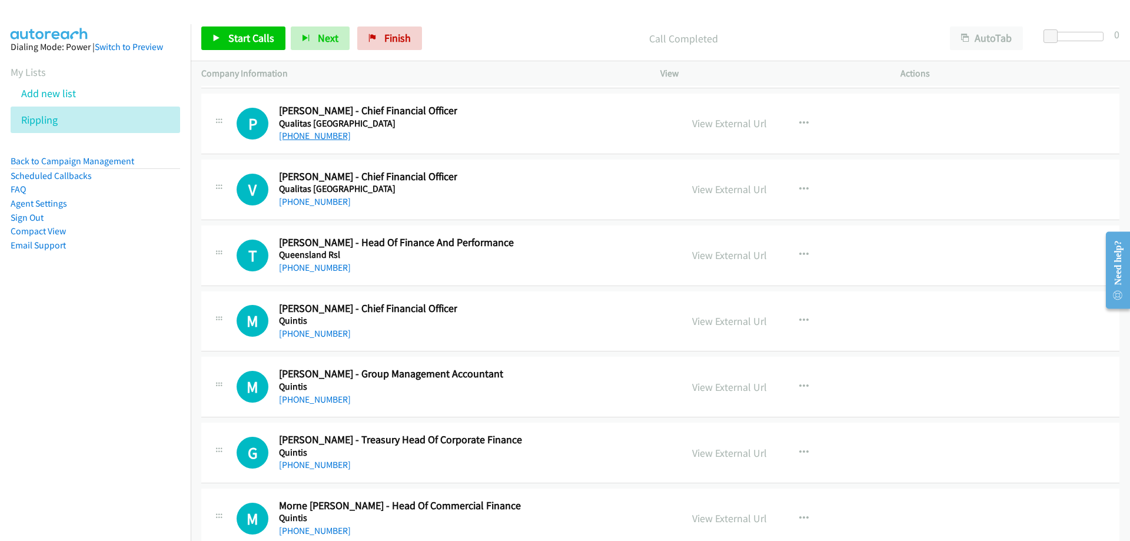
click at [326, 135] on link "[PHONE_NUMBER]" at bounding box center [315, 135] width 72 height 11
click at [301, 138] on link "[PHONE_NUMBER]" at bounding box center [315, 135] width 72 height 11
click at [66, 117] on icon at bounding box center [64, 121] width 8 height 8
